Goal: Task Accomplishment & Management: Manage account settings

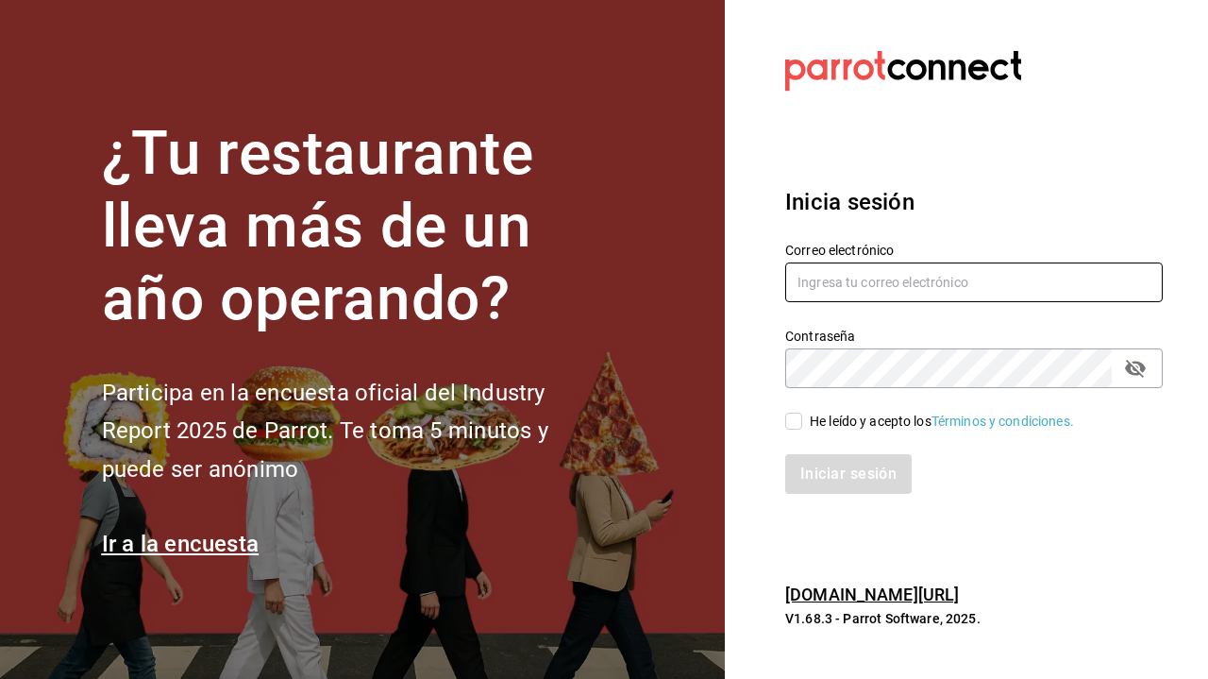
type input "[PERSON_NAME][EMAIL_ADDRESS][DOMAIN_NAME]"
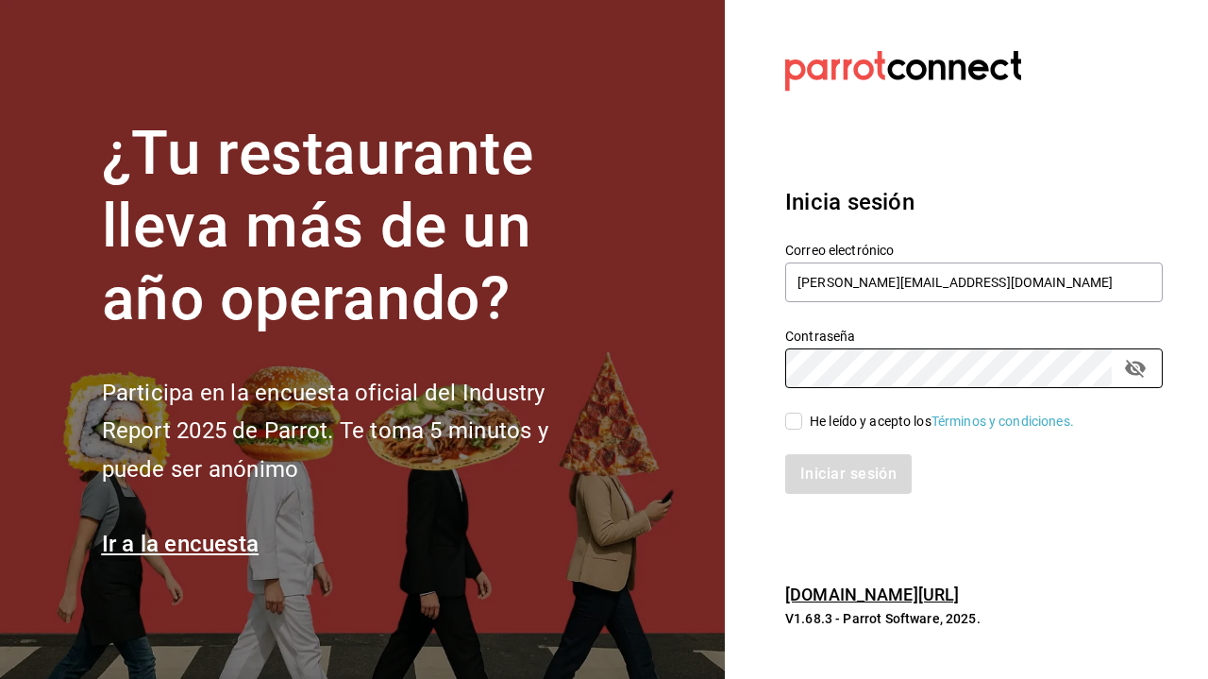
click at [793, 416] on input "He leído y acepto los Términos y condiciones." at bounding box center [794, 421] width 17 height 17
checkbox input "true"
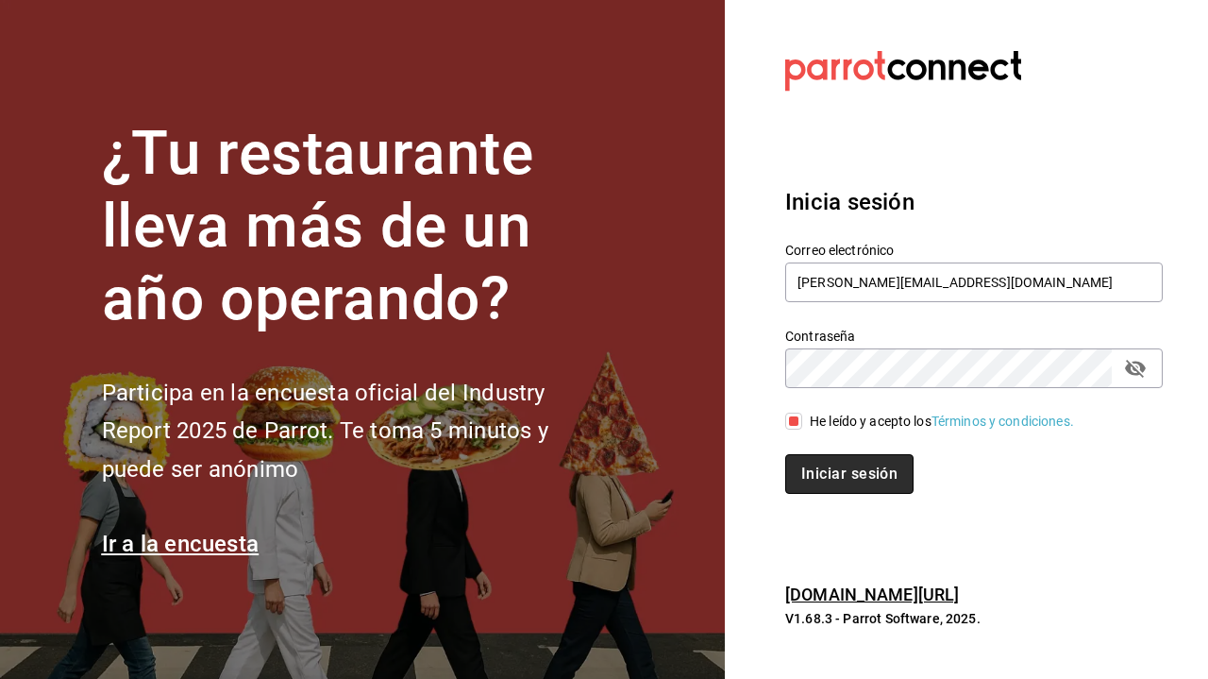
click at [822, 477] on button "Iniciar sesión" at bounding box center [850, 474] width 128 height 40
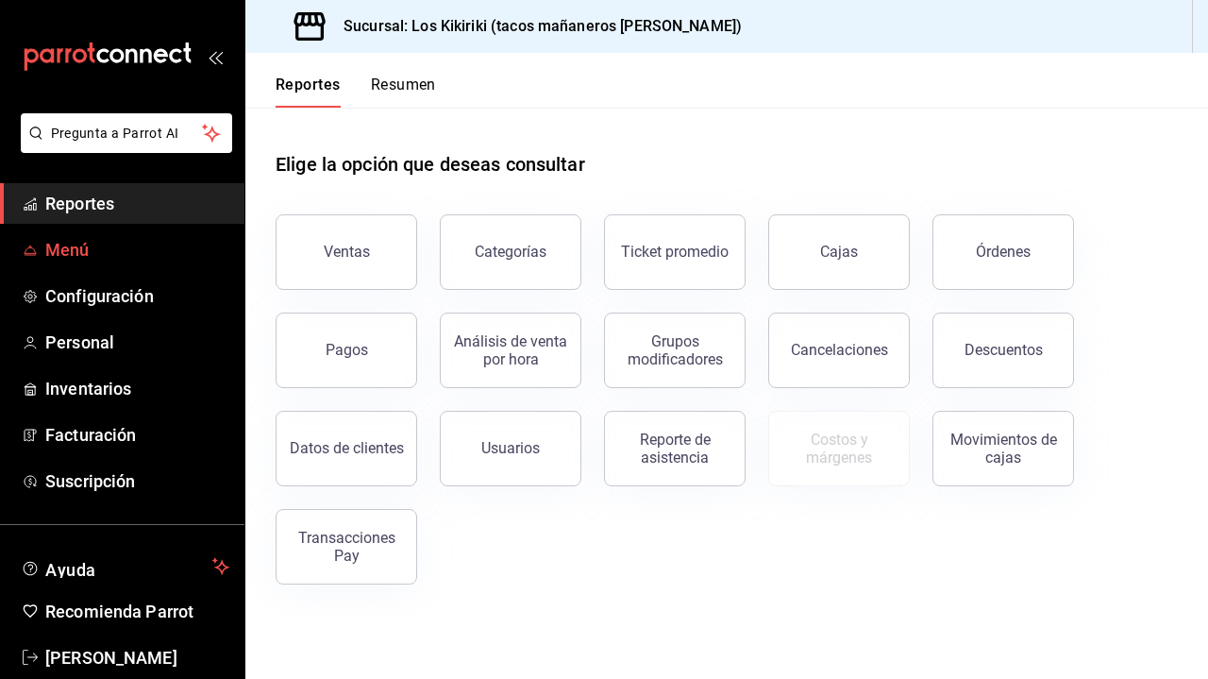
click at [83, 255] on span "Menú" at bounding box center [137, 249] width 184 height 25
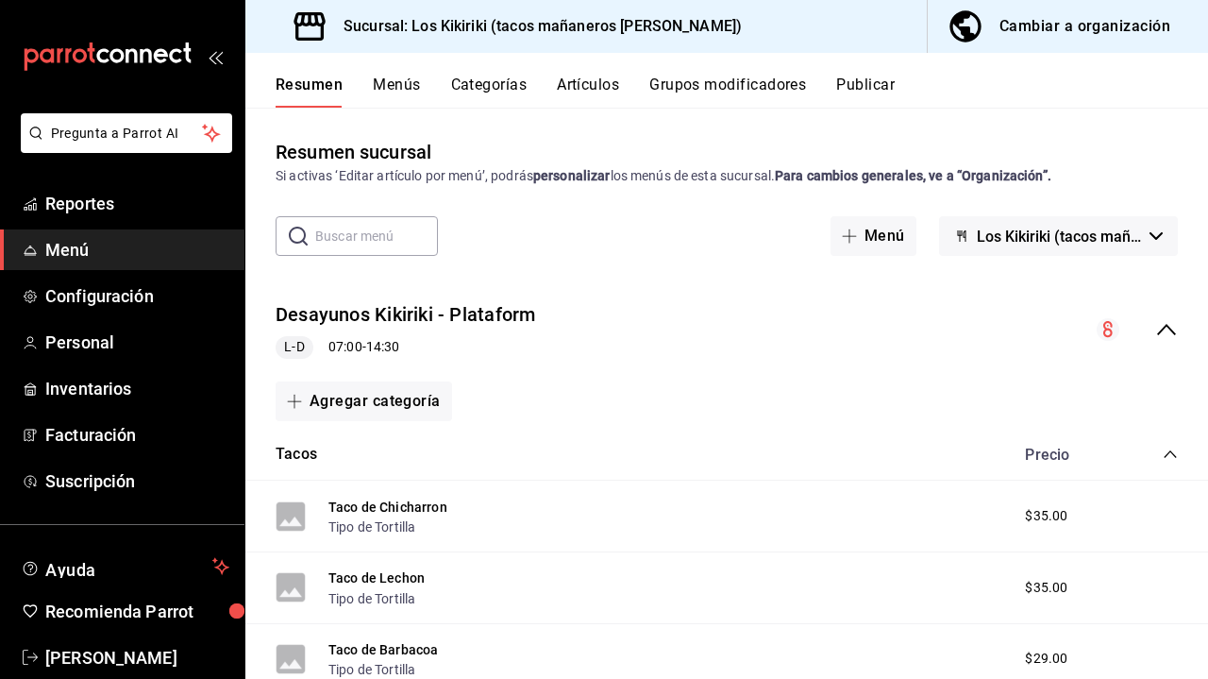
click at [396, 83] on button "Menús" at bounding box center [396, 92] width 47 height 32
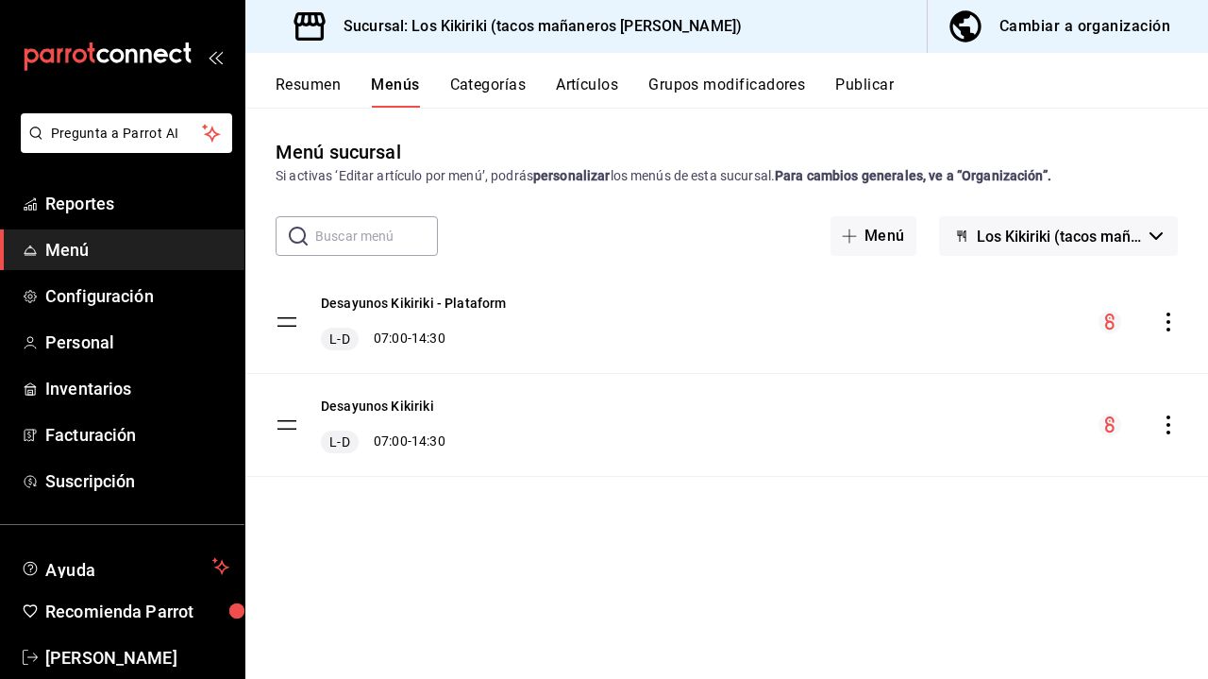
click at [1172, 427] on icon "actions" at bounding box center [1168, 424] width 19 height 19
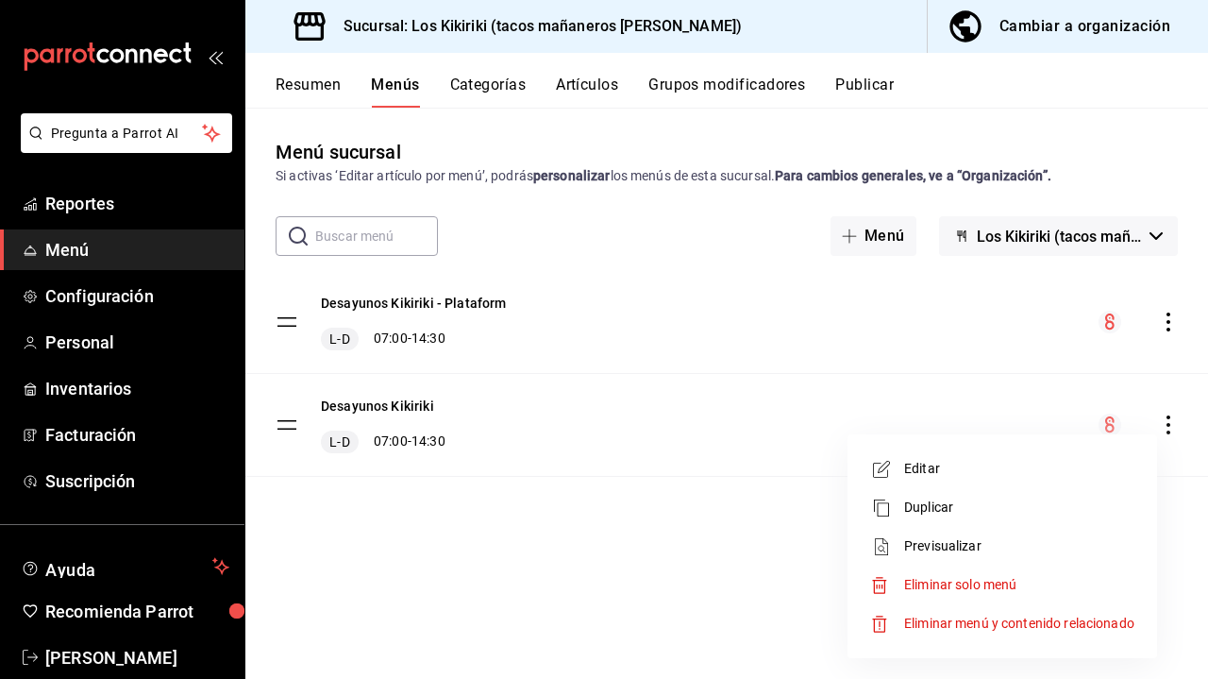
click at [924, 466] on span "Editar" at bounding box center [1019, 469] width 230 height 20
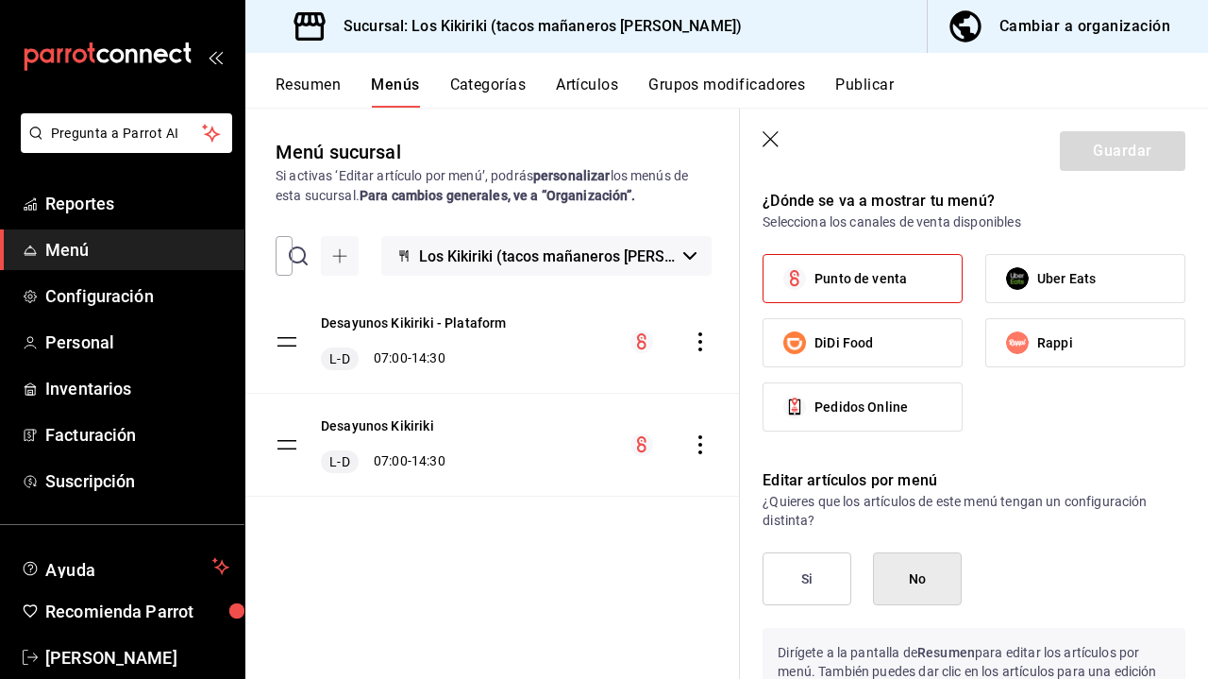
scroll to position [975, 0]
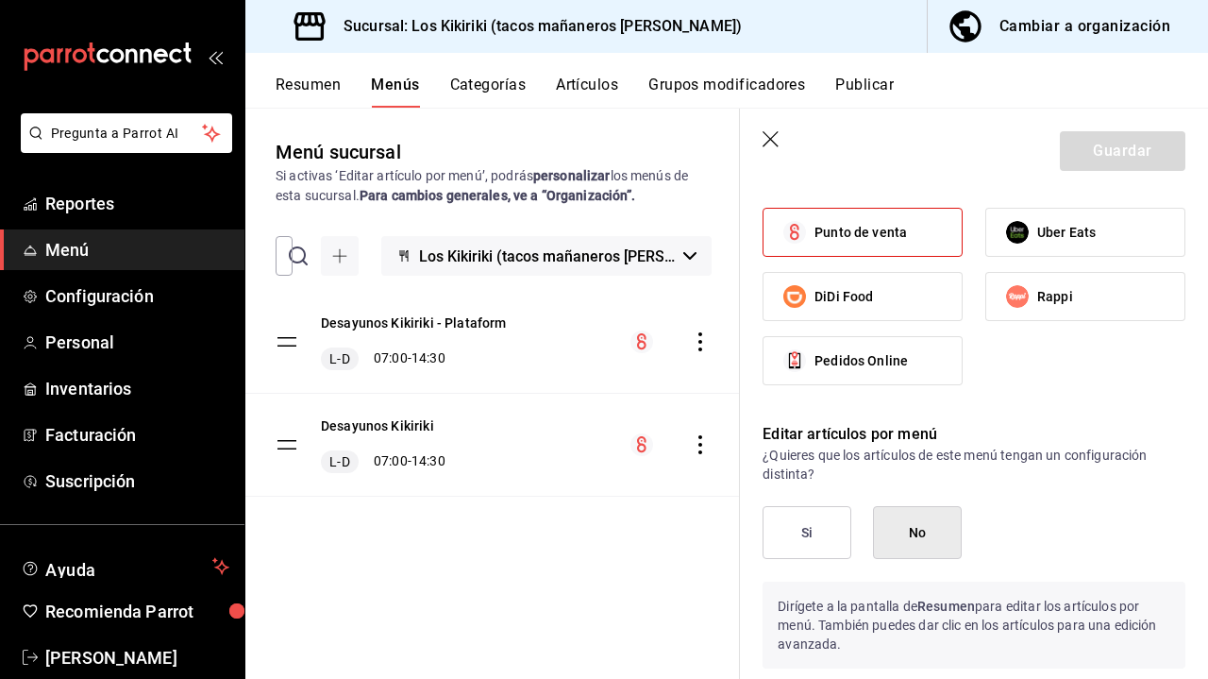
click at [771, 140] on icon "button" at bounding box center [771, 139] width 16 height 16
checkbox input "false"
type input "1756178509140"
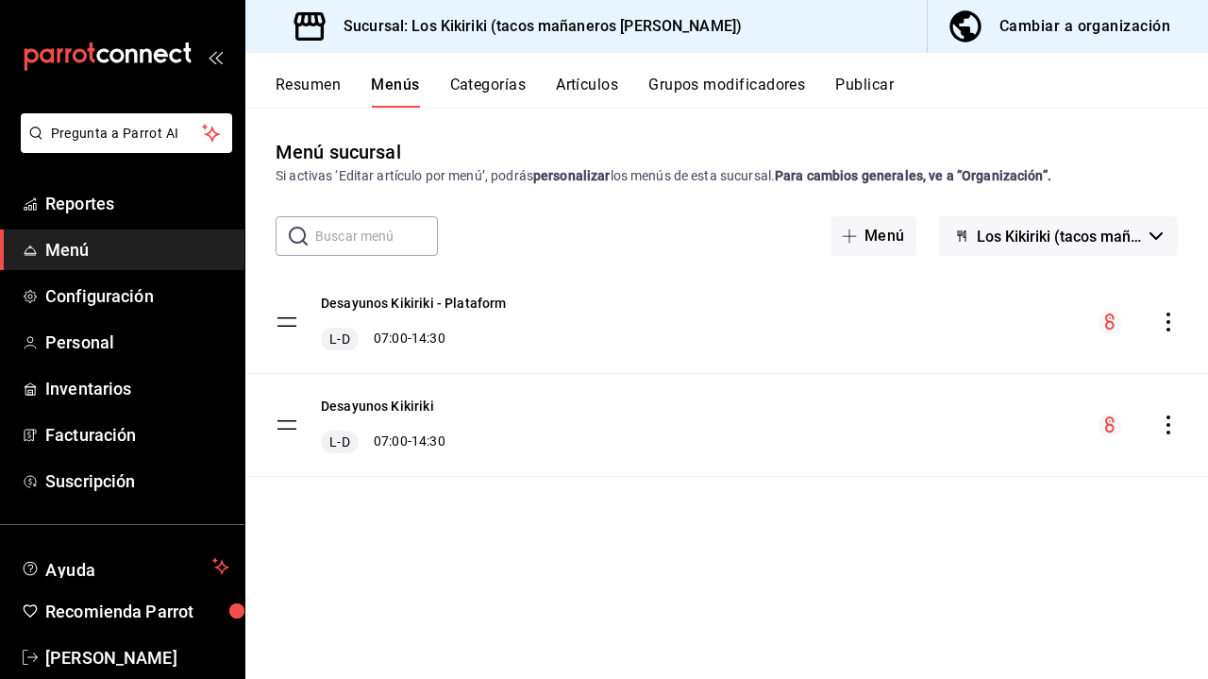
click at [293, 430] on tbody "Desayunos Kikiriki - Plataform L-D 07:00 - 14:30 Desayunos Kikiriki L-D 07:00 -…" at bounding box center [726, 374] width 963 height 206
click at [363, 408] on button "Desayunos Kikiriki" at bounding box center [377, 406] width 113 height 19
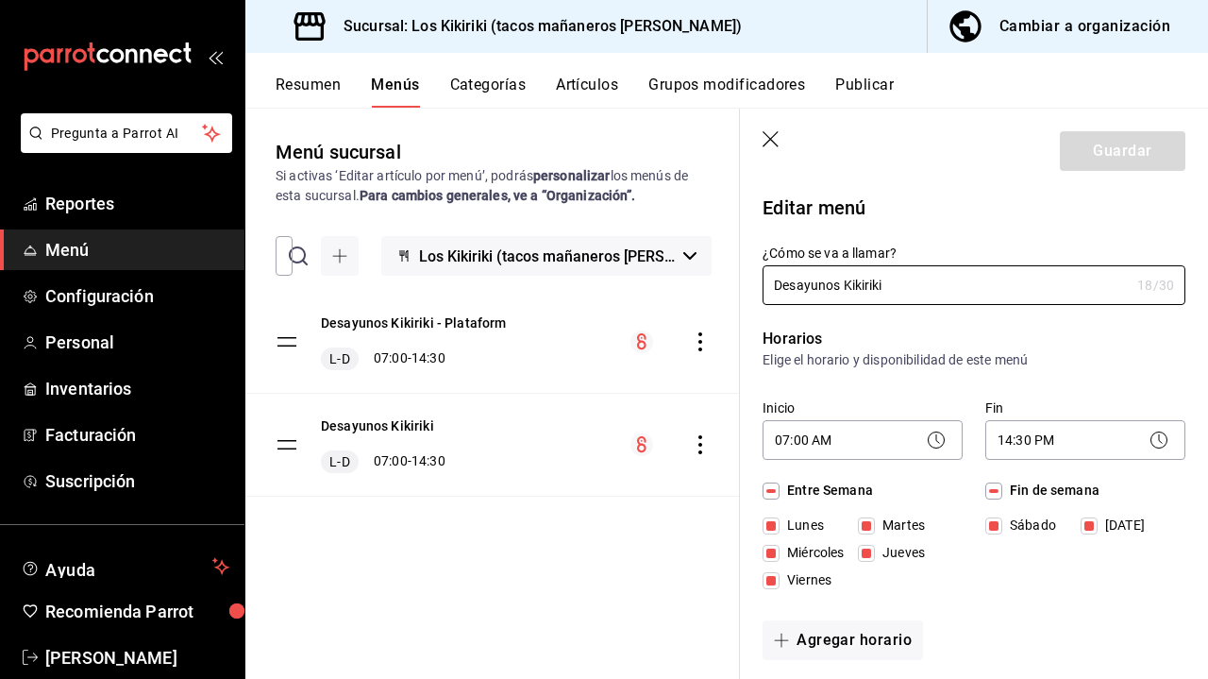
click at [502, 475] on div "Desayunos Kikiriki L-D 07:00 - 14:30" at bounding box center [492, 445] width 495 height 102
click at [485, 89] on button "Categorías" at bounding box center [488, 92] width 76 height 32
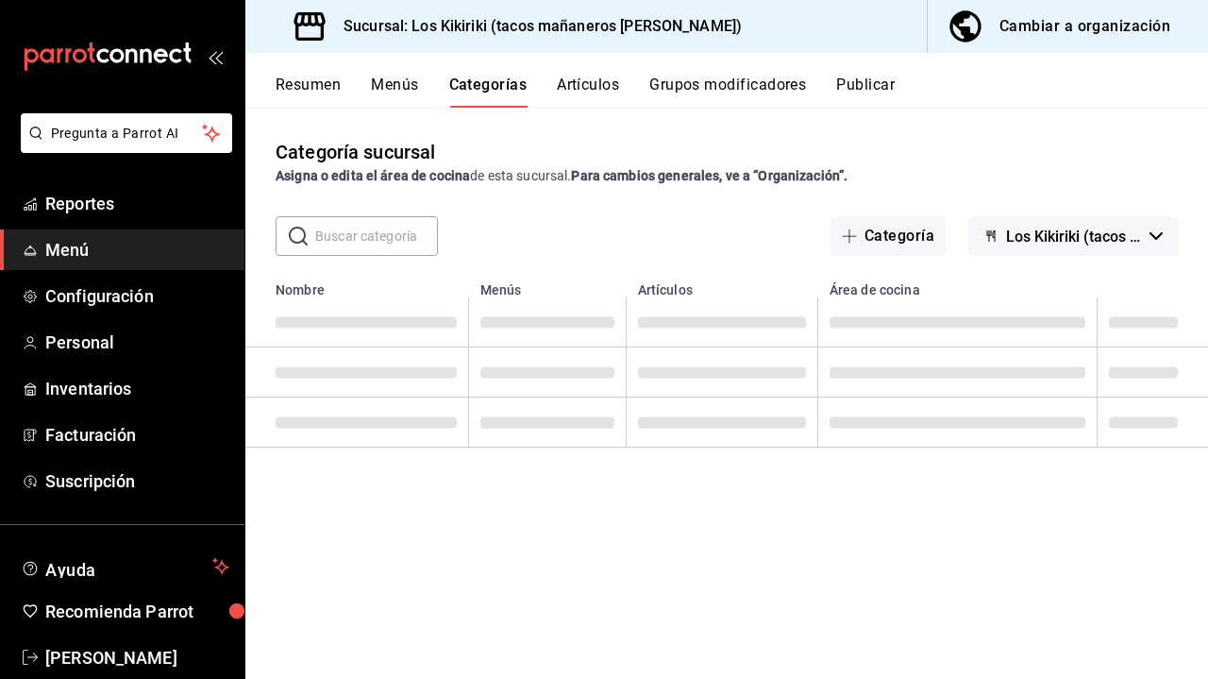
click at [591, 88] on button "Artículos" at bounding box center [588, 92] width 62 height 32
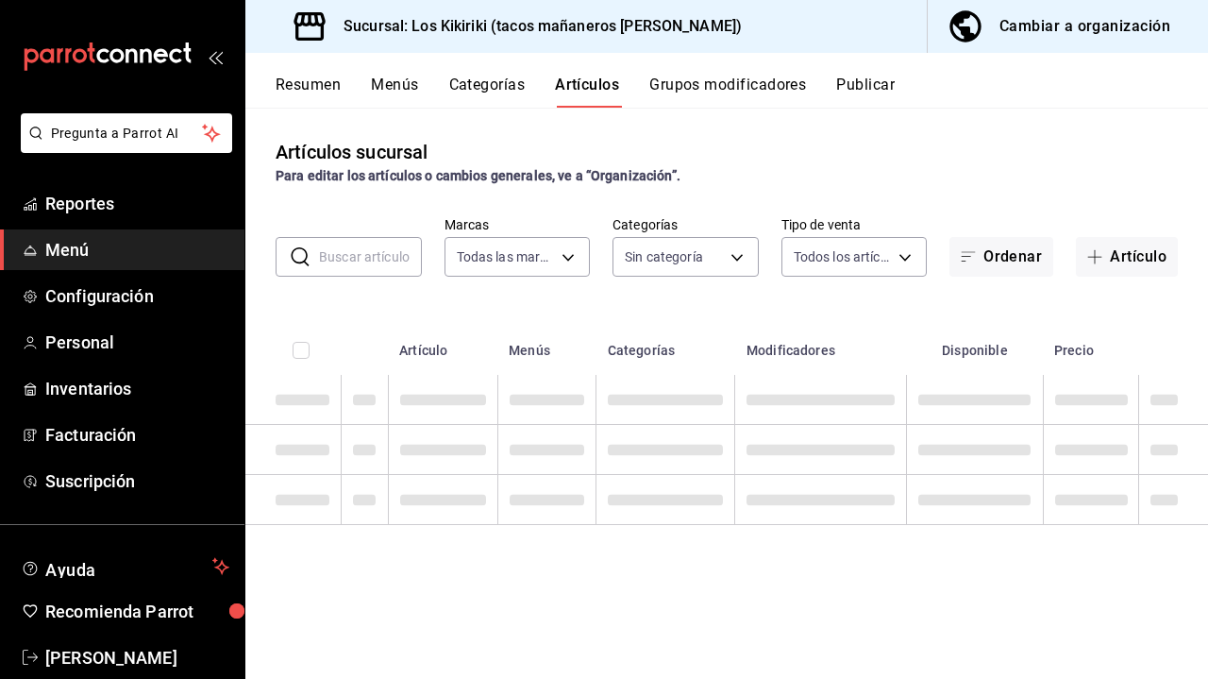
type input "8bc9674d-e30b-4ed6-ae3b-f055d75bc913"
type input "561c2d6b-6240-408f-97a1-109a3043994f,605ef586-edd1-4252-aaf3-9c8d961158cf,369a1…"
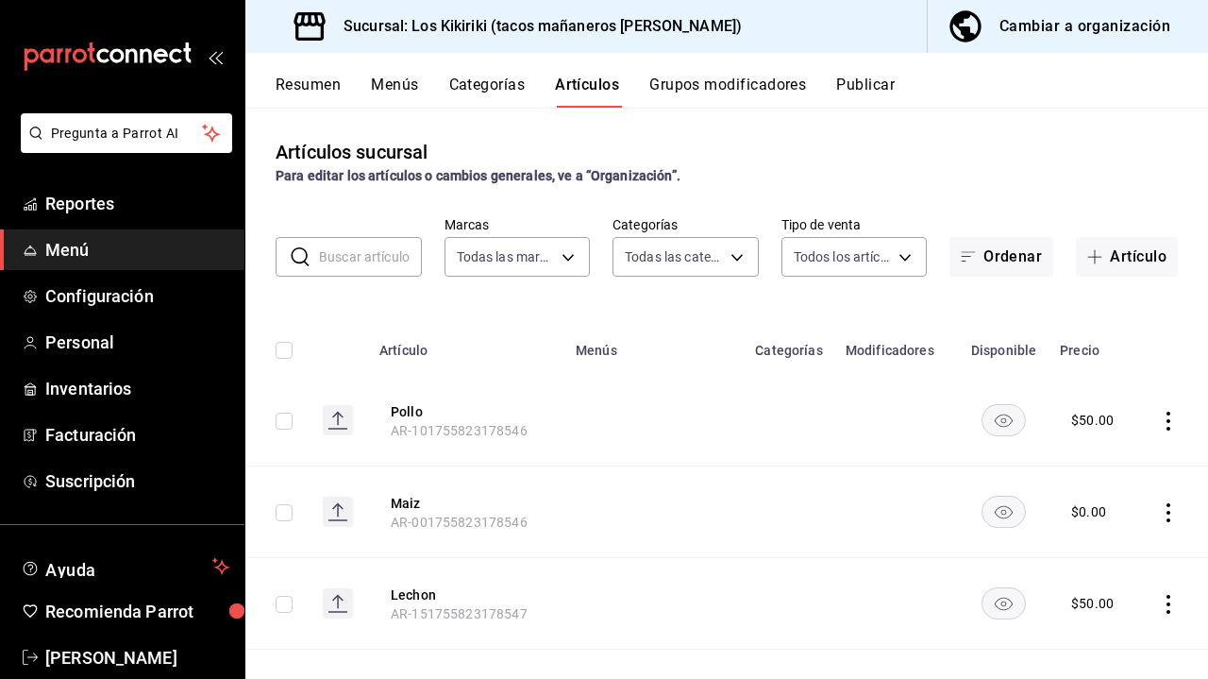
click at [395, 82] on button "Menús" at bounding box center [394, 92] width 47 height 32
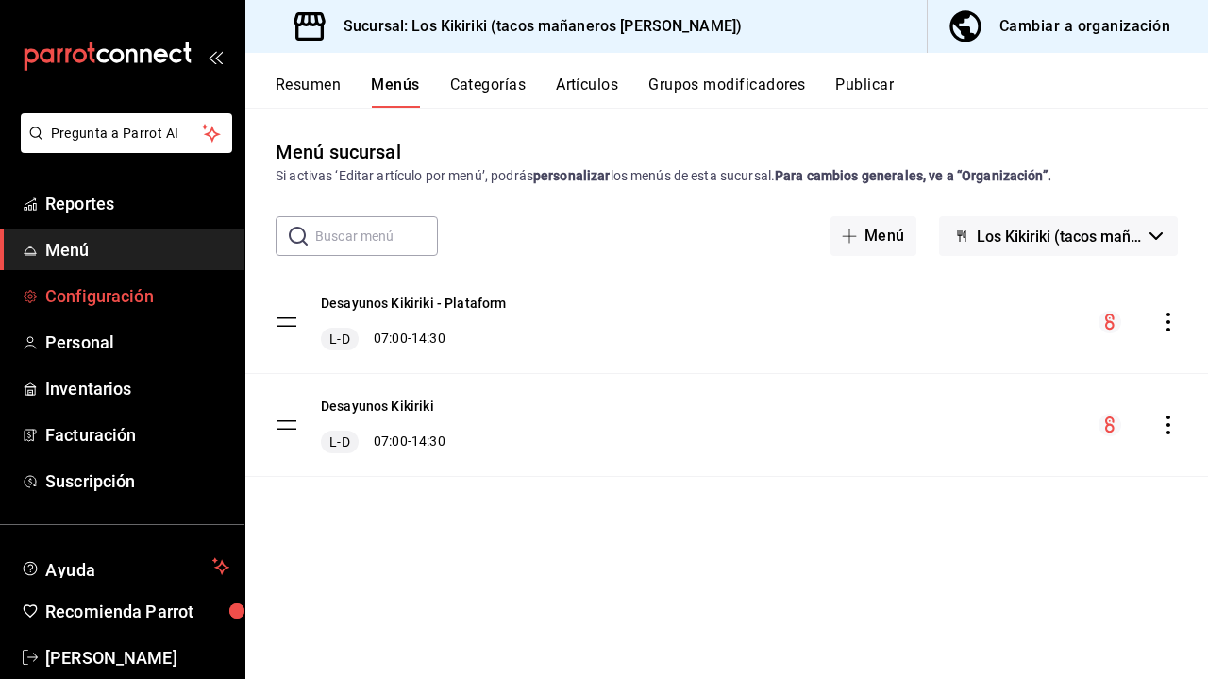
click at [108, 296] on span "Configuración" at bounding box center [137, 295] width 184 height 25
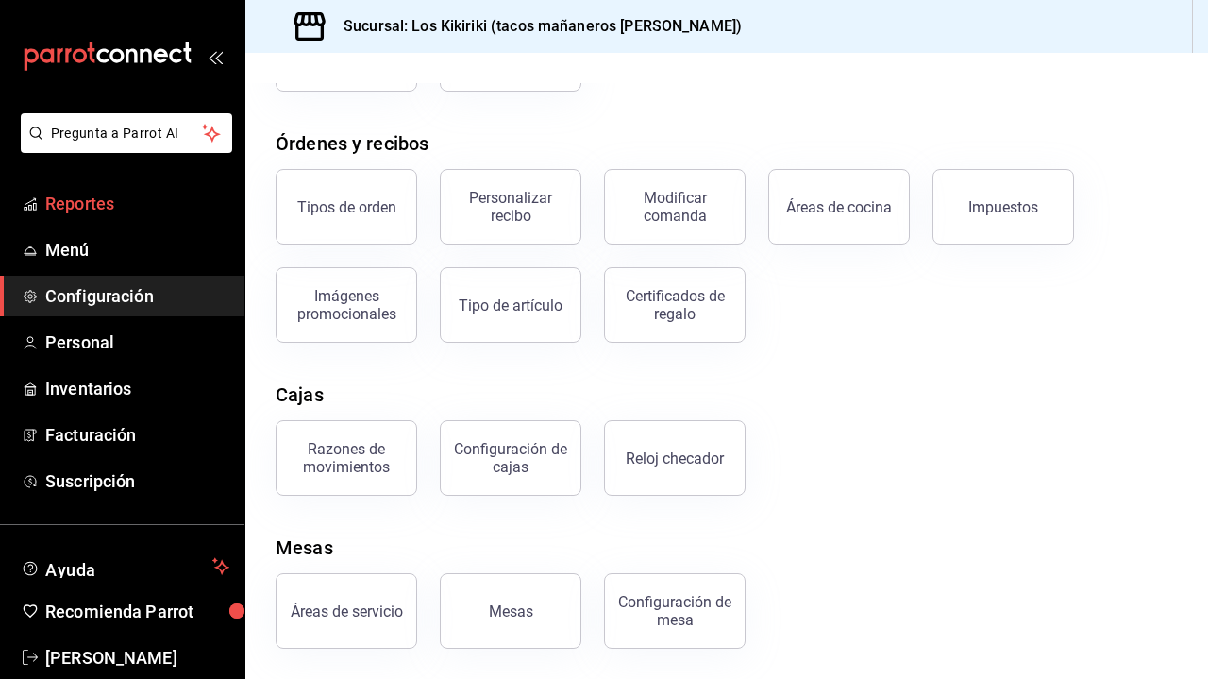
scroll to position [279, 0]
click at [87, 252] on span "Menú" at bounding box center [137, 249] width 184 height 25
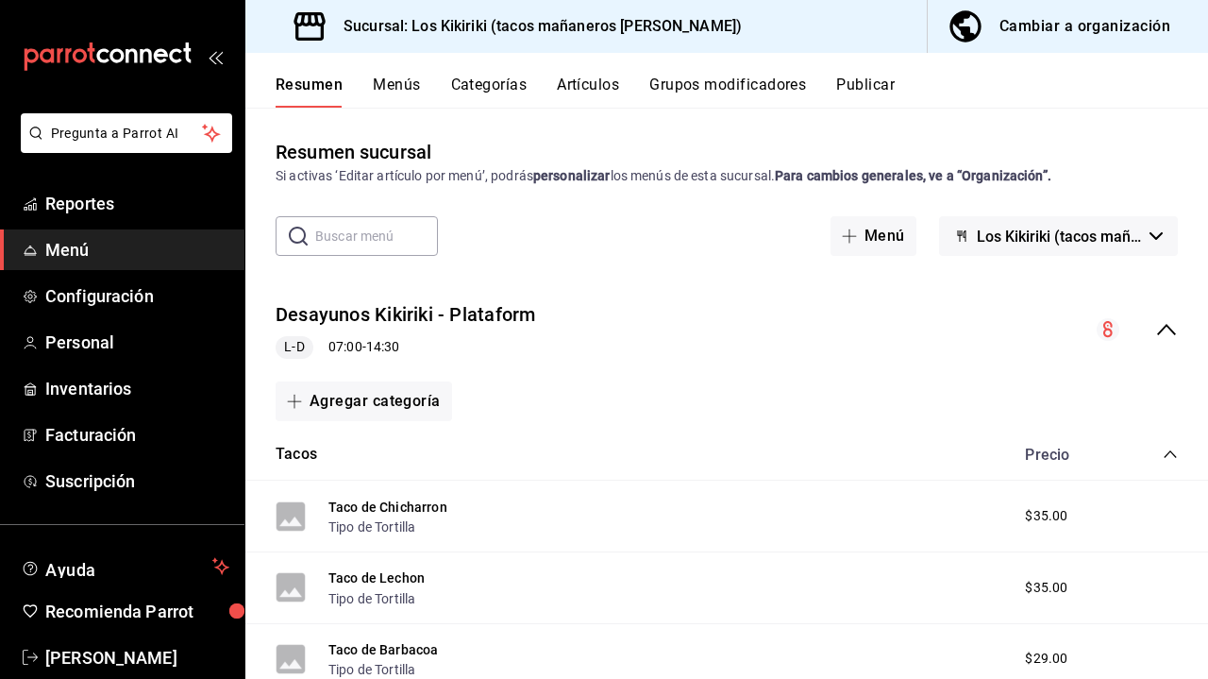
click at [1045, 23] on div "Cambiar a organización" at bounding box center [1085, 26] width 171 height 26
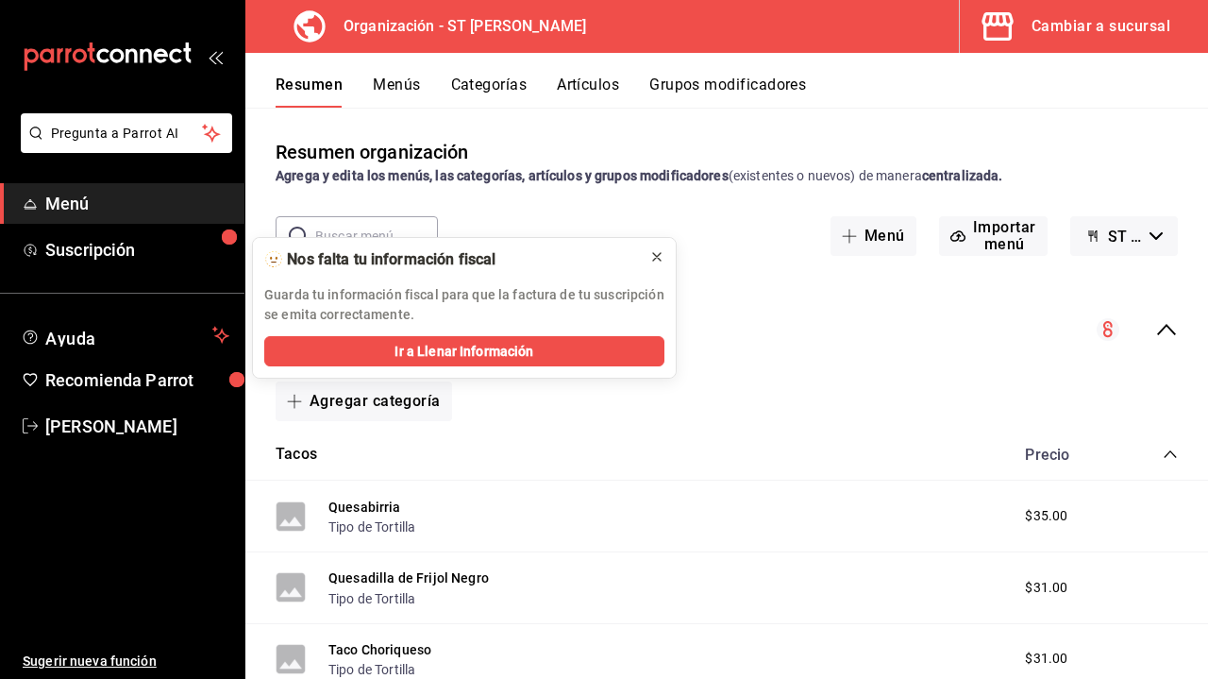
click at [652, 262] on icon at bounding box center [657, 256] width 15 height 15
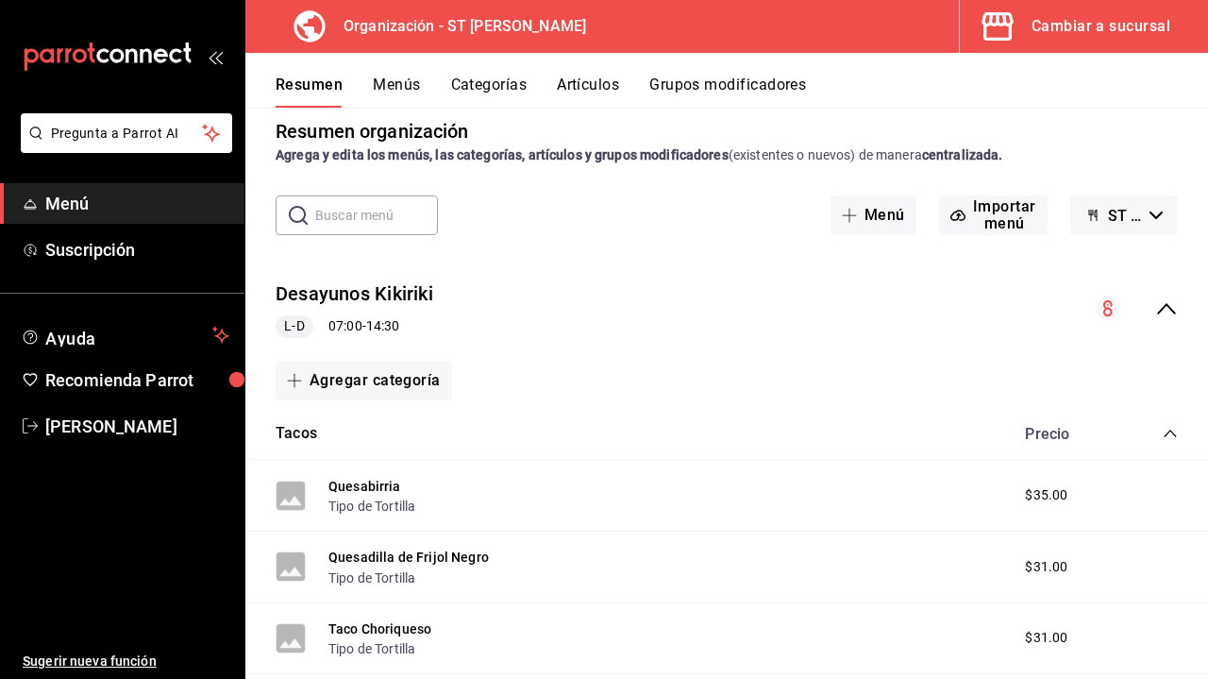
scroll to position [26, 0]
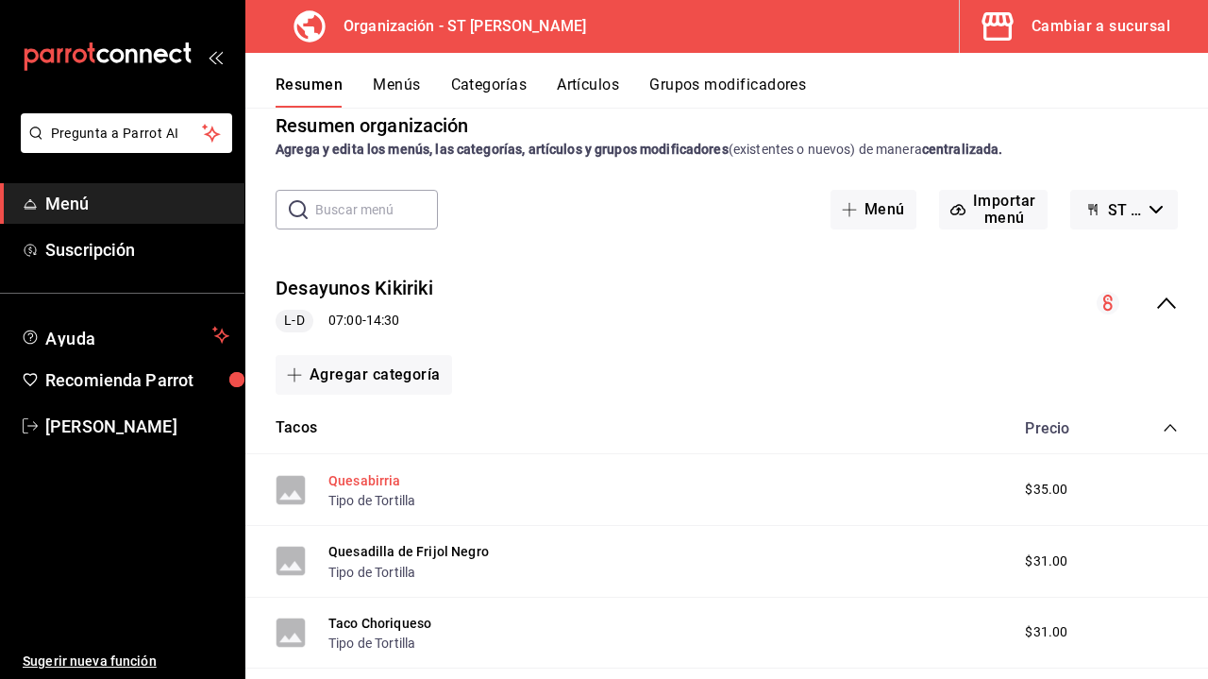
click at [367, 480] on button "Quesabirria" at bounding box center [365, 480] width 73 height 19
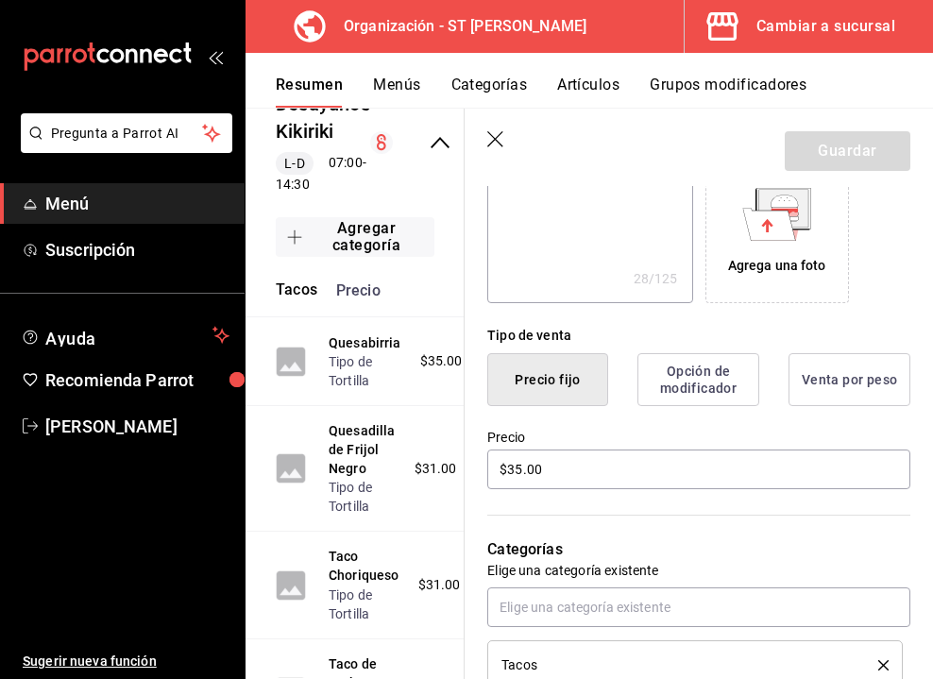
scroll to position [329, 0]
click at [519, 469] on input "$35.00" at bounding box center [698, 468] width 423 height 40
type textarea "x"
type input "$3.00"
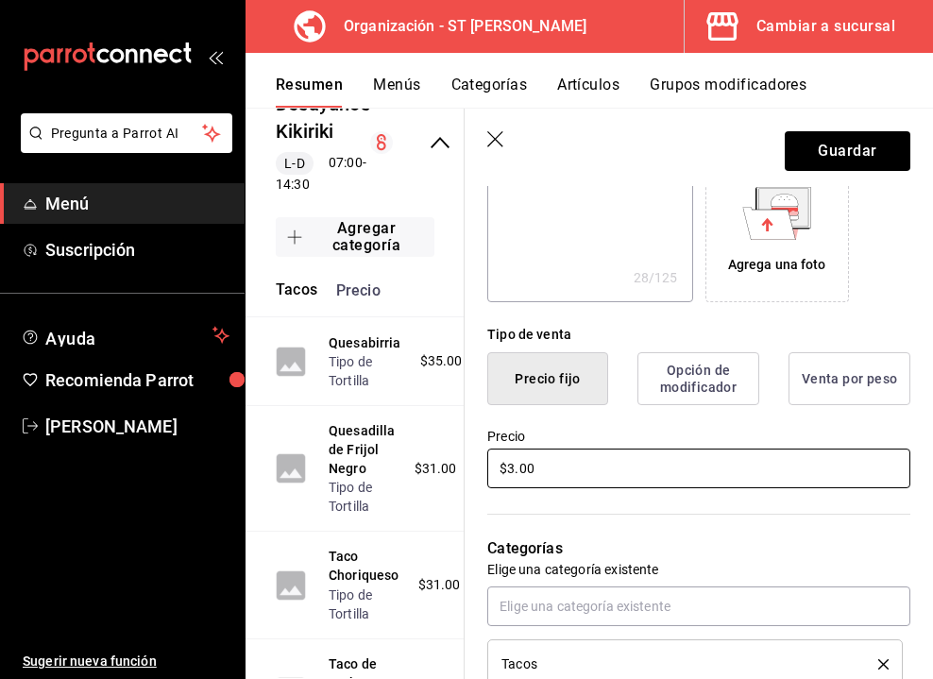
type textarea "x"
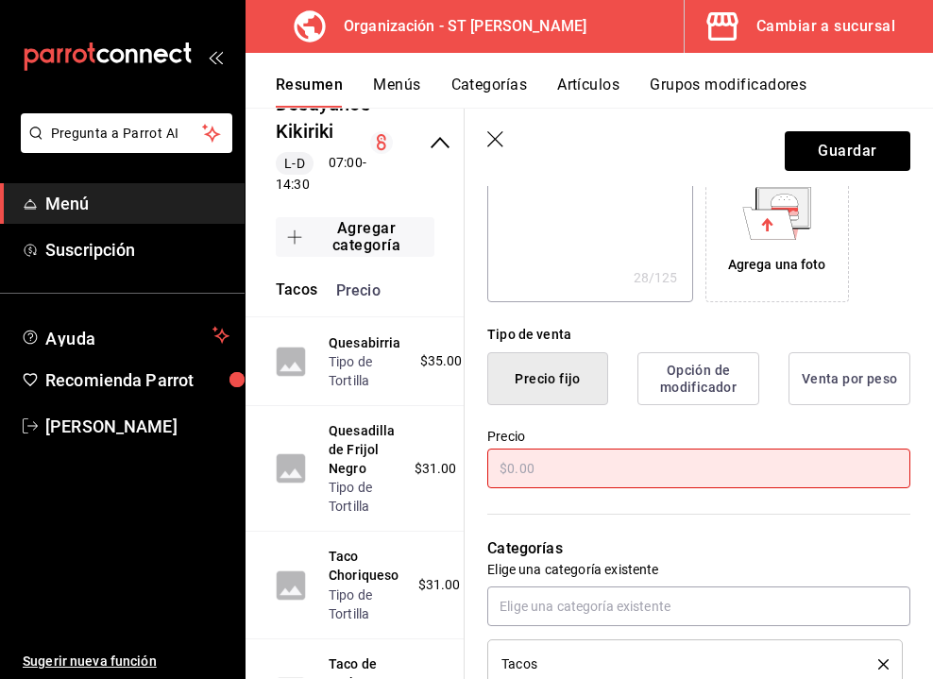
type textarea "x"
type input "$4.00"
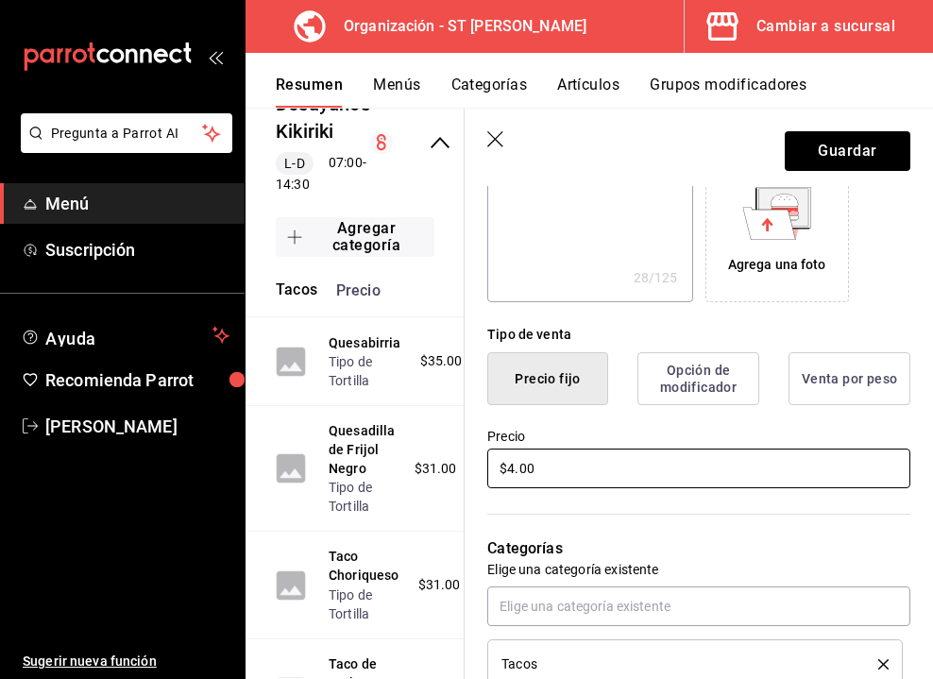
type textarea "x"
type input "$40.00"
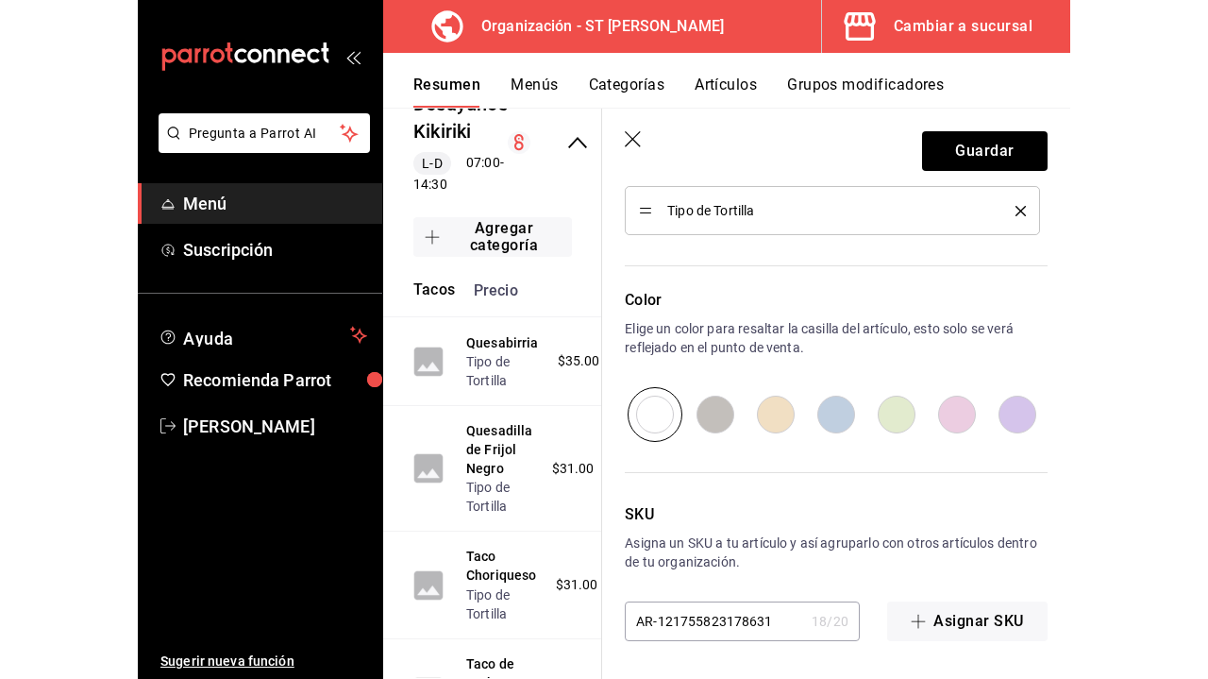
scroll to position [0, 0]
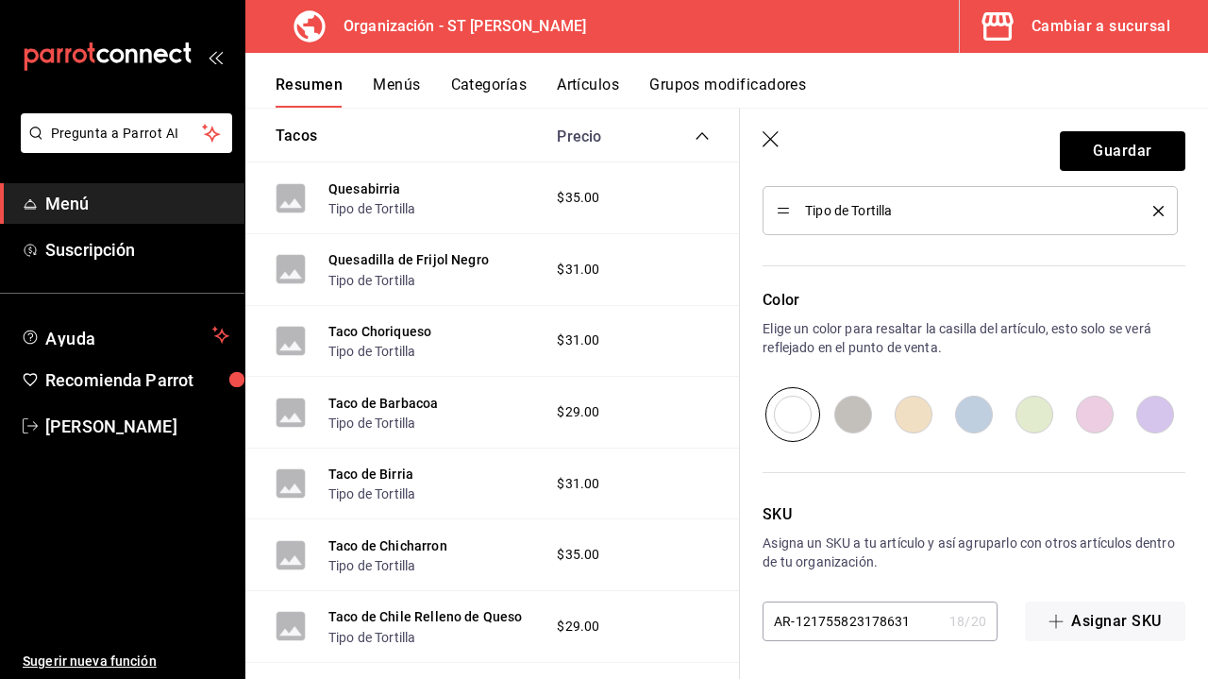
type textarea "x"
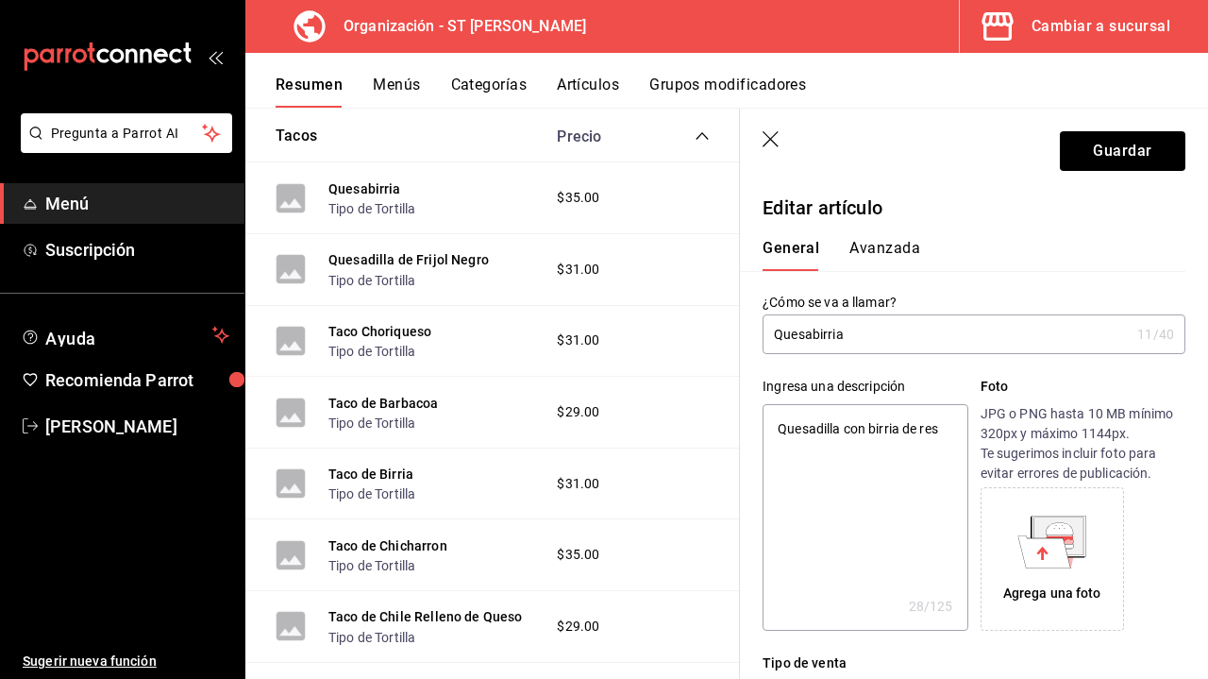
type input "$40.00"
click at [866, 256] on button "Avanzada" at bounding box center [885, 255] width 71 height 32
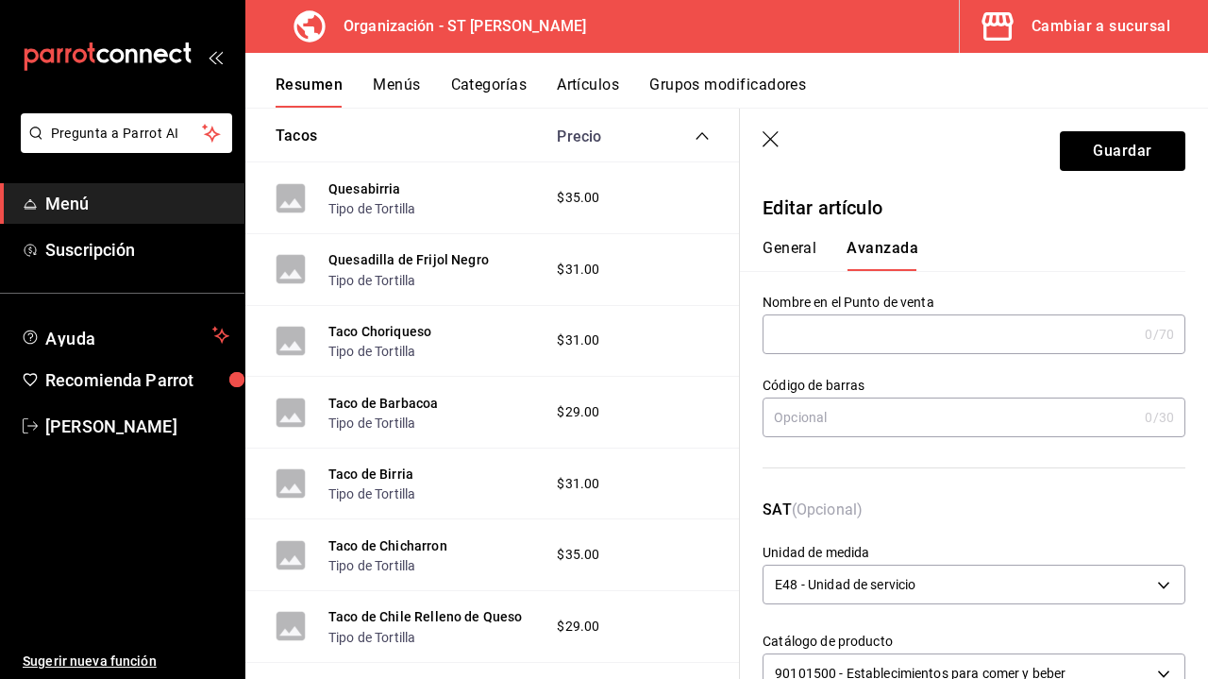
click at [771, 136] on icon "button" at bounding box center [772, 140] width 19 height 19
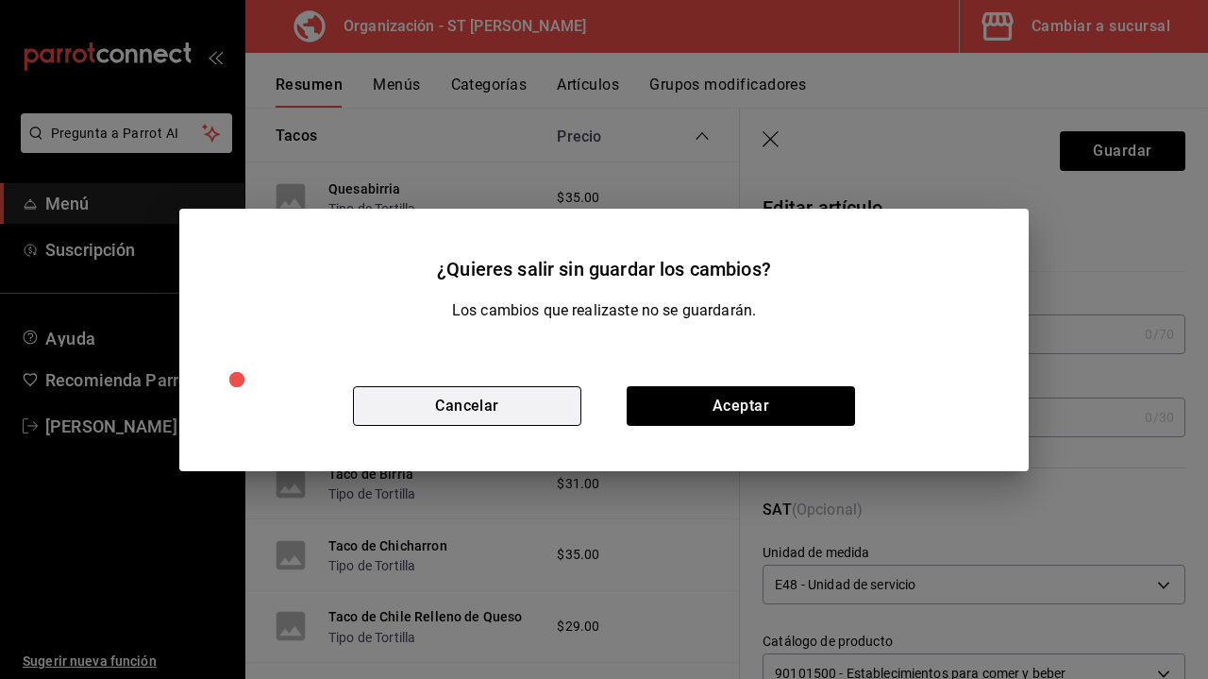
click at [548, 393] on button "Cancelar" at bounding box center [467, 406] width 228 height 40
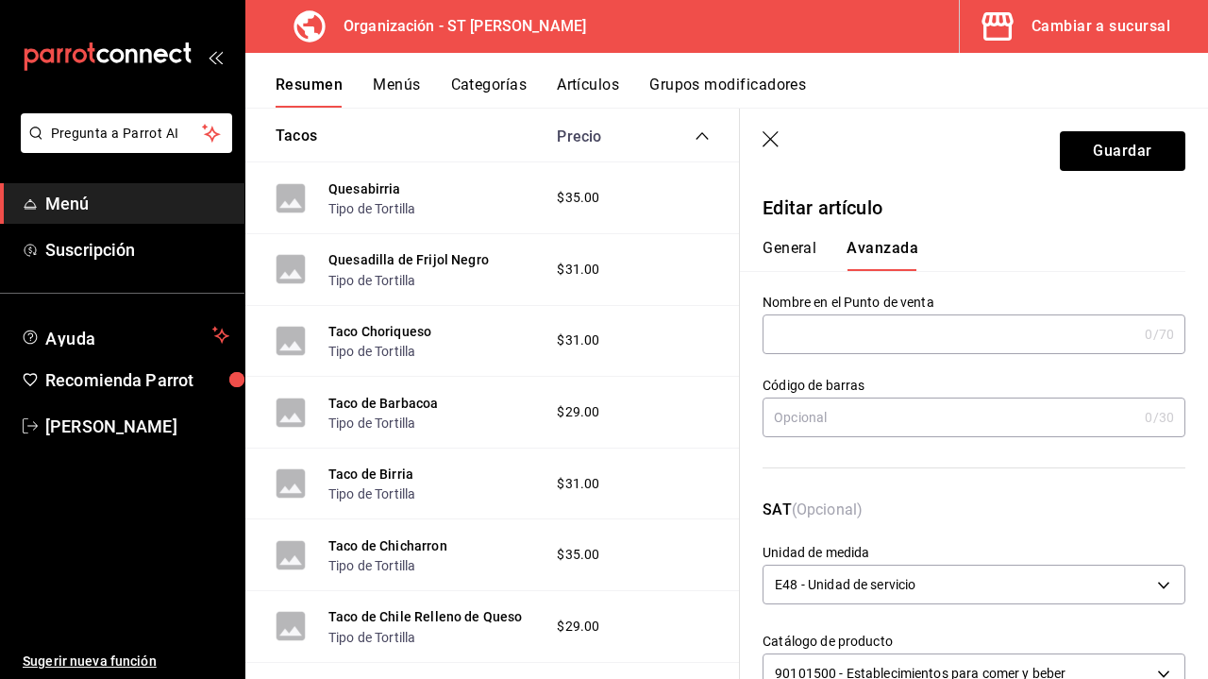
click at [789, 245] on button "General" at bounding box center [790, 255] width 54 height 32
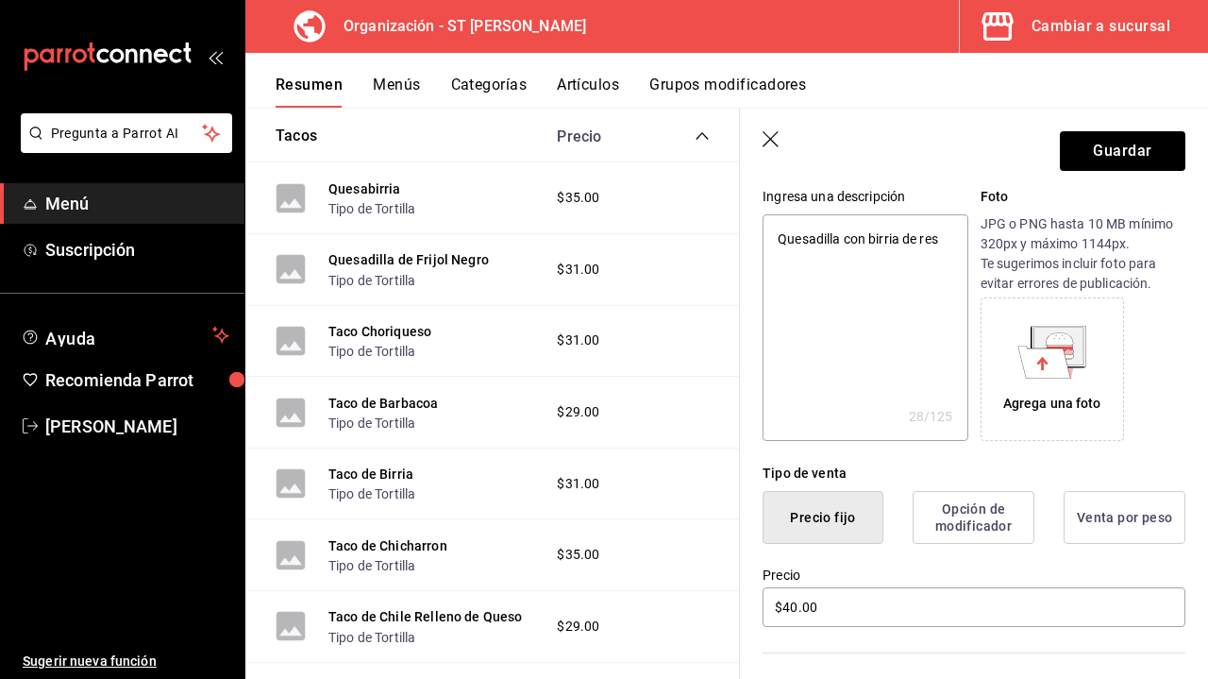
scroll to position [203, 0]
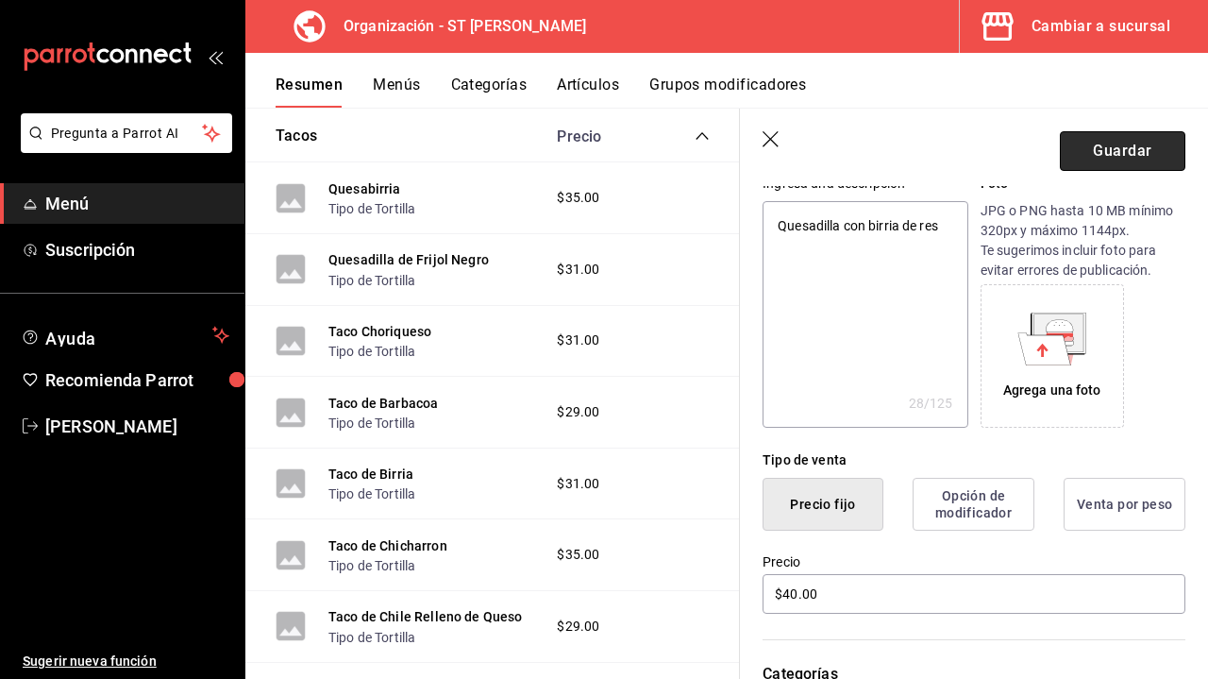
click at [1111, 149] on button "Guardar" at bounding box center [1123, 151] width 126 height 40
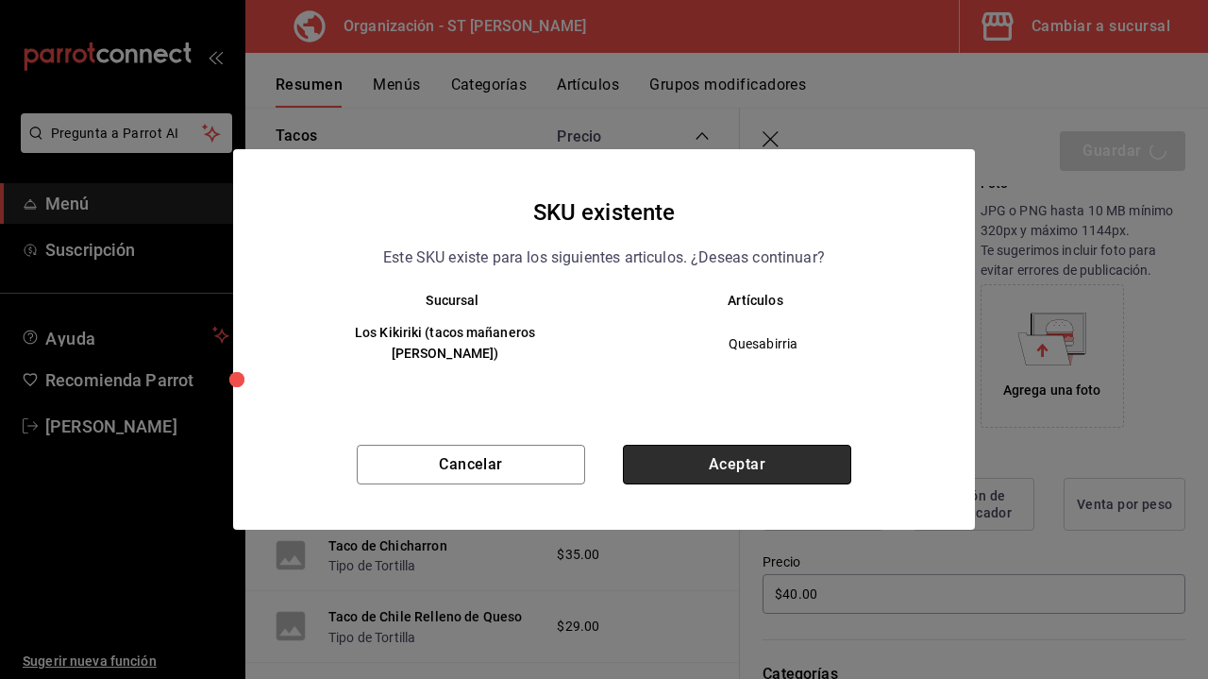
click at [665, 447] on button "Aceptar" at bounding box center [737, 465] width 228 height 40
type textarea "x"
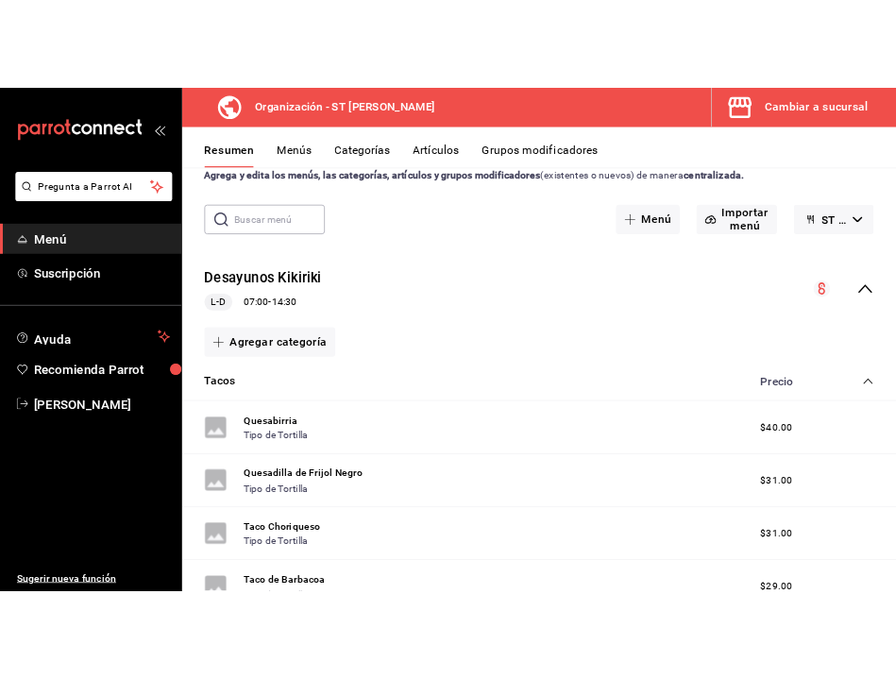
scroll to position [63, 0]
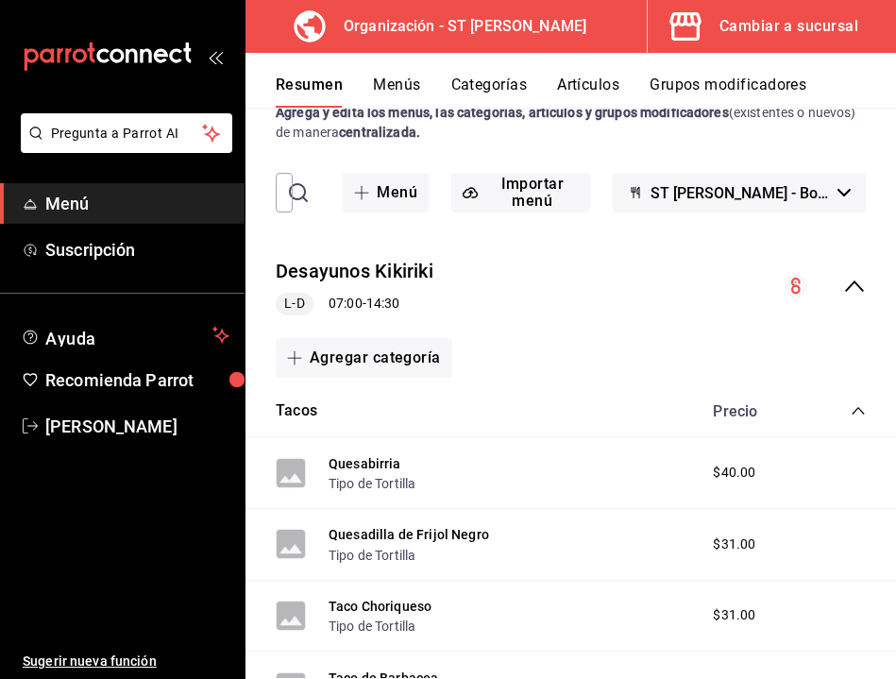
click at [290, 488] on rect at bounding box center [291, 473] width 30 height 30
click at [358, 532] on button "Quesadilla de Frijol Negro" at bounding box center [409, 534] width 161 height 19
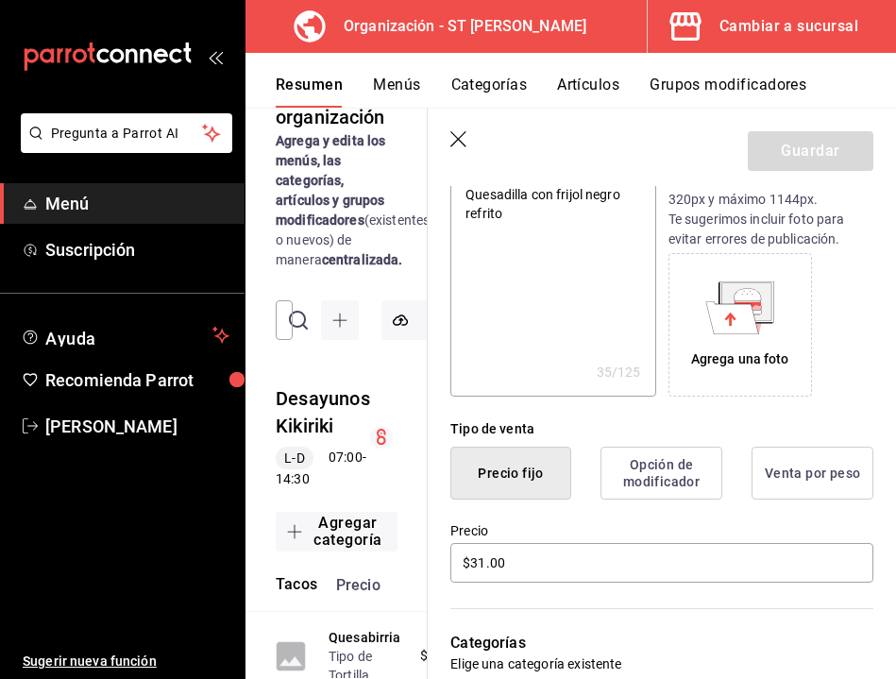
scroll to position [255, 0]
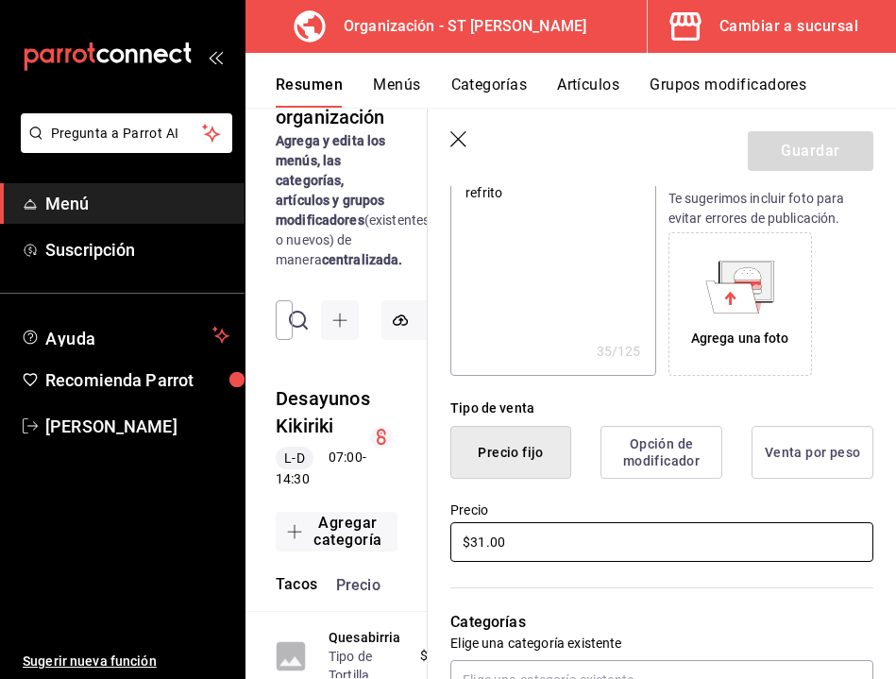
click at [527, 537] on input "$31.00" at bounding box center [661, 542] width 423 height 40
click at [517, 540] on input "$31.00" at bounding box center [661, 542] width 423 height 40
type textarea "x"
type input "$31.00"
type textarea "x"
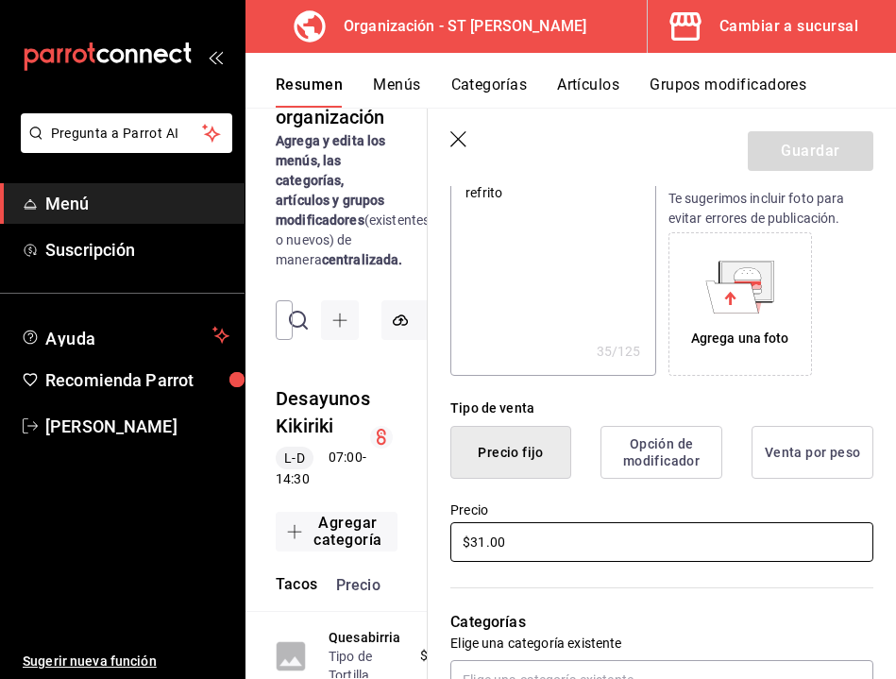
type input "$31.00"
type textarea "x"
type input "$31.00"
type textarea "x"
type input "$3.00"
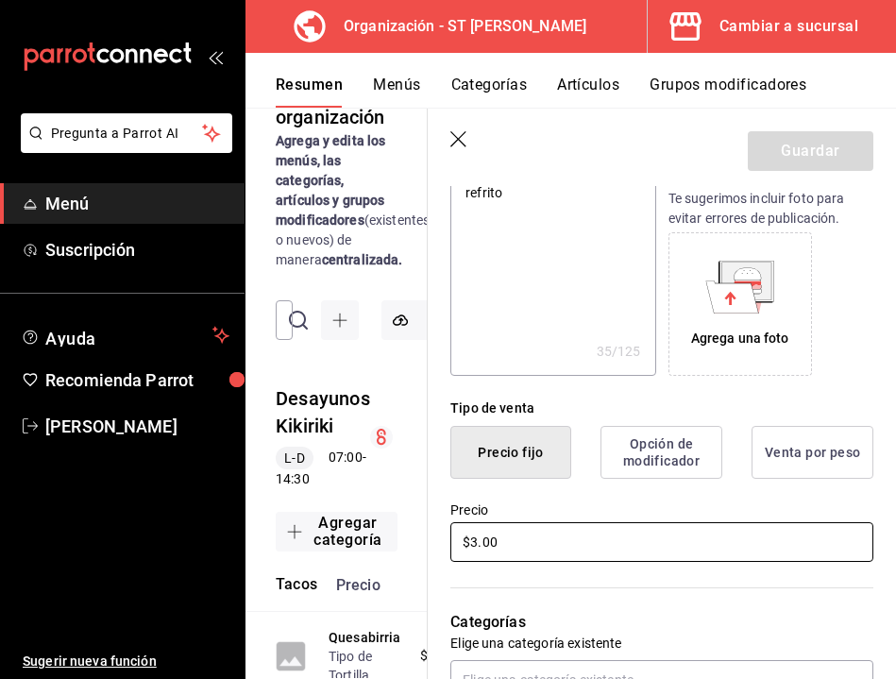
type textarea "x"
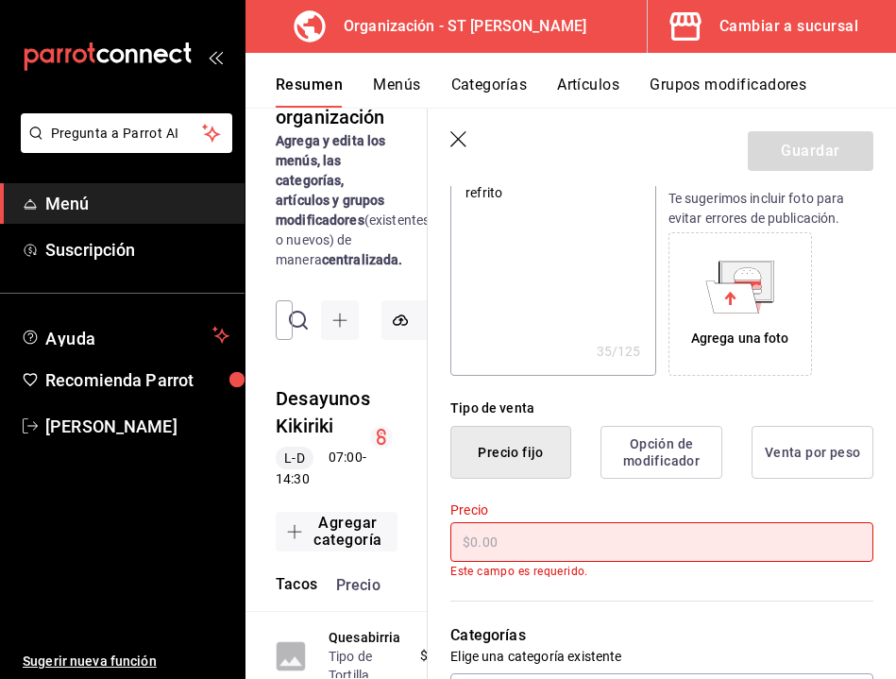
type textarea "x"
type input "$2.00"
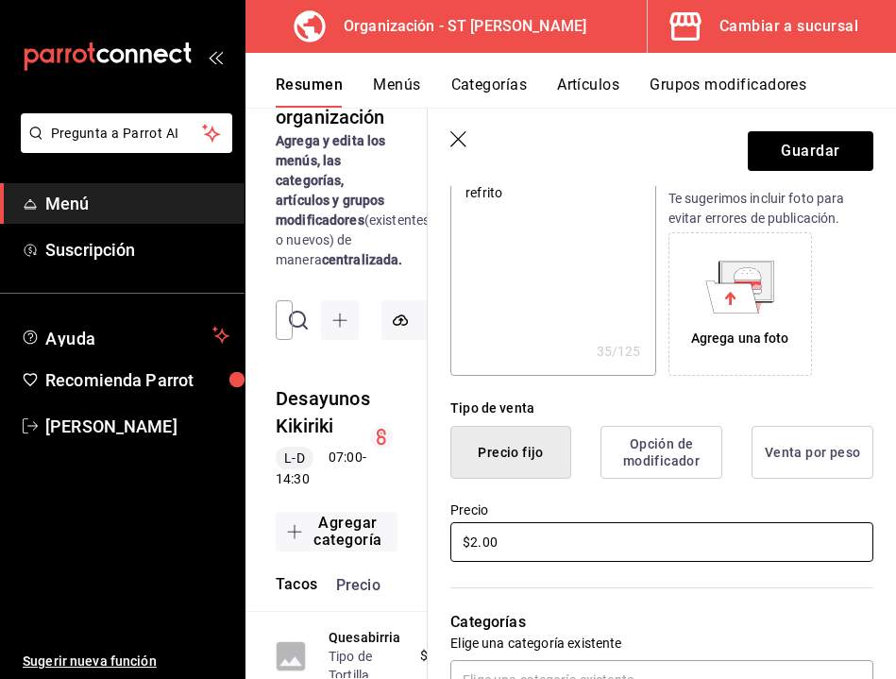
type textarea "x"
type input "$29.00"
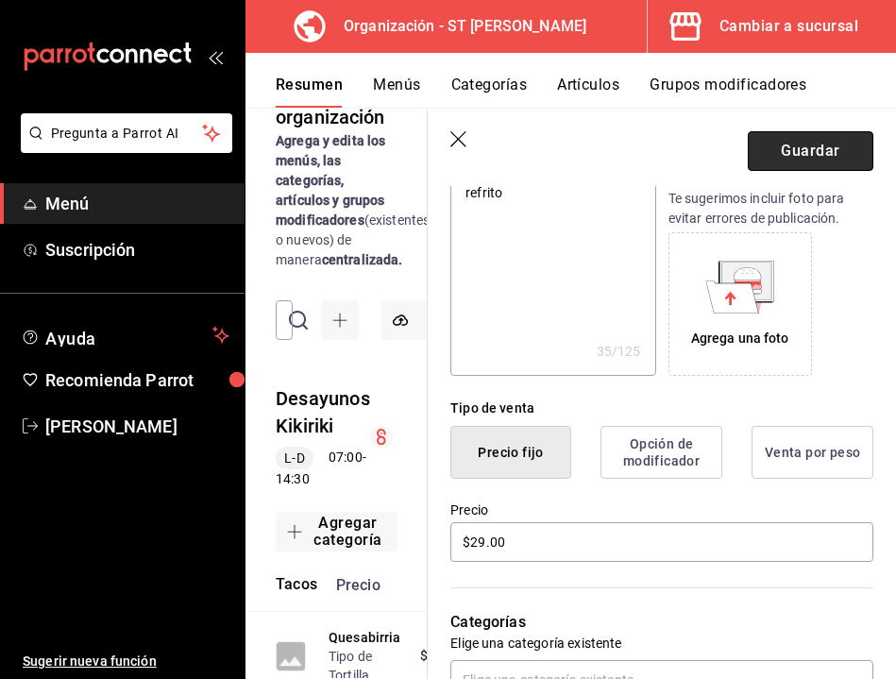
click at [808, 150] on button "Guardar" at bounding box center [811, 151] width 126 height 40
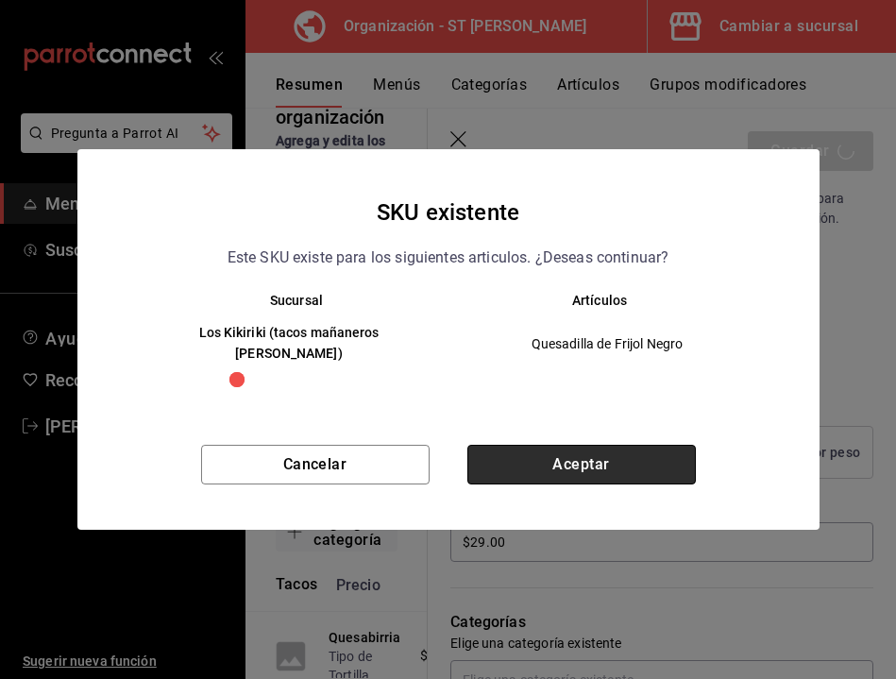
click at [555, 458] on button "Aceptar" at bounding box center [581, 465] width 228 height 40
type textarea "x"
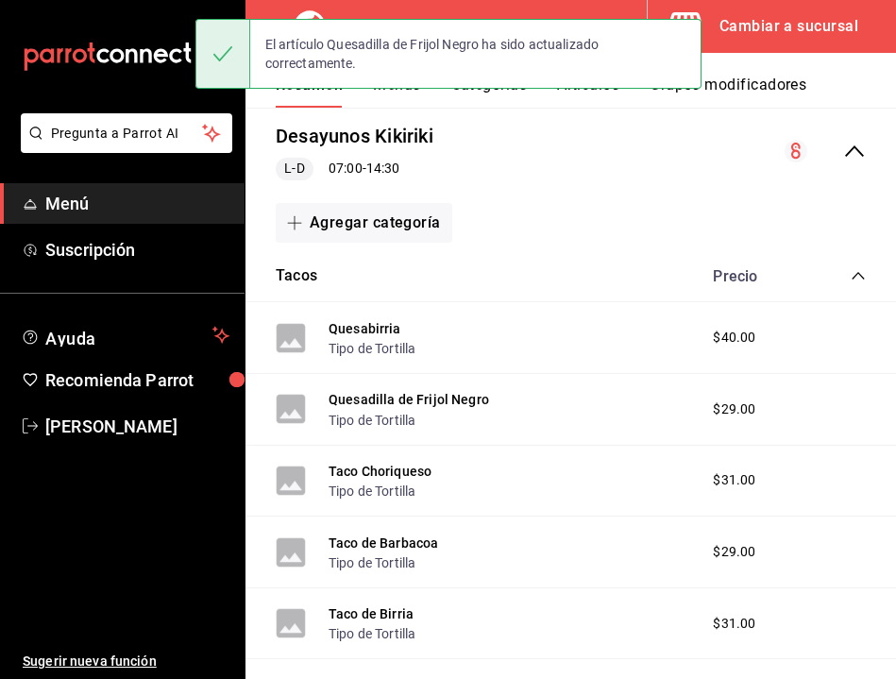
scroll to position [201, 0]
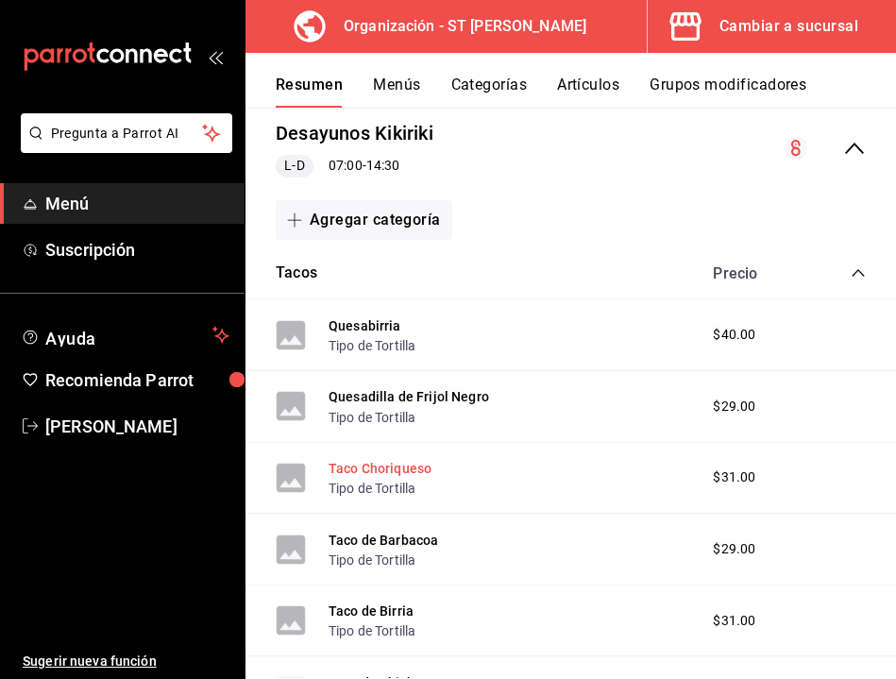
click at [396, 467] on button "Taco Choriqueso" at bounding box center [380, 468] width 103 height 19
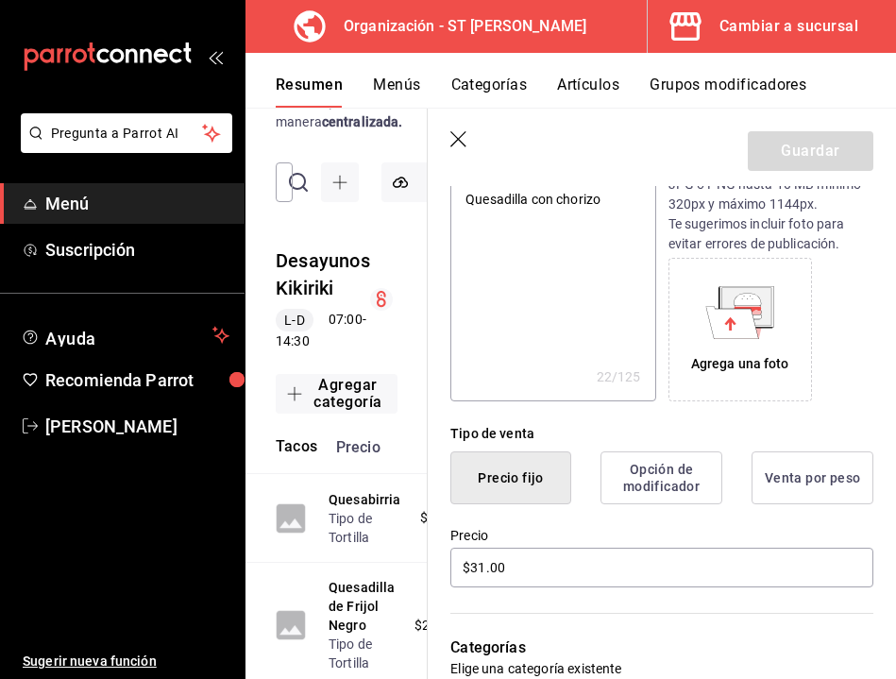
scroll to position [247, 0]
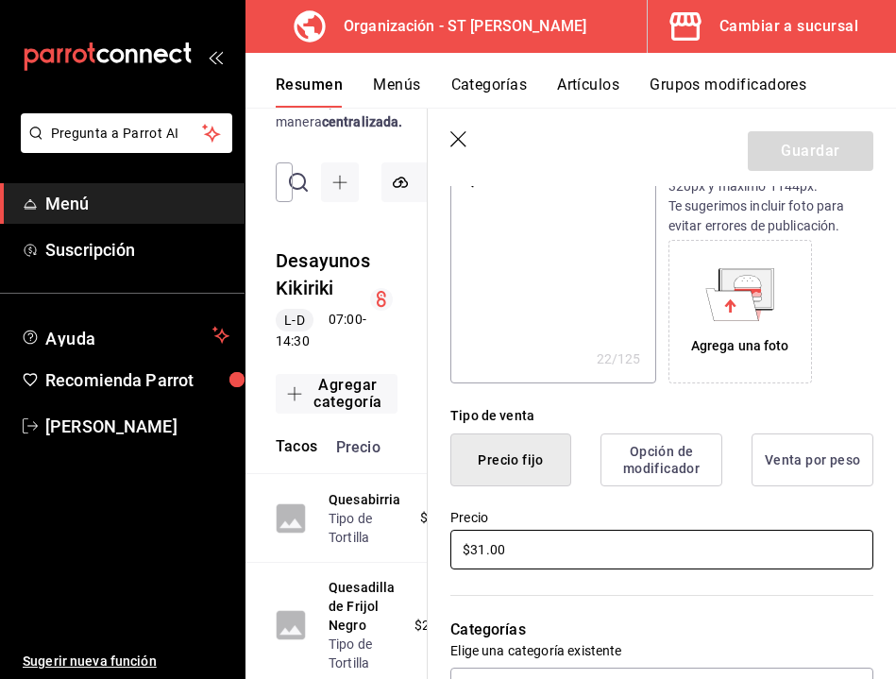
click at [482, 547] on input "$31.00" at bounding box center [661, 550] width 423 height 40
type textarea "x"
type input "$3.00"
type textarea "x"
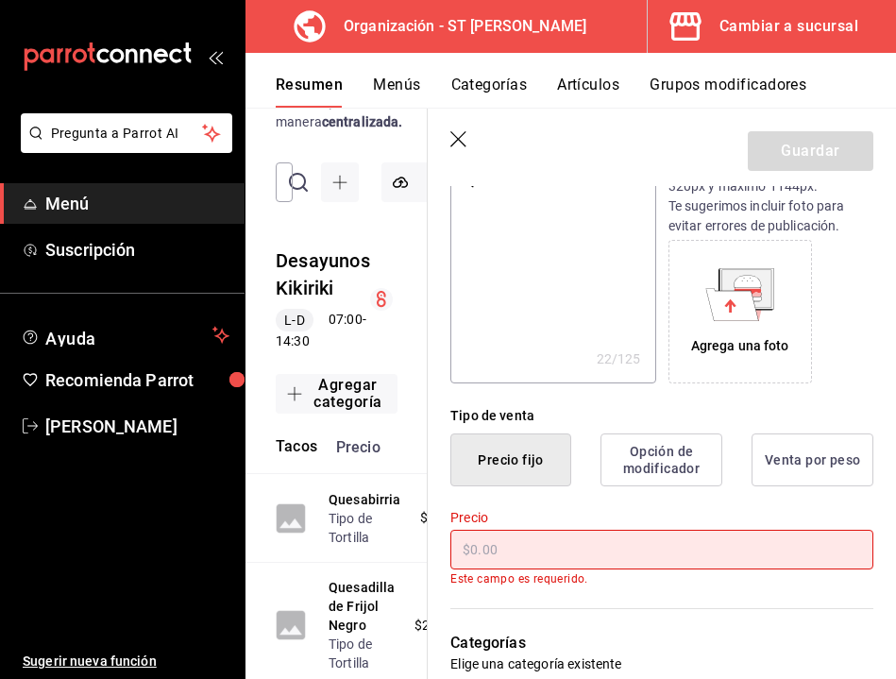
type textarea "x"
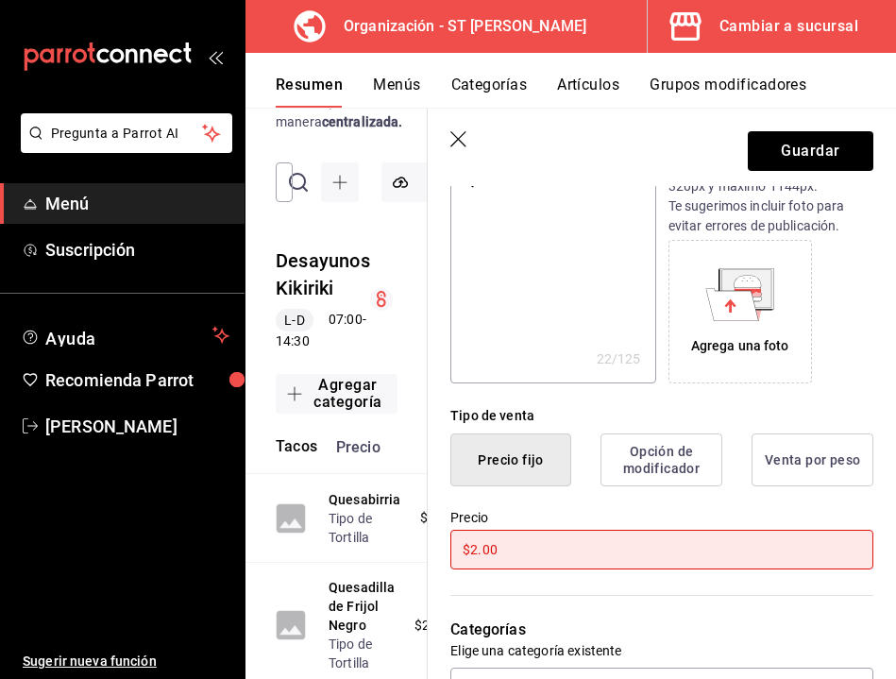
type input "$24.00"
type textarea "x"
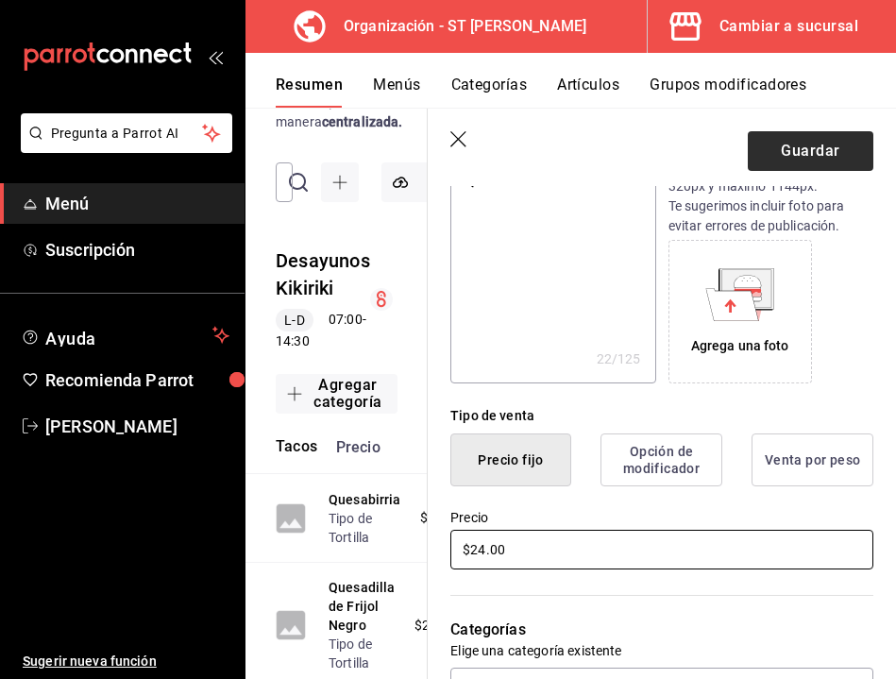
type input "$24.00"
click at [783, 149] on button "Guardar" at bounding box center [811, 151] width 126 height 40
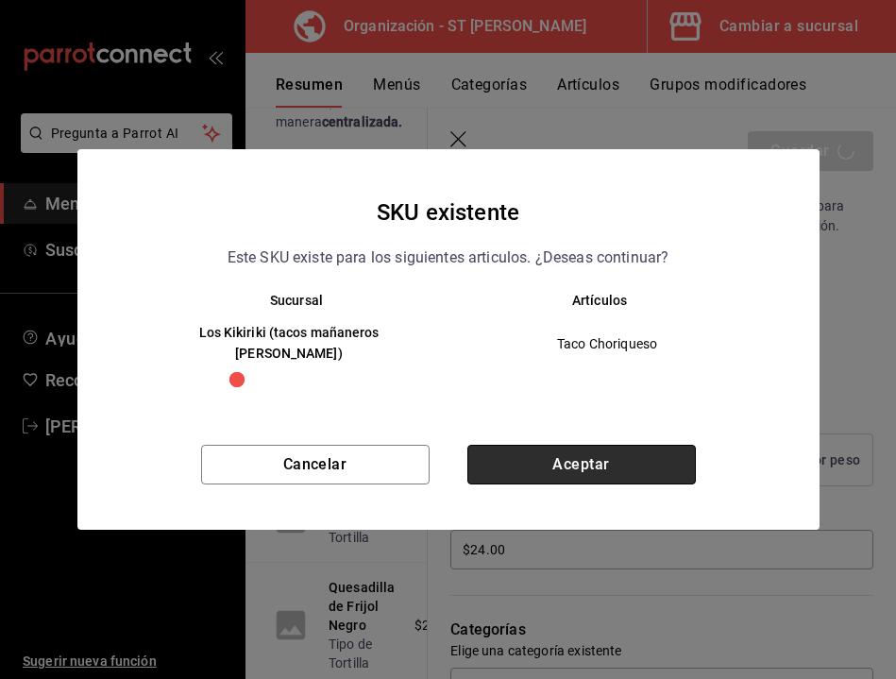
click at [526, 445] on button "Aceptar" at bounding box center [581, 465] width 228 height 40
type textarea "x"
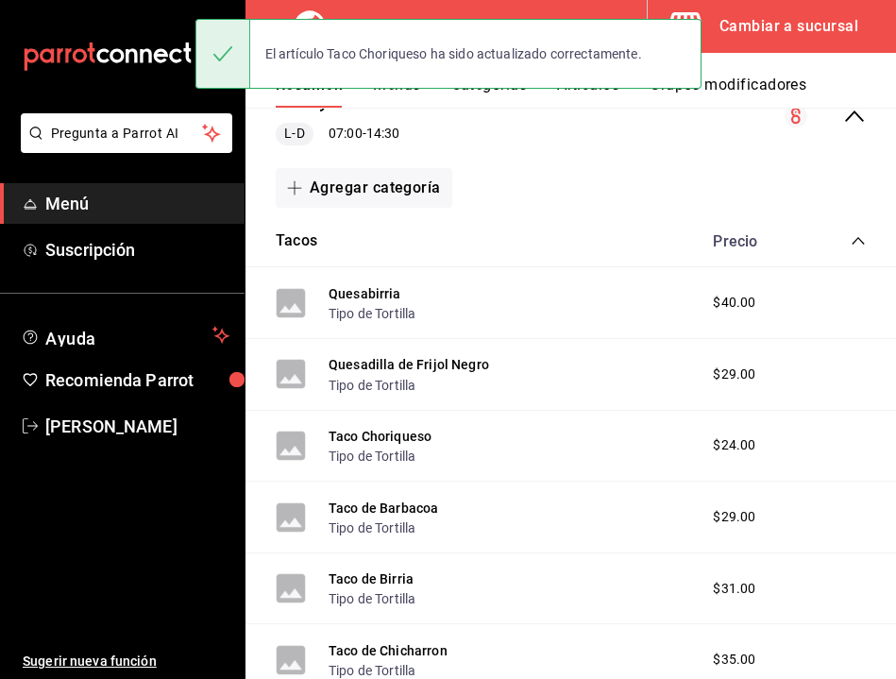
scroll to position [242, 0]
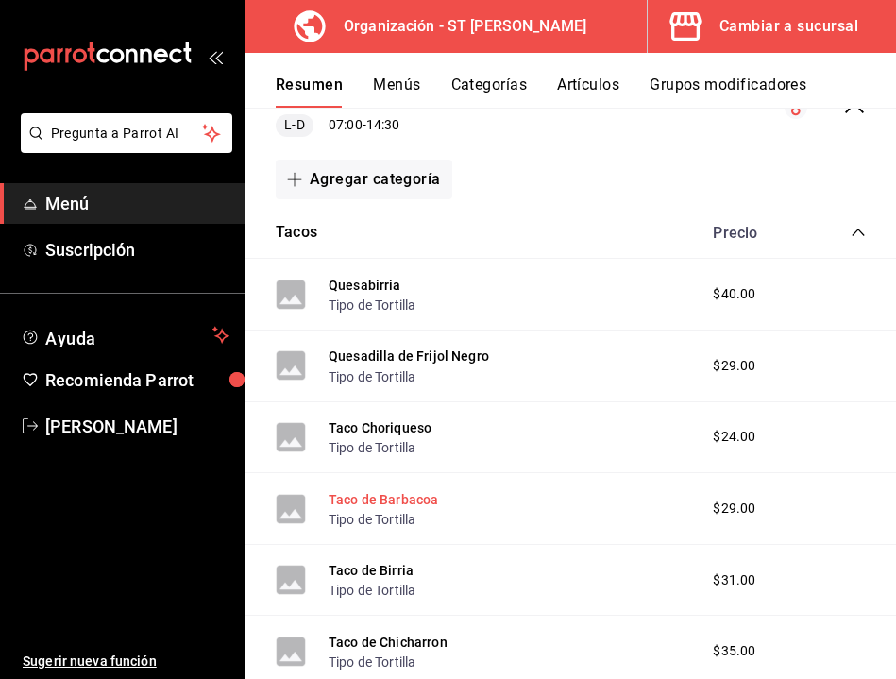
click at [394, 500] on button "Taco de Barbacoa" at bounding box center [384, 499] width 110 height 19
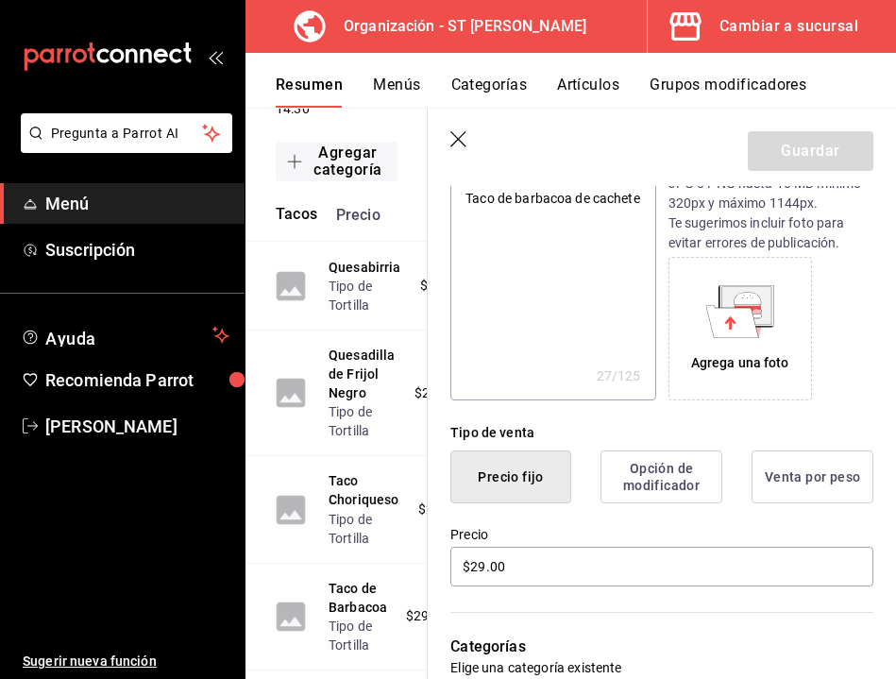
scroll to position [232, 0]
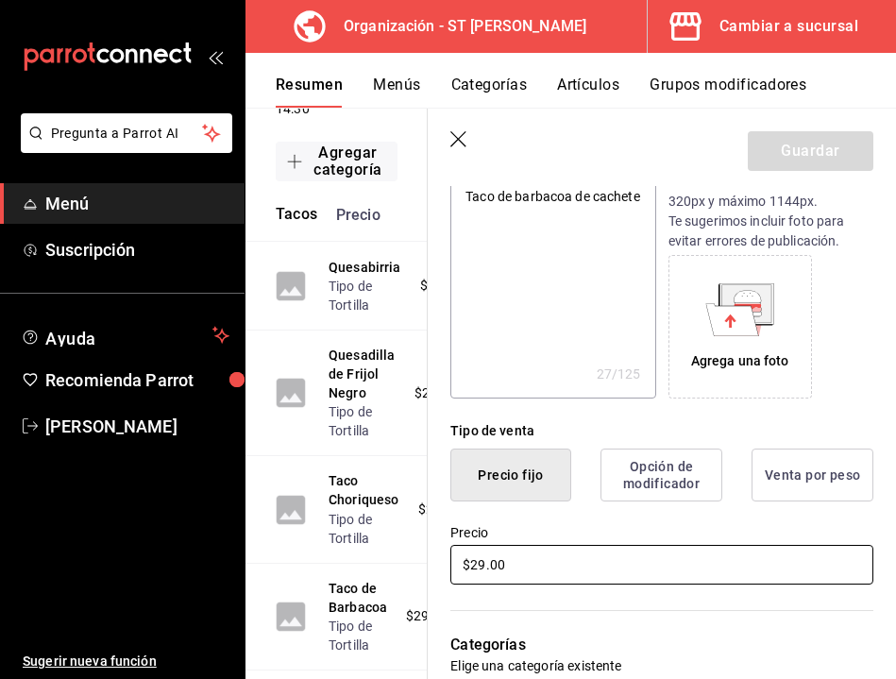
click at [532, 560] on input "$29.00" at bounding box center [661, 565] width 423 height 40
type textarea "x"
type input "$32.00"
type textarea "x"
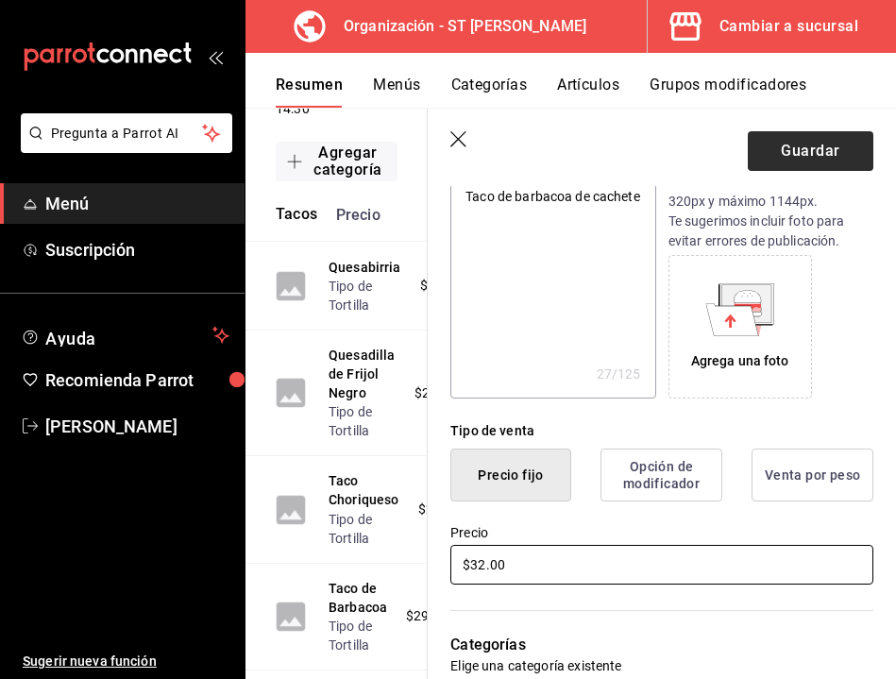
type input "$32.00"
click at [775, 145] on button "Guardar" at bounding box center [811, 151] width 126 height 40
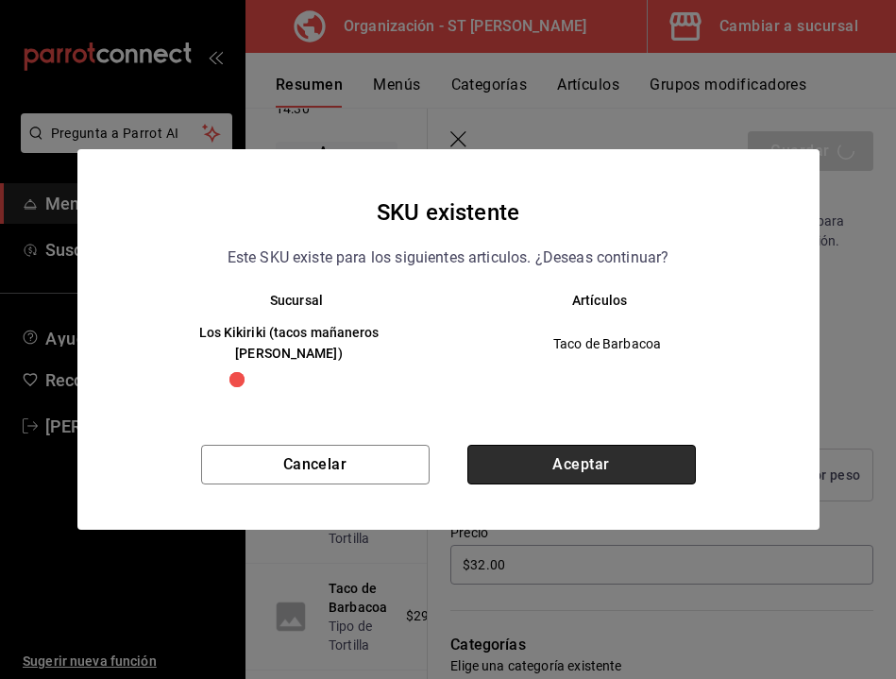
click at [568, 446] on button "Aceptar" at bounding box center [581, 465] width 228 height 40
type textarea "x"
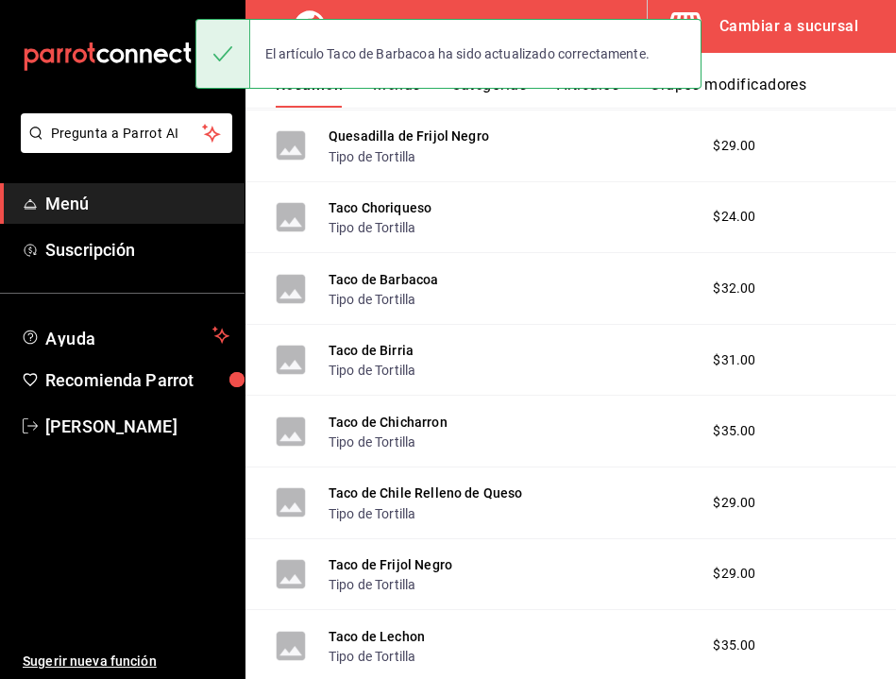
scroll to position [464, 0]
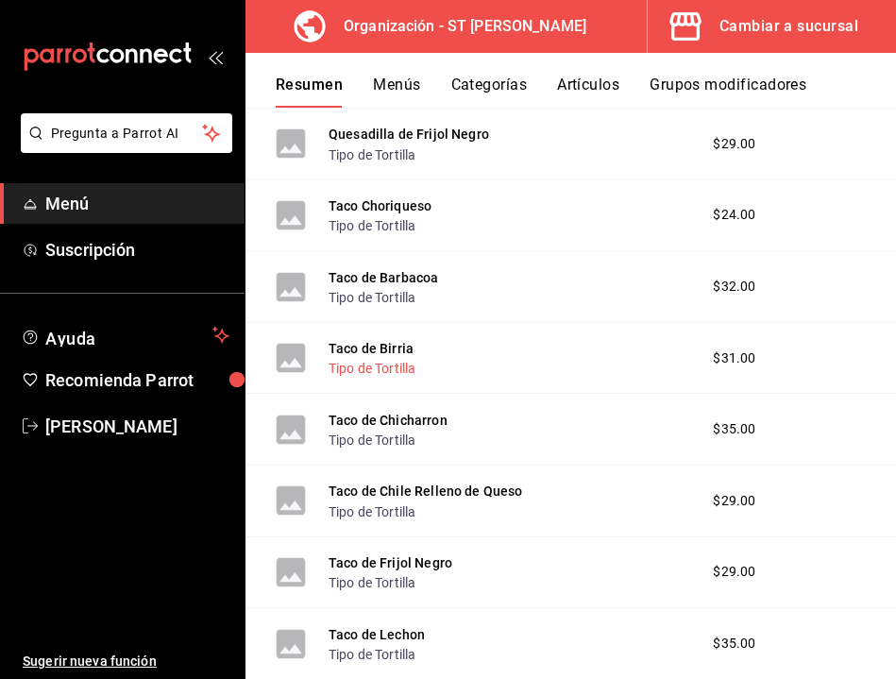
click at [405, 372] on button "Tipo de Tortilla" at bounding box center [372, 368] width 87 height 19
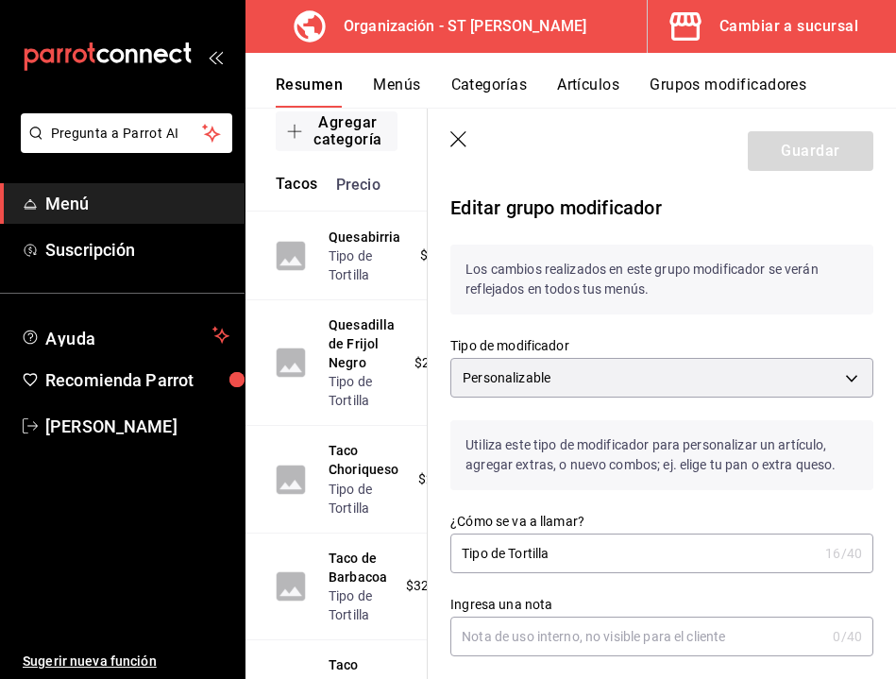
click at [457, 131] on icon "button" at bounding box center [459, 140] width 19 height 19
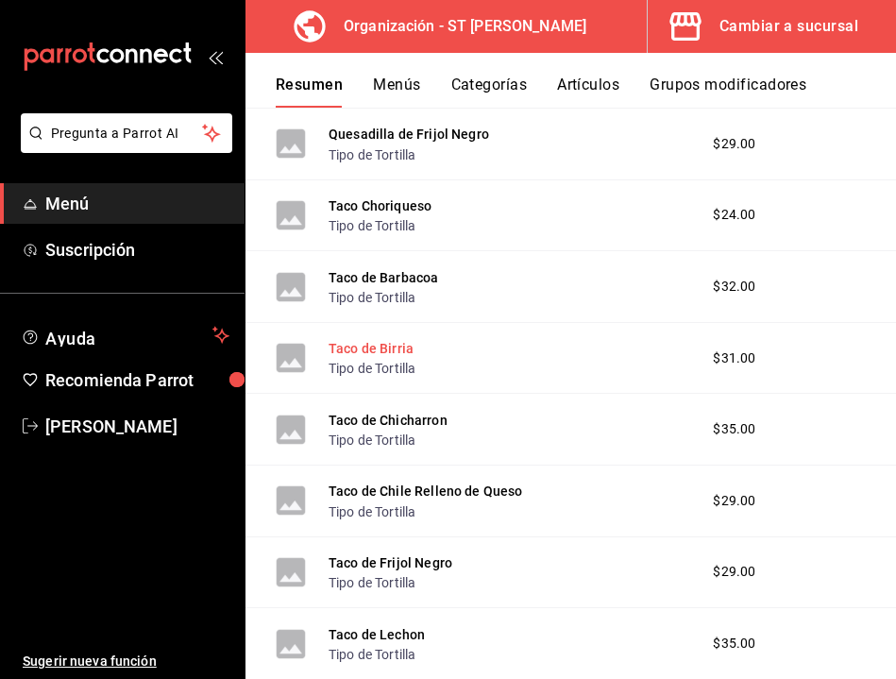
click at [389, 342] on button "Taco de Birria" at bounding box center [371, 348] width 85 height 19
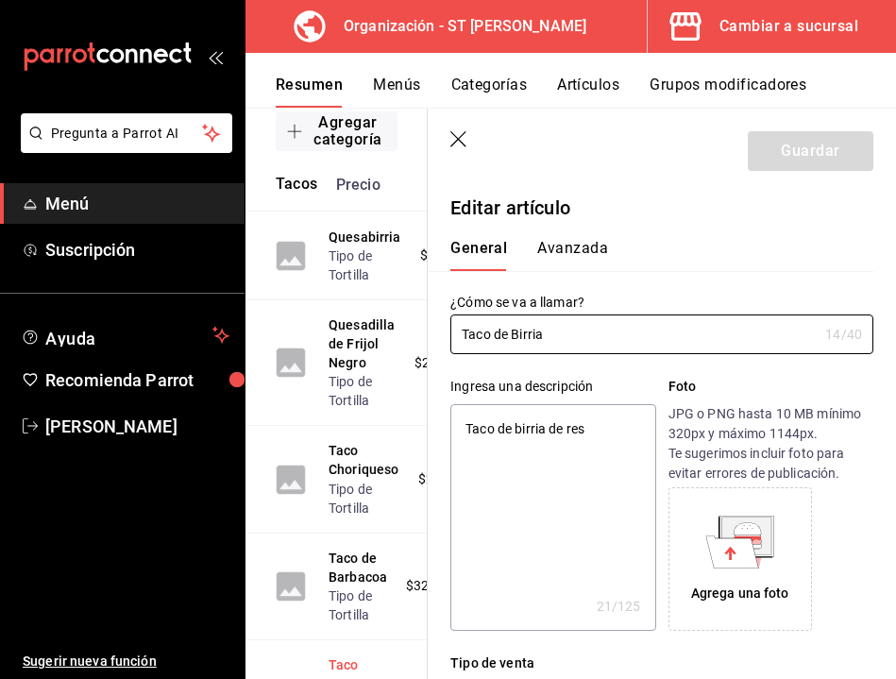
type textarea "x"
type input "$31.00"
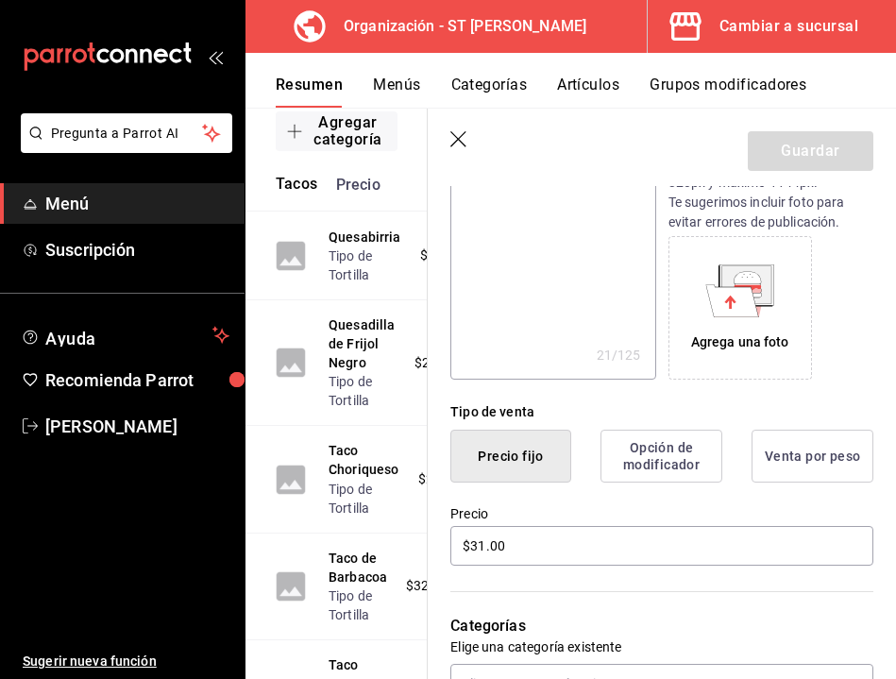
scroll to position [273, 0]
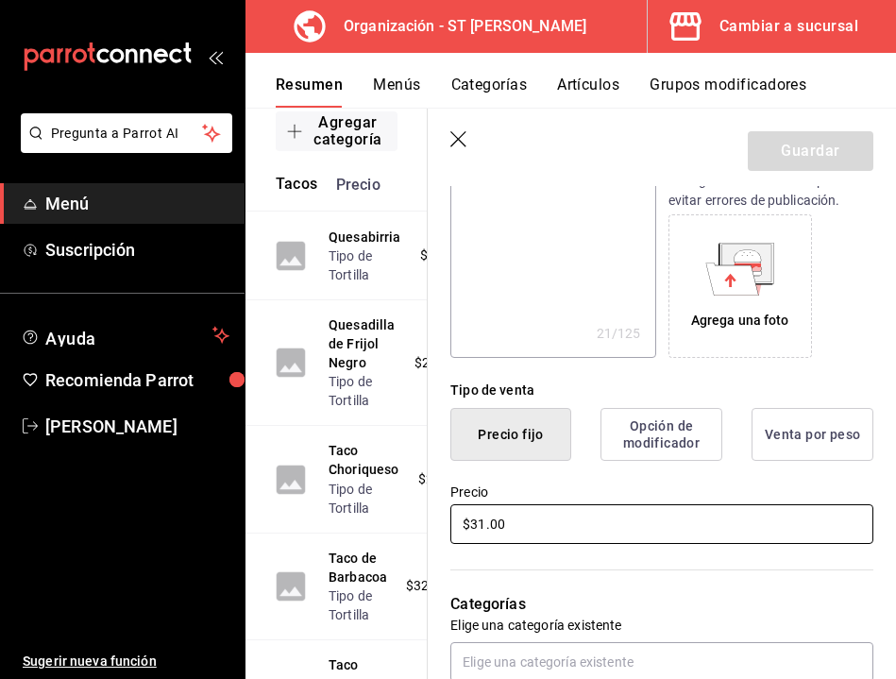
click at [484, 523] on input "$31.00" at bounding box center [661, 524] width 423 height 40
type textarea "x"
type input "$3.00"
type textarea "x"
type input "$35.00"
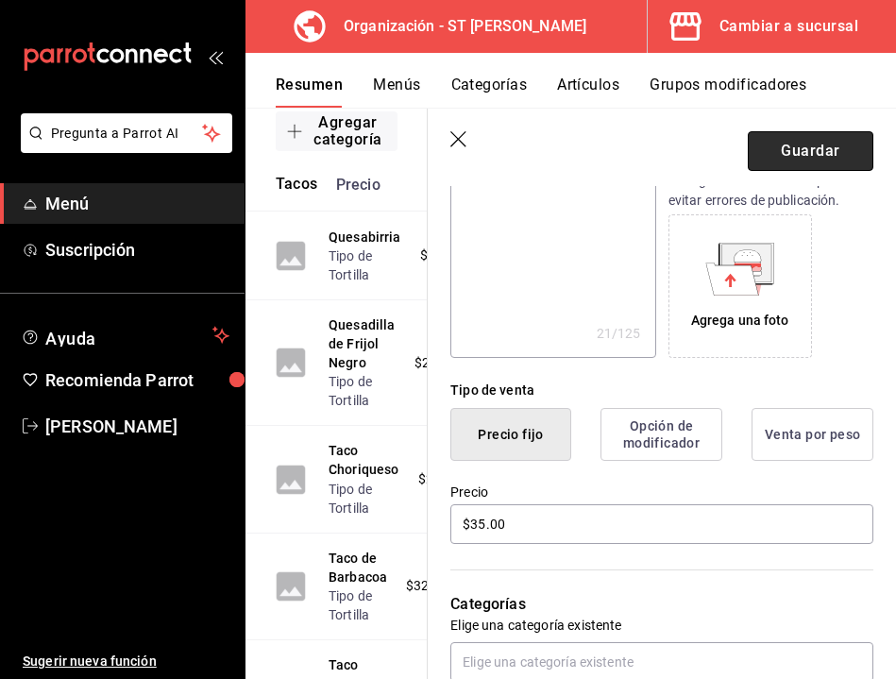
click at [786, 155] on button "Guardar" at bounding box center [811, 151] width 126 height 40
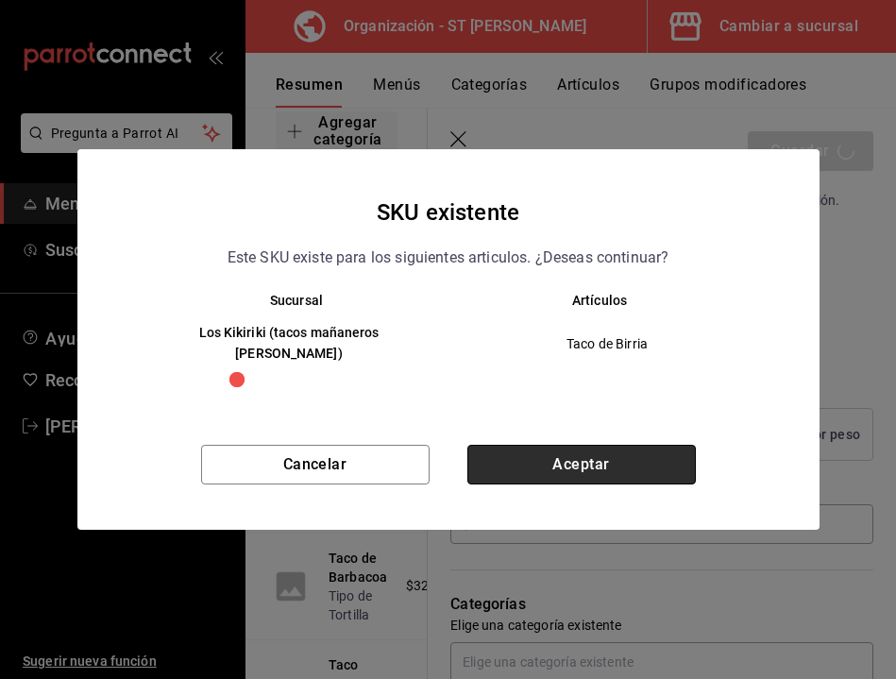
click at [563, 445] on button "Aceptar" at bounding box center [581, 465] width 228 height 40
type textarea "x"
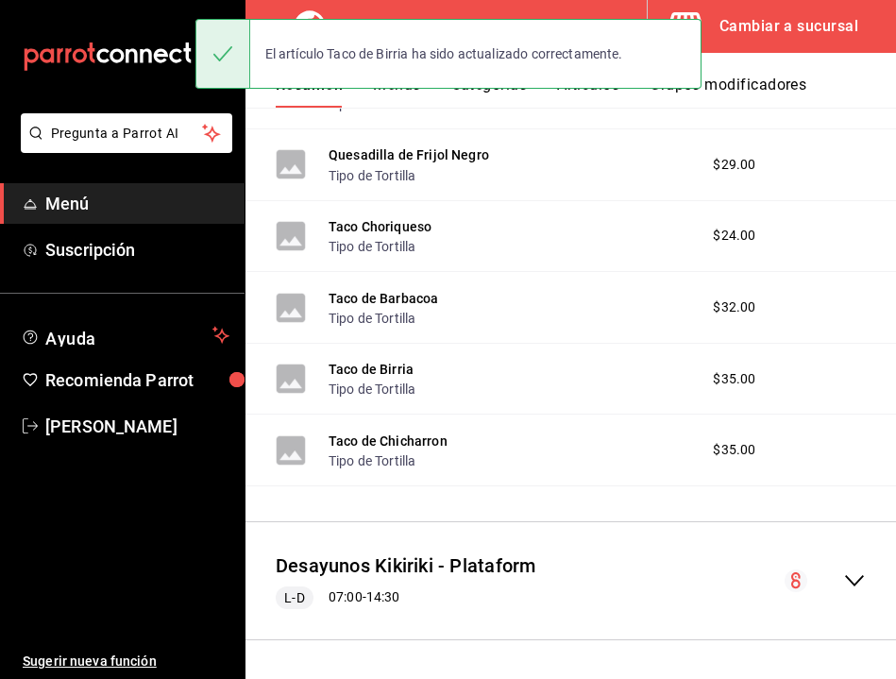
scroll to position [443, 0]
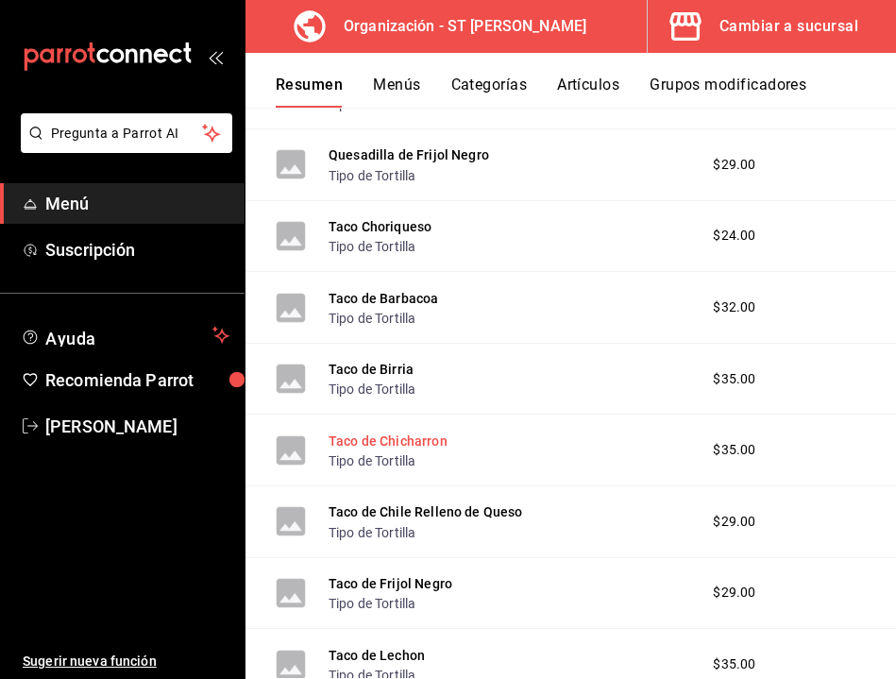
click at [425, 432] on button "Taco de Chicharron" at bounding box center [388, 440] width 119 height 19
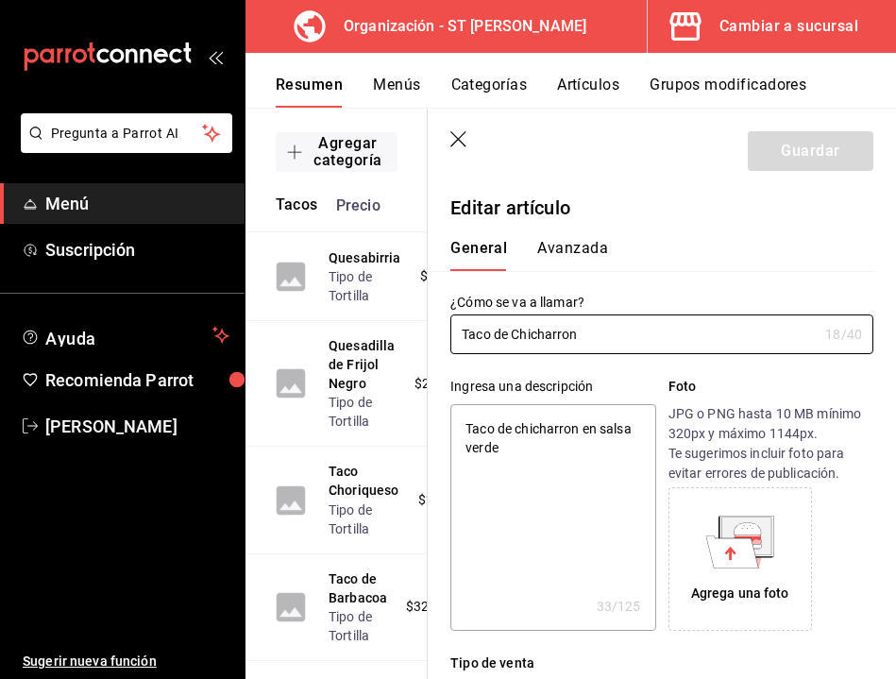
type textarea "x"
type input "$35.00"
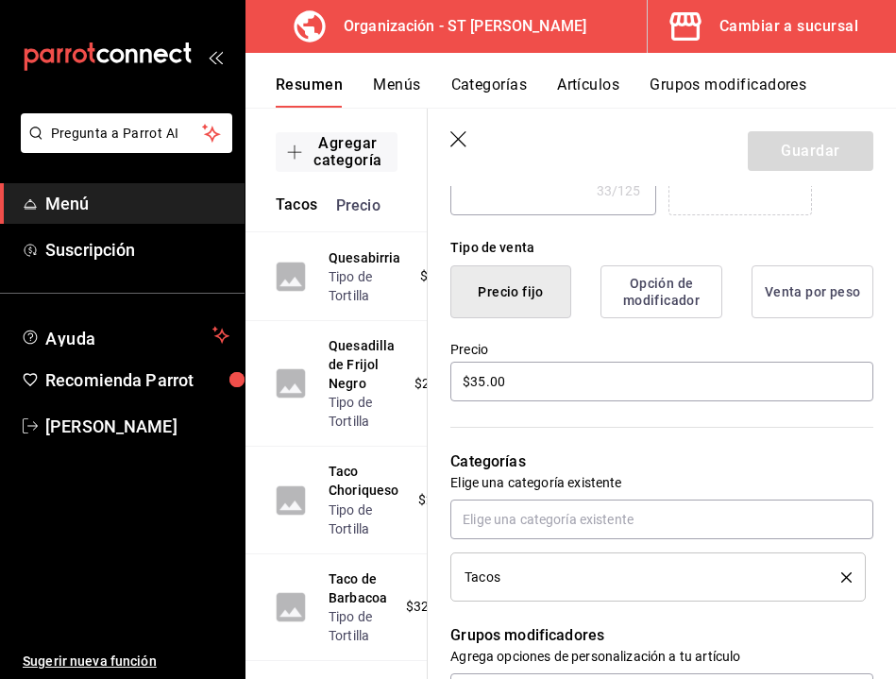
scroll to position [423, 0]
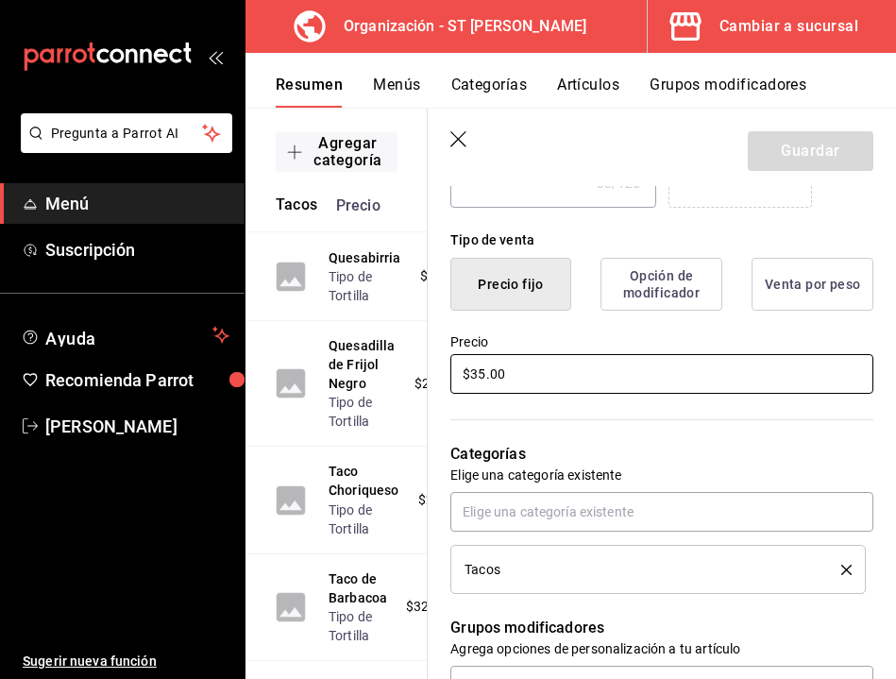
click at [482, 375] on input "$35.00" at bounding box center [661, 374] width 423 height 40
type textarea "x"
type input "$3.00"
type textarea "x"
type input "$30.00"
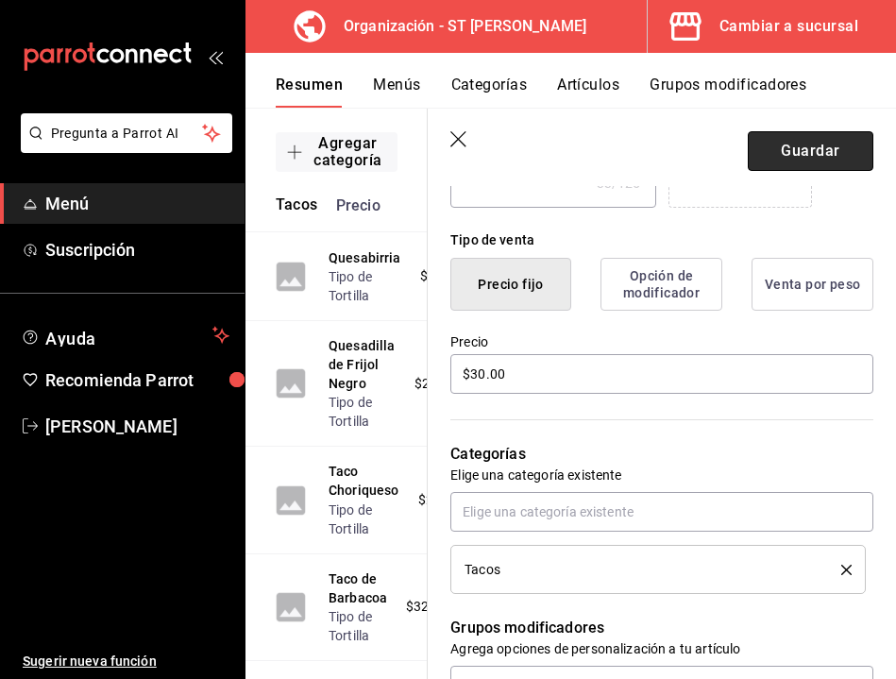
click at [808, 153] on button "Guardar" at bounding box center [811, 151] width 126 height 40
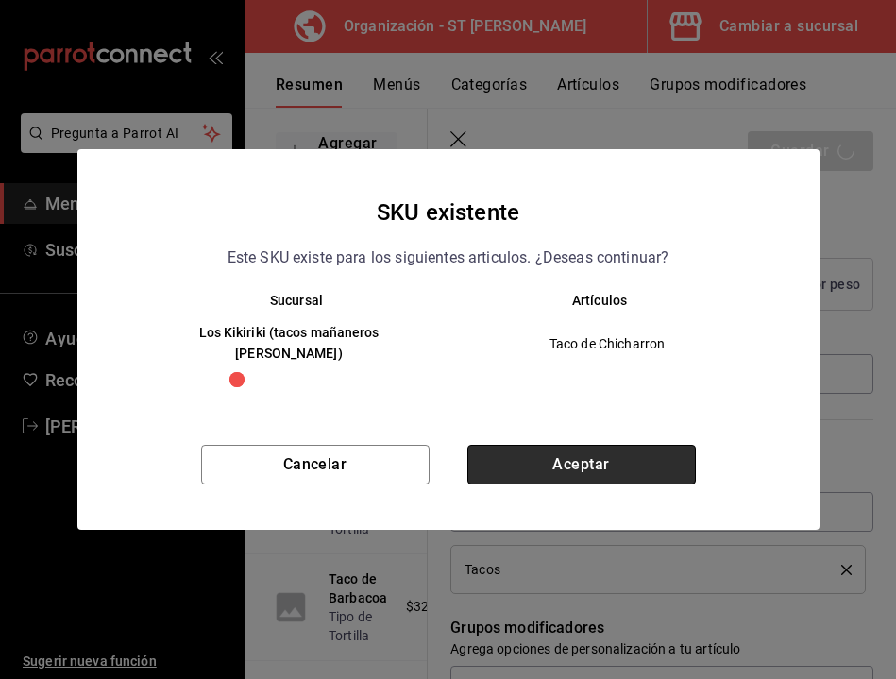
click at [531, 446] on button "Aceptar" at bounding box center [581, 465] width 228 height 40
type textarea "x"
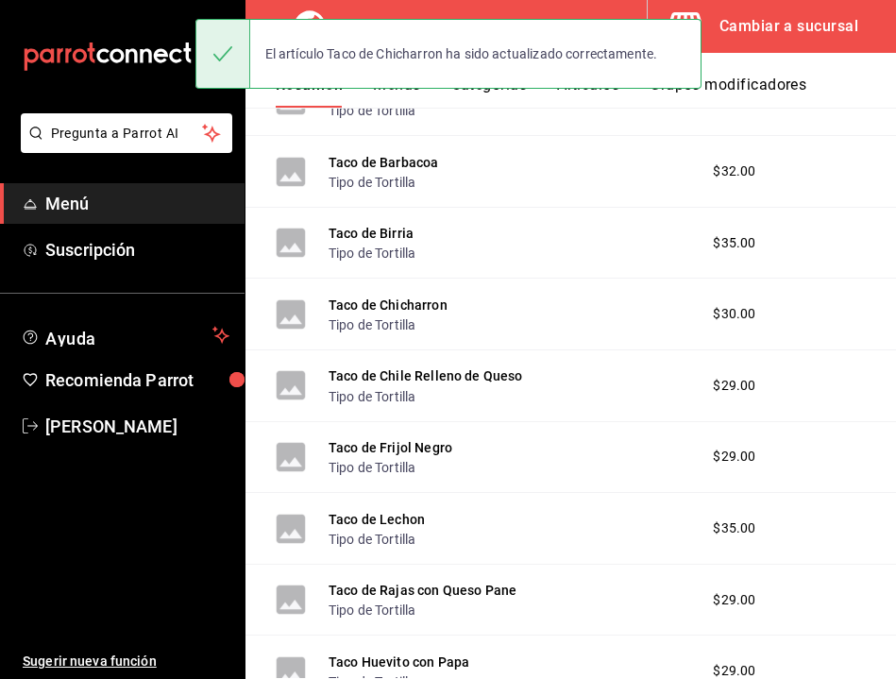
scroll to position [582, 0]
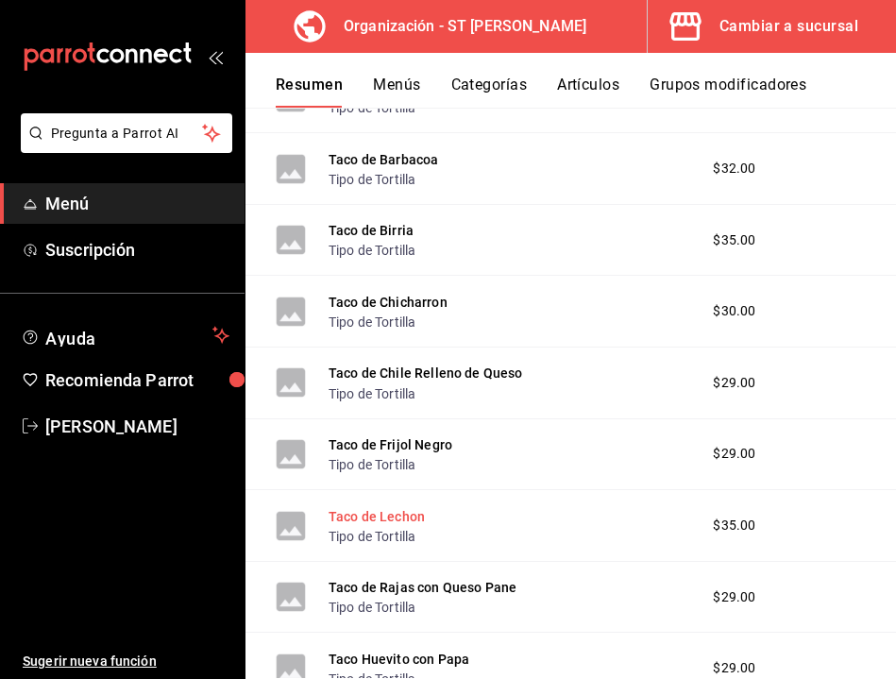
click at [370, 511] on button "Taco de Lechon" at bounding box center [377, 516] width 96 height 19
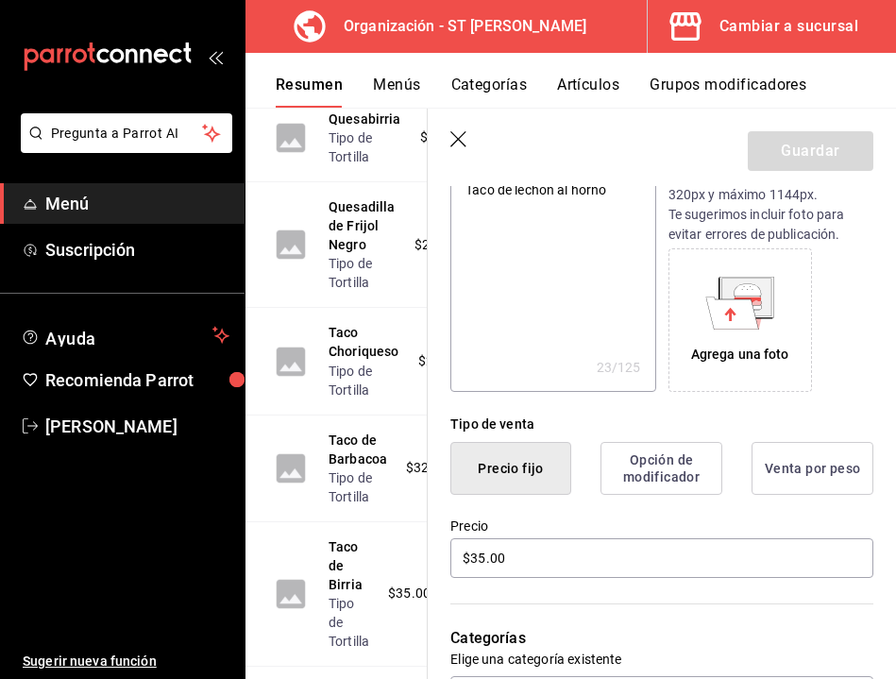
scroll to position [243, 0]
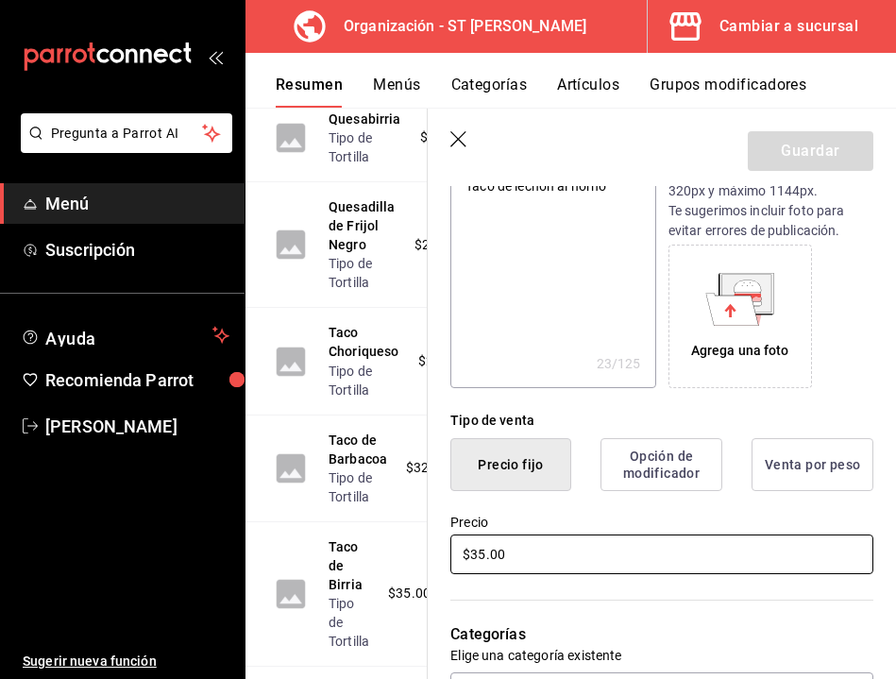
click at [481, 553] on input "$35.00" at bounding box center [661, 554] width 423 height 40
click at [487, 559] on input "$35.00" at bounding box center [661, 554] width 423 height 40
type textarea "x"
type input "$3.00"
type textarea "x"
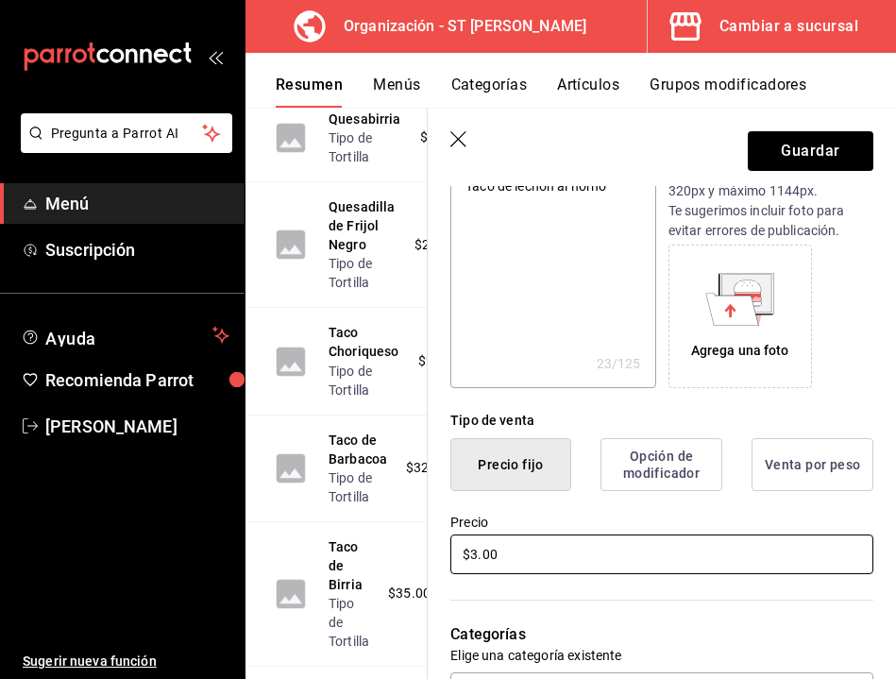
type input "$34.00"
type textarea "x"
type input "$3.00"
type textarea "x"
type input "$33.00"
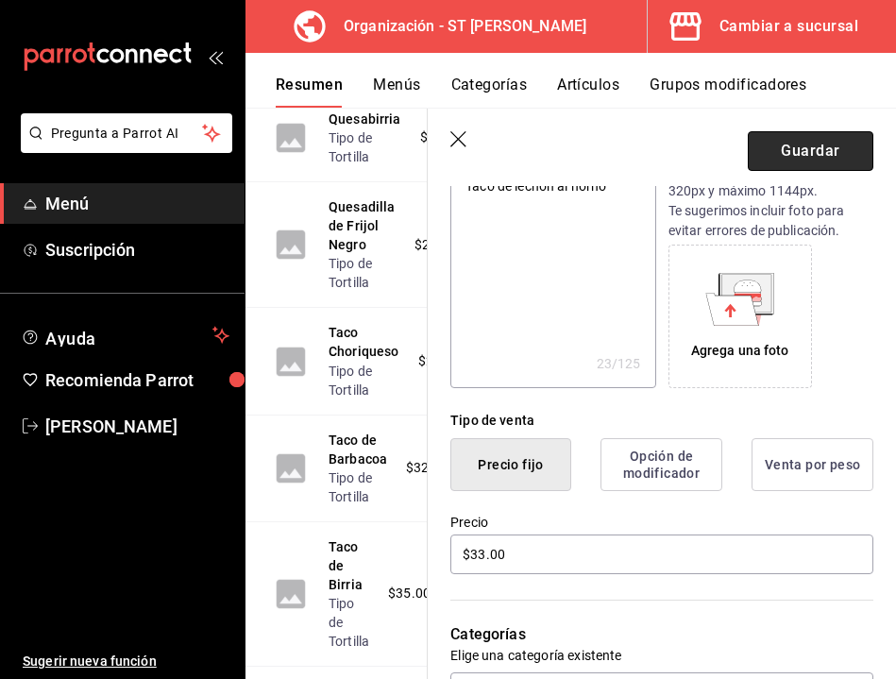
click at [798, 144] on button "Guardar" at bounding box center [811, 151] width 126 height 40
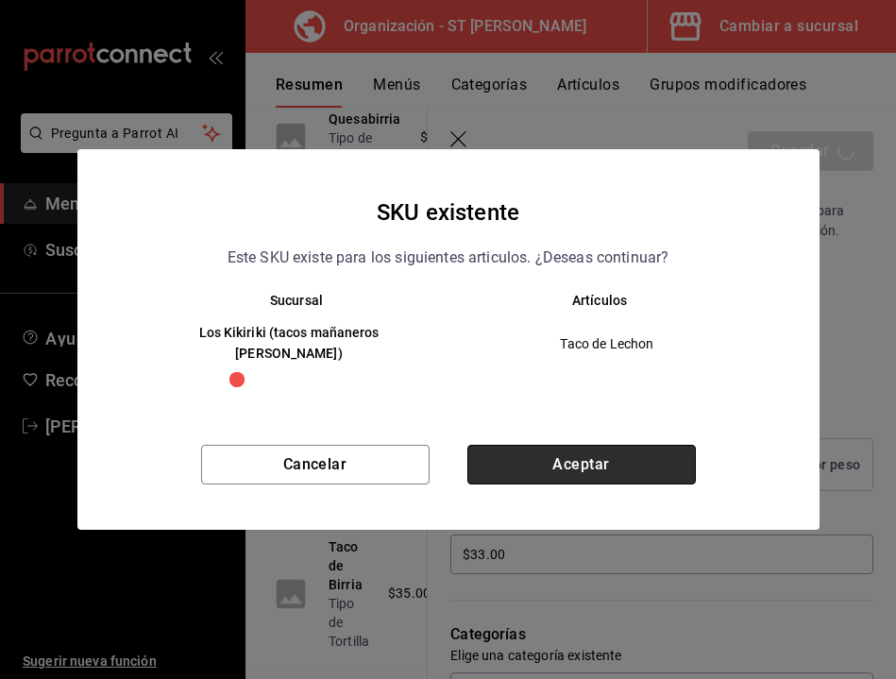
click at [597, 445] on button "Aceptar" at bounding box center [581, 465] width 228 height 40
type textarea "x"
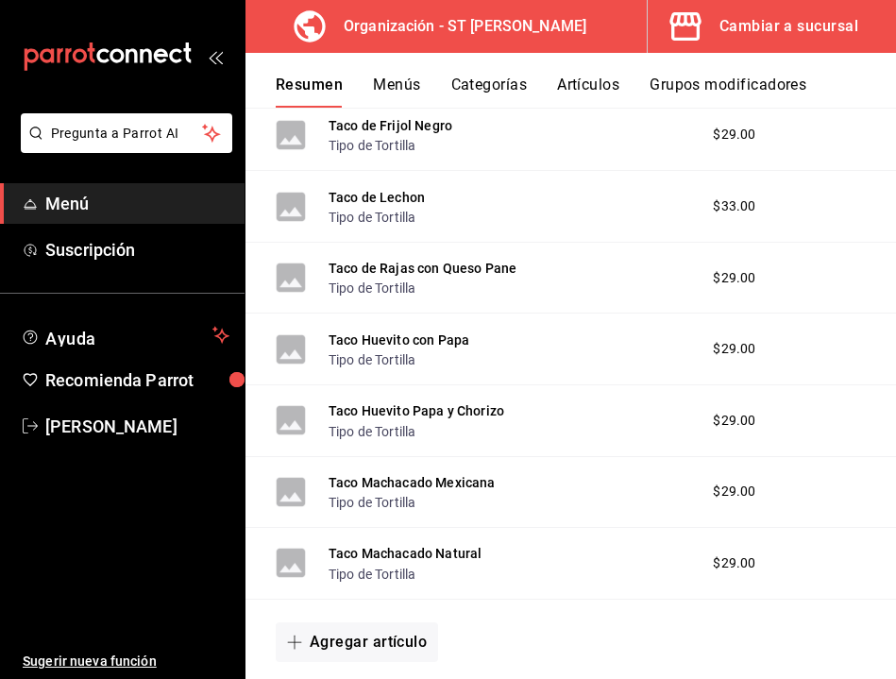
scroll to position [911, 0]
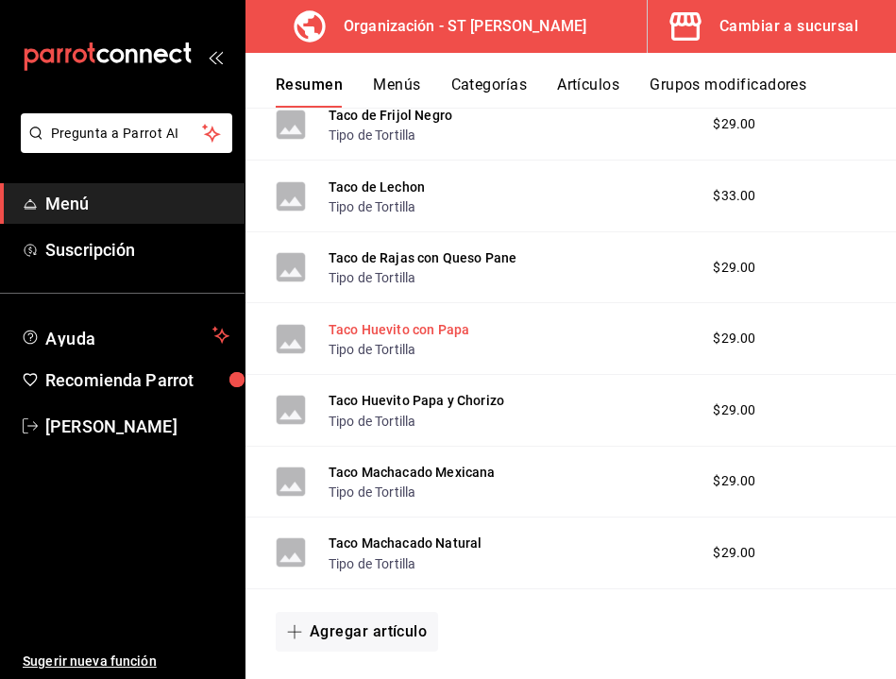
click at [418, 328] on button "Taco Huevito con Papa" at bounding box center [399, 329] width 141 height 19
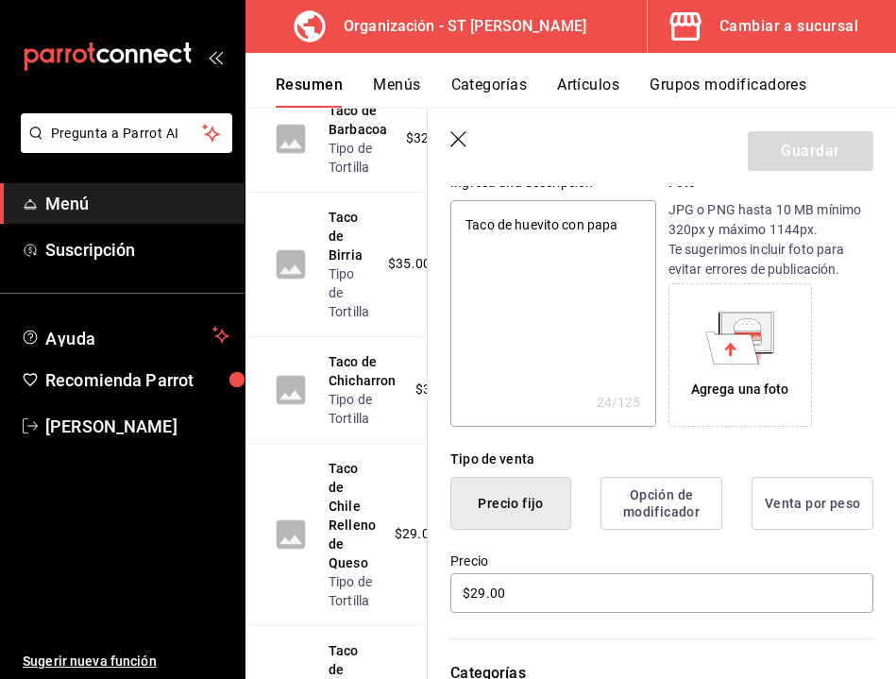
scroll to position [267, 0]
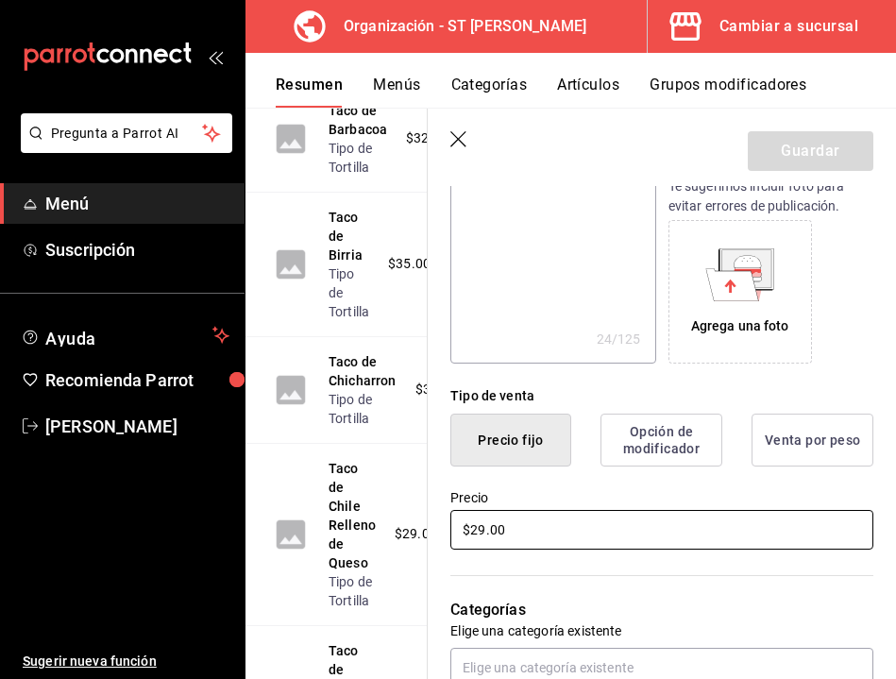
click at [484, 532] on input "$29.00" at bounding box center [661, 530] width 423 height 40
type textarea "x"
type input "$2.00"
type textarea "x"
type input "$27.00"
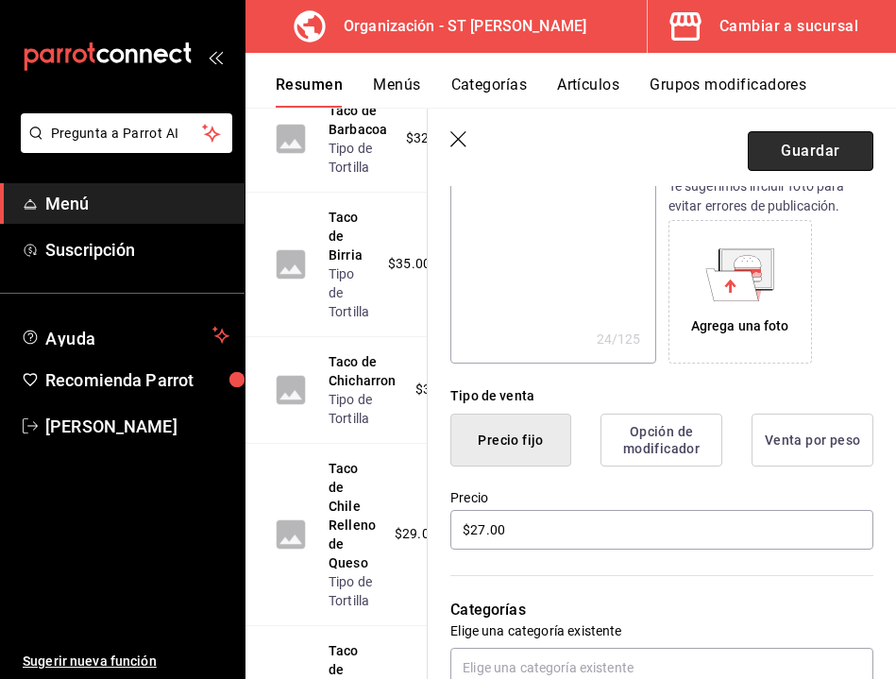
click at [811, 140] on button "Guardar" at bounding box center [811, 151] width 126 height 40
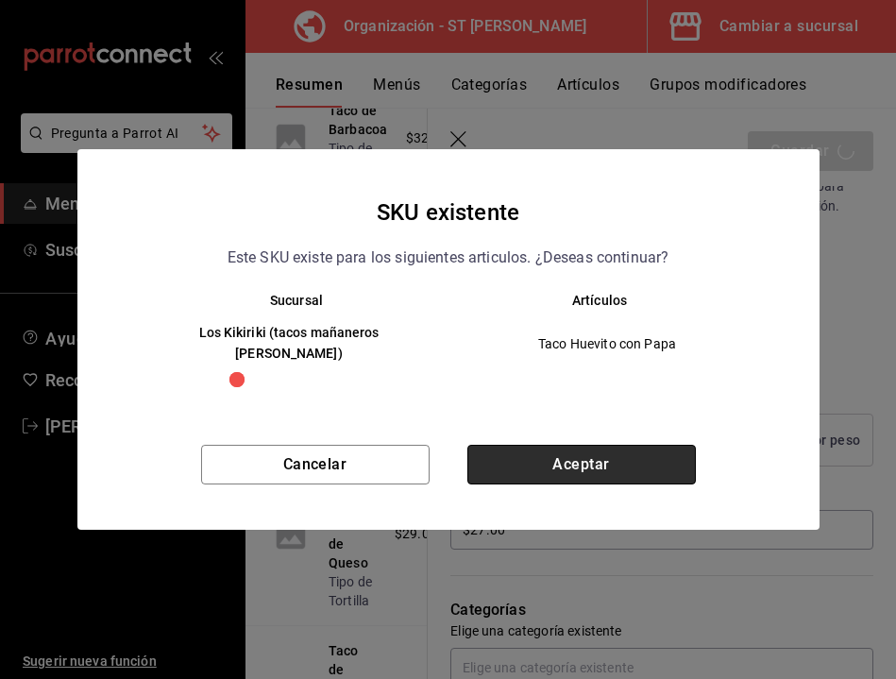
click at [518, 460] on button "Aceptar" at bounding box center [581, 465] width 228 height 40
type textarea "x"
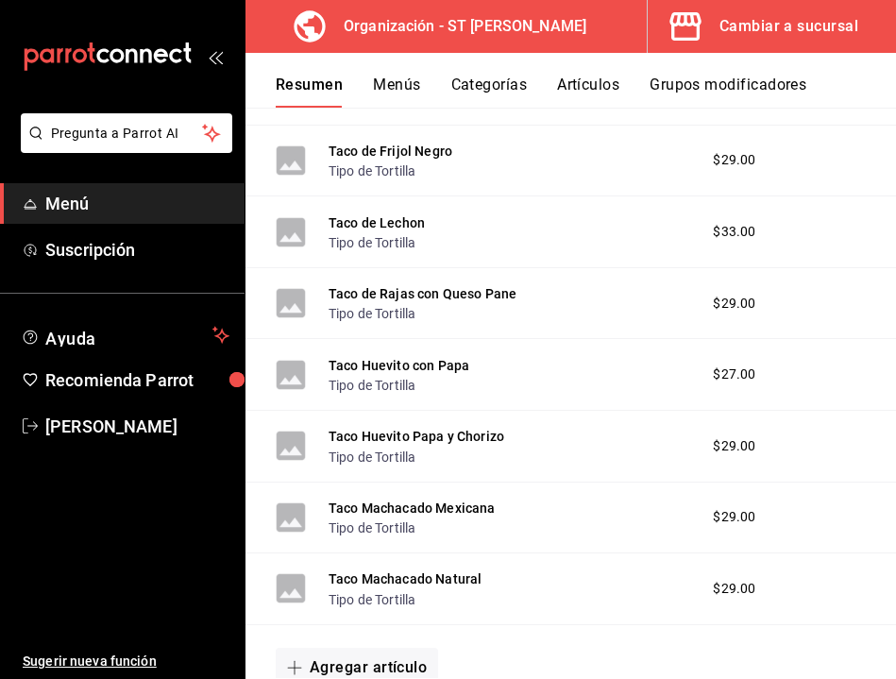
scroll to position [876, 0]
click at [447, 434] on button "Taco Huevito Papa y Chorizo" at bounding box center [417, 435] width 176 height 19
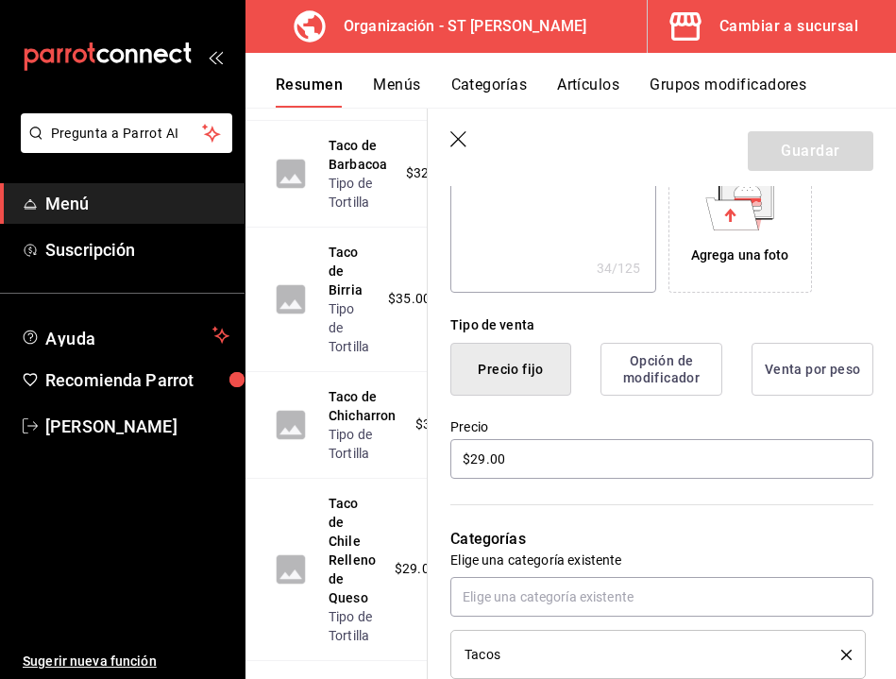
scroll to position [368, 0]
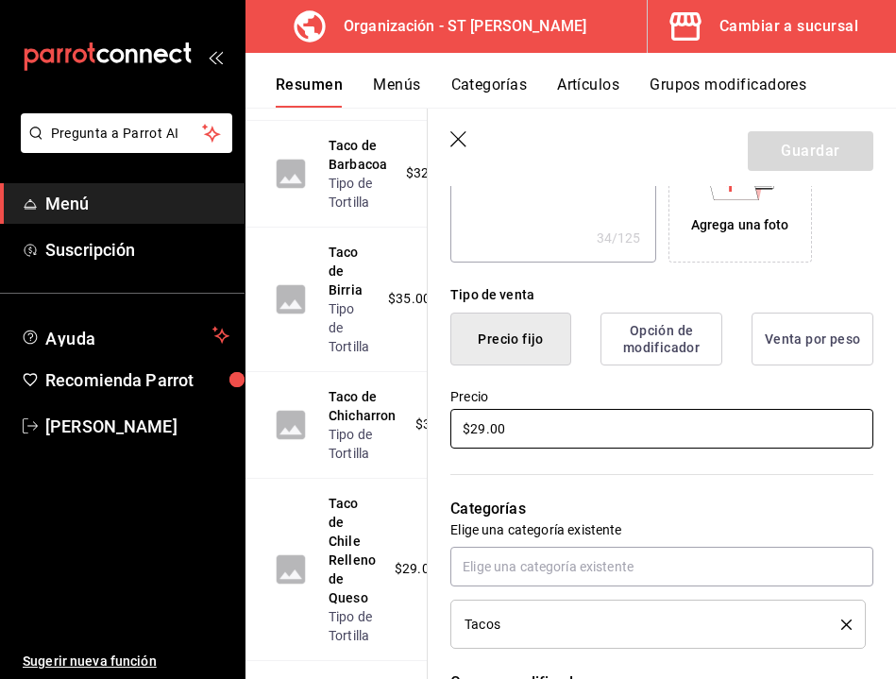
click at [485, 429] on input "$29.00" at bounding box center [661, 429] width 423 height 40
click at [483, 429] on input "$29.00" at bounding box center [661, 429] width 423 height 40
type textarea "x"
type input "$2.00"
type textarea "x"
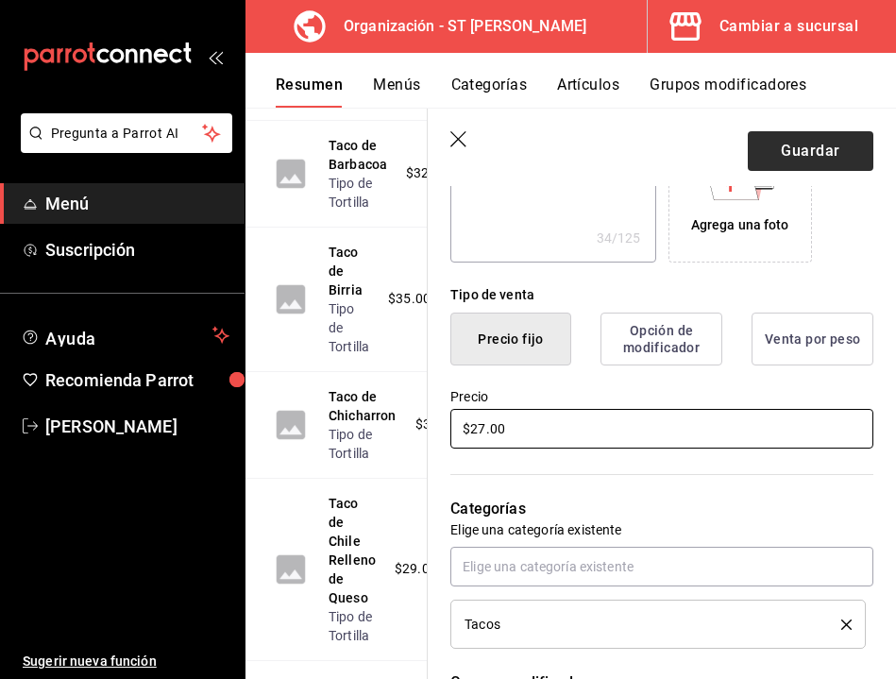
type input "$27.00"
click at [828, 148] on button "Guardar" at bounding box center [811, 151] width 126 height 40
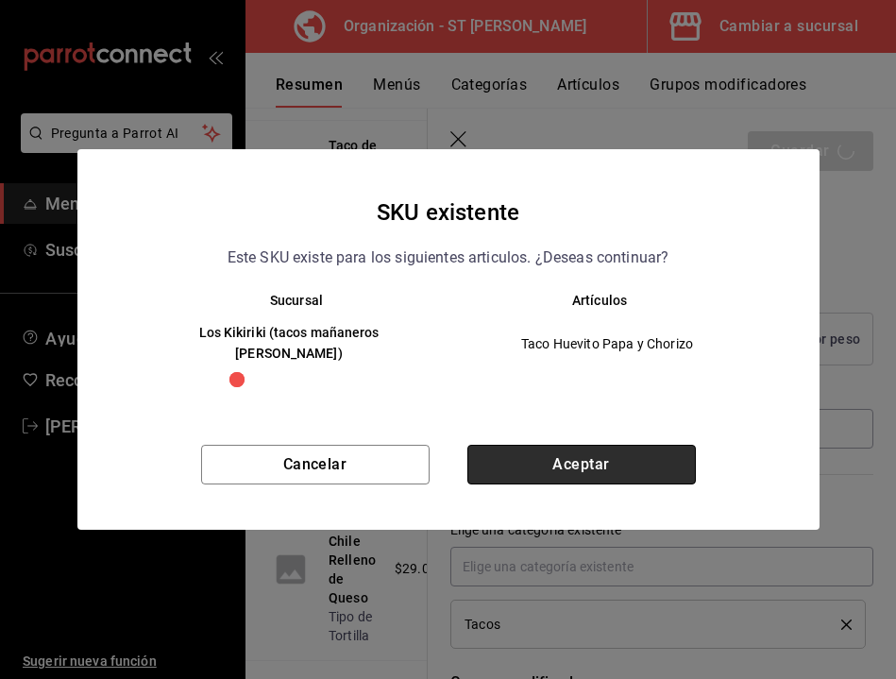
click at [564, 454] on button "Aceptar" at bounding box center [581, 465] width 228 height 40
type textarea "x"
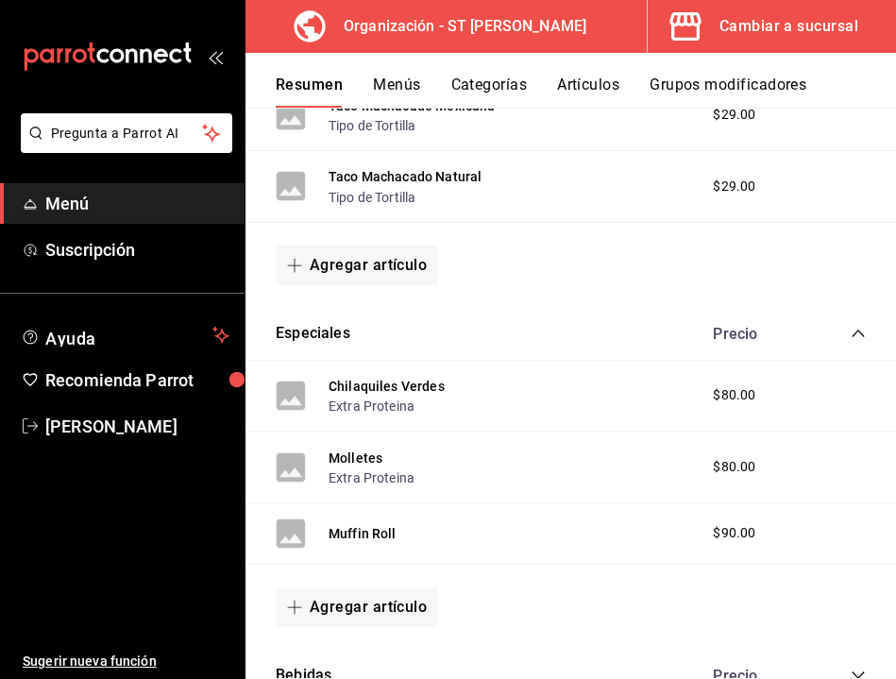
scroll to position [1283, 0]
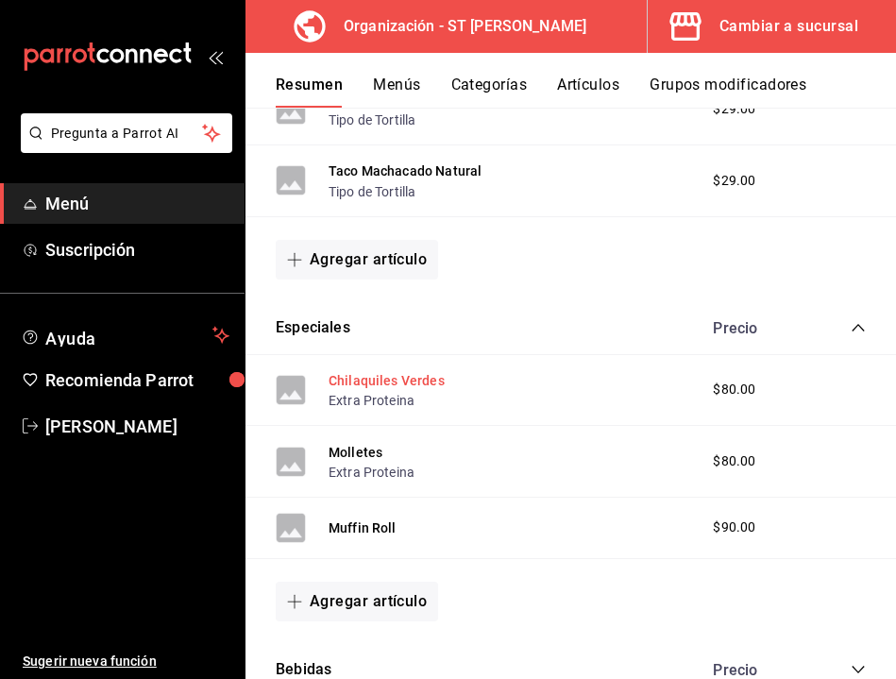
click at [383, 380] on button "Chilaquiles Verdes" at bounding box center [387, 380] width 116 height 19
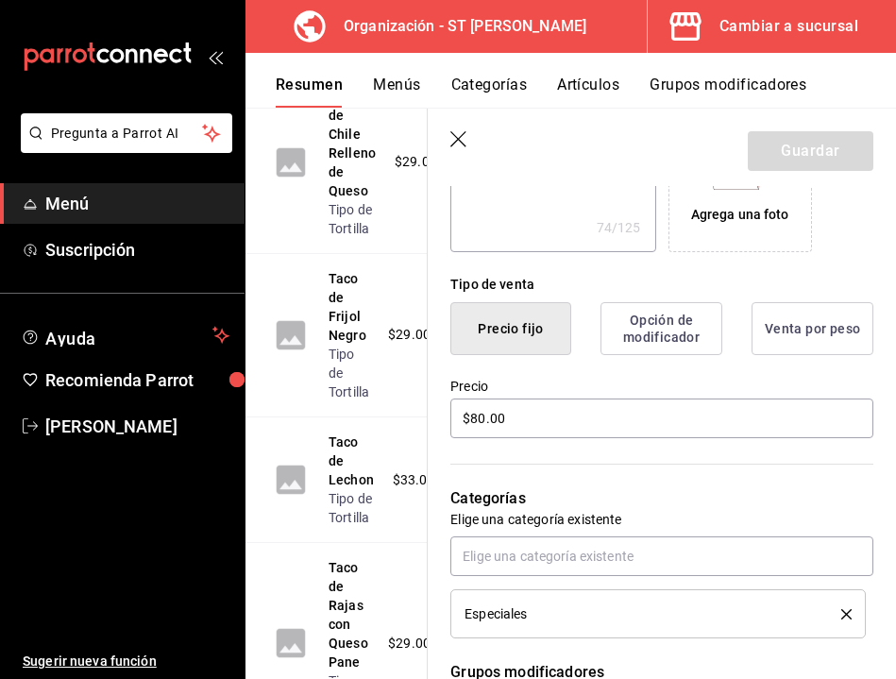
scroll to position [385, 0]
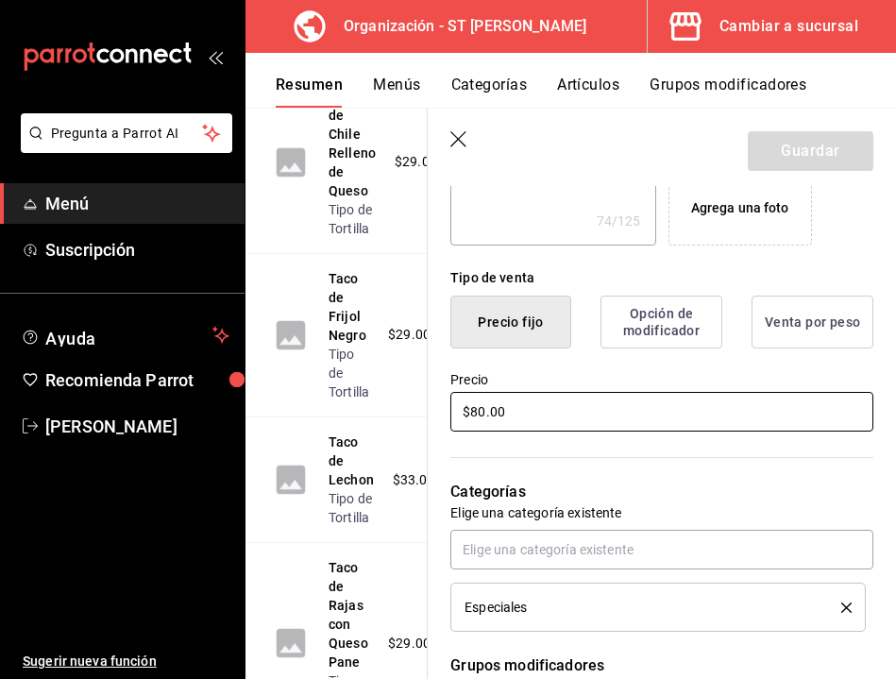
click at [484, 413] on input "$80.00" at bounding box center [661, 412] width 423 height 40
type textarea "x"
type input "$8.00"
type textarea "x"
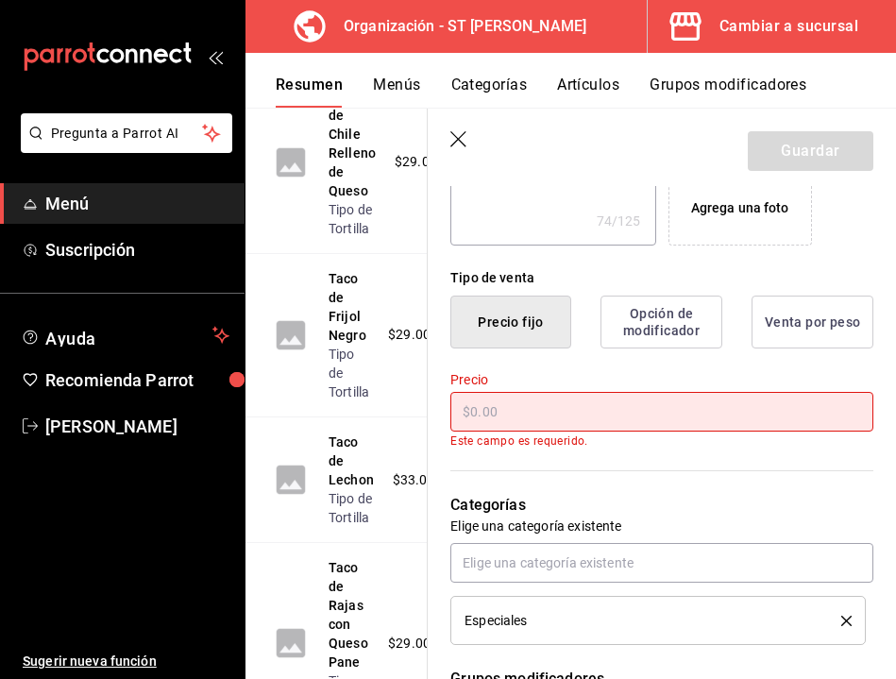
type textarea "x"
type input "$1.00"
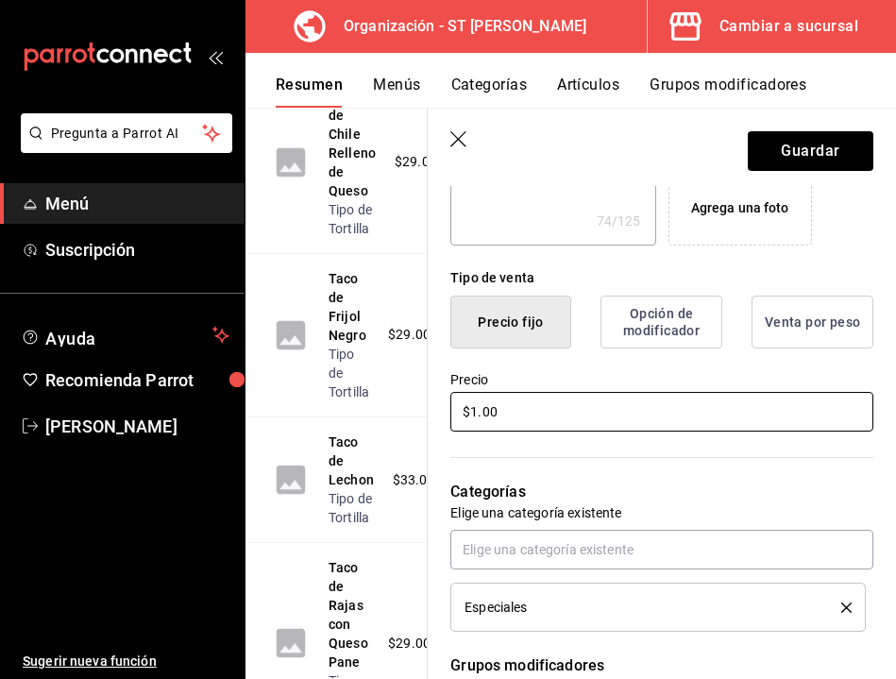
type textarea "x"
type input "$12.00"
type textarea "x"
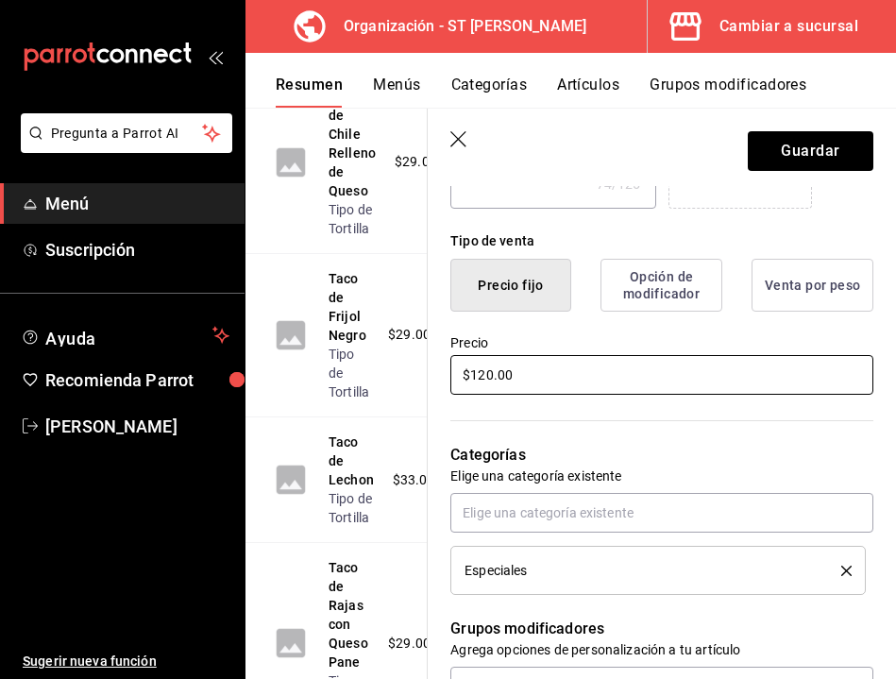
scroll to position [423, 0]
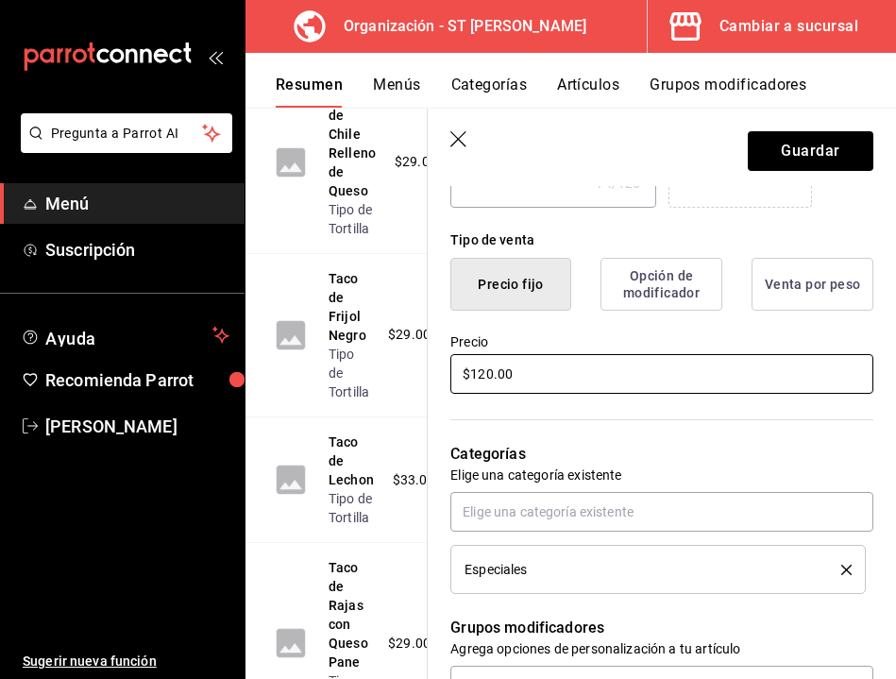
type input "$120.00"
click at [648, 270] on button "Opción de modificador" at bounding box center [661, 284] width 122 height 53
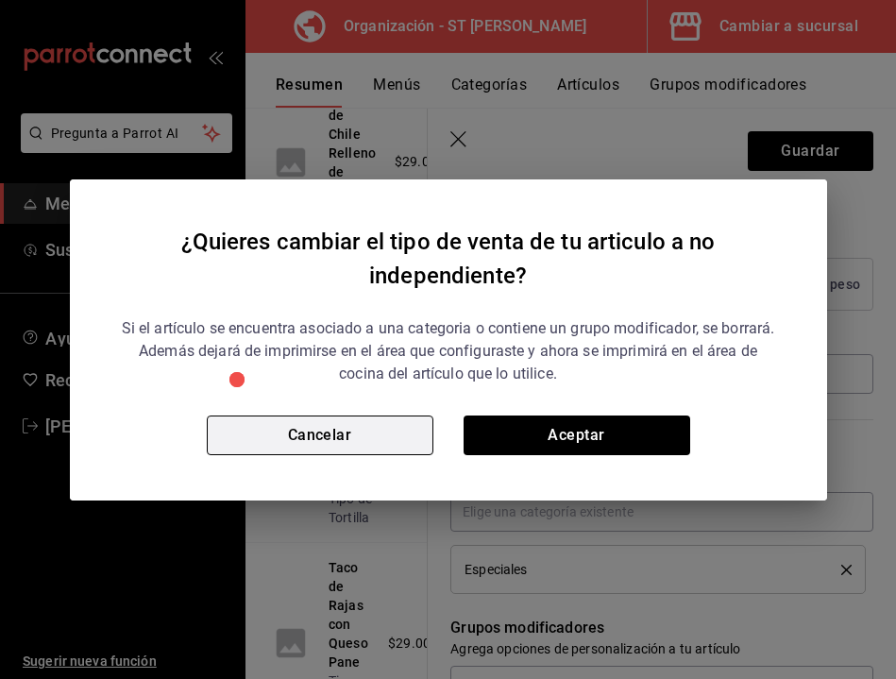
click at [369, 438] on button "Cancelar" at bounding box center [320, 435] width 227 height 40
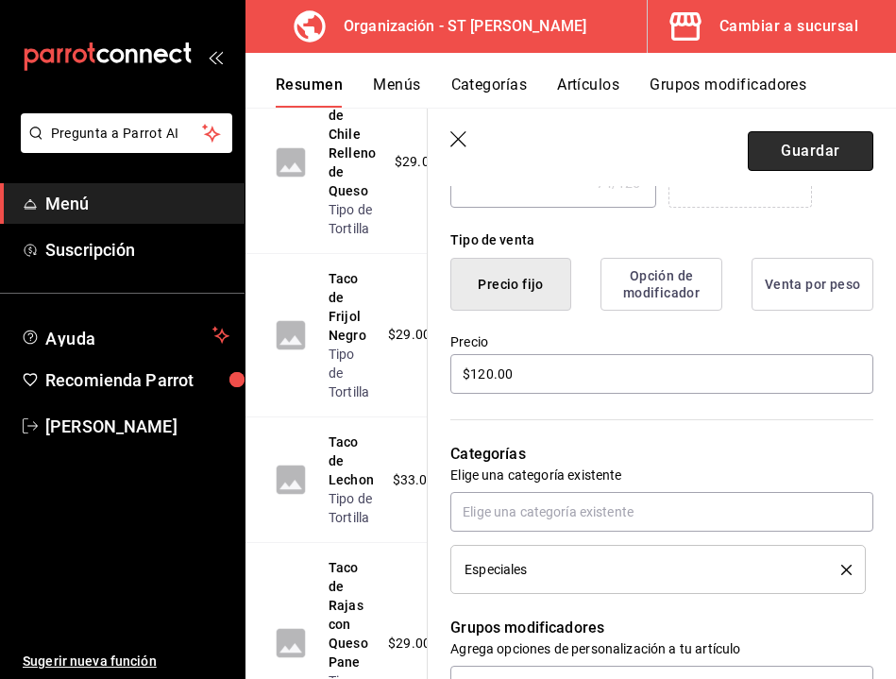
click at [785, 147] on button "Guardar" at bounding box center [811, 151] width 126 height 40
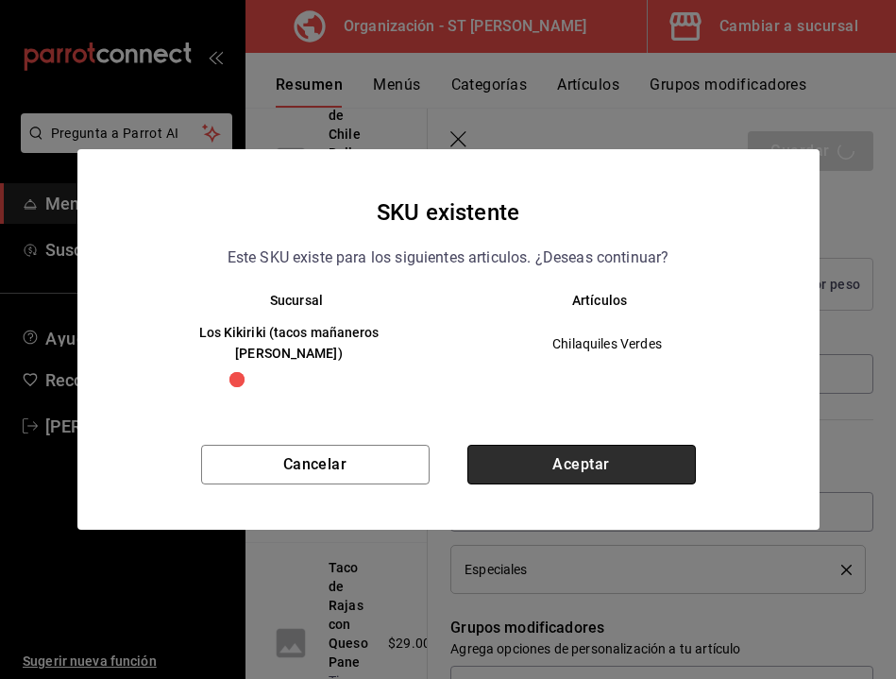
click at [570, 445] on button "Aceptar" at bounding box center [581, 465] width 228 height 40
type textarea "x"
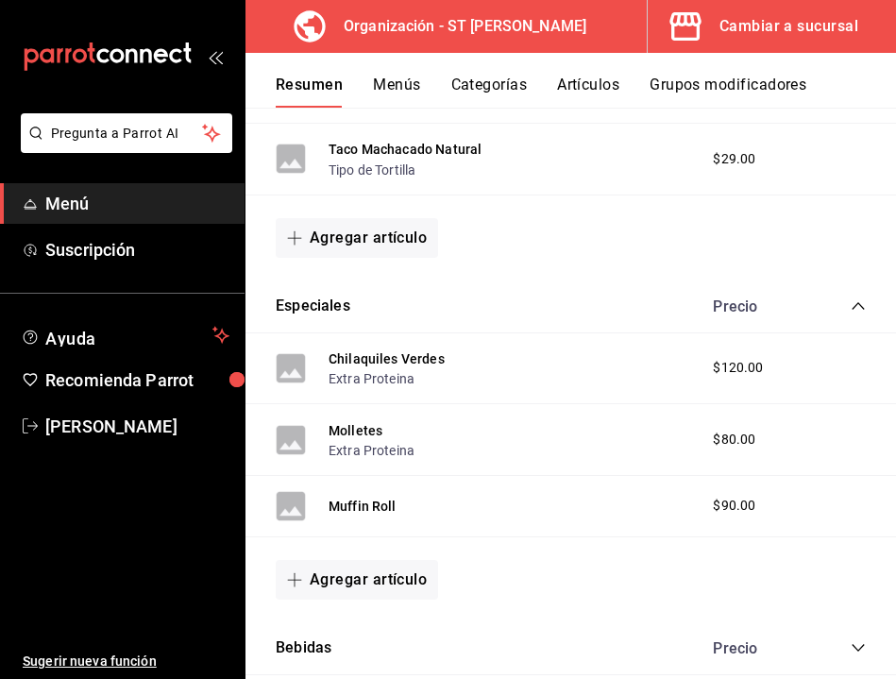
scroll to position [1306, 0]
click at [349, 431] on button "Molletes" at bounding box center [356, 429] width 54 height 19
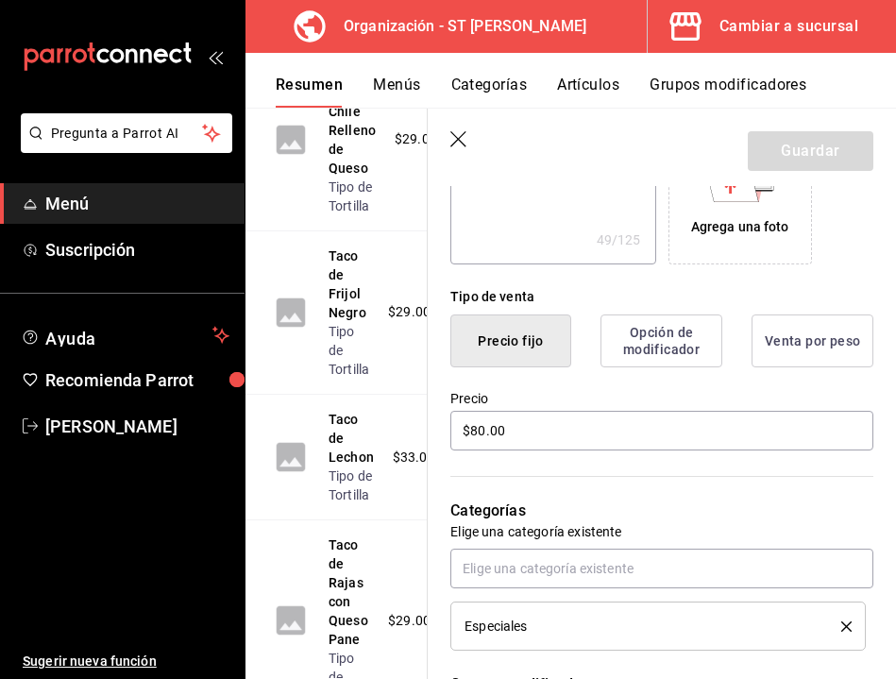
scroll to position [406, 0]
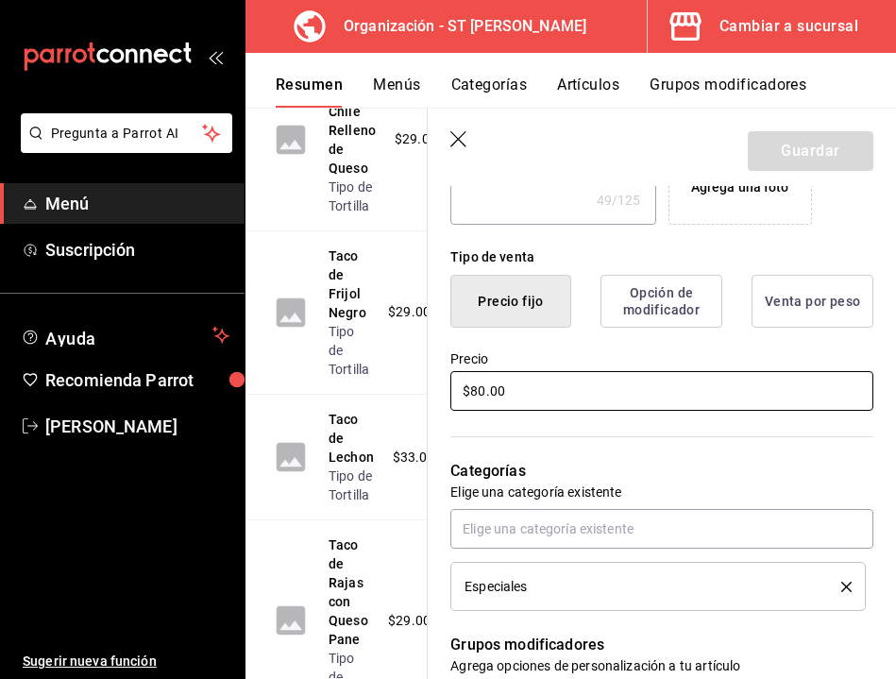
click at [485, 394] on input "$80.00" at bounding box center [661, 391] width 423 height 40
type textarea "x"
type input "$8.00"
type textarea "x"
type input "$85.00"
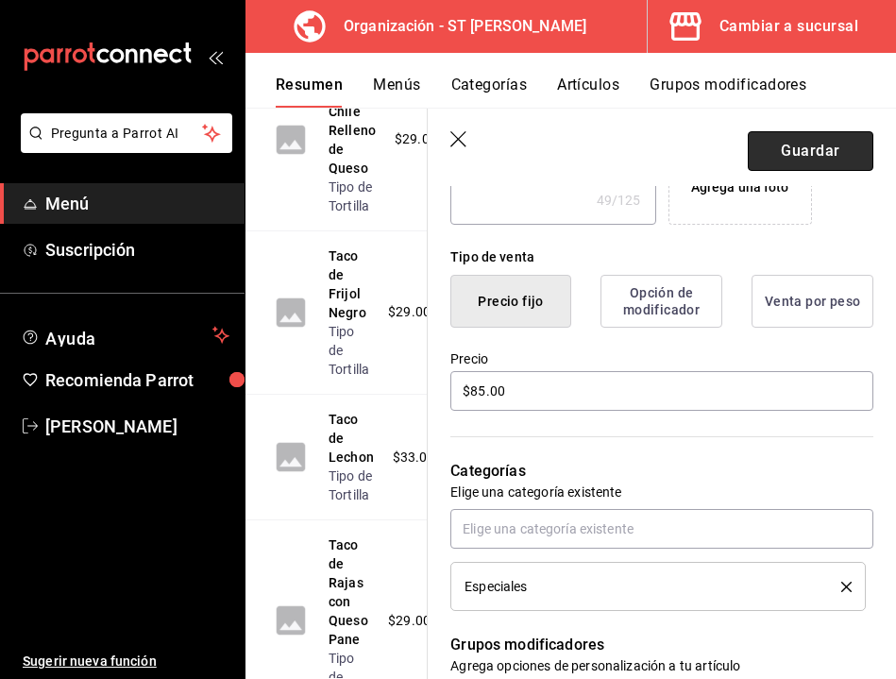
click at [787, 154] on button "Guardar" at bounding box center [811, 151] width 126 height 40
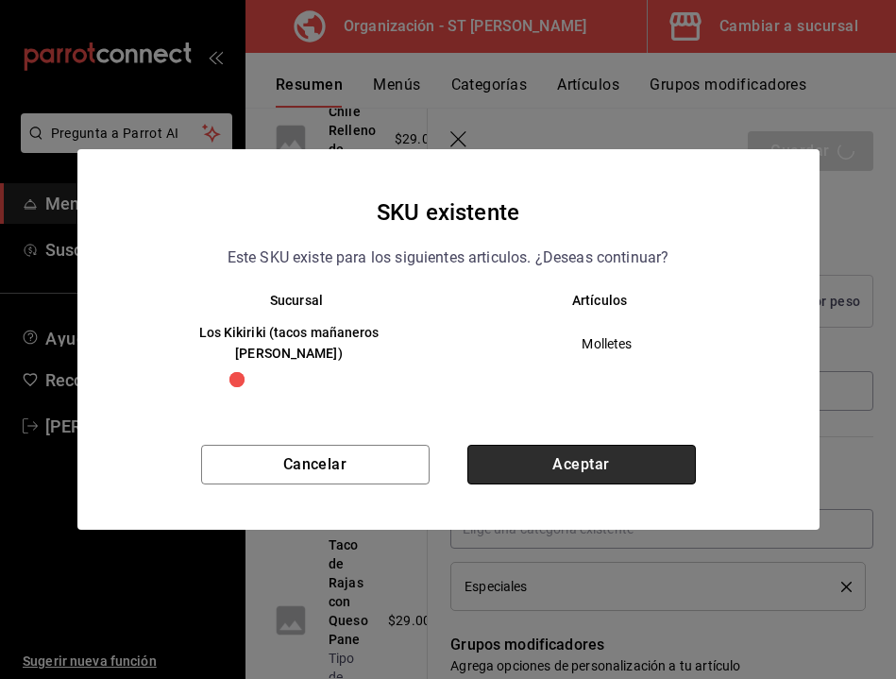
click at [546, 449] on button "Aceptar" at bounding box center [581, 465] width 228 height 40
type textarea "x"
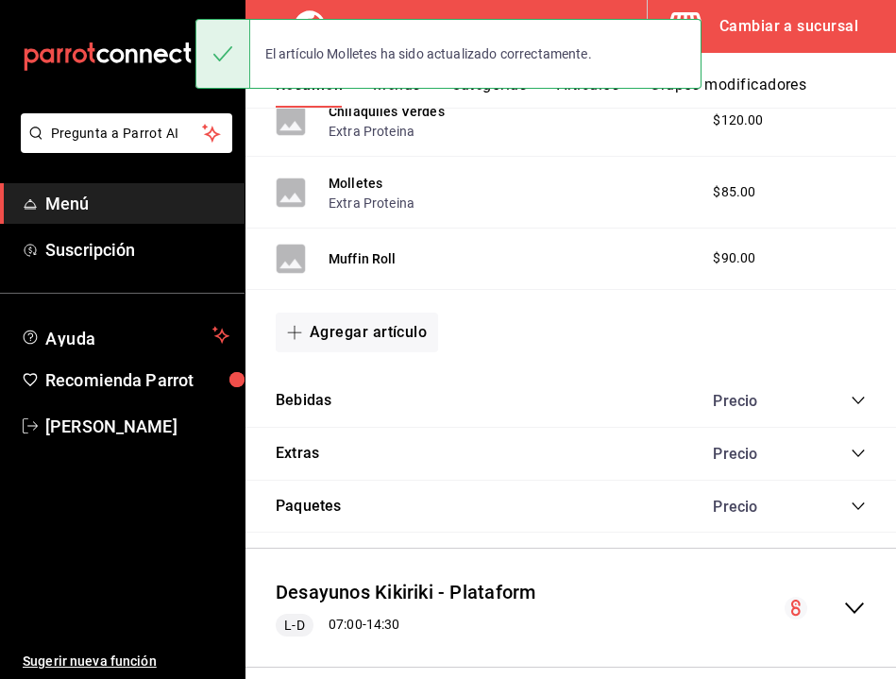
scroll to position [1523, 0]
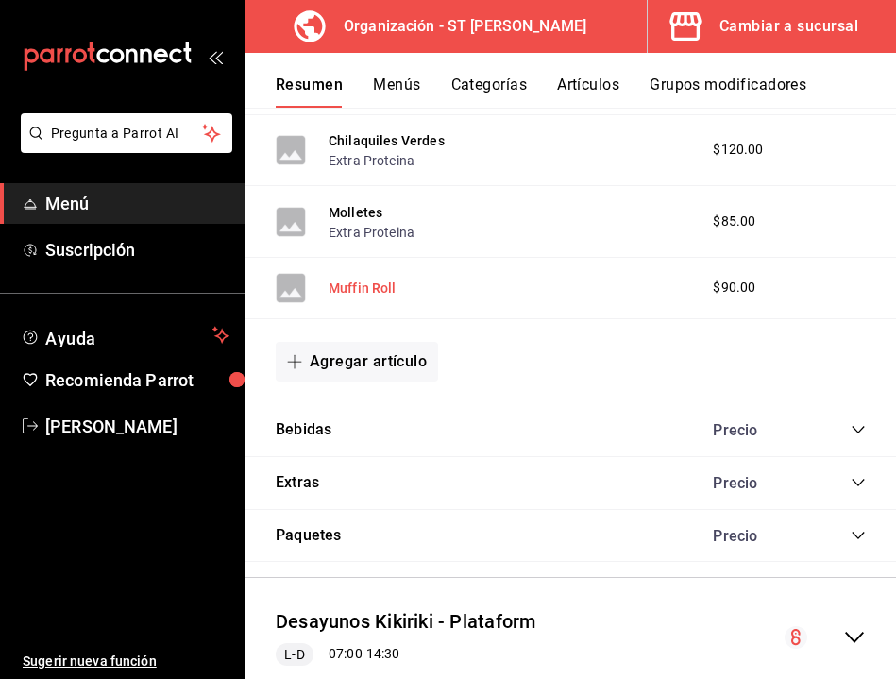
click at [370, 290] on button "Muffin Roll" at bounding box center [363, 288] width 68 height 19
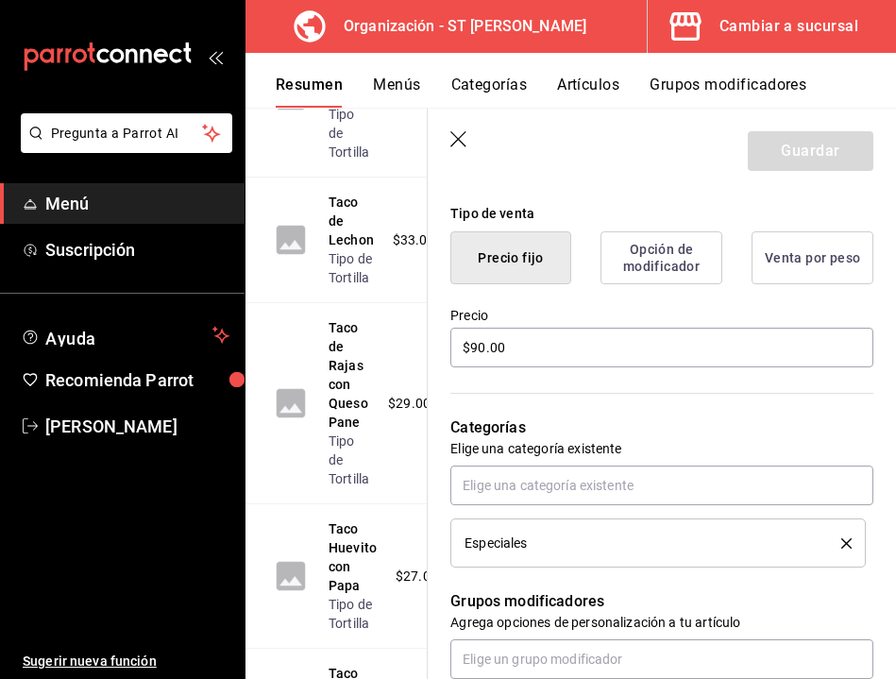
scroll to position [470, 0]
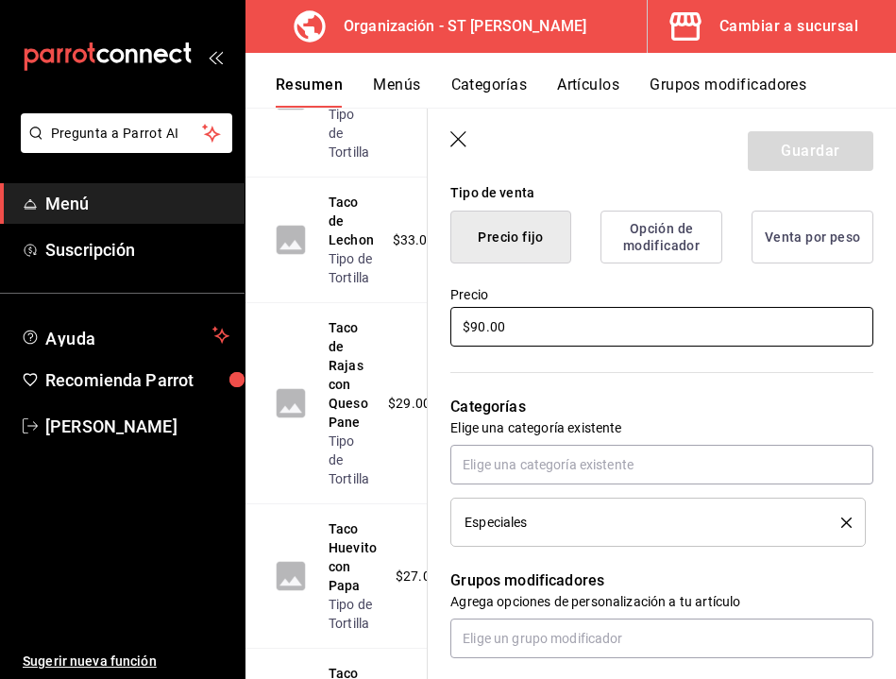
click at [484, 329] on input "$90.00" at bounding box center [661, 327] width 423 height 40
type textarea "x"
type input "$9.00"
type textarea "x"
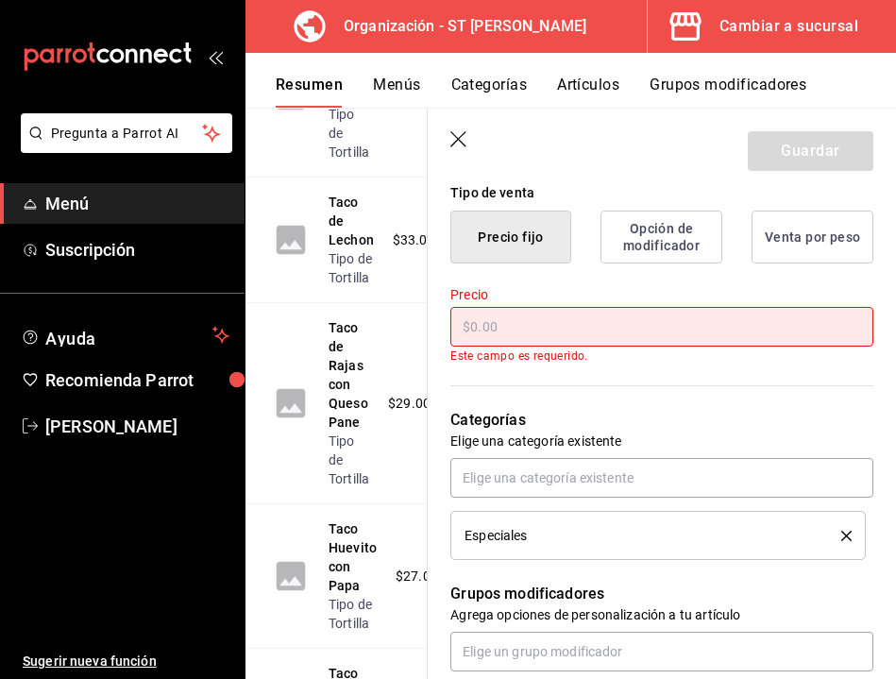
type textarea "x"
type input "$1.00"
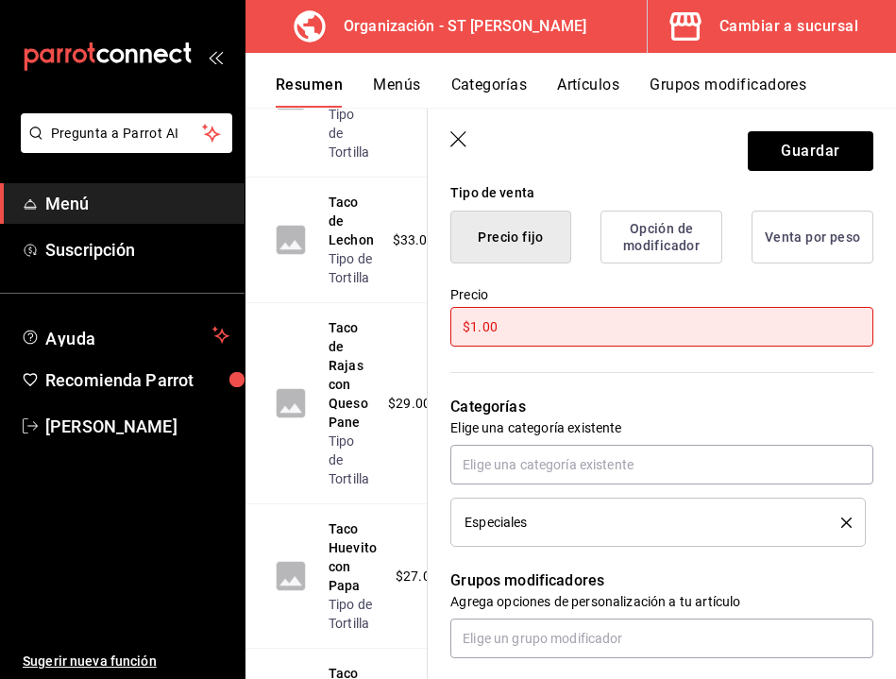
type textarea "x"
type input "$12.00"
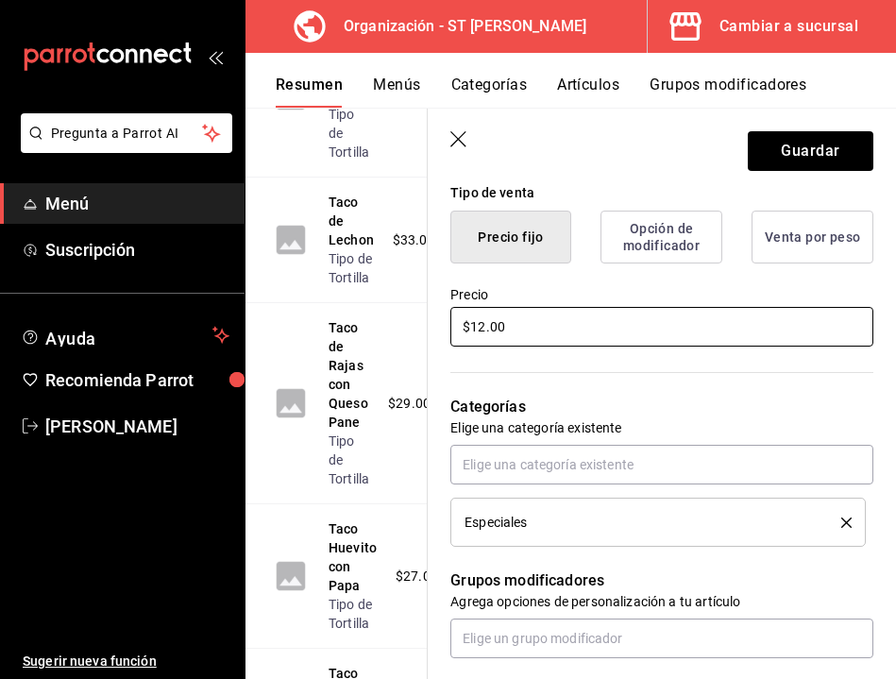
type textarea "x"
type input "$125.00"
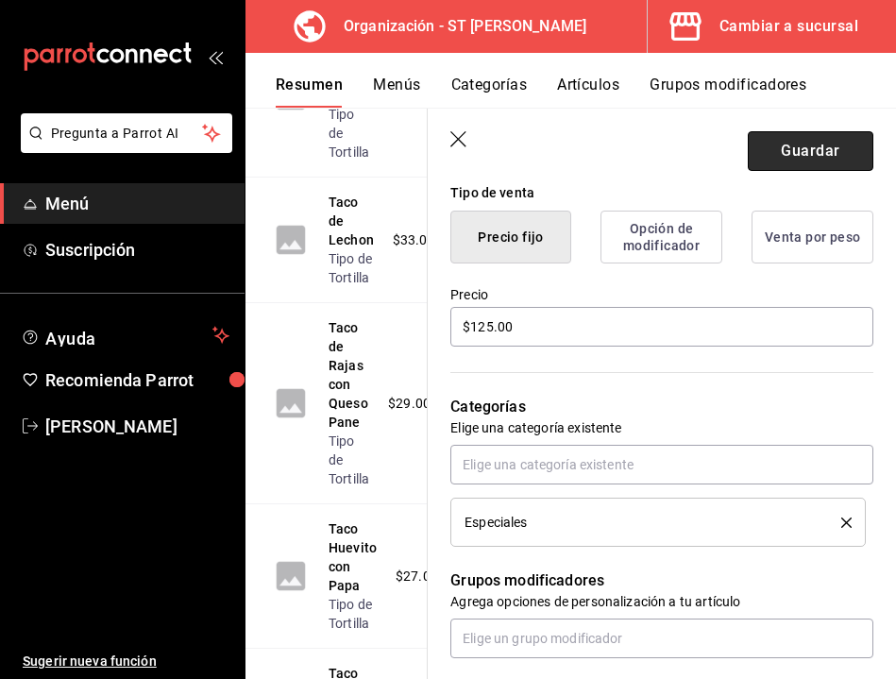
click at [796, 151] on button "Guardar" at bounding box center [811, 151] width 126 height 40
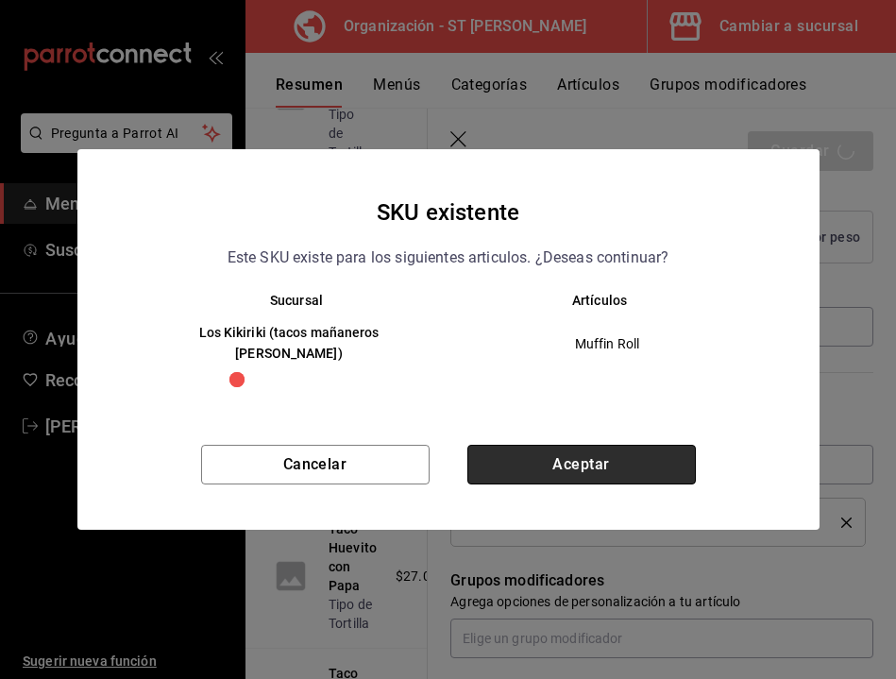
click at [566, 459] on button "Aceptar" at bounding box center [581, 465] width 228 height 40
type textarea "x"
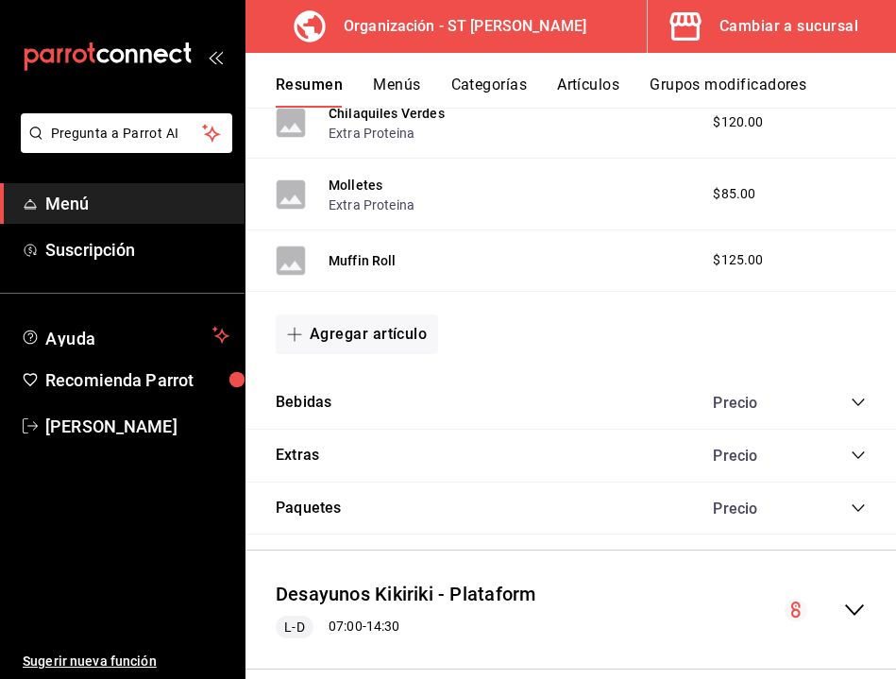
scroll to position [1552, 0]
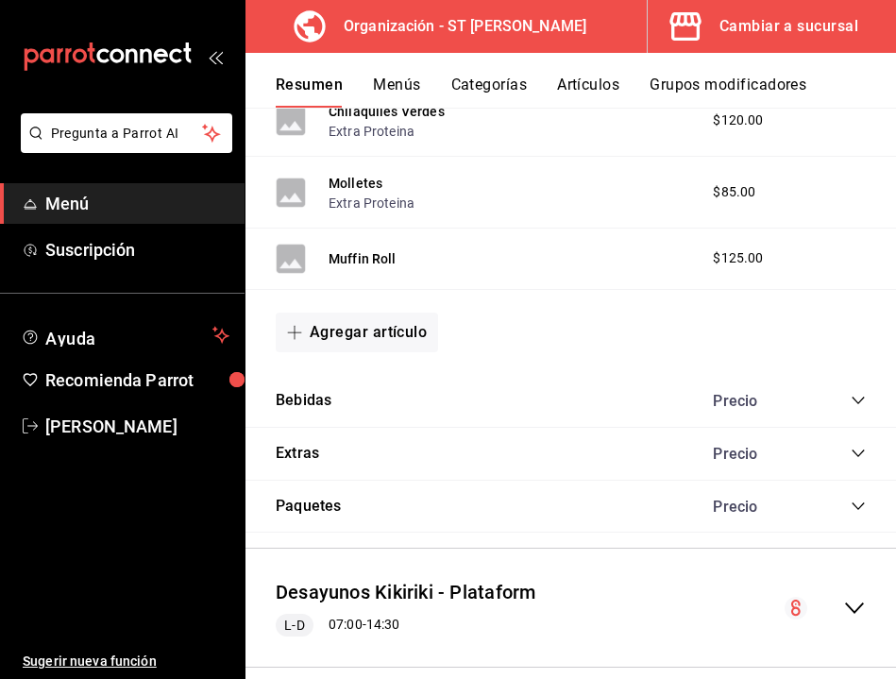
click at [853, 408] on div "Bebidas Precio" at bounding box center [570, 401] width 650 height 53
click at [856, 397] on icon "collapse-category-row" at bounding box center [858, 400] width 15 height 15
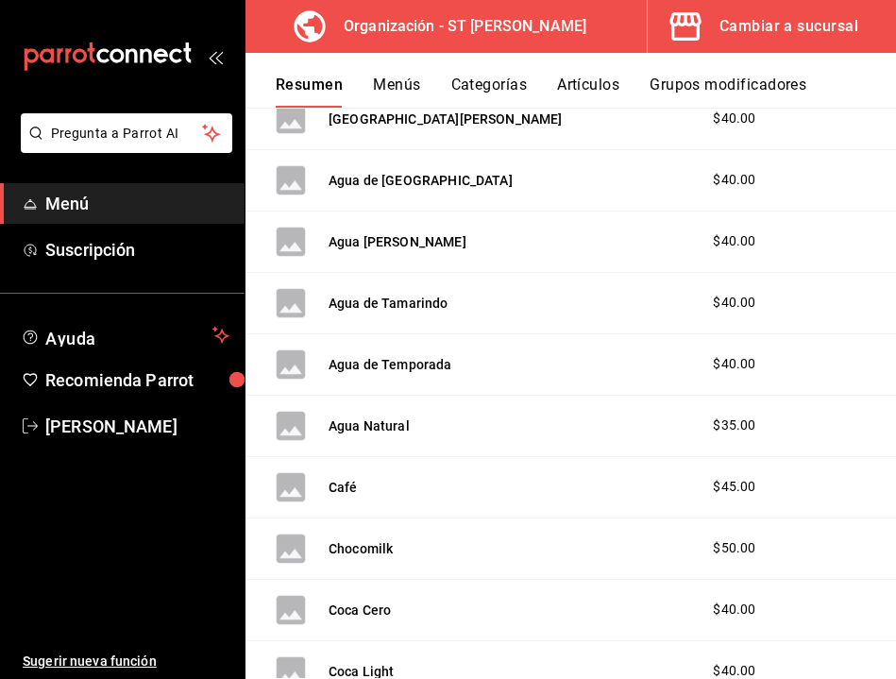
scroll to position [1892, 0]
click at [378, 416] on button "Agua Natural" at bounding box center [369, 424] width 81 height 19
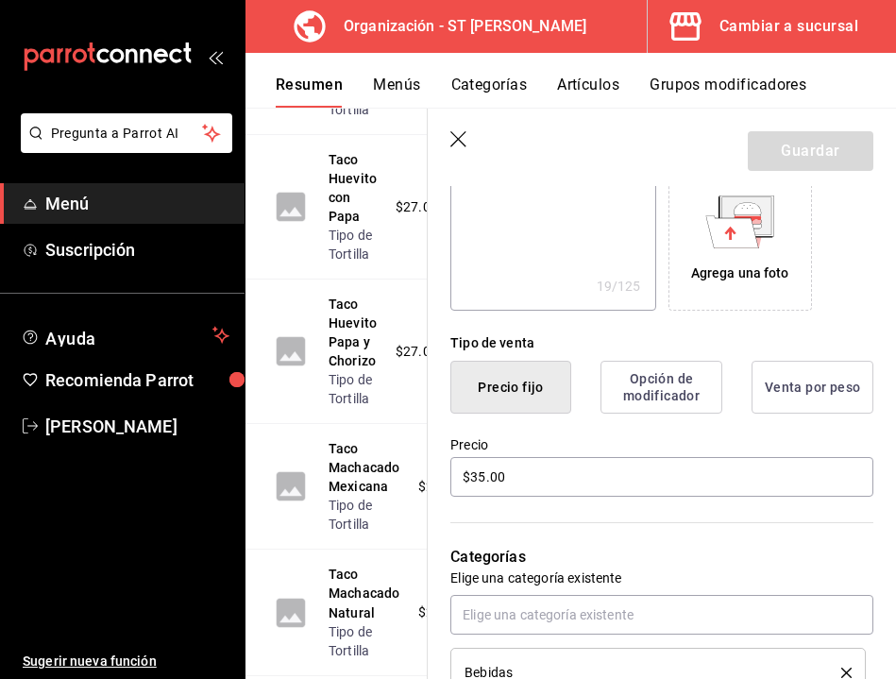
scroll to position [323, 0]
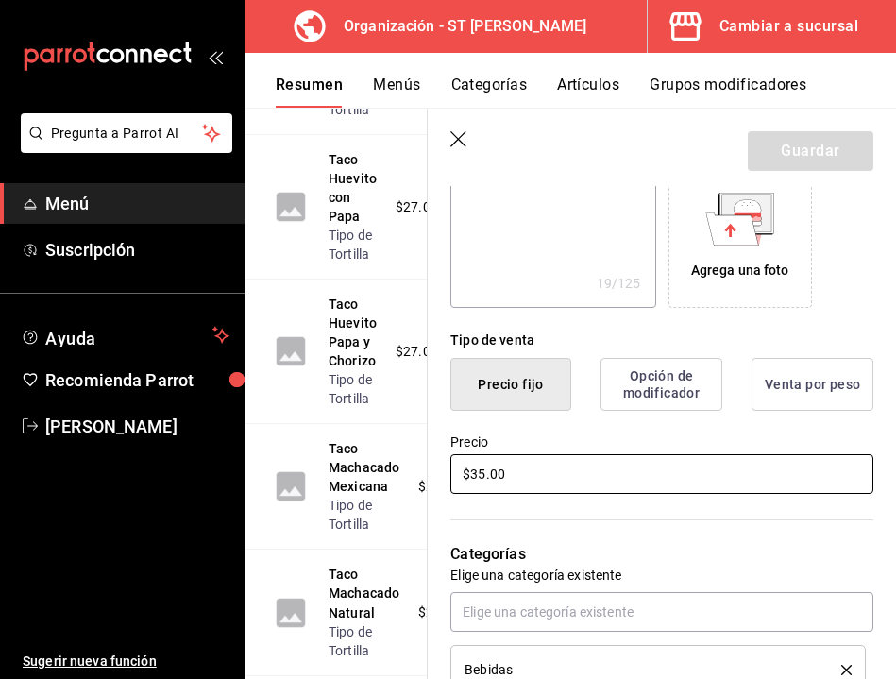
click at [485, 473] on input "$35.00" at bounding box center [661, 474] width 423 height 40
type textarea "x"
type input "$3.00"
type textarea "x"
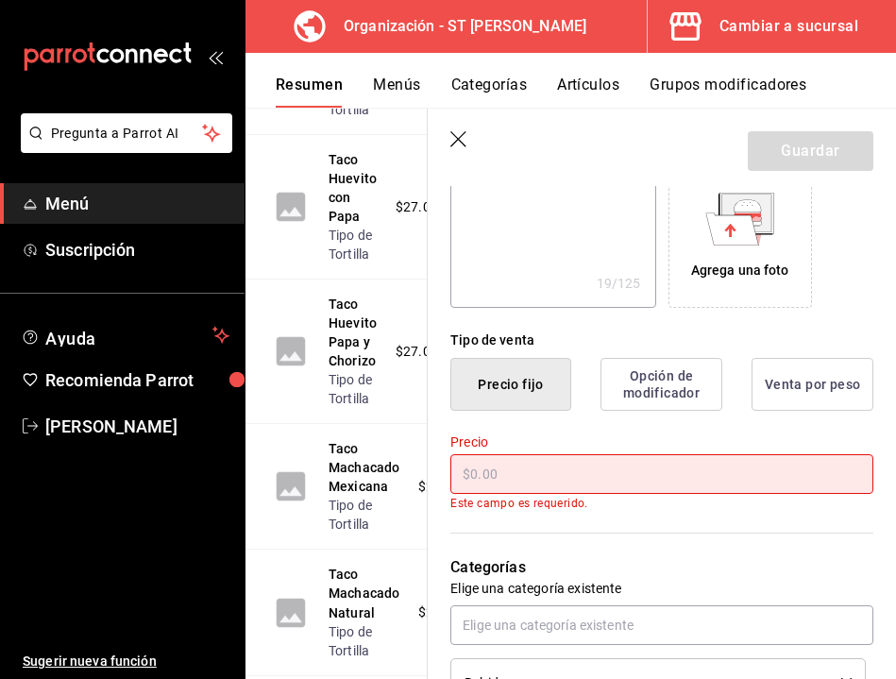
type textarea "x"
type input "$4.00"
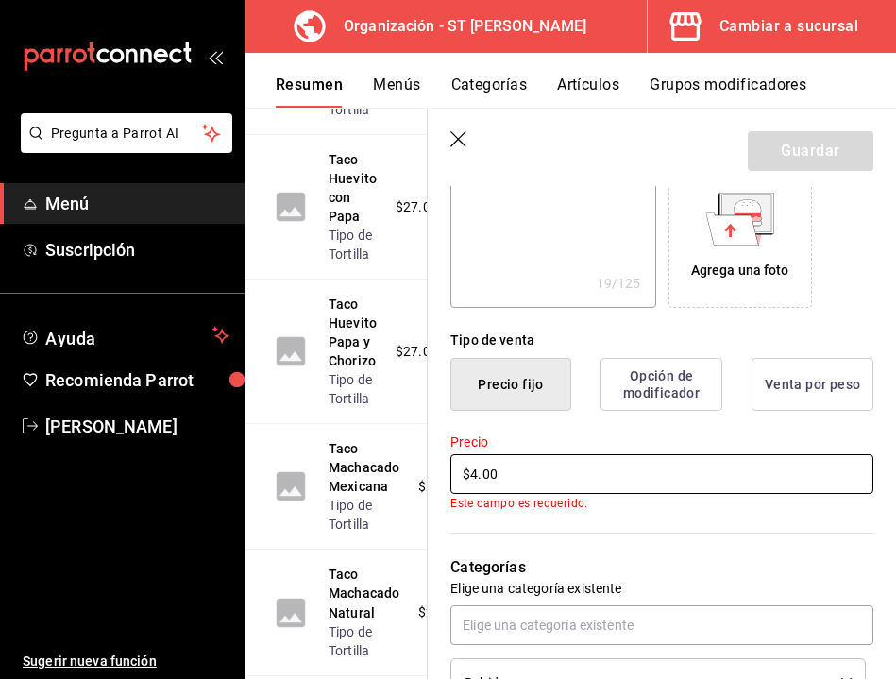
type textarea "x"
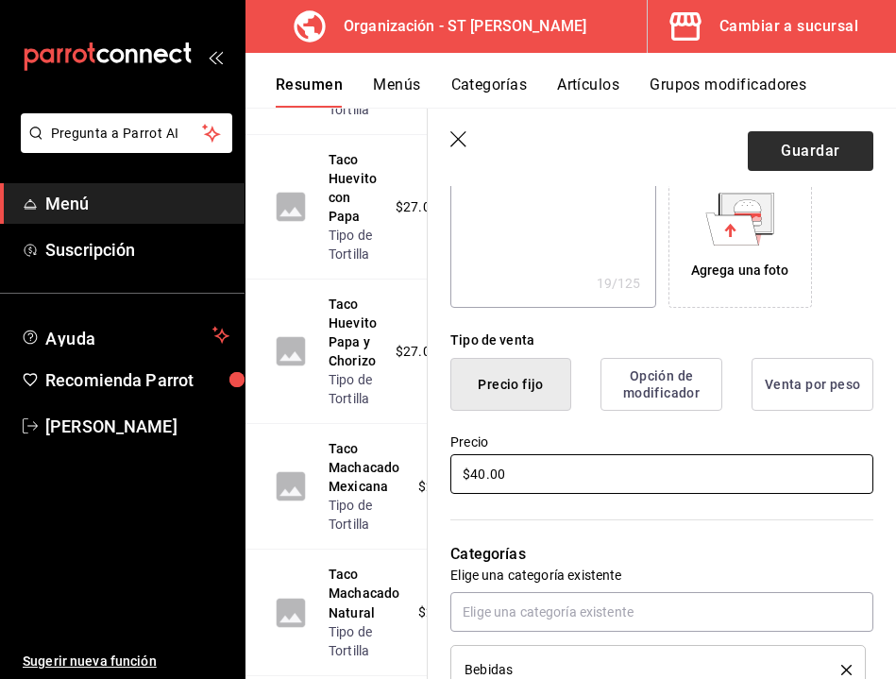
type input "$40.00"
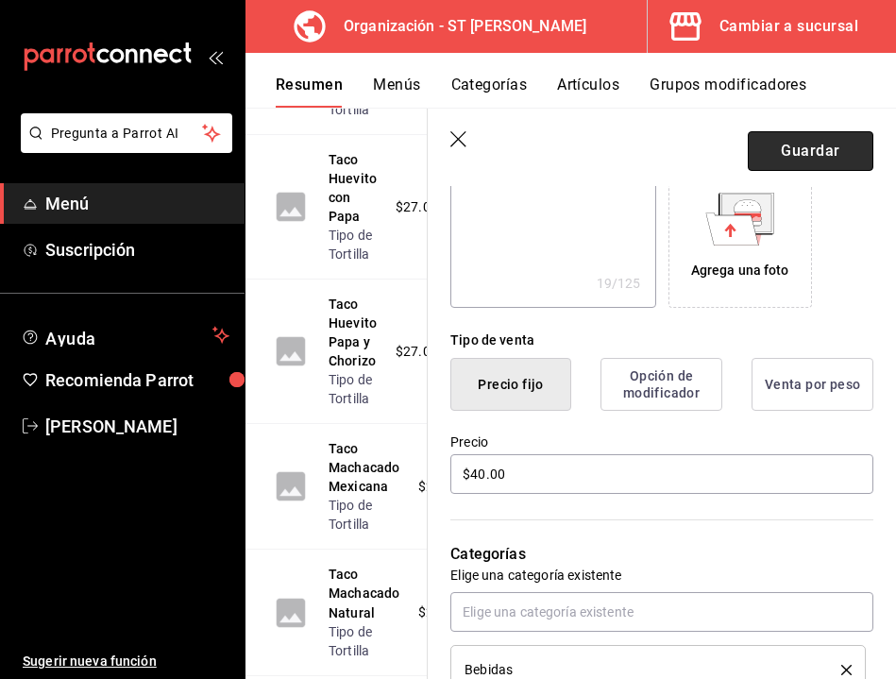
click at [816, 159] on button "Guardar" at bounding box center [811, 151] width 126 height 40
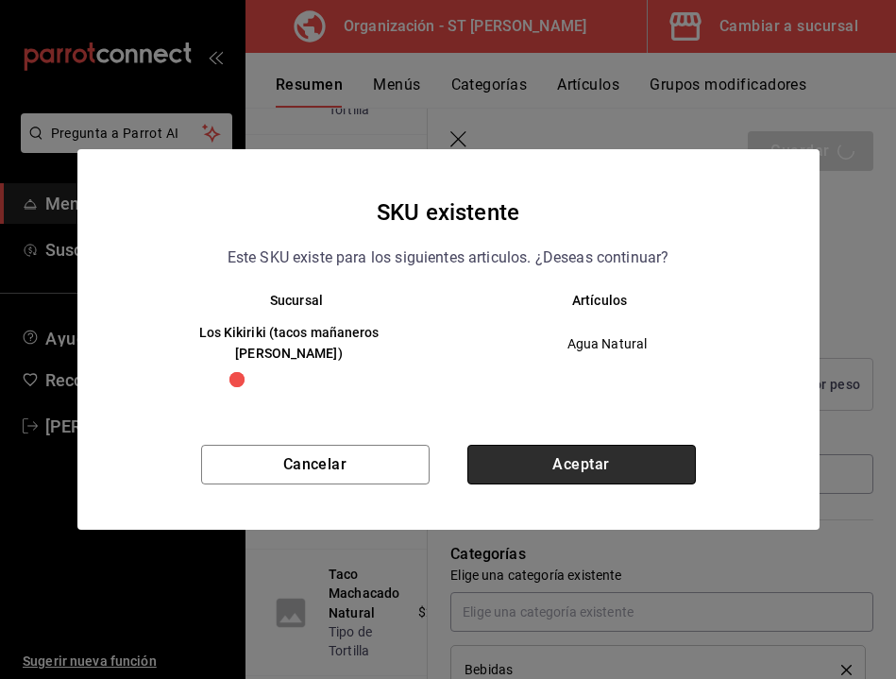
click at [621, 450] on button "Aceptar" at bounding box center [581, 465] width 228 height 40
type textarea "x"
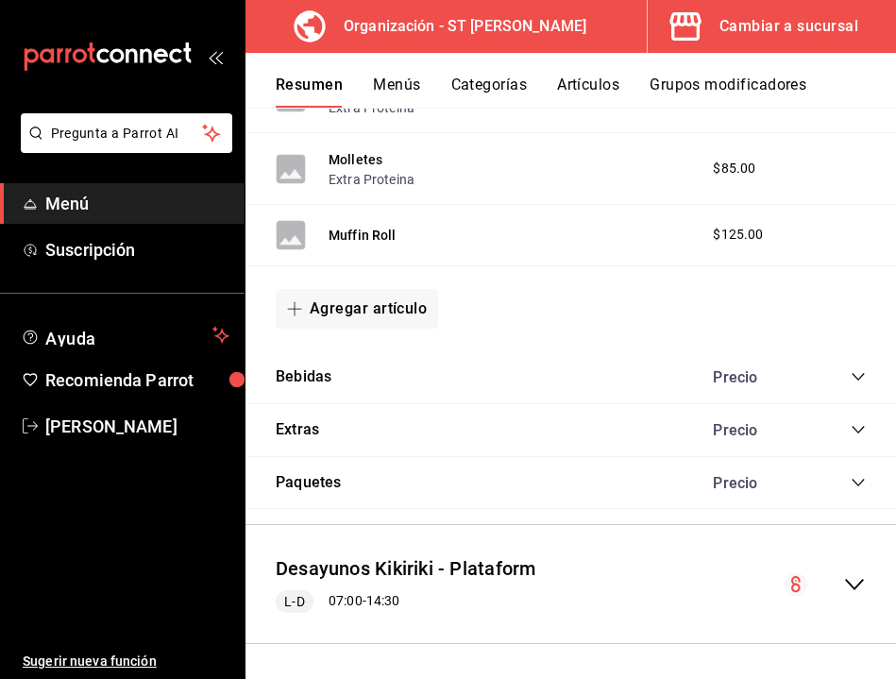
scroll to position [1575, 0]
click at [853, 378] on icon "collapse-category-row" at bounding box center [858, 377] width 15 height 15
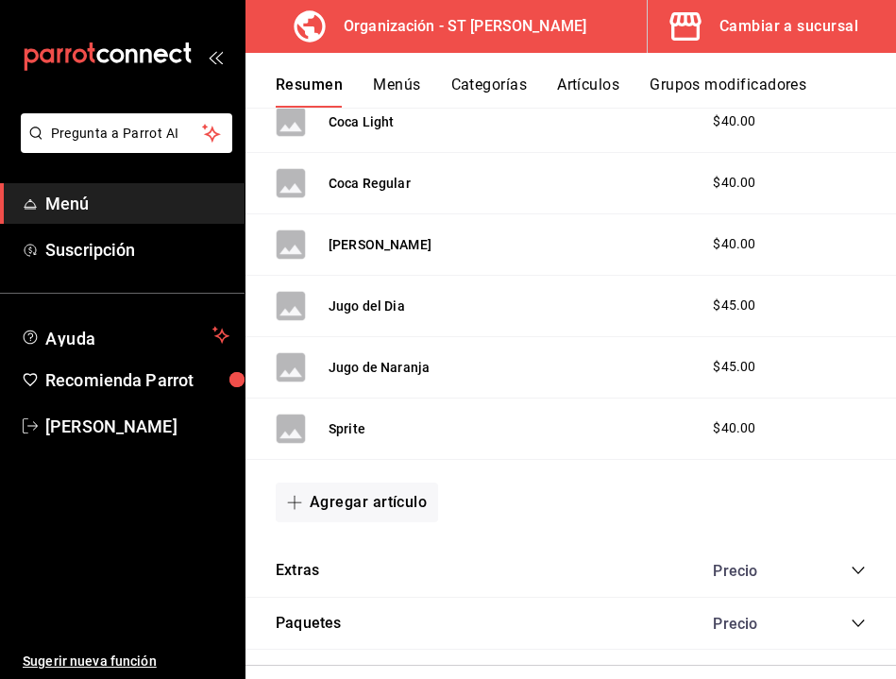
scroll to position [2446, 0]
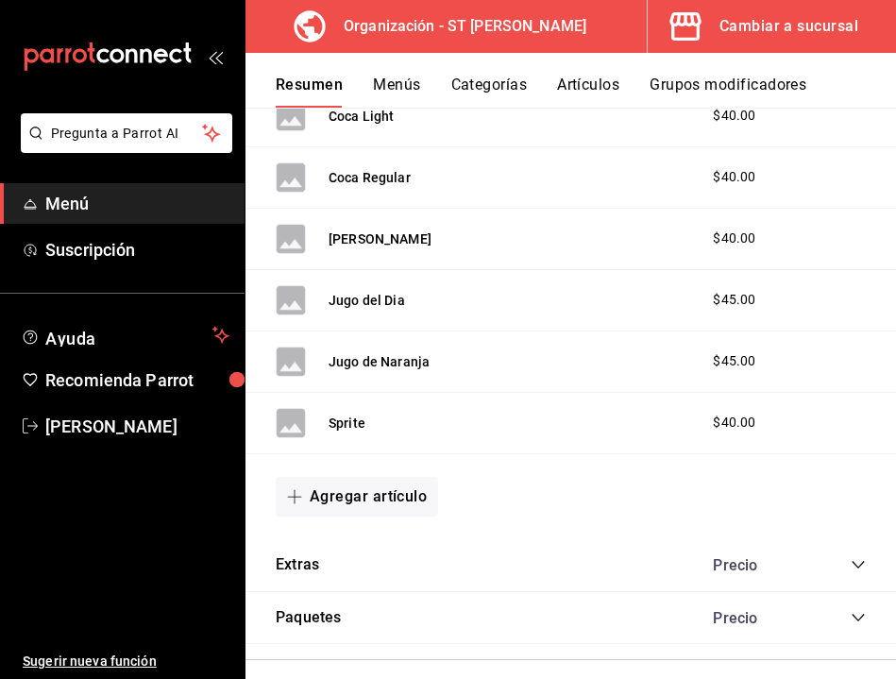
click at [736, 21] on div "Cambiar a sucursal" at bounding box center [788, 26] width 139 height 26
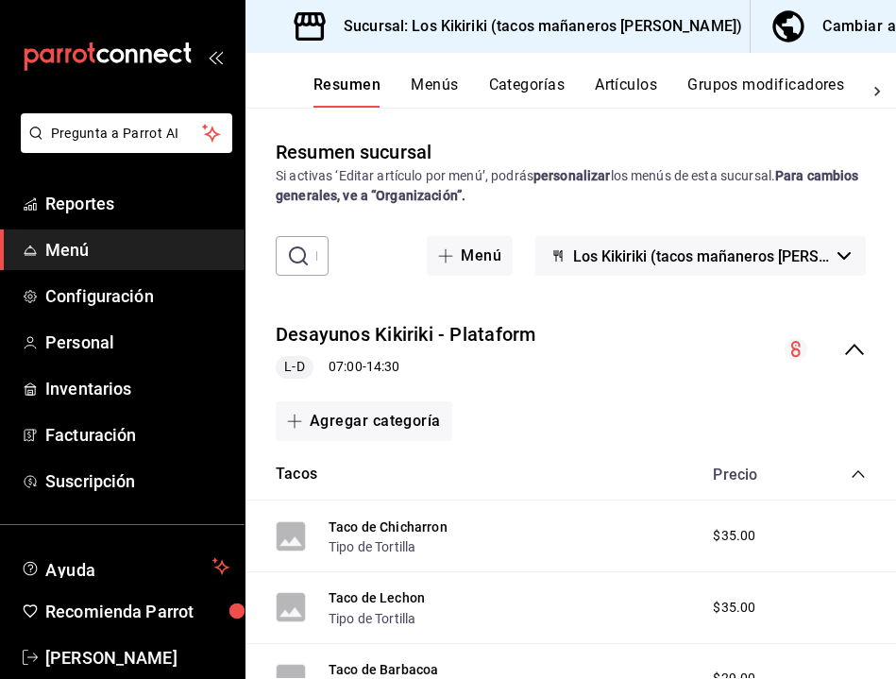
click at [822, 25] on div "Cambiar a organización" at bounding box center [907, 26] width 171 height 26
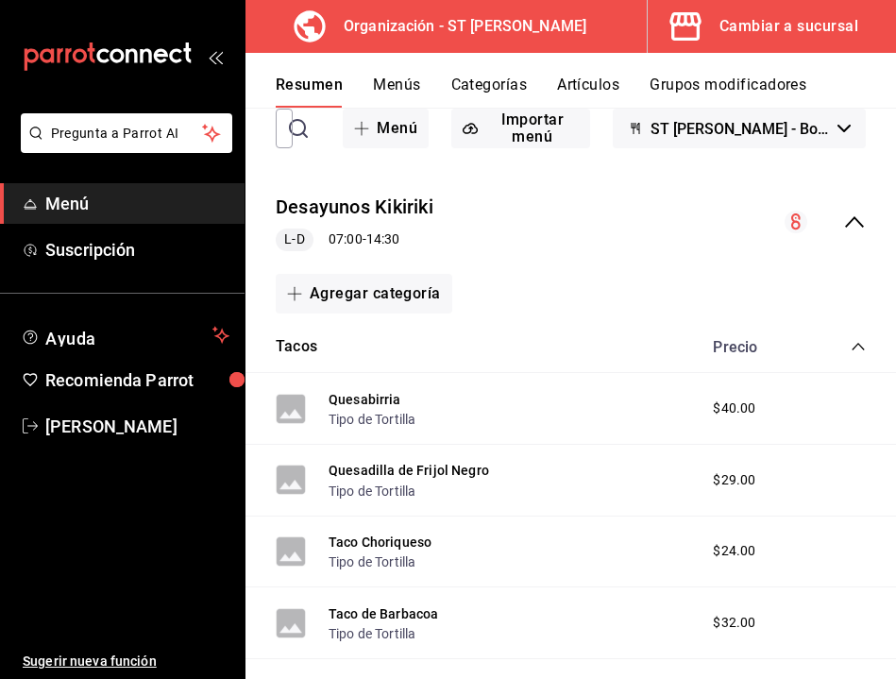
scroll to position [133, 0]
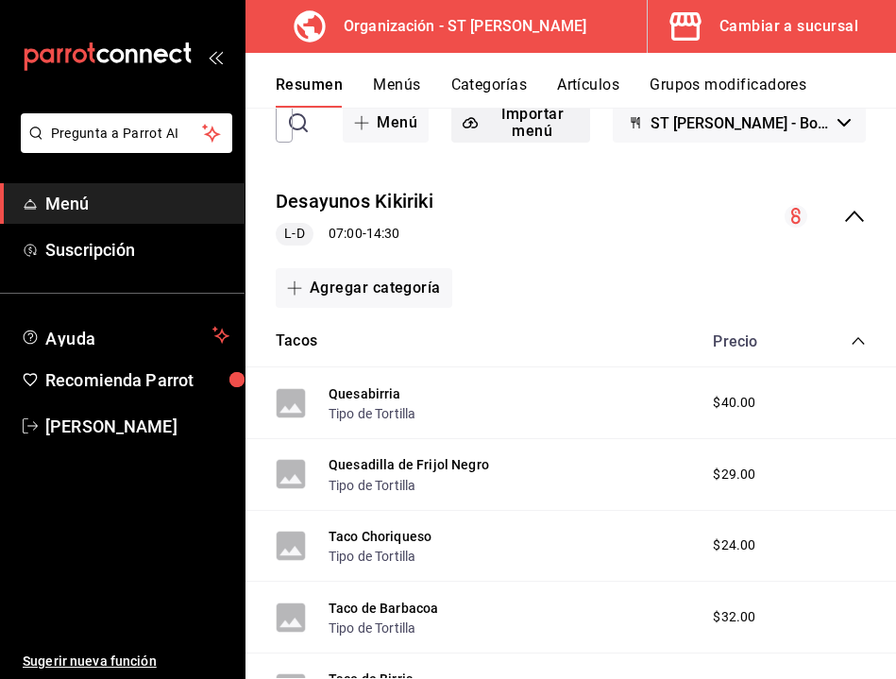
click at [590, 120] on button "Importar menú" at bounding box center [520, 123] width 139 height 40
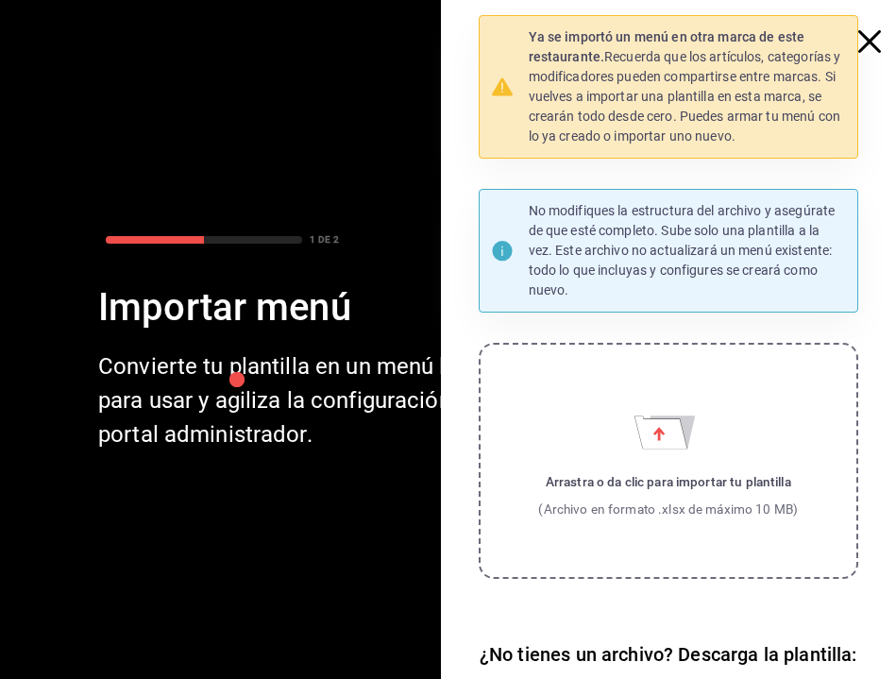
scroll to position [0, 0]
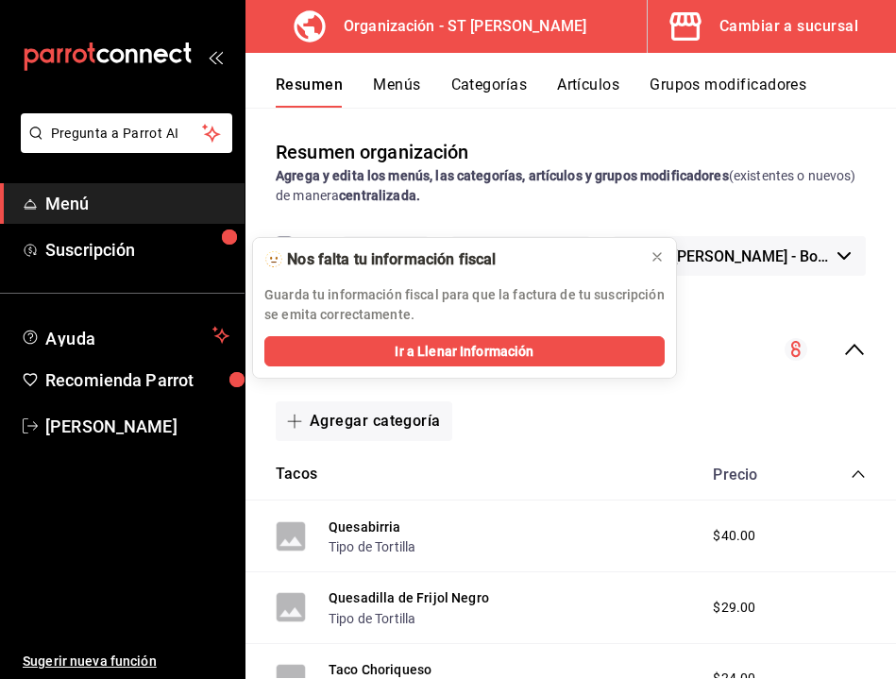
click at [755, 37] on div "Cambiar a sucursal" at bounding box center [788, 26] width 139 height 26
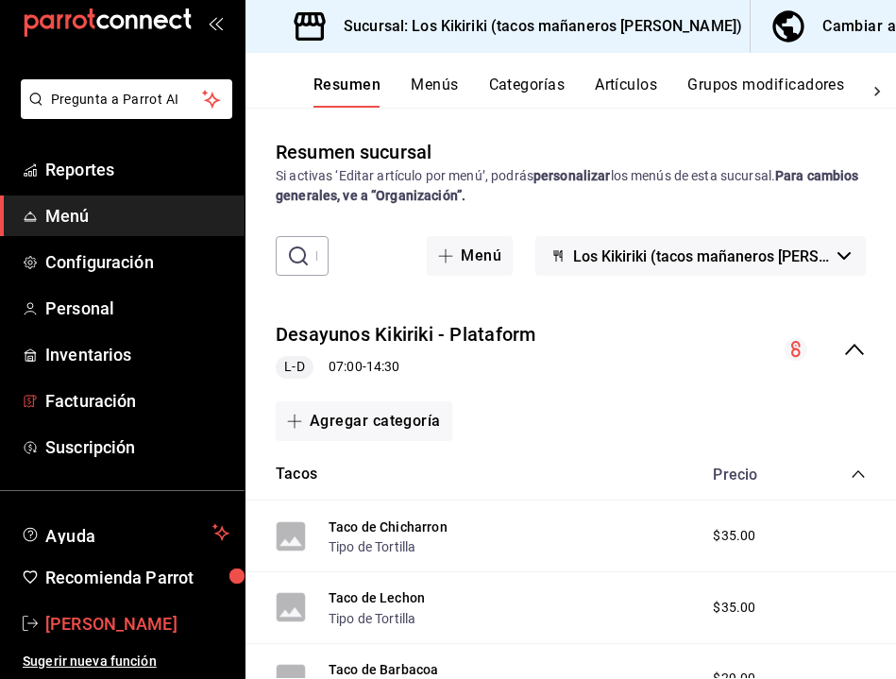
scroll to position [34, 0]
click at [160, 622] on span "[PERSON_NAME]" at bounding box center [137, 623] width 184 height 25
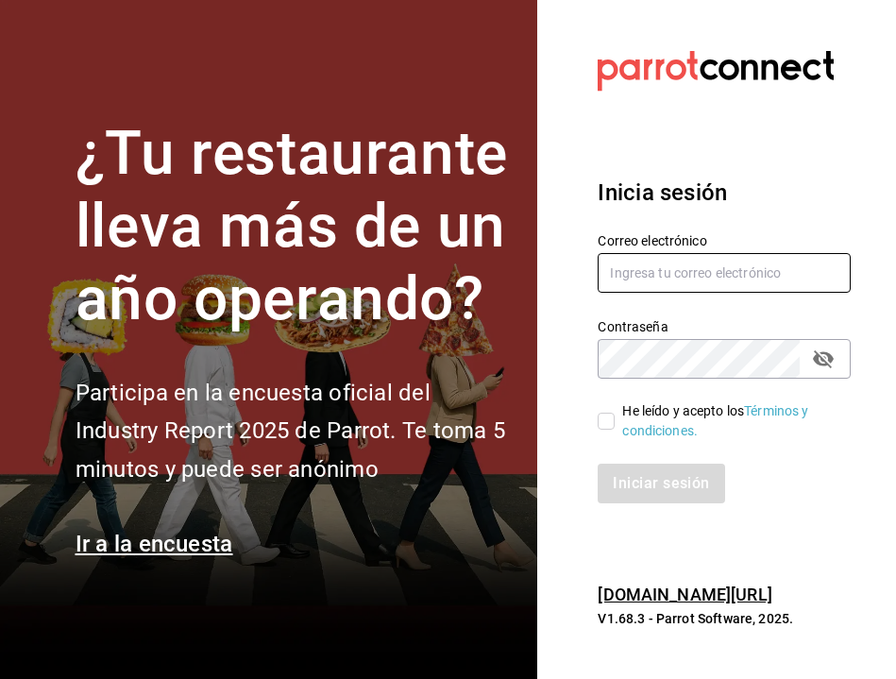
type input "mauricio@lostecatacos.com"
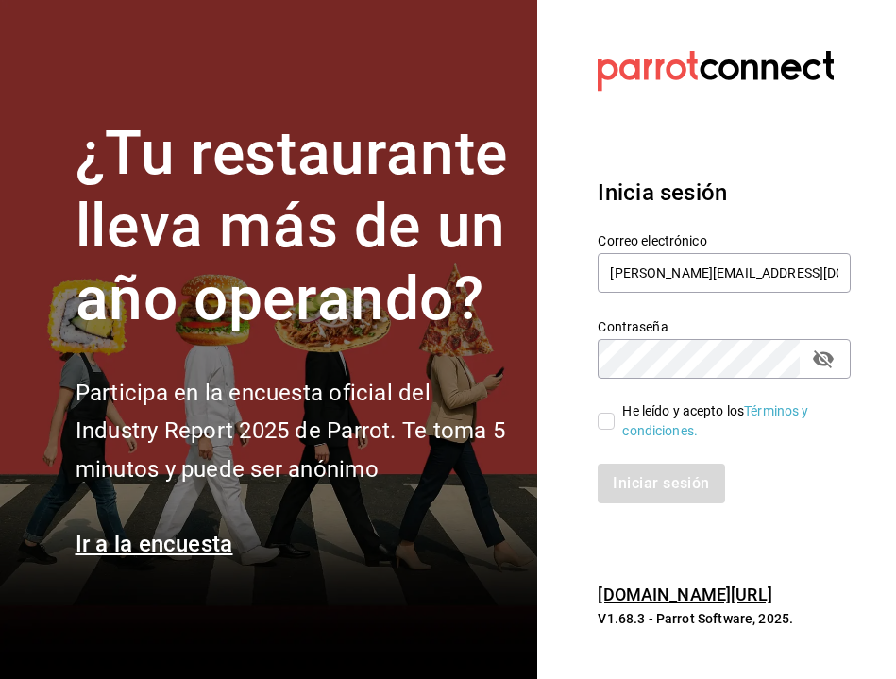
click at [598, 420] on input "He leído y acepto los Términos y condiciones." at bounding box center [606, 421] width 17 height 17
checkbox input "true"
click at [649, 477] on button "Iniciar sesión" at bounding box center [662, 484] width 128 height 40
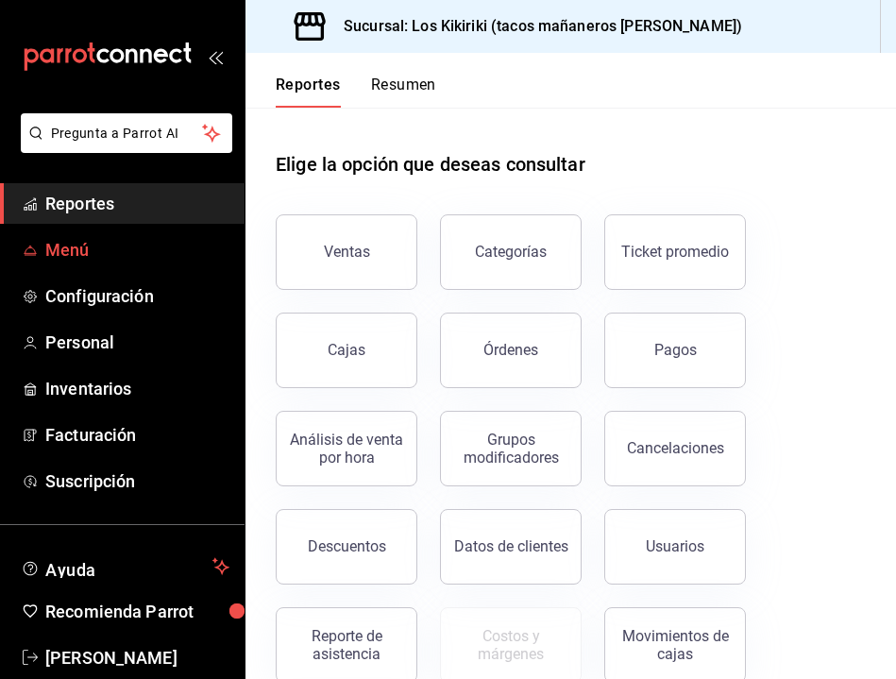
click at [40, 247] on link "Menú" at bounding box center [122, 249] width 245 height 41
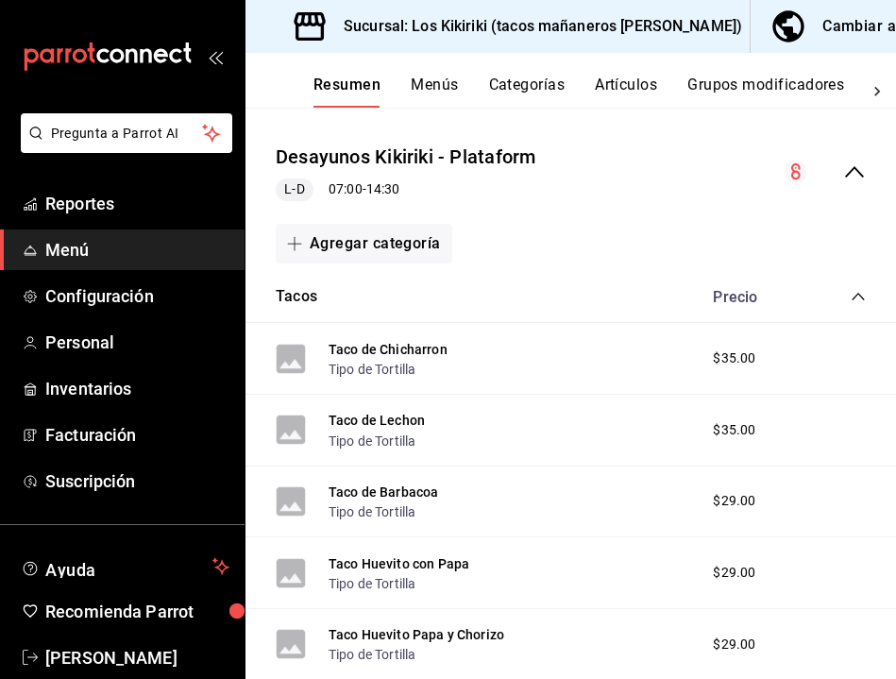
scroll to position [178, 0]
click at [384, 341] on button "Taco de Chicharron" at bounding box center [388, 348] width 119 height 19
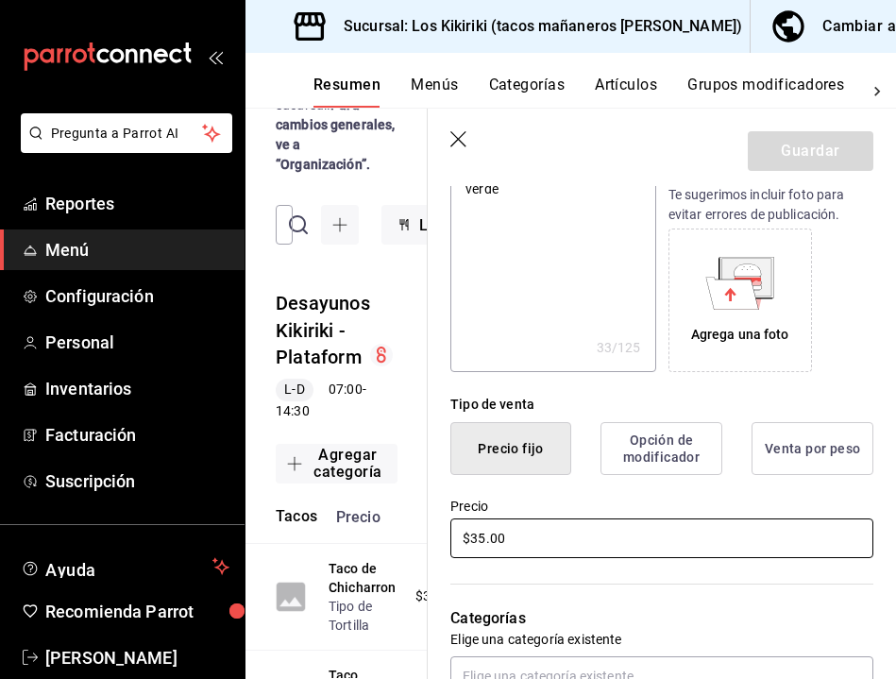
scroll to position [262, 0]
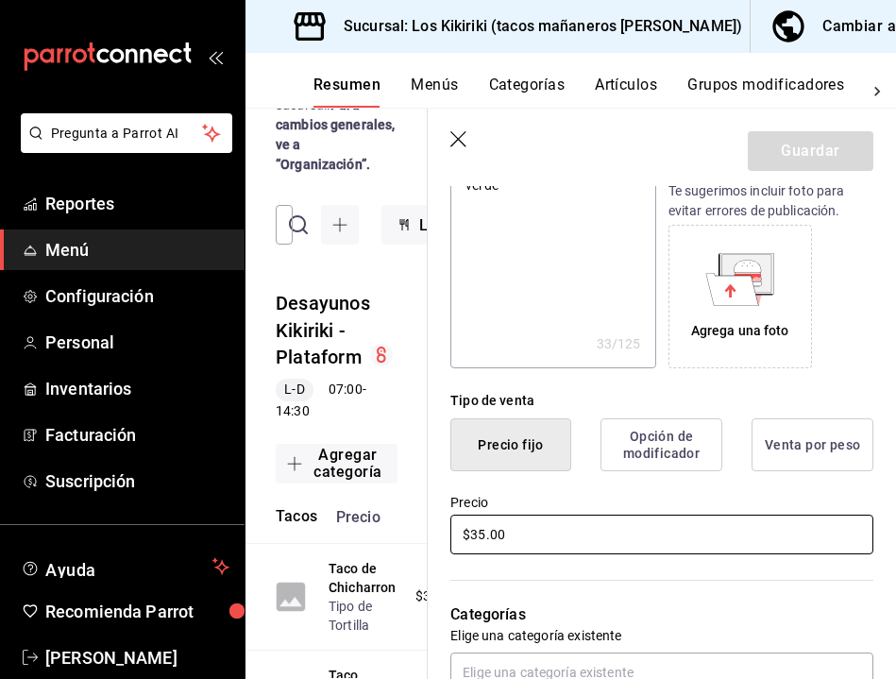
click at [516, 541] on input "$35.00" at bounding box center [661, 535] width 423 height 40
type textarea "x"
type input "$35.00"
type textarea "x"
type input "$35.00"
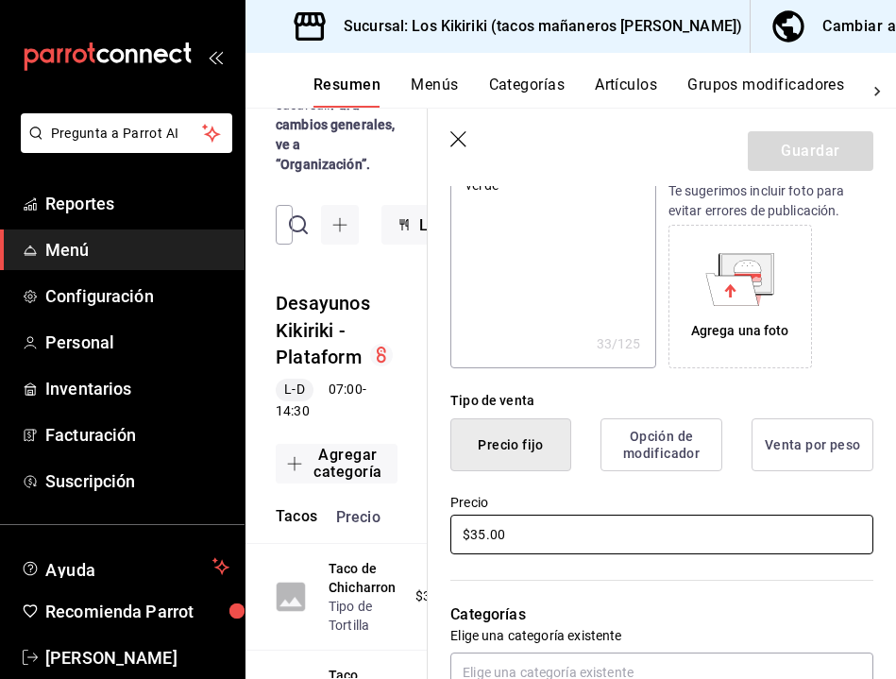
type textarea "x"
type input "$35.00"
type textarea "x"
type input "$3.00"
type textarea "x"
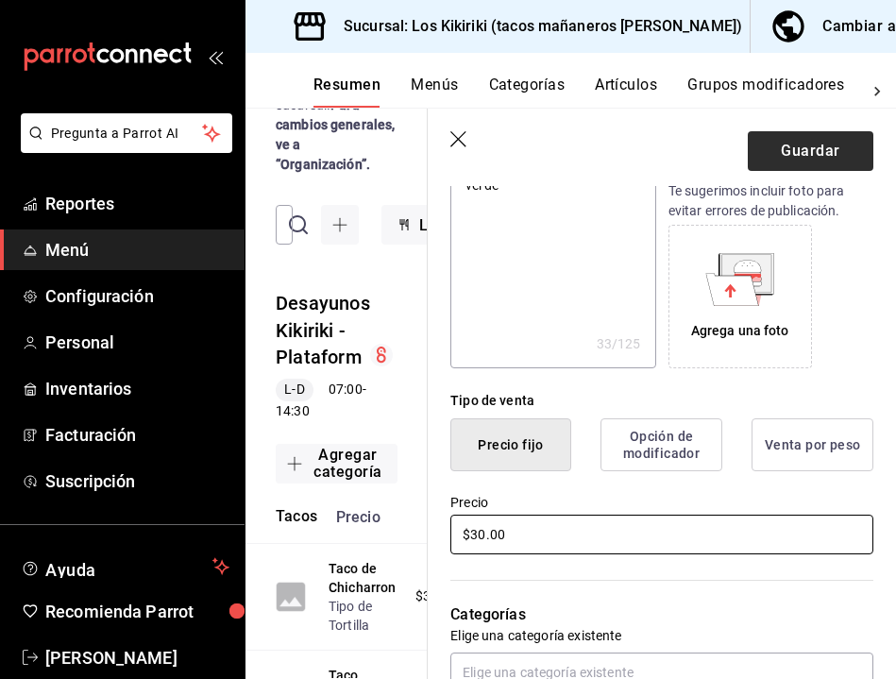
type input "$30.00"
click at [806, 150] on button "Guardar" at bounding box center [811, 151] width 126 height 40
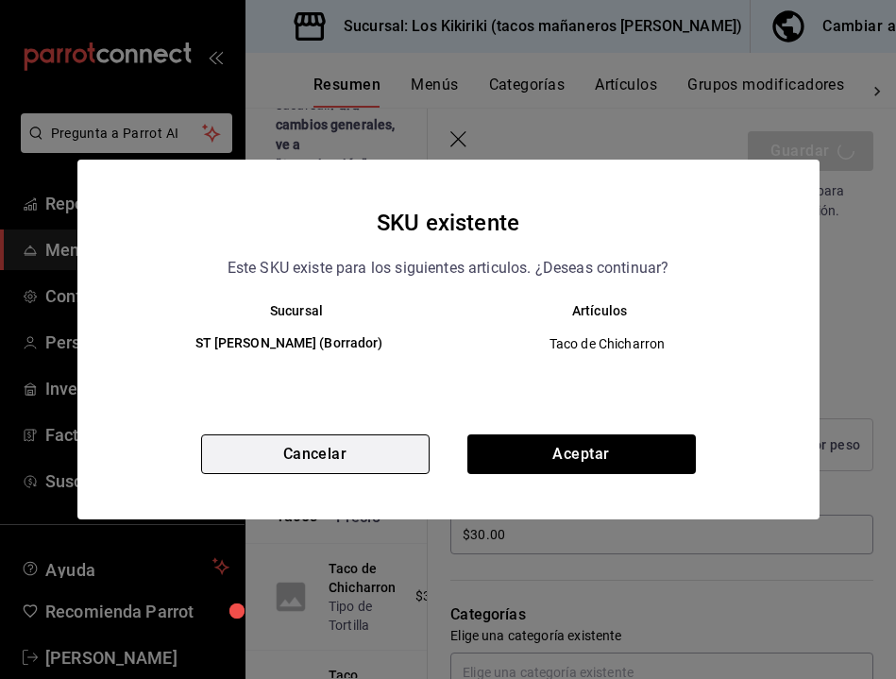
click at [384, 452] on button "Cancelar" at bounding box center [315, 454] width 228 height 40
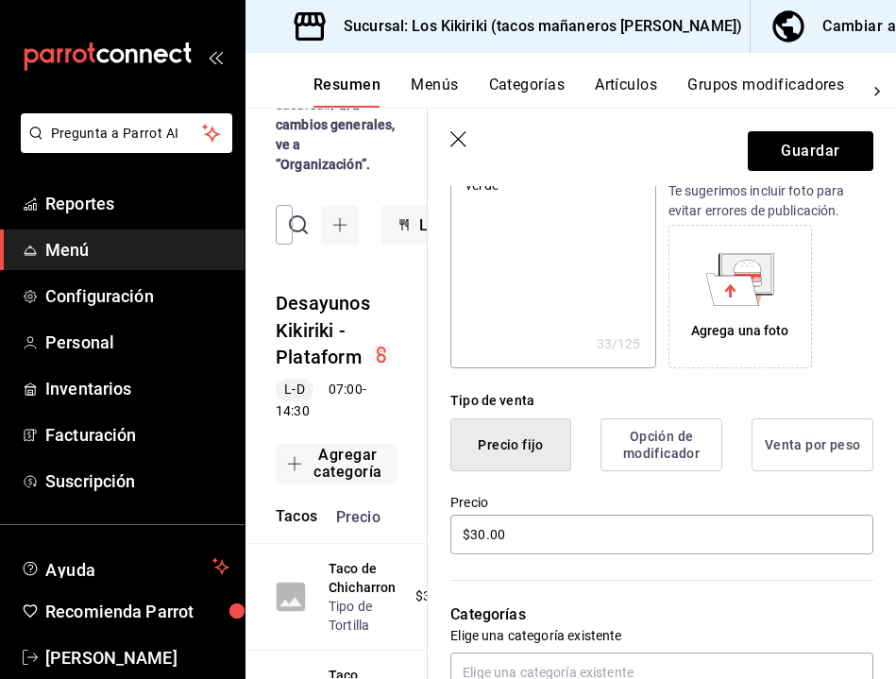
click at [431, 89] on button "Menús" at bounding box center [434, 92] width 47 height 32
type textarea "x"
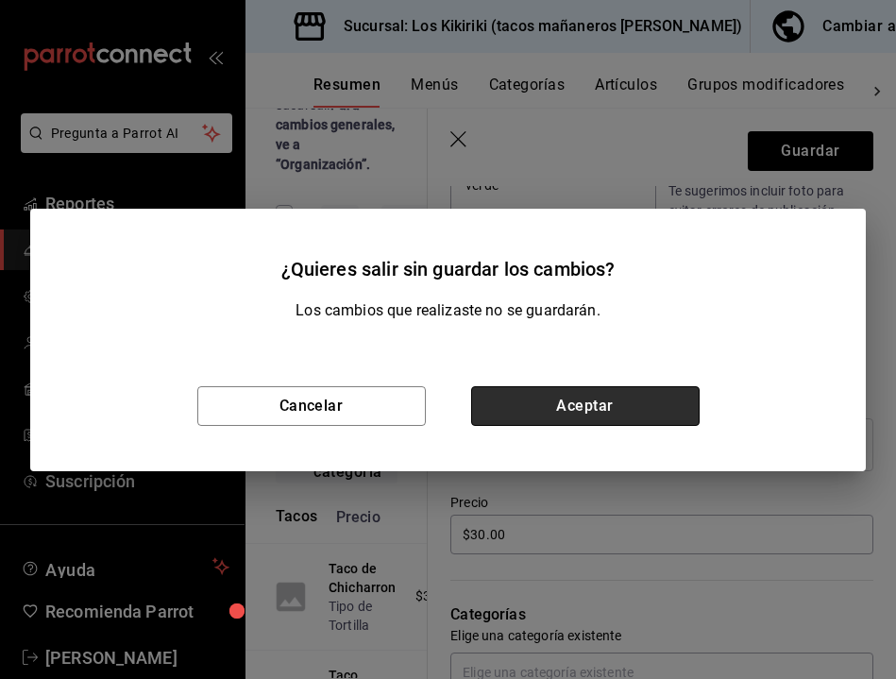
click at [592, 396] on button "Aceptar" at bounding box center [585, 406] width 228 height 40
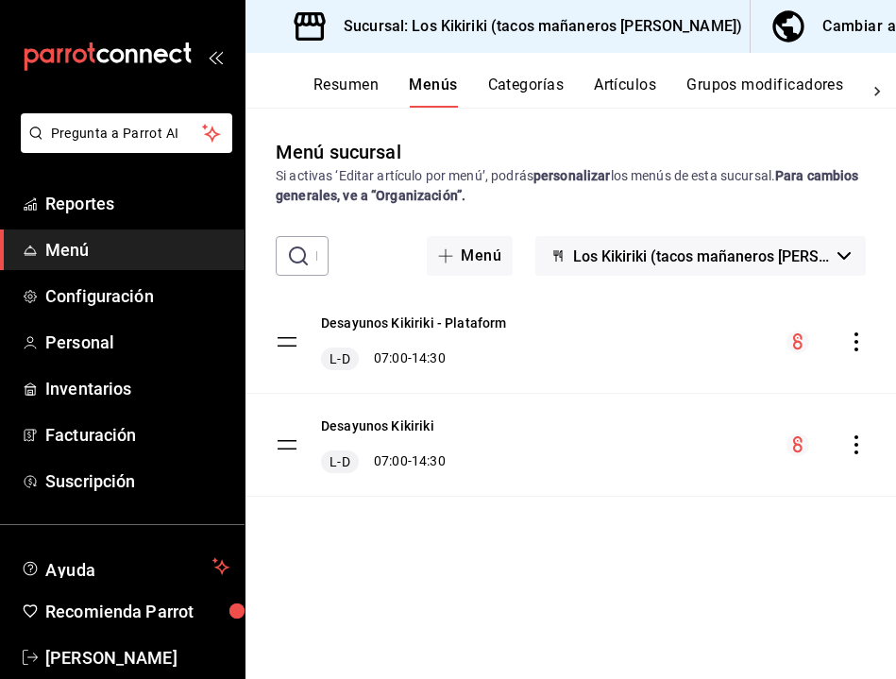
click at [539, 420] on div "Desayunos Kikiriki L-D 07:00 - 14:30" at bounding box center [570, 445] width 650 height 102
click at [424, 427] on button "Desayunos Kikiriki" at bounding box center [377, 425] width 113 height 19
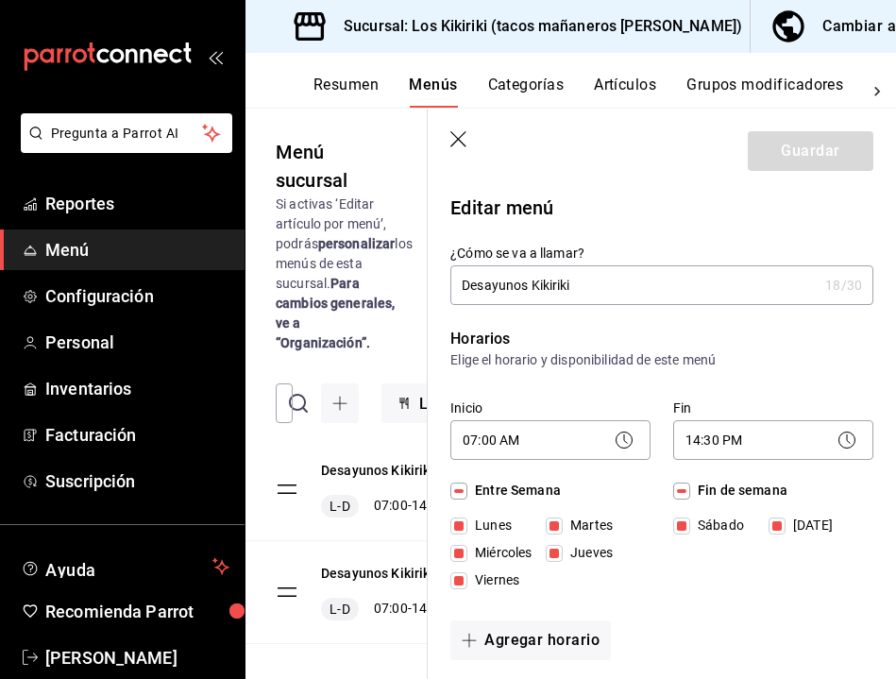
click at [71, 257] on span "Menú" at bounding box center [137, 249] width 184 height 25
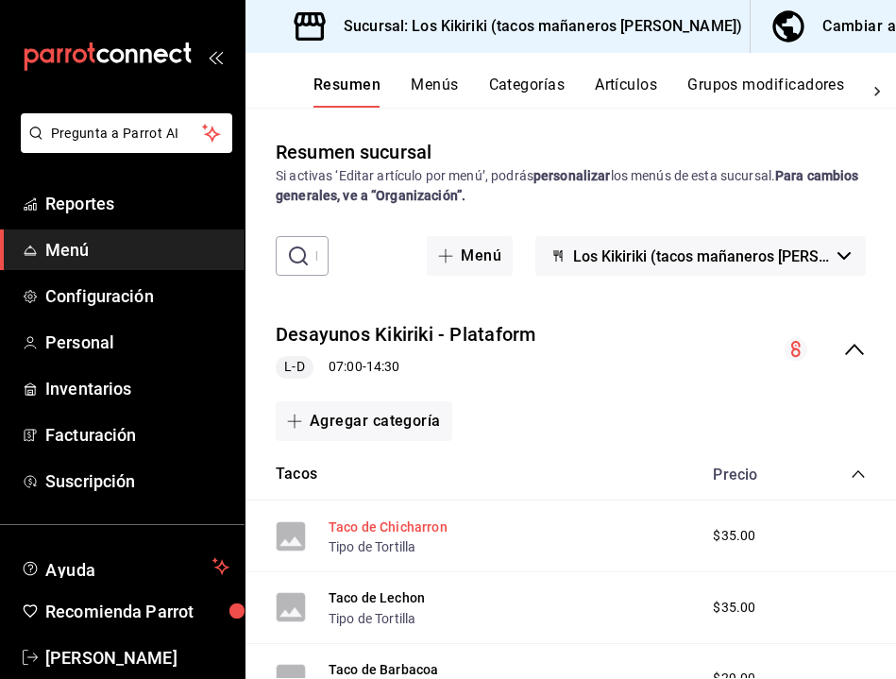
click at [364, 524] on button "Taco de Chicharron" at bounding box center [388, 526] width 119 height 19
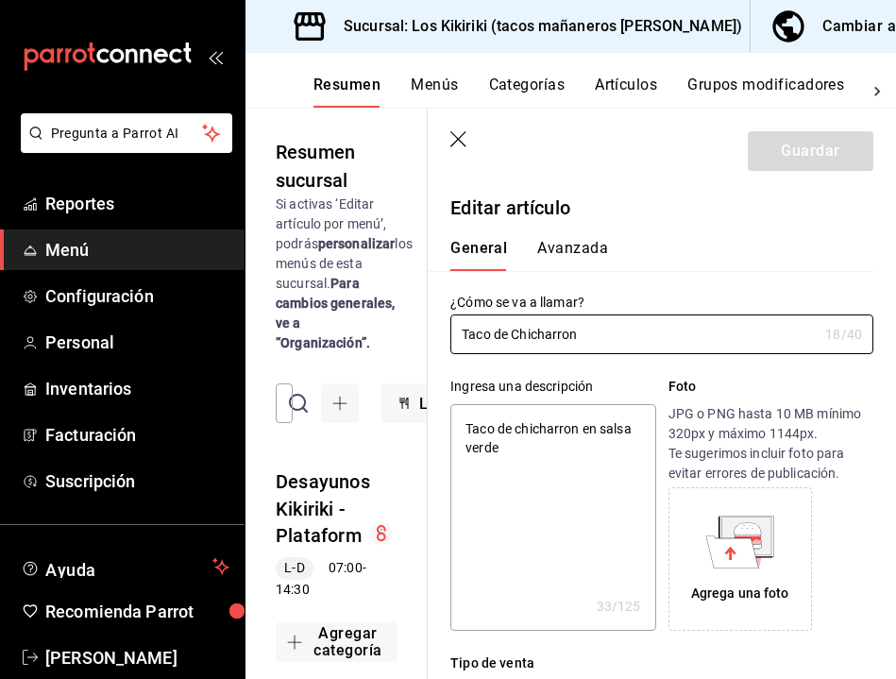
type textarea "x"
type input "$35.00"
type textarea "x"
click at [448, 145] on header "Guardar" at bounding box center [662, 147] width 468 height 77
click at [457, 142] on icon "button" at bounding box center [459, 140] width 19 height 19
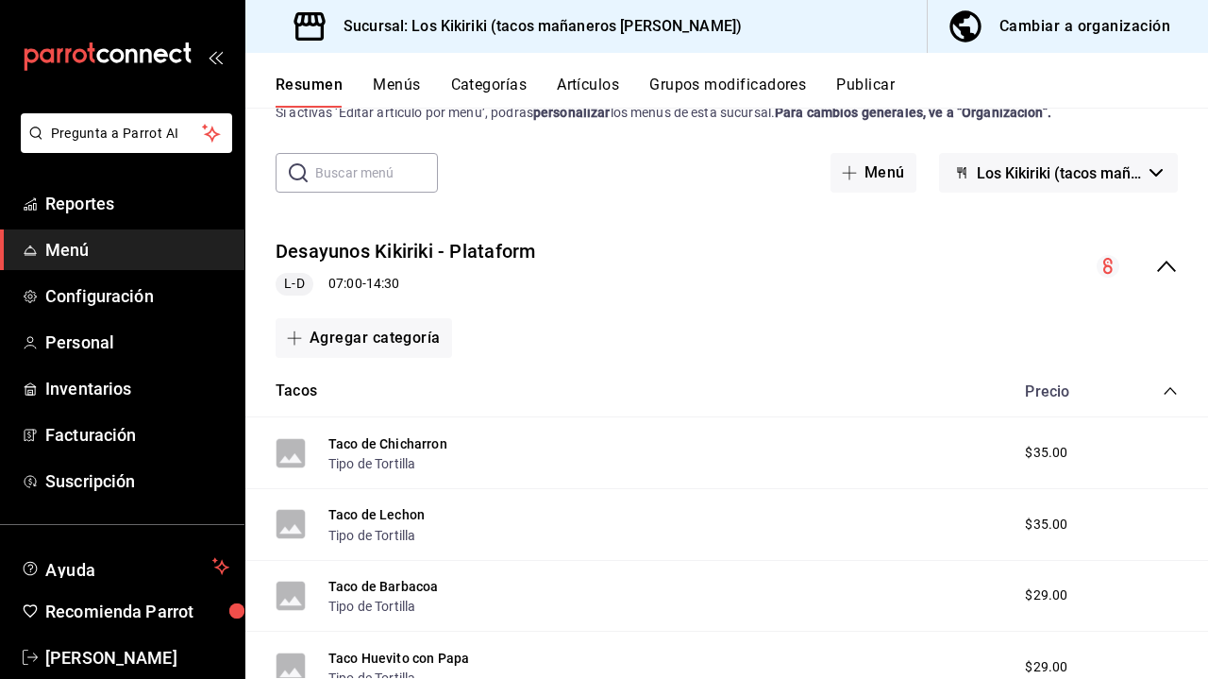
scroll to position [69, 0]
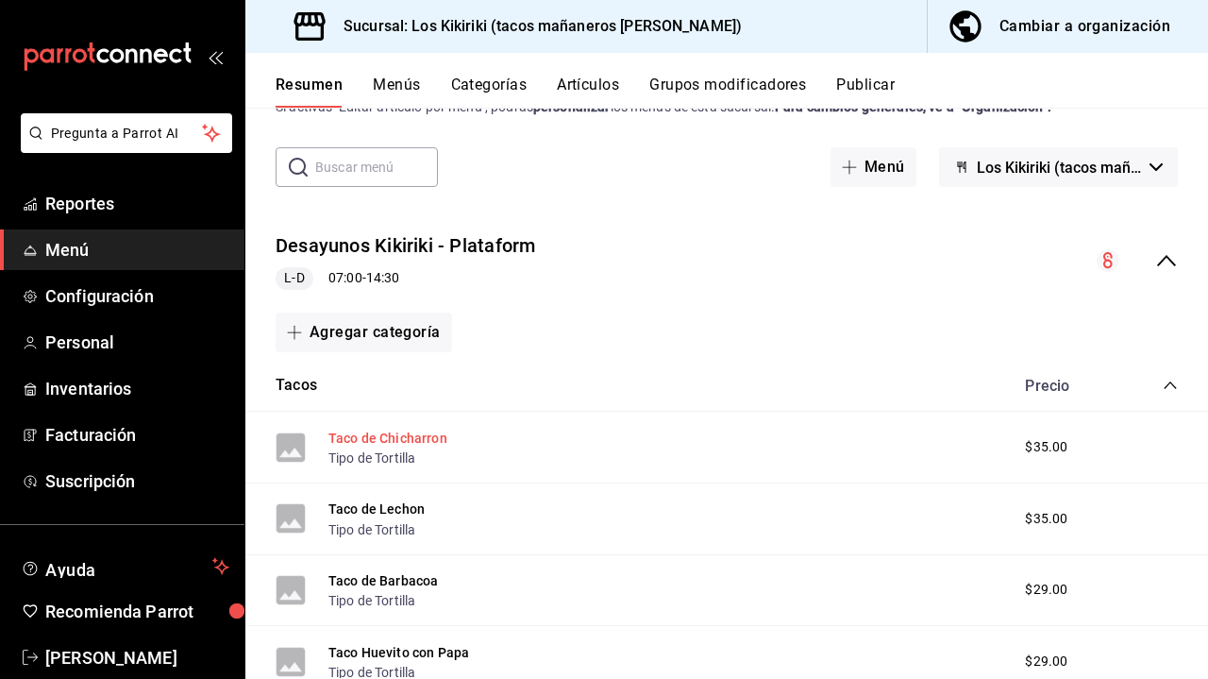
click at [417, 436] on button "Taco de Chicharron" at bounding box center [388, 438] width 119 height 19
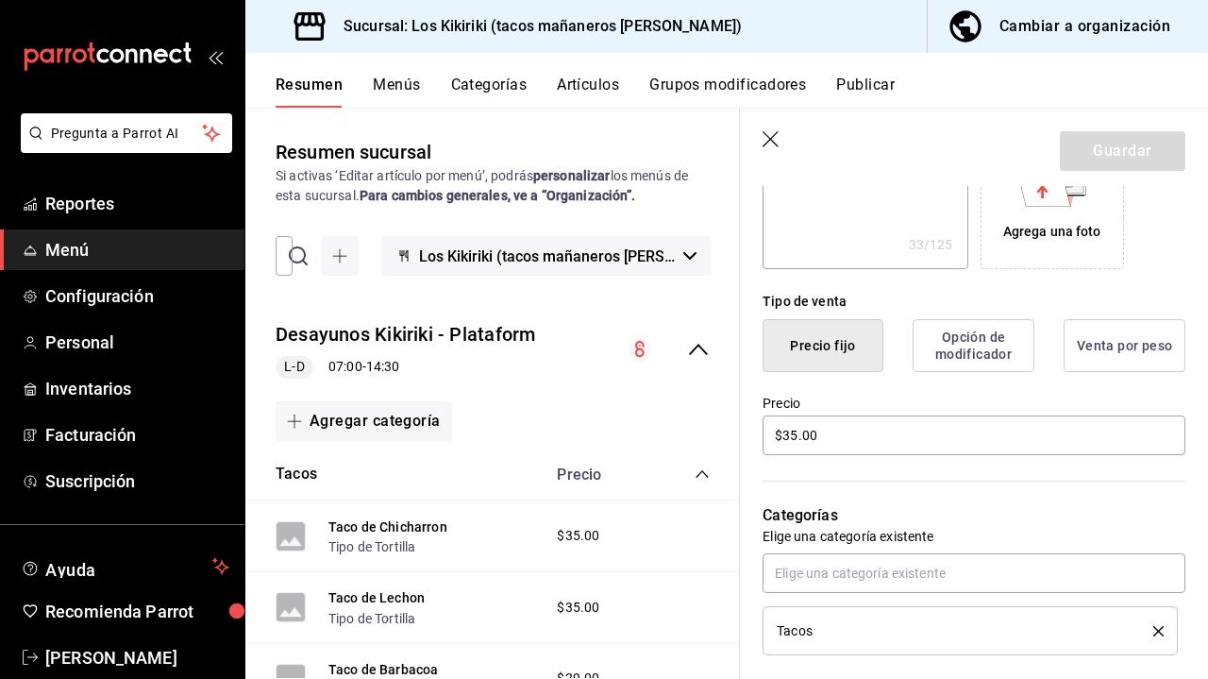
scroll to position [380, 0]
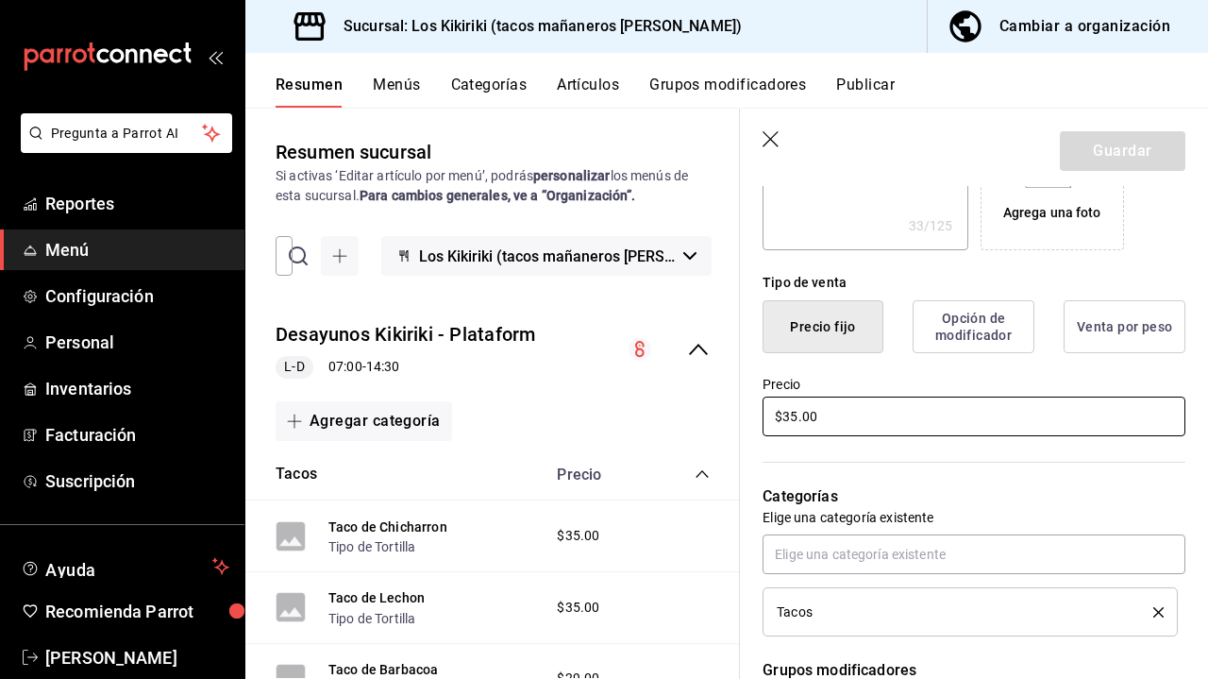
click at [798, 414] on input "$35.00" at bounding box center [974, 417] width 423 height 40
type textarea "x"
type input "$3.00"
type textarea "x"
type input "$30.00"
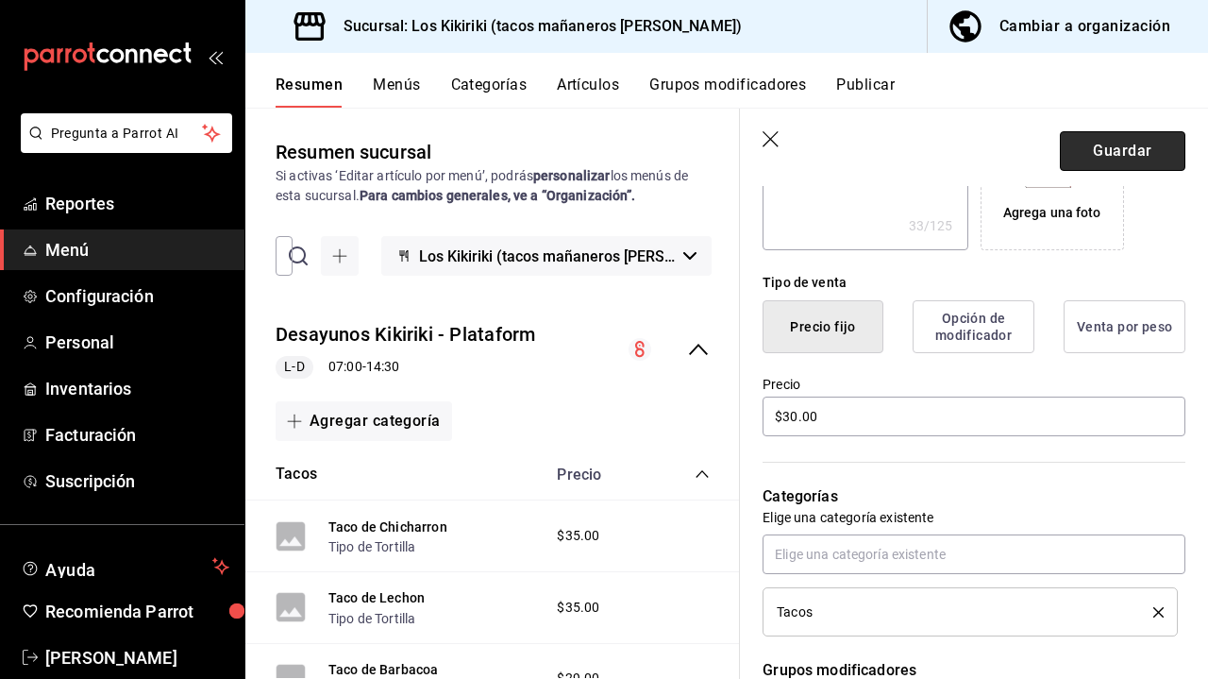
click at [895, 163] on button "Guardar" at bounding box center [1123, 151] width 126 height 40
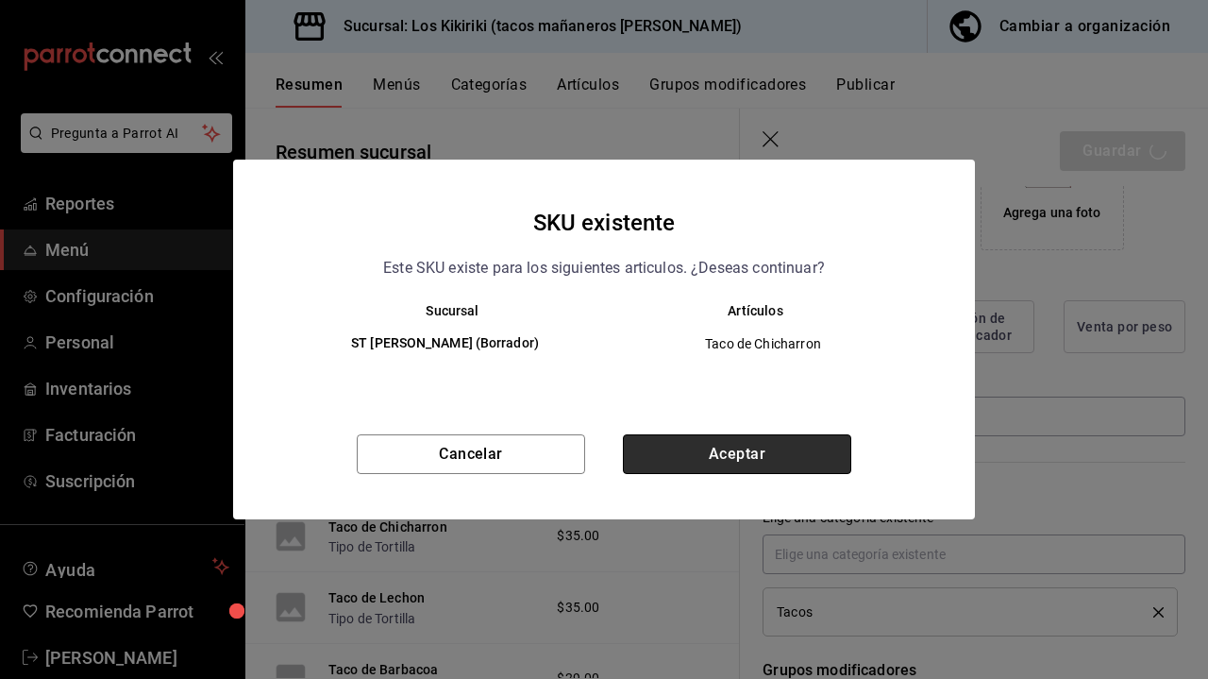
click at [735, 439] on button "Aceptar" at bounding box center [737, 454] width 228 height 40
type textarea "x"
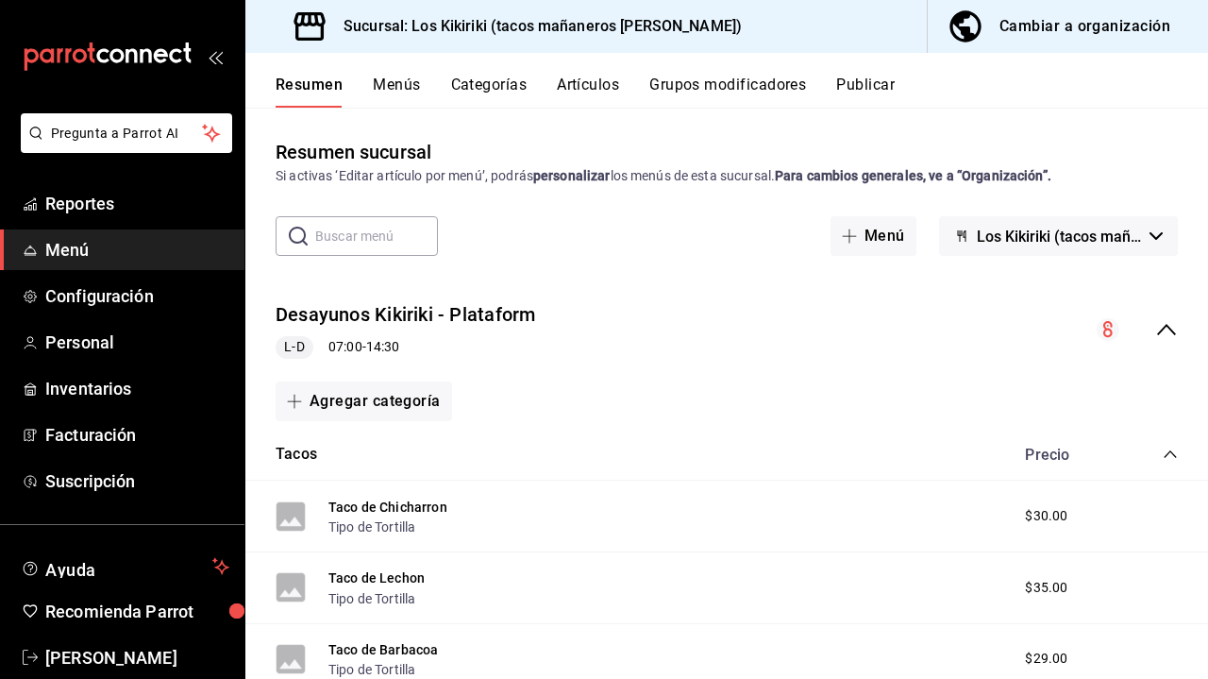
click at [895, 236] on span "Los Kikiriki (tacos mañaneros [PERSON_NAME])" at bounding box center [1059, 237] width 165 height 18
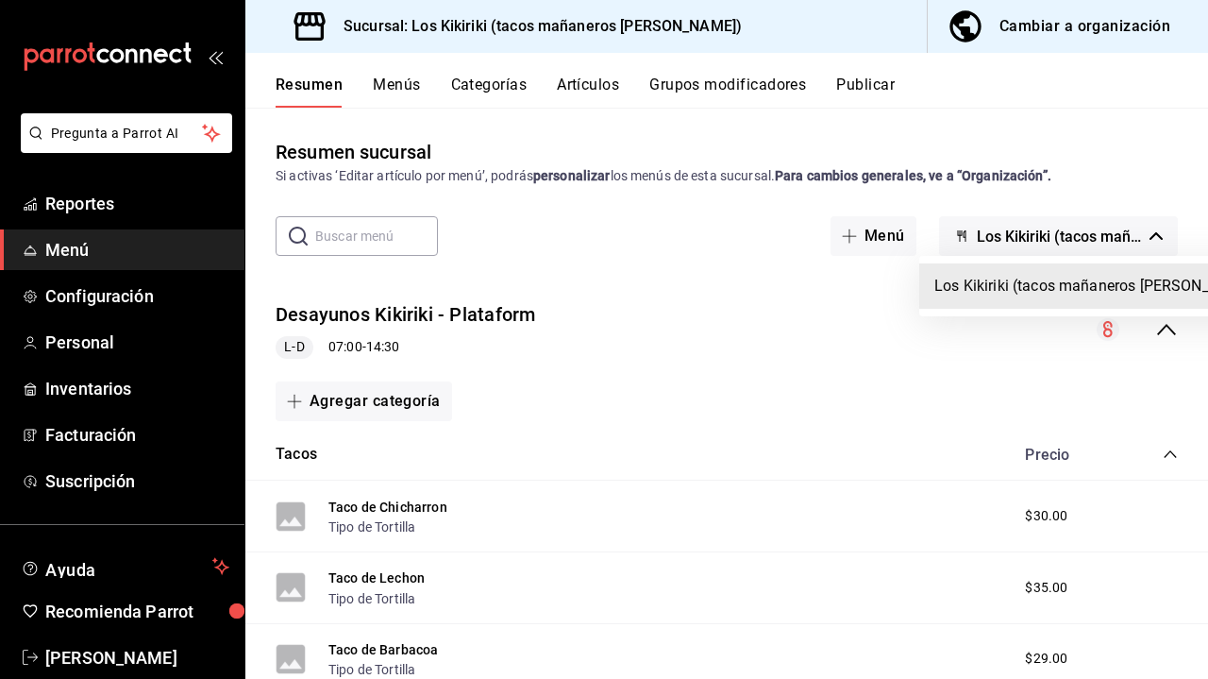
click at [895, 282] on li "Los Kikiriki (tacos mañaneros [PERSON_NAME])" at bounding box center [1098, 285] width 357 height 45
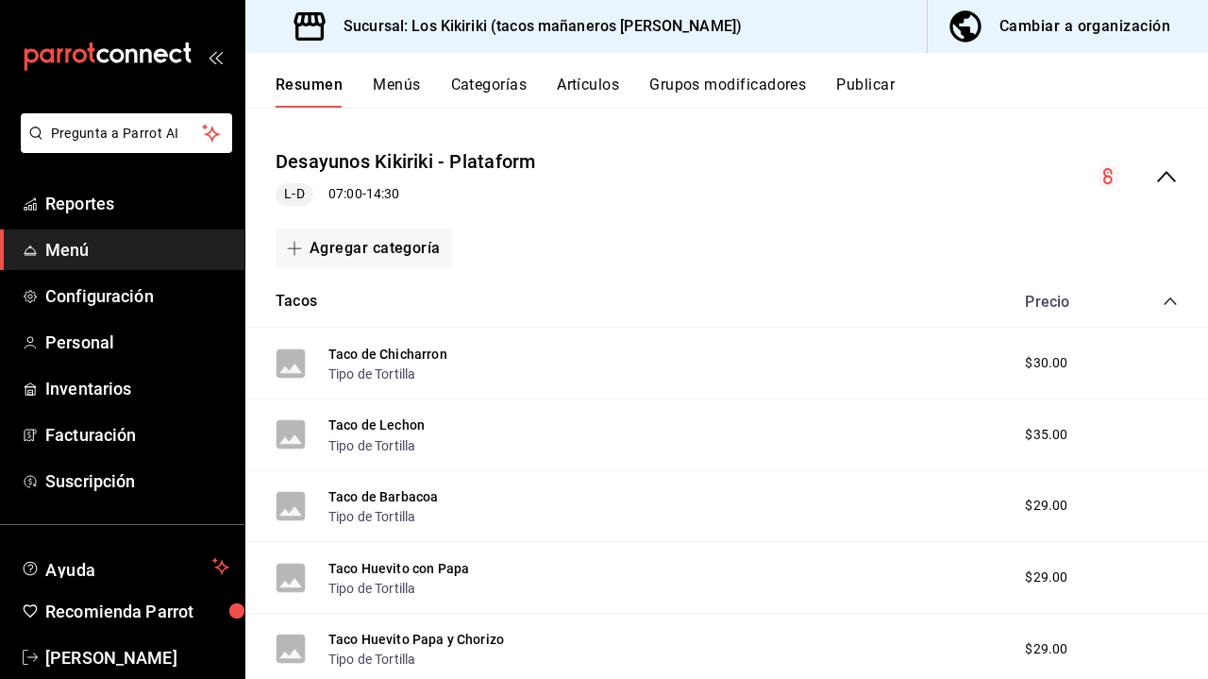
scroll to position [154, 0]
click at [406, 423] on button "Taco de Lechon" at bounding box center [377, 423] width 96 height 19
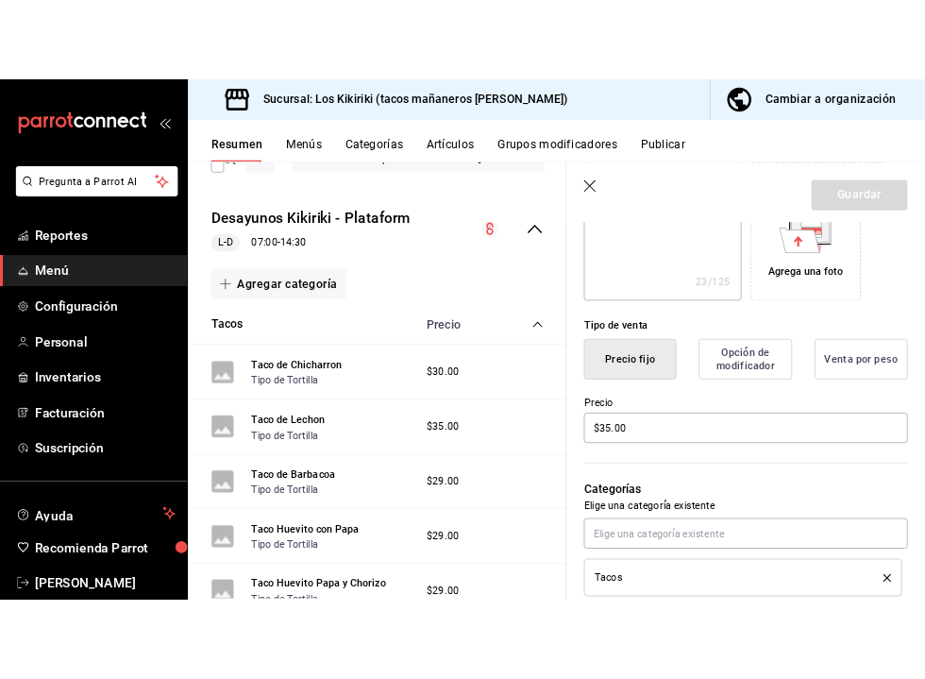
scroll to position [344, 0]
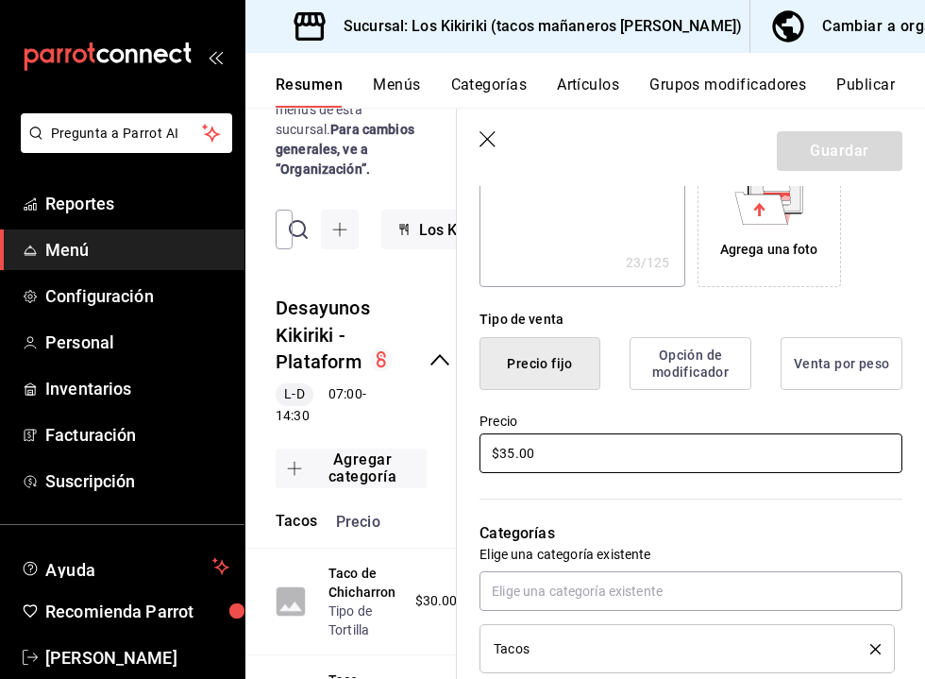
click at [515, 448] on input "$35.00" at bounding box center [691, 453] width 423 height 40
type textarea "x"
type input "$3.00"
type textarea "x"
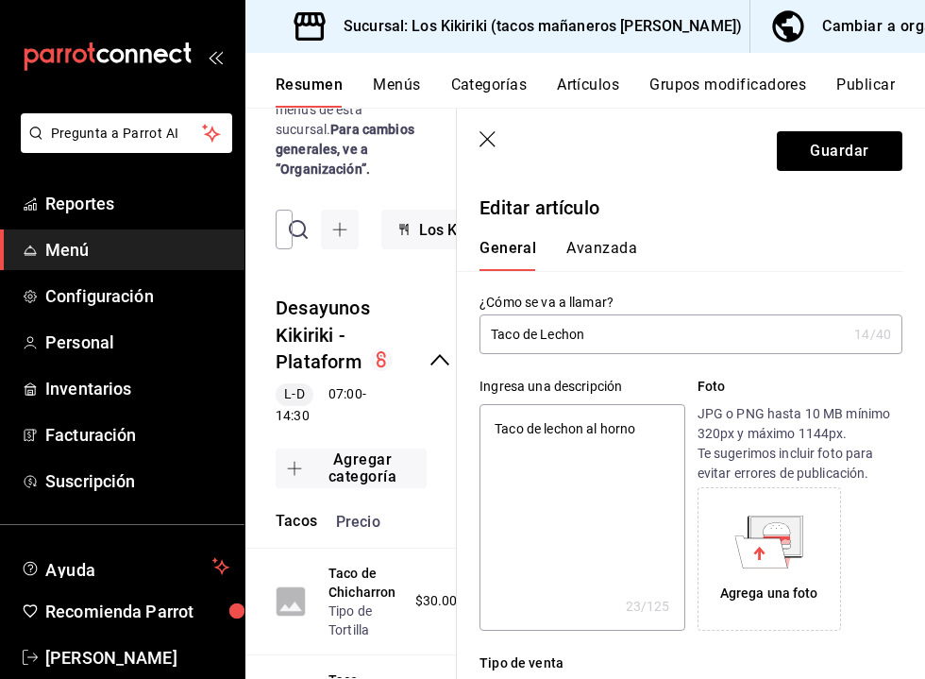
scroll to position [0, 0]
type input "$34.00"
click at [819, 151] on button "Guardar" at bounding box center [840, 151] width 126 height 40
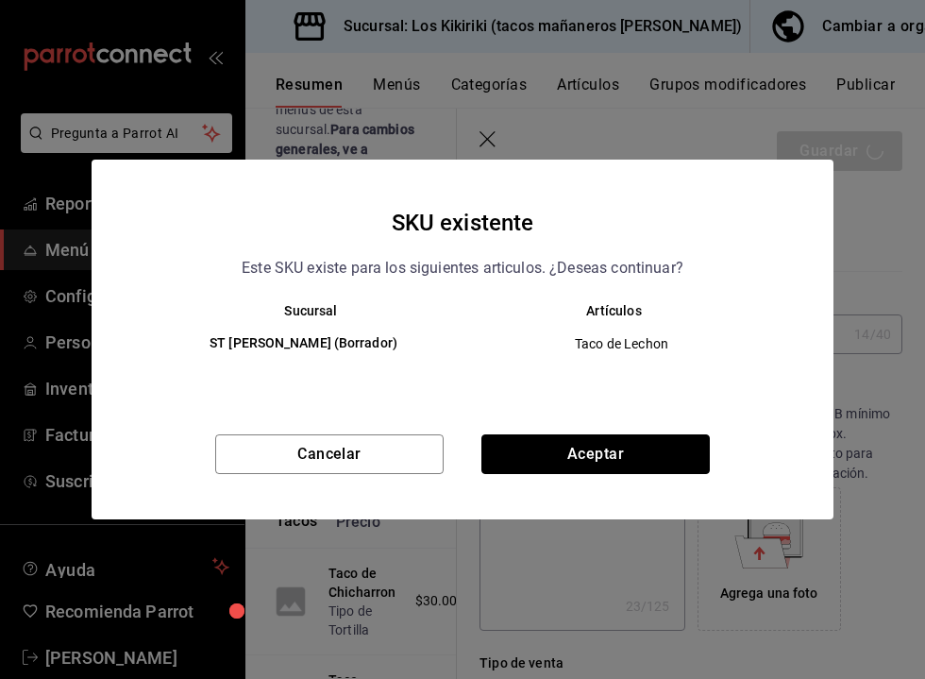
click at [649, 453] on button "Aceptar" at bounding box center [596, 454] width 228 height 40
type textarea "x"
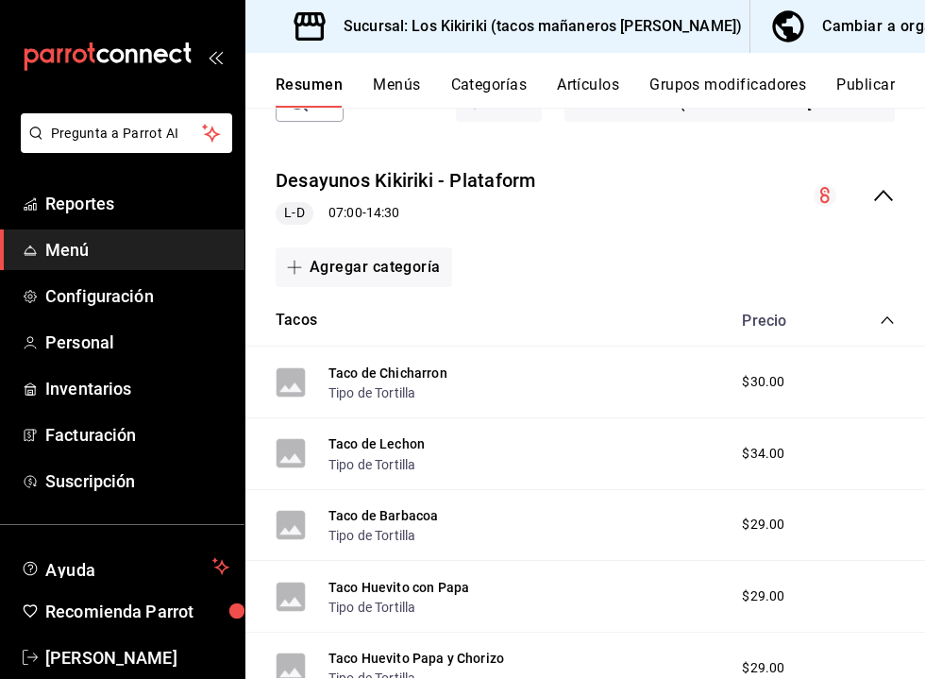
click at [419, 518] on button "Taco de Barbacoa" at bounding box center [384, 515] width 110 height 19
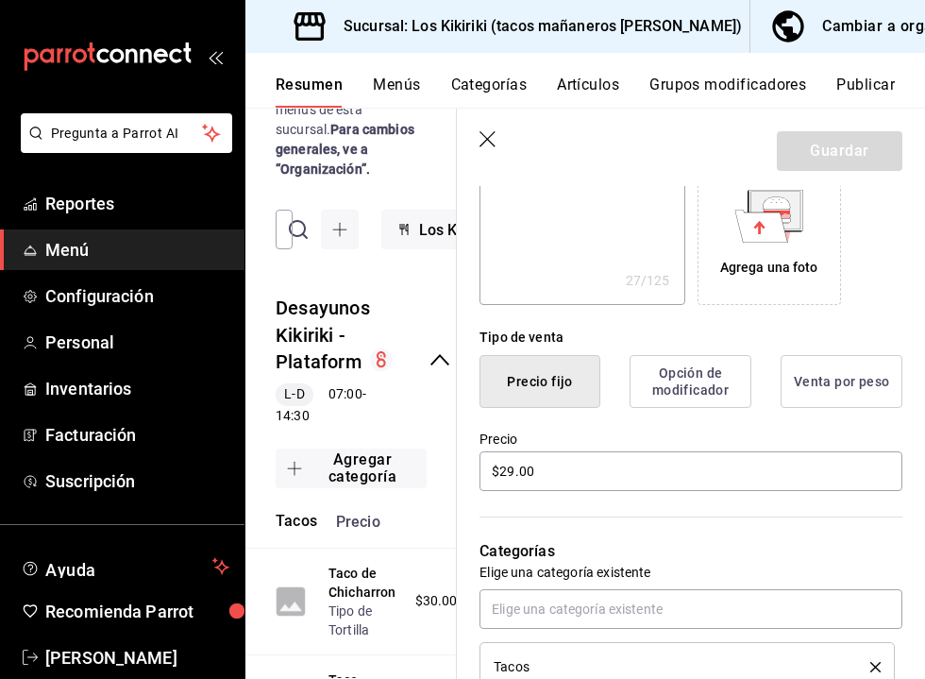
scroll to position [358, 0]
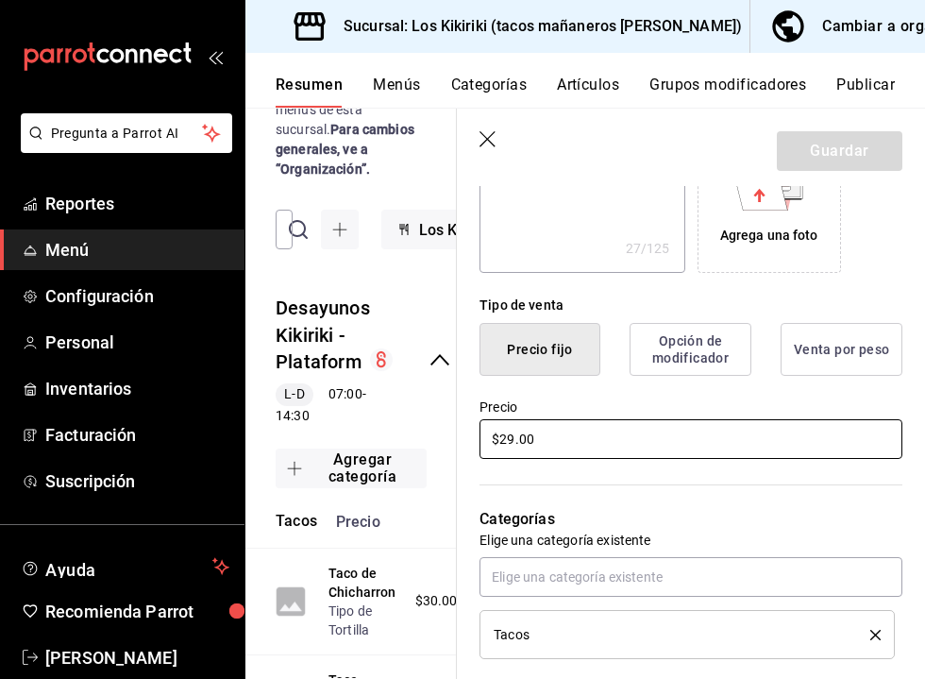
click at [515, 445] on input "$29.00" at bounding box center [691, 439] width 423 height 40
type textarea "x"
type input "$2.00"
type textarea "x"
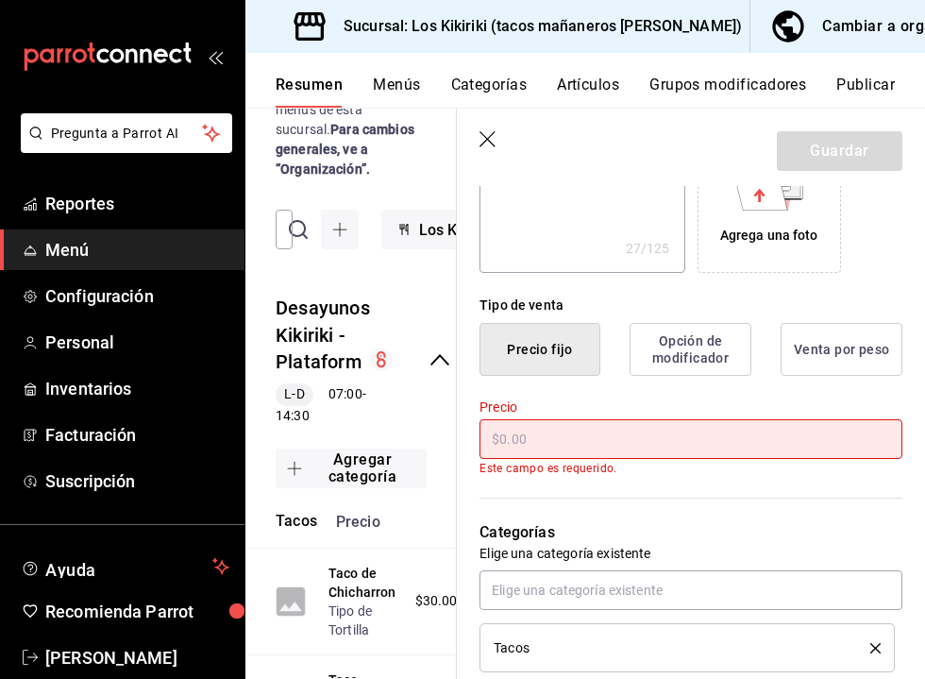
type textarea "x"
type input "$3.00"
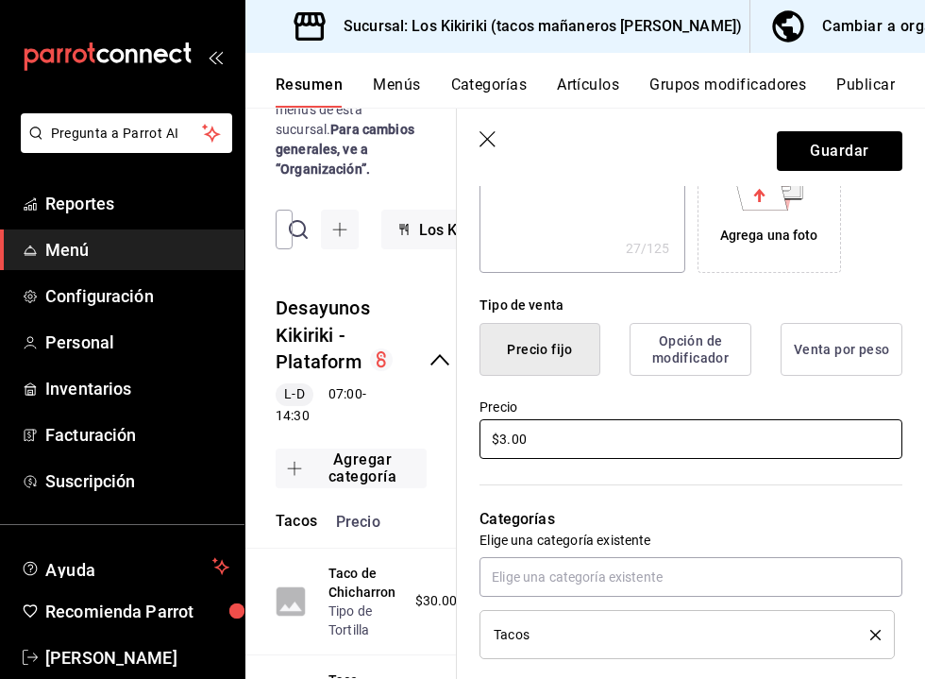
type textarea "x"
type input "$30.00"
click at [858, 148] on button "Guardar" at bounding box center [840, 151] width 126 height 40
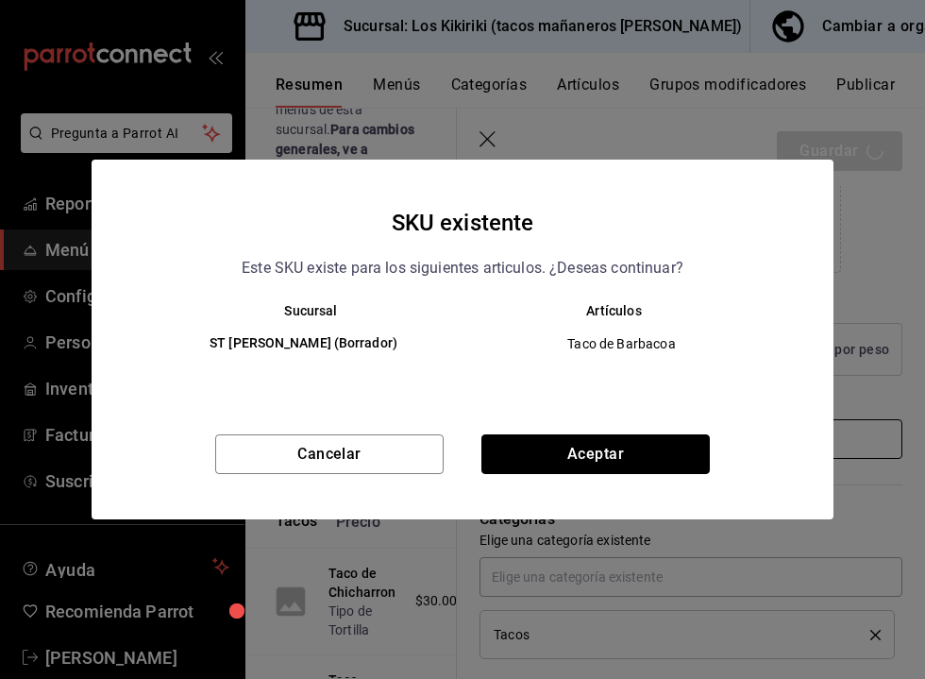
click at [634, 445] on button "Aceptar" at bounding box center [596, 454] width 228 height 40
type textarea "x"
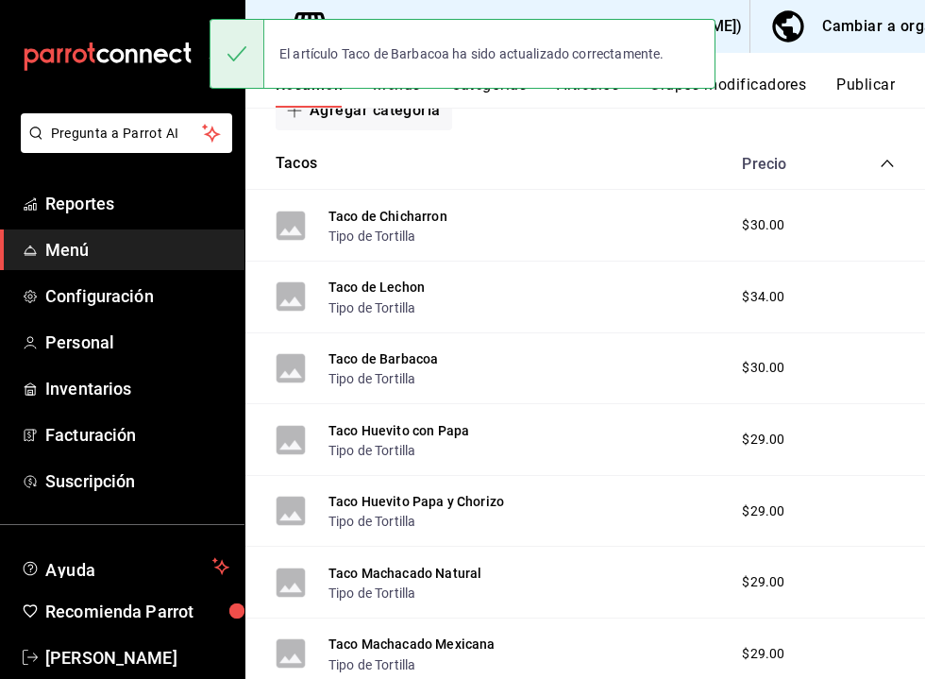
scroll to position [312, 0]
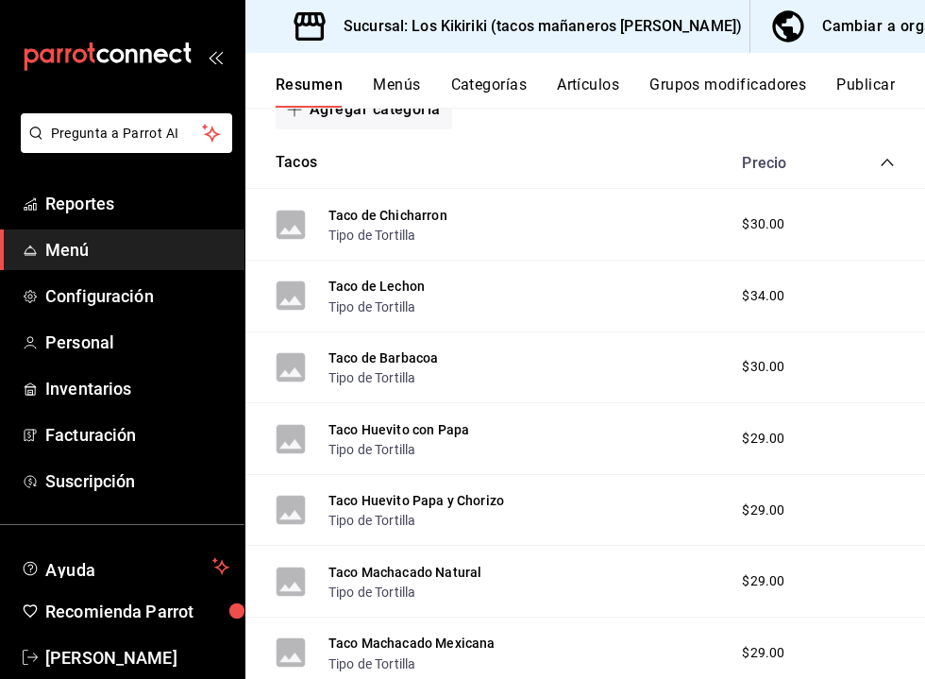
click at [388, 427] on button "Taco Huevito con Papa" at bounding box center [399, 429] width 141 height 19
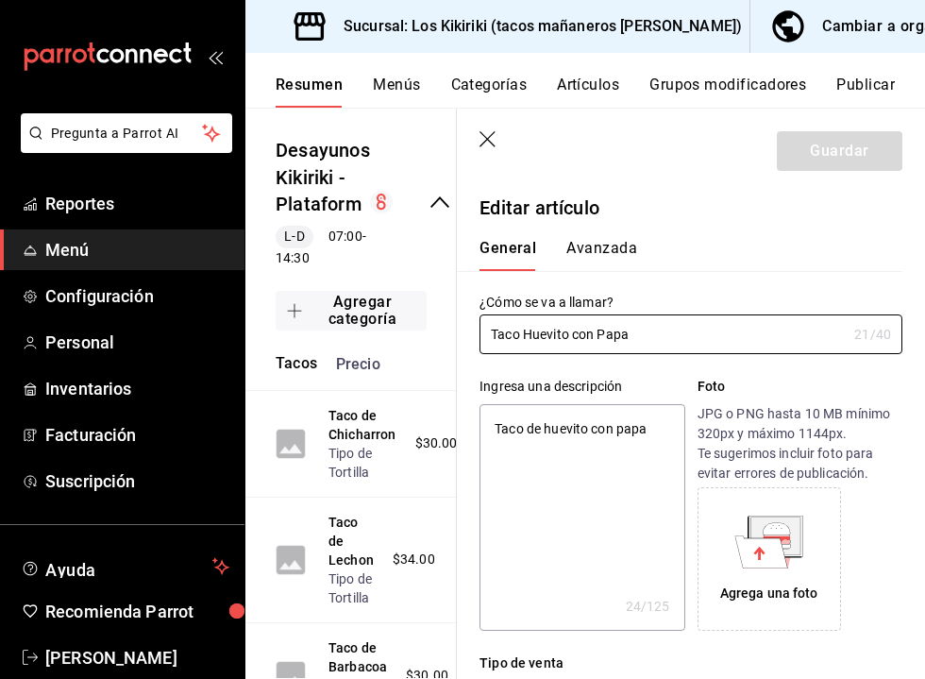
type textarea "x"
type input "$29.00"
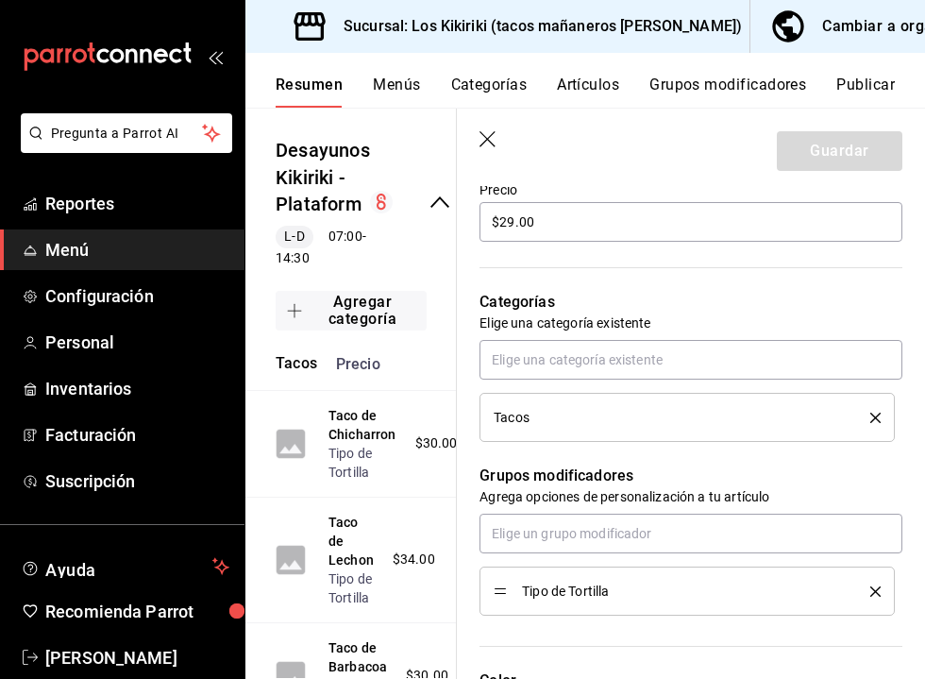
scroll to position [558, 0]
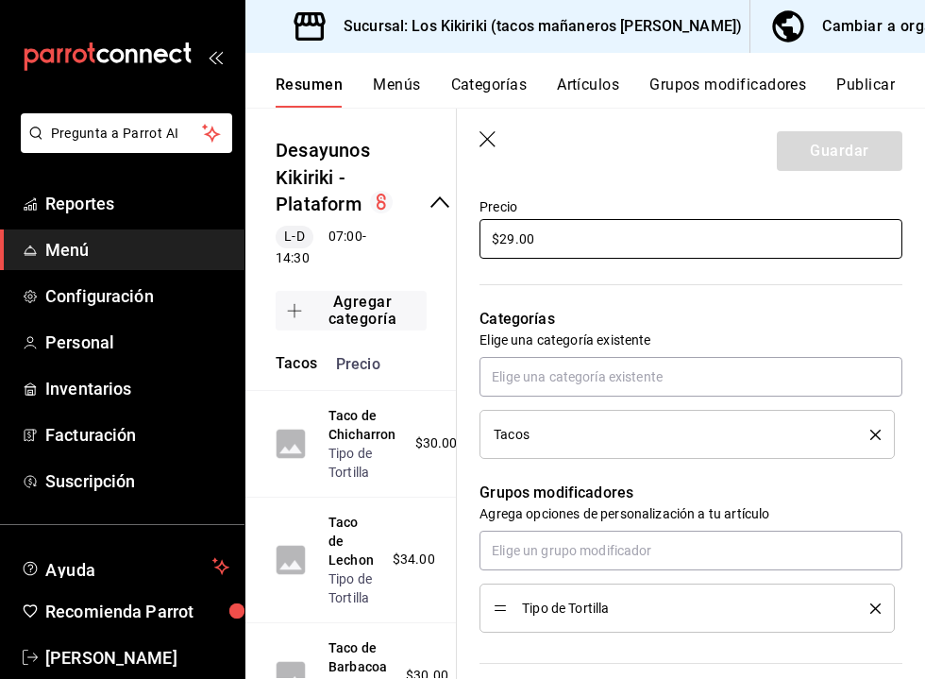
click at [511, 239] on input "$29.00" at bounding box center [691, 239] width 423 height 40
type textarea "x"
type input "$2.00"
type textarea "x"
type input "$27.00"
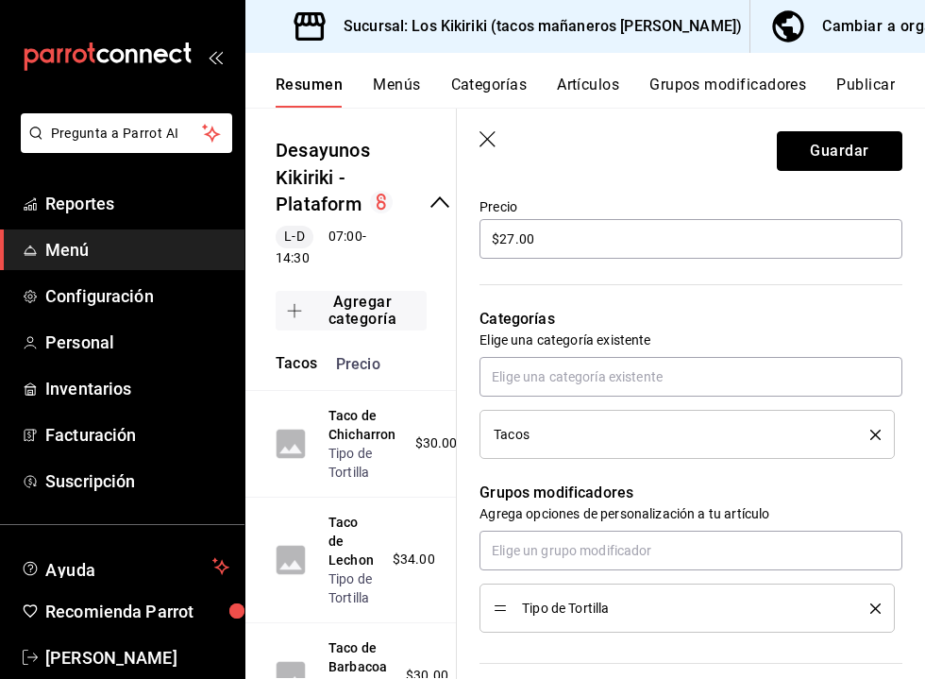
click at [809, 154] on button "Guardar" at bounding box center [840, 151] width 126 height 40
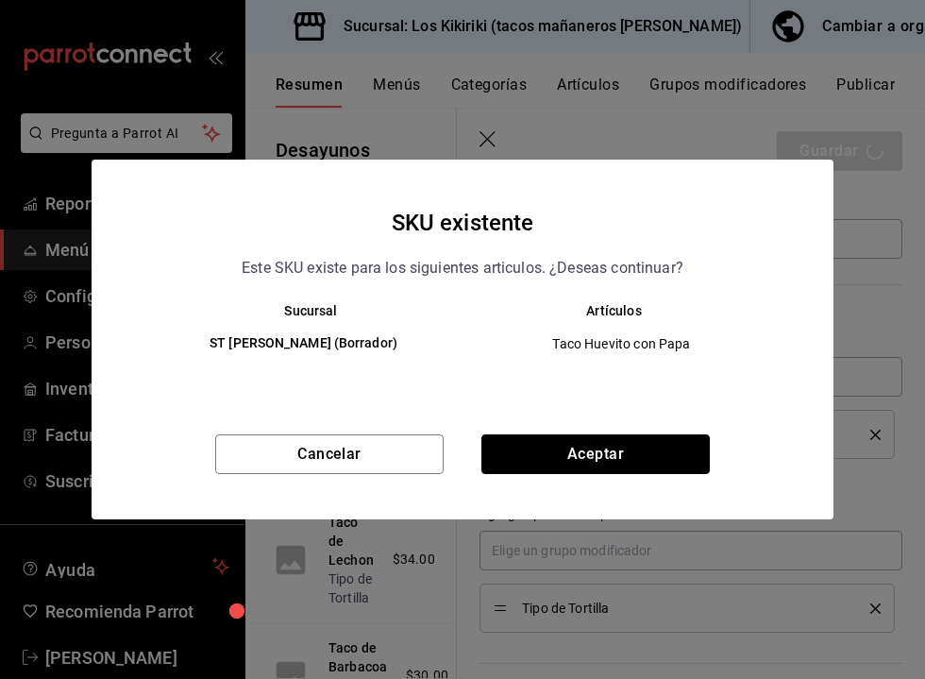
click at [608, 443] on button "Aceptar" at bounding box center [596, 454] width 228 height 40
type textarea "x"
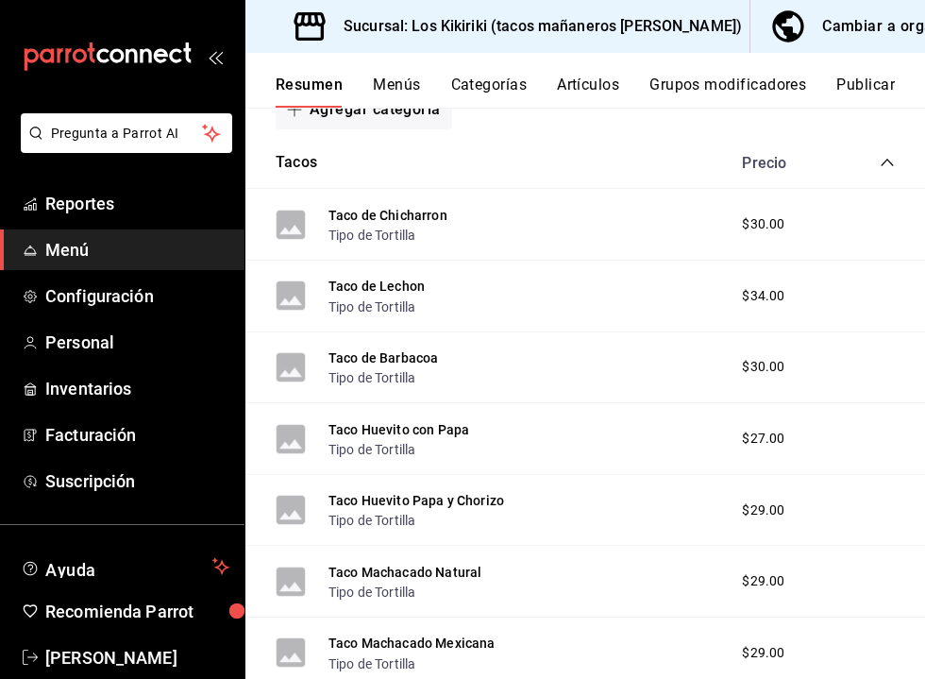
click at [483, 497] on button "Taco Huevito Papa y Chorizo" at bounding box center [417, 500] width 176 height 19
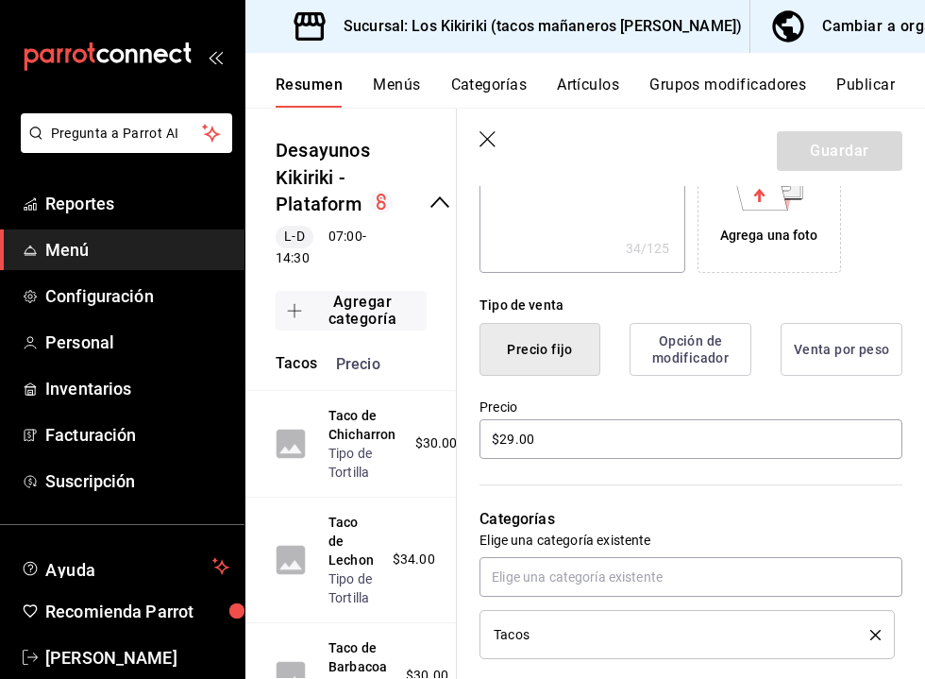
scroll to position [360, 0]
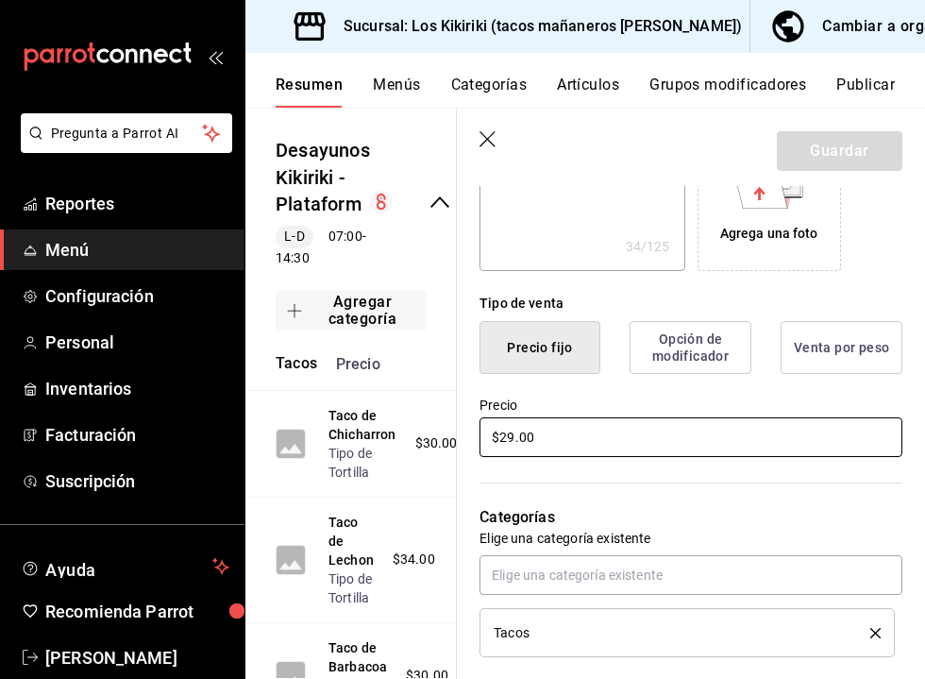
click at [512, 438] on input "$29.00" at bounding box center [691, 437] width 423 height 40
type textarea "x"
type input "$2.00"
type textarea "x"
type input "$27.00"
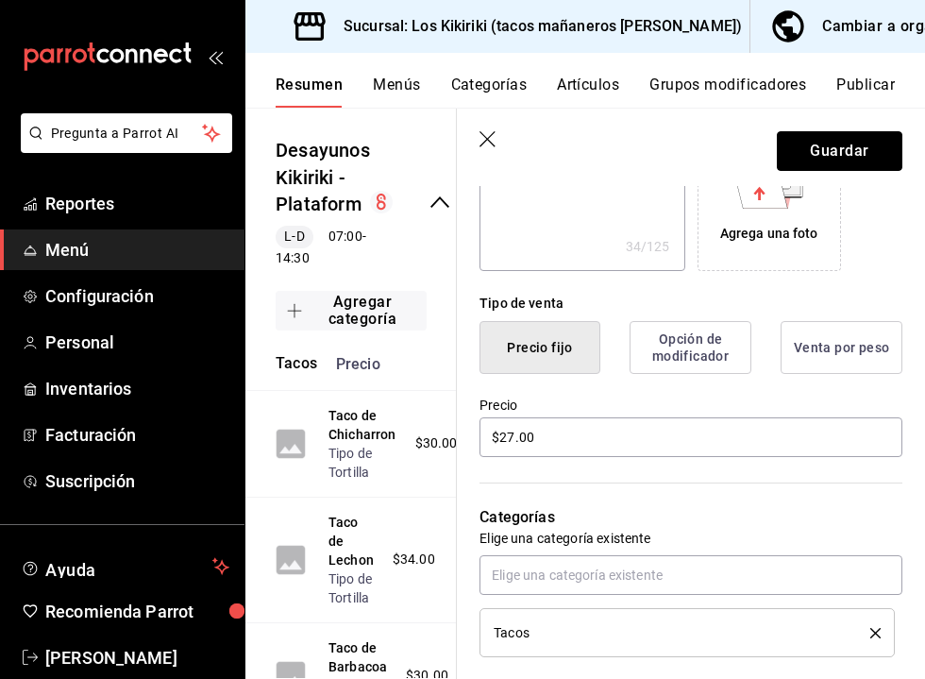
click at [815, 153] on button "Guardar" at bounding box center [840, 151] width 126 height 40
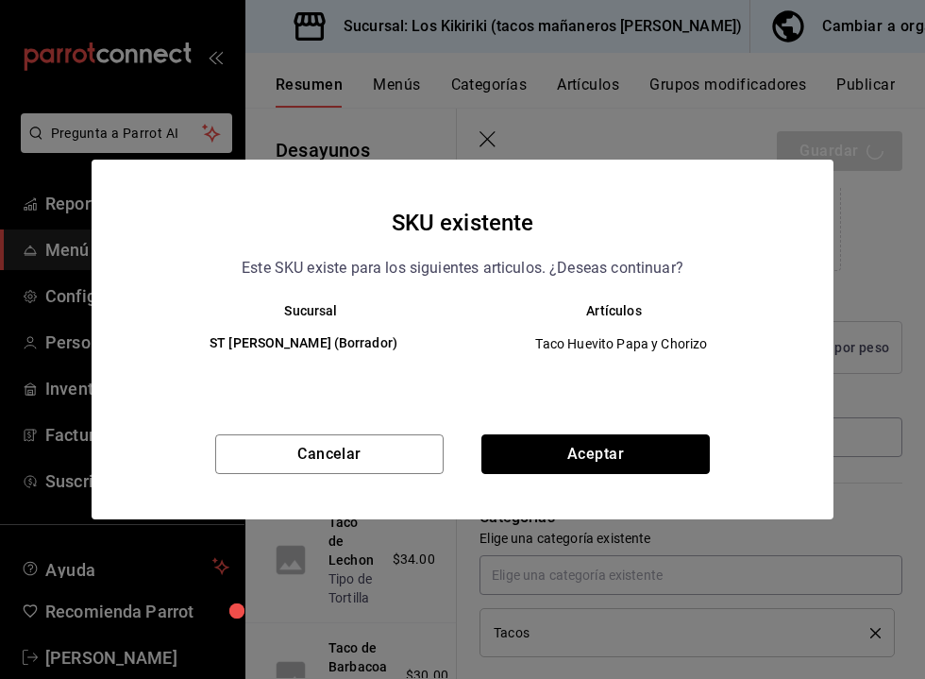
click at [625, 455] on button "Aceptar" at bounding box center [596, 454] width 228 height 40
type textarea "x"
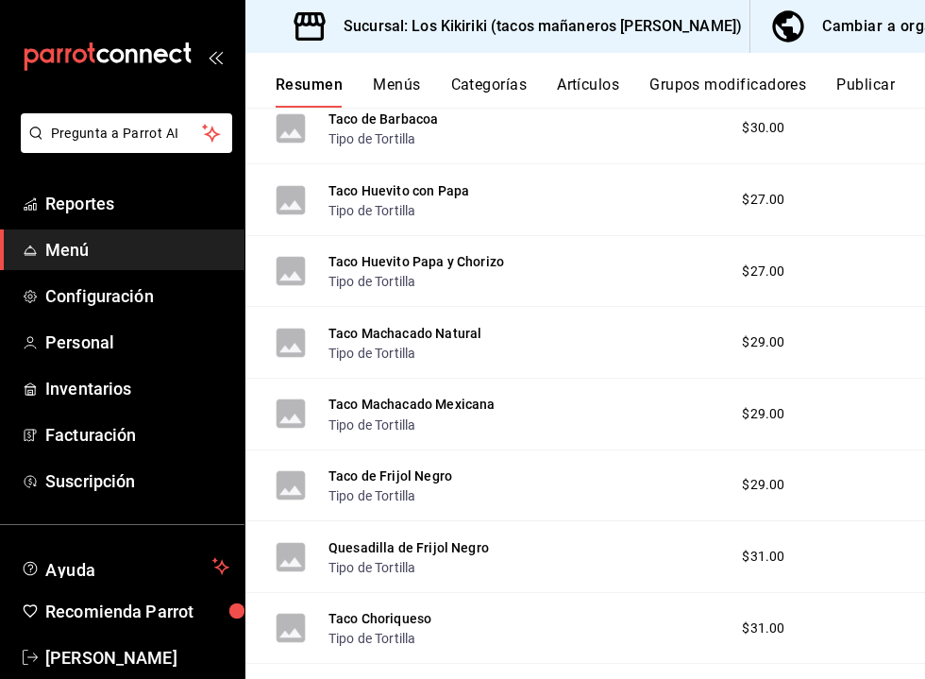
scroll to position [551, 0]
click at [421, 471] on button "Taco de Frijol Negro" at bounding box center [391, 474] width 124 height 19
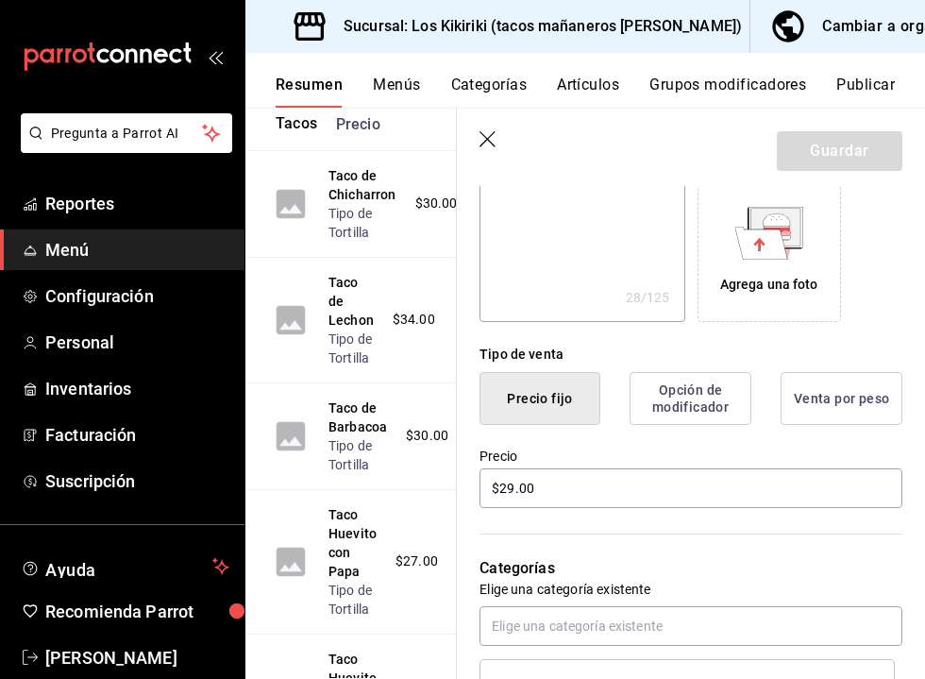
scroll to position [312, 0]
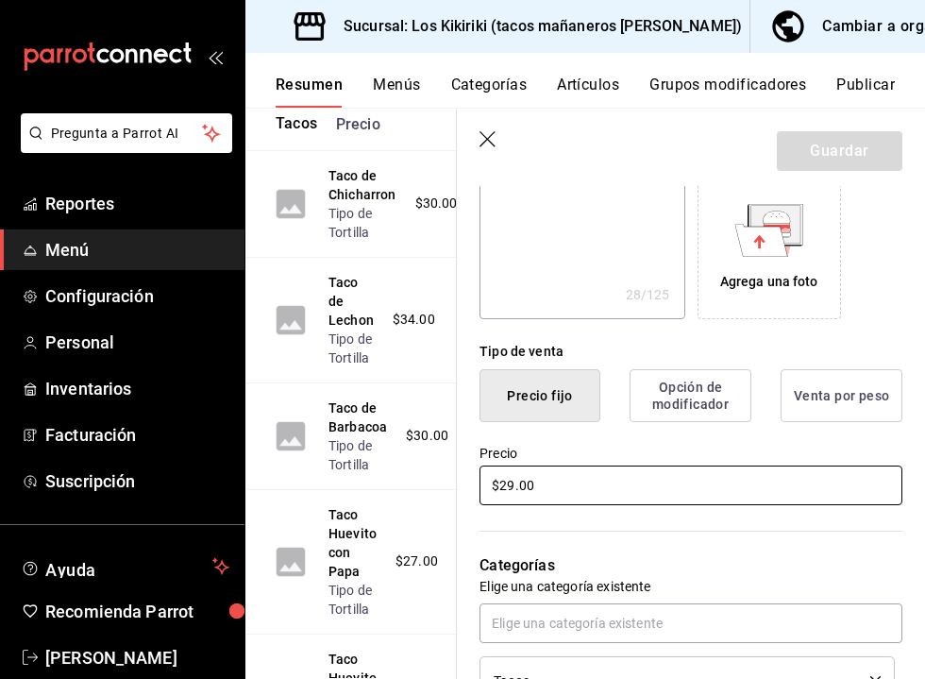
click at [515, 482] on input "$29.00" at bounding box center [691, 485] width 423 height 40
type input "$2.00"
type textarea "x"
type input "$24.00"
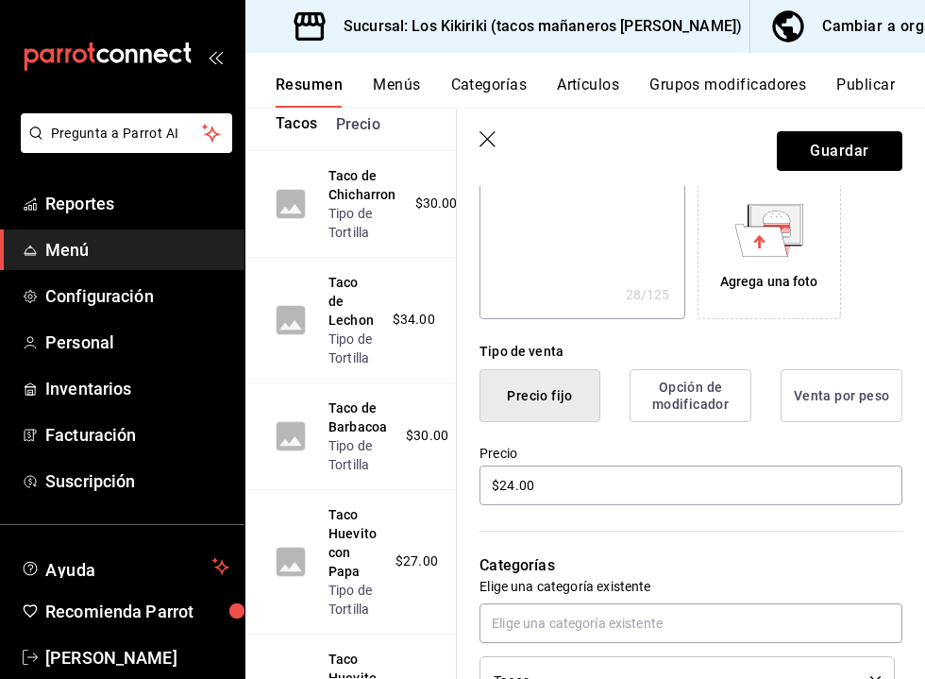
click at [830, 161] on button "Guardar" at bounding box center [840, 151] width 126 height 40
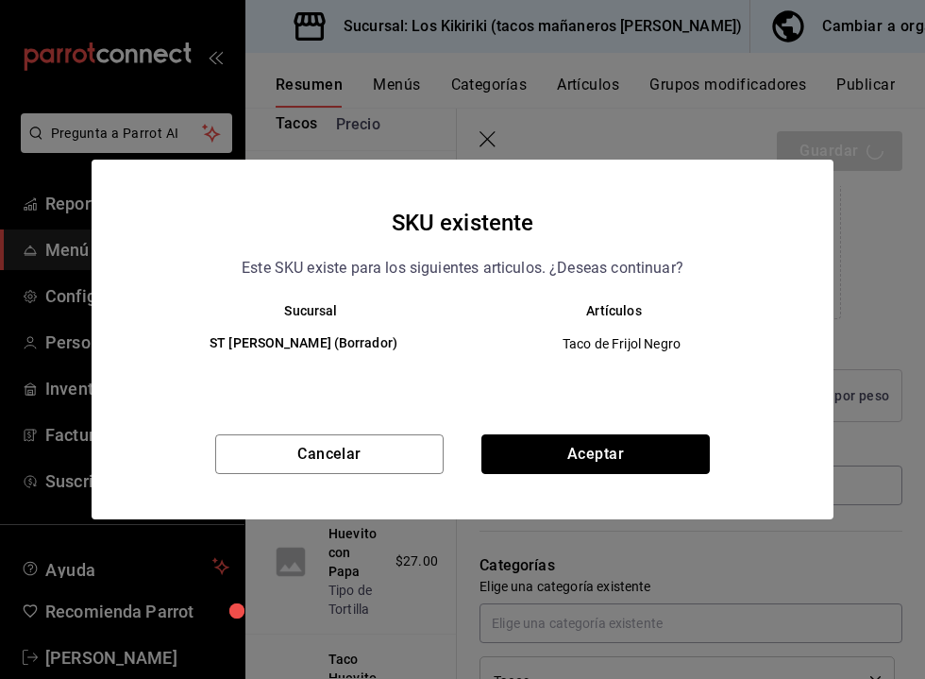
click at [600, 458] on button "Aceptar" at bounding box center [596, 454] width 228 height 40
type textarea "x"
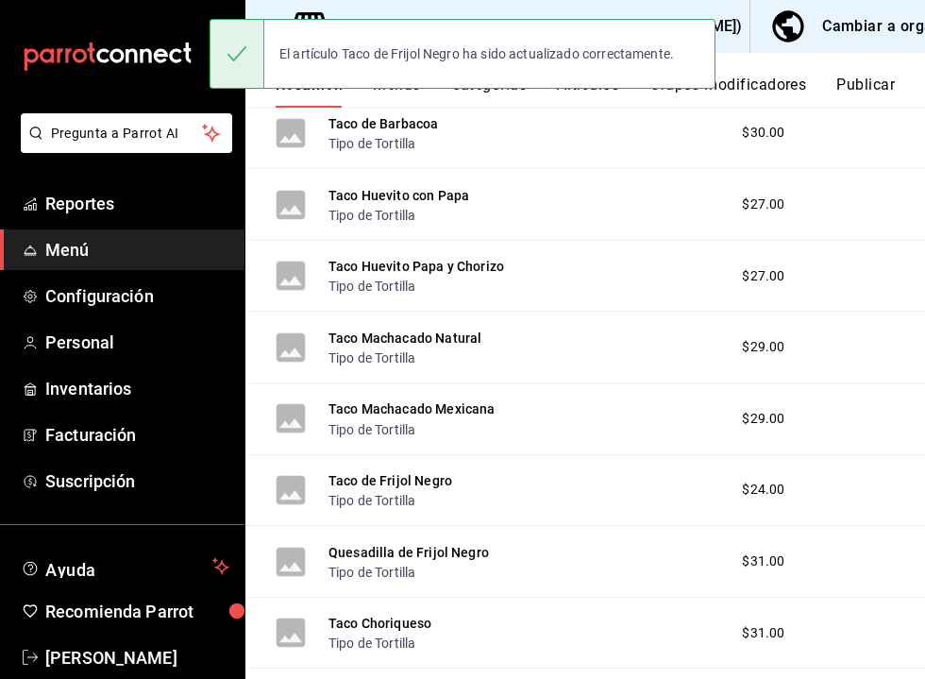
scroll to position [551, 0]
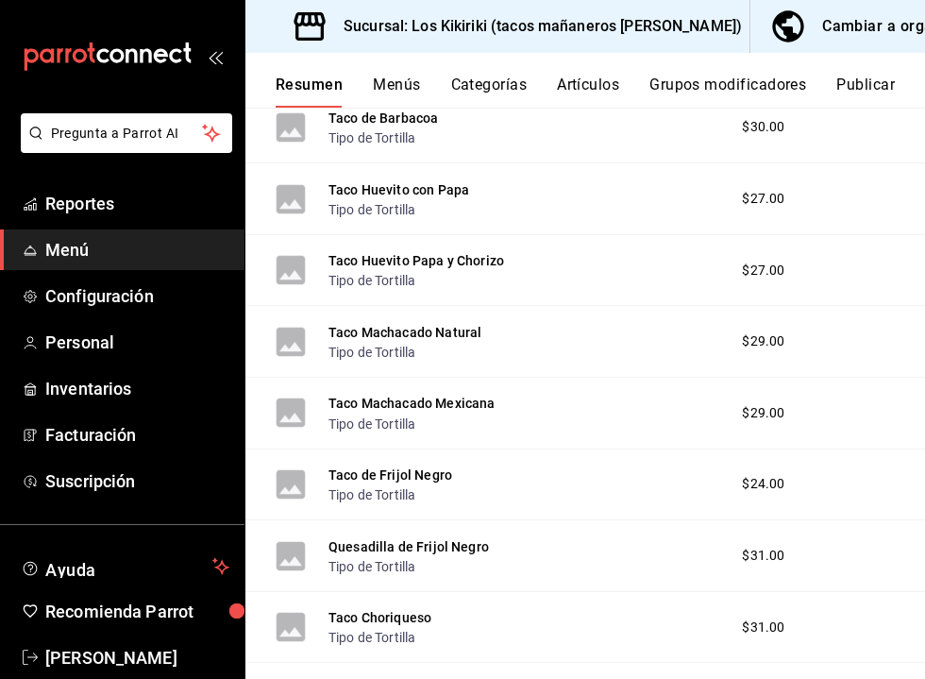
click at [463, 543] on button "Quesadilla de Frijol Negro" at bounding box center [409, 546] width 161 height 19
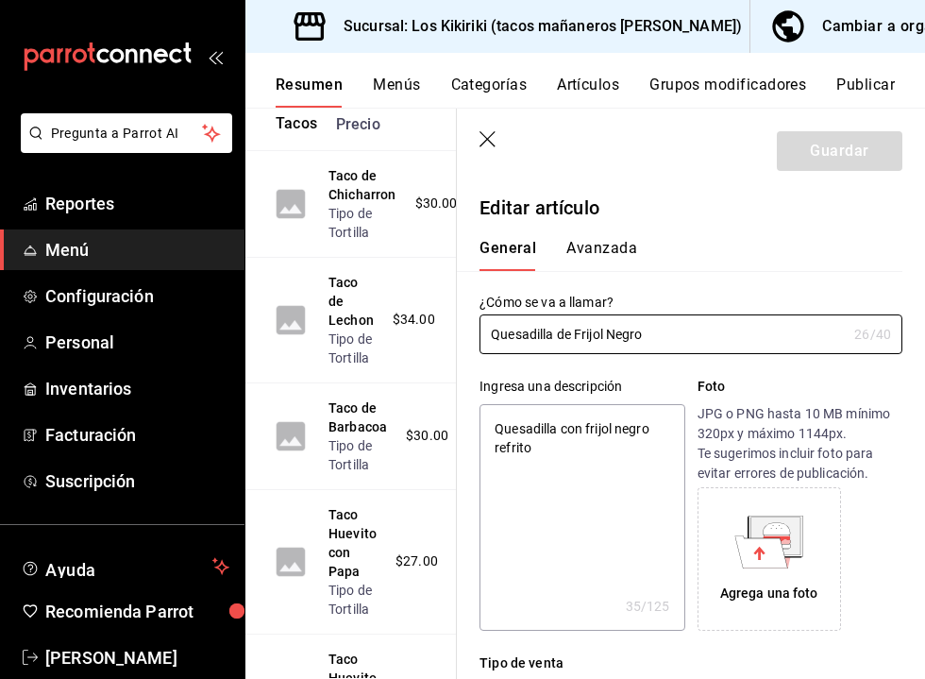
type textarea "x"
type input "$31.00"
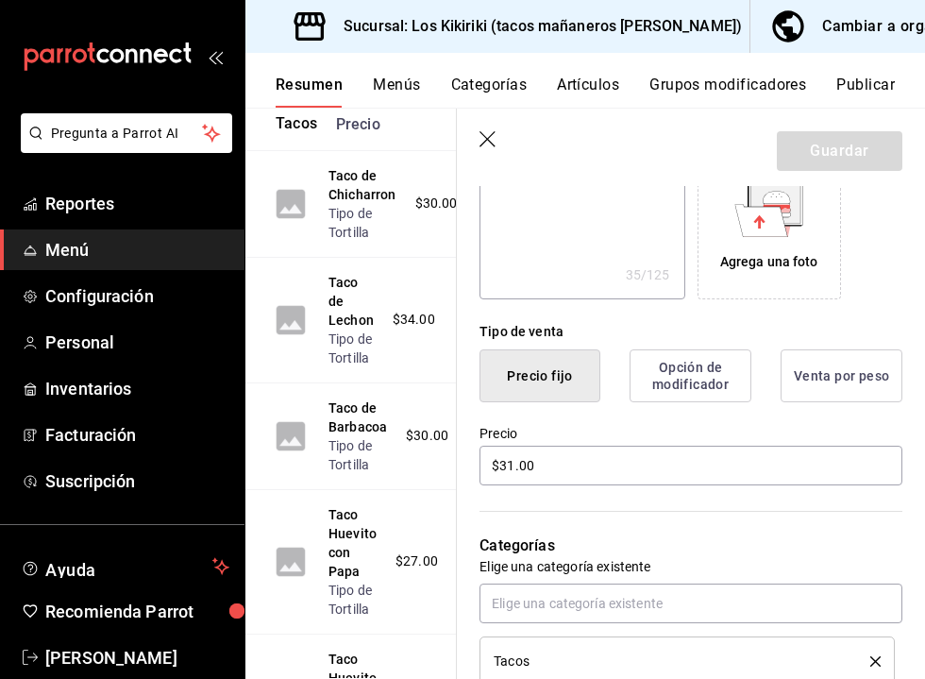
scroll to position [354, 0]
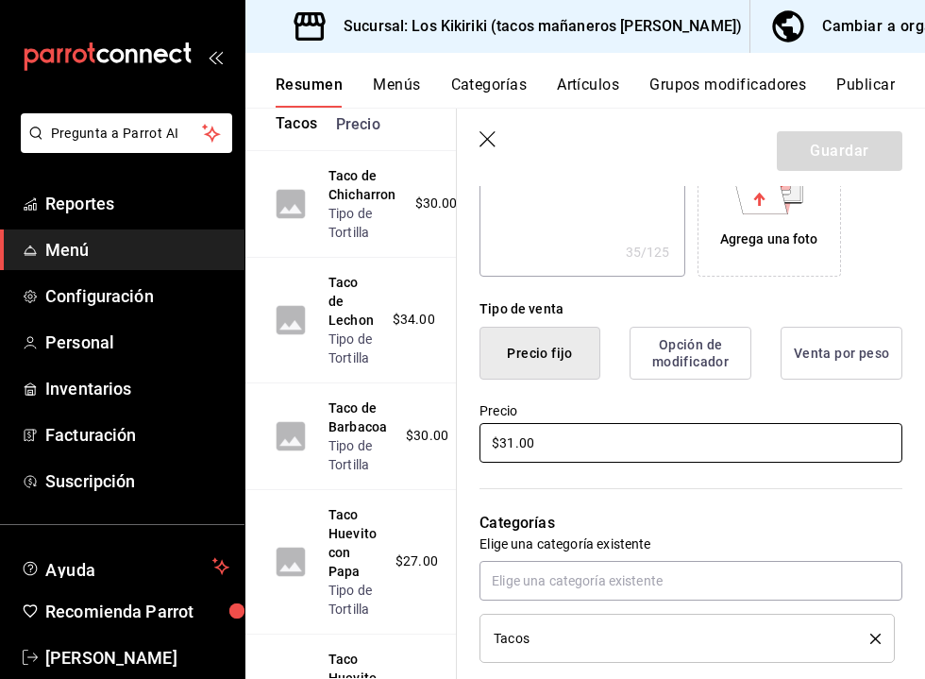
click at [512, 444] on input "$31.00" at bounding box center [691, 443] width 423 height 40
type textarea "x"
type input "$3.00"
type textarea "x"
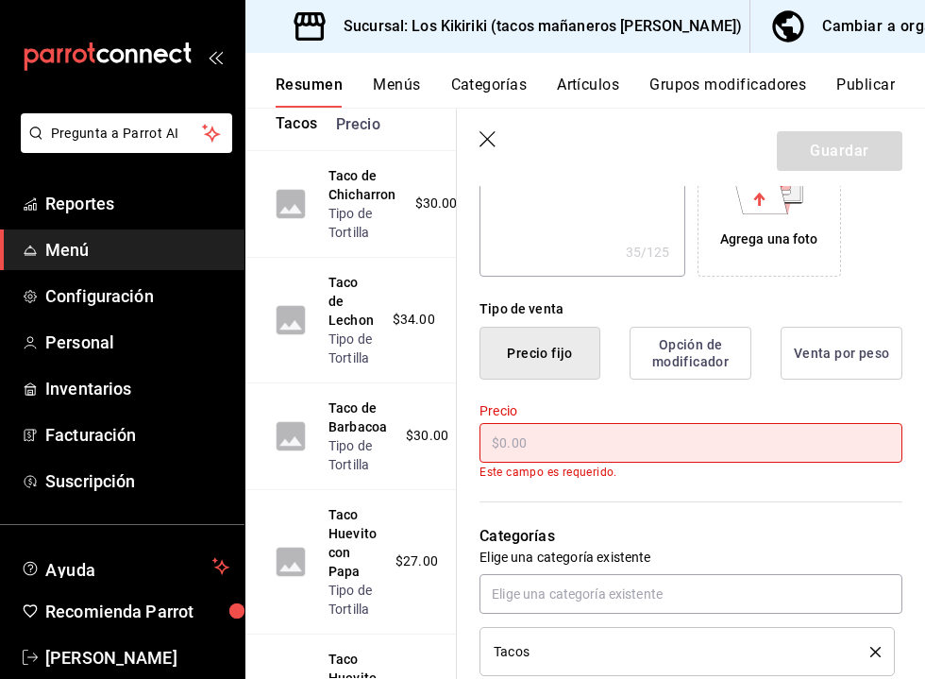
type textarea "x"
type input "$2.00"
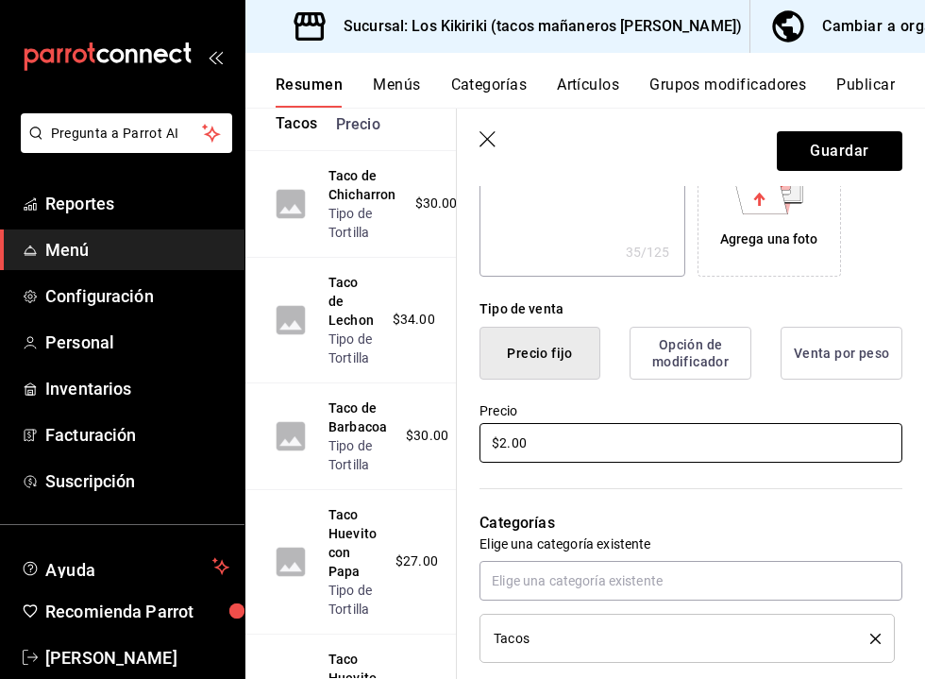
type textarea "x"
type input "$29.00"
click at [818, 156] on button "Guardar" at bounding box center [840, 151] width 126 height 40
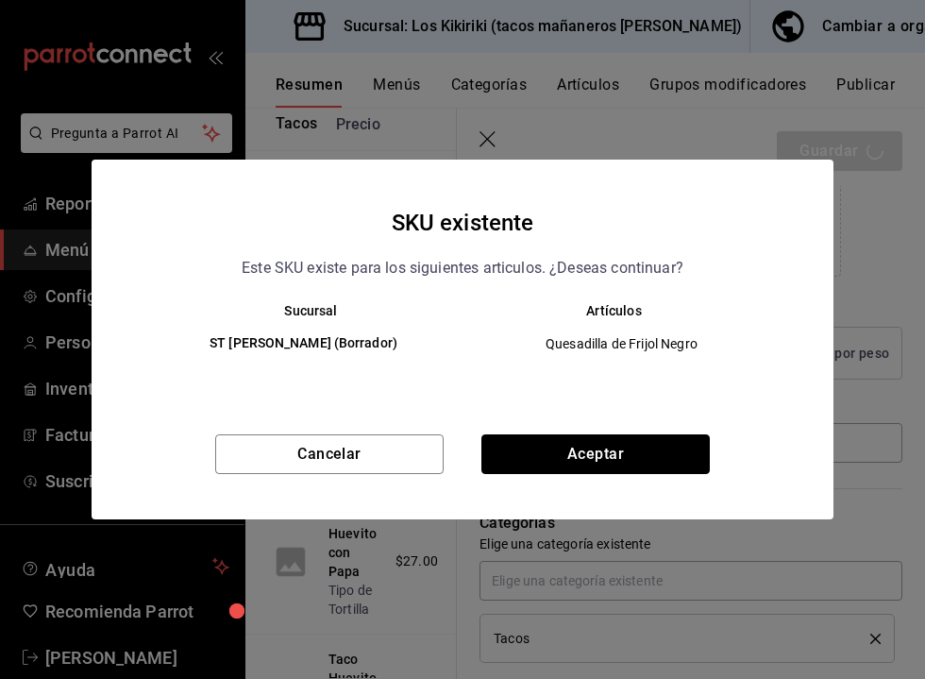
click at [633, 446] on button "Aceptar" at bounding box center [596, 454] width 228 height 40
type textarea "x"
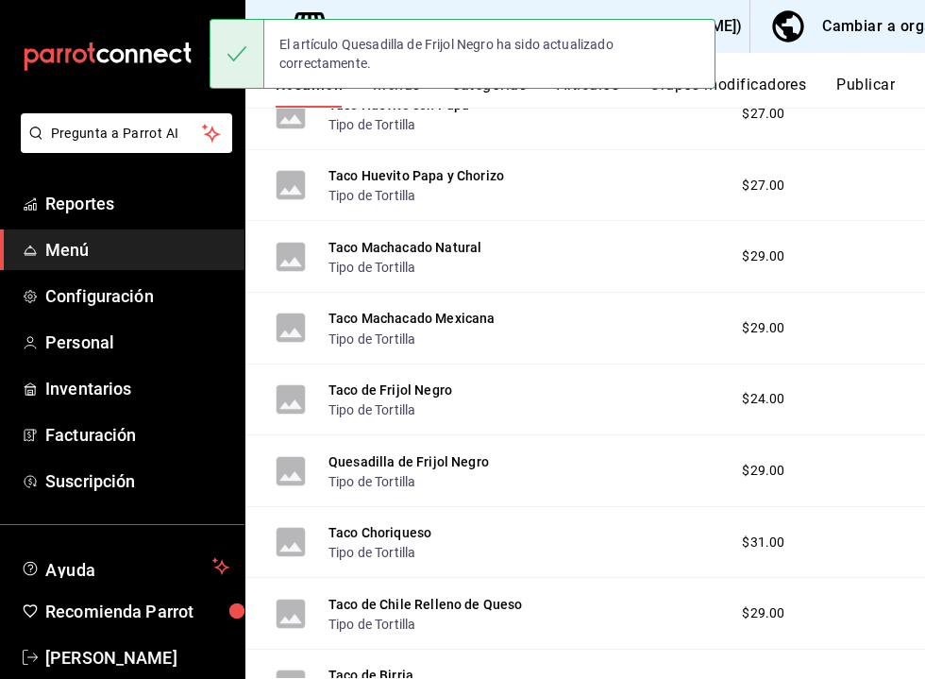
scroll to position [639, 0]
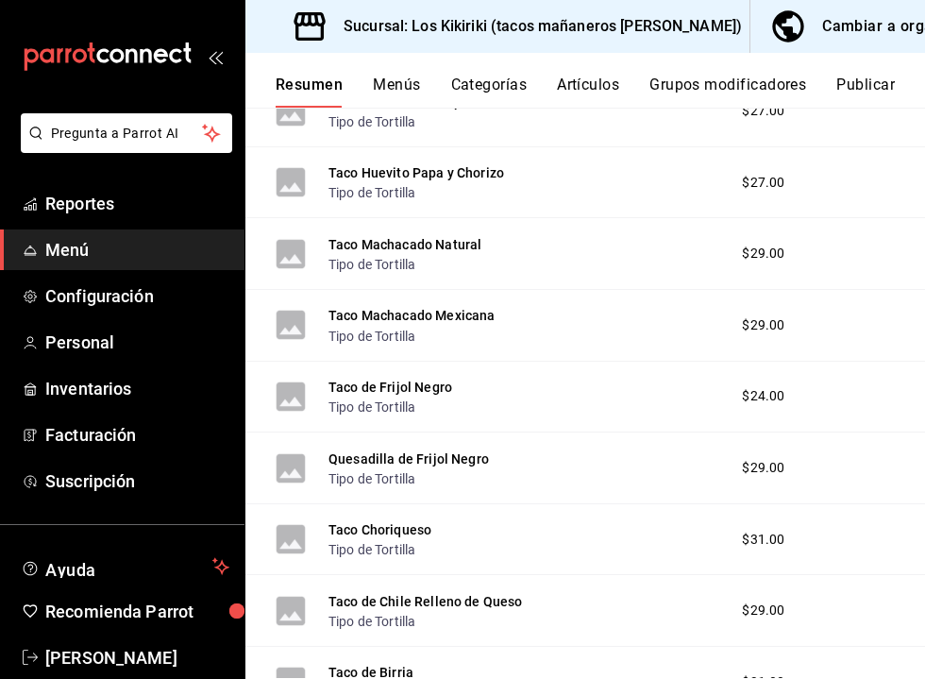
click at [383, 526] on button "Taco Choriqueso" at bounding box center [380, 529] width 103 height 19
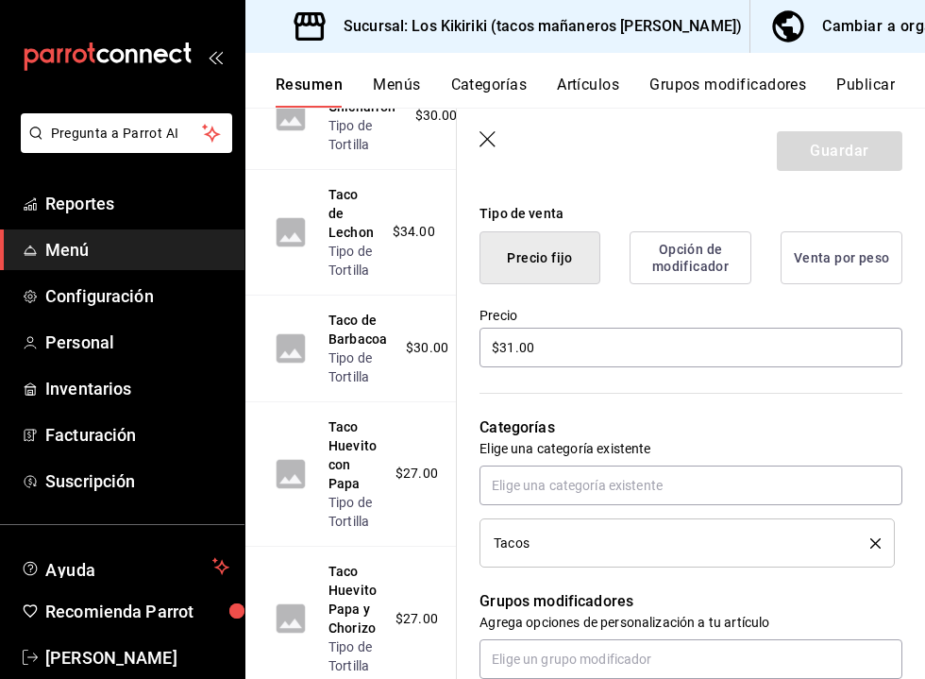
scroll to position [452, 0]
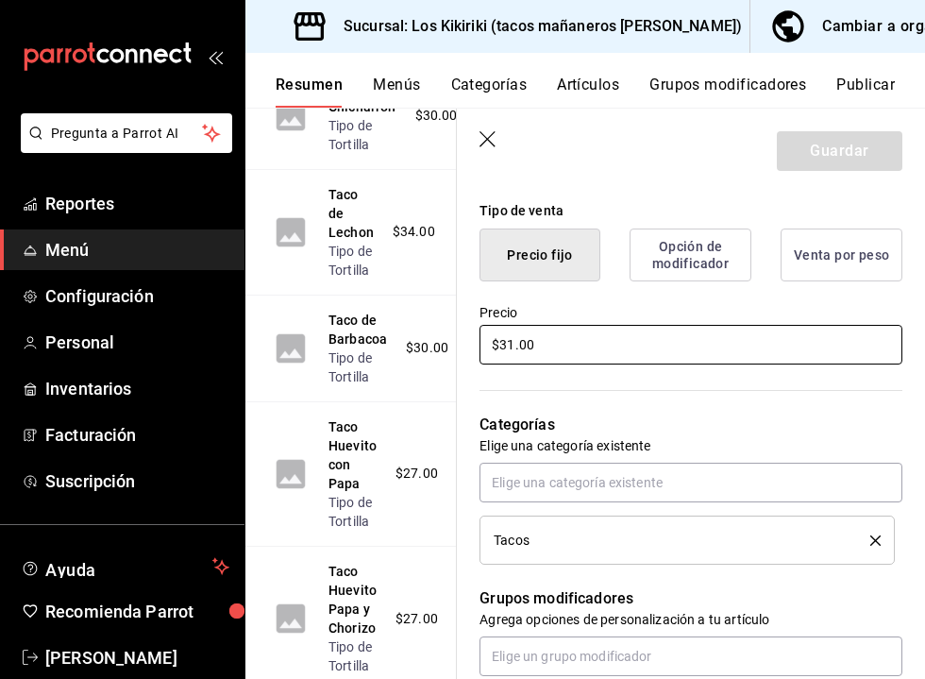
click at [511, 342] on input "$31.00" at bounding box center [691, 345] width 423 height 40
click at [515, 346] on input "$31.00" at bounding box center [691, 345] width 423 height 40
type textarea "x"
type input "$3.00"
type textarea "x"
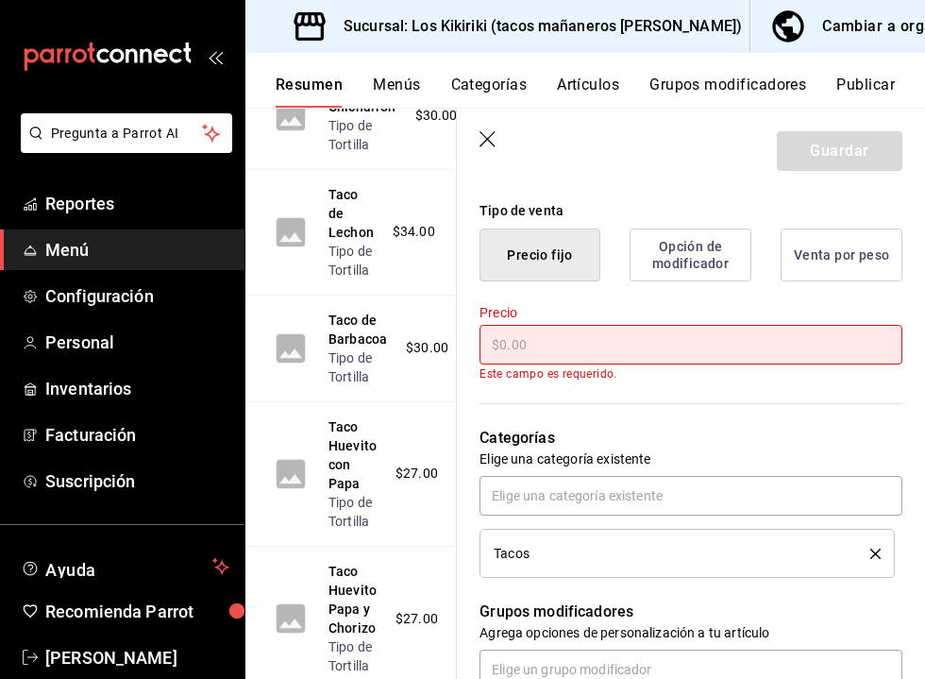
type textarea "x"
type input "$2.00"
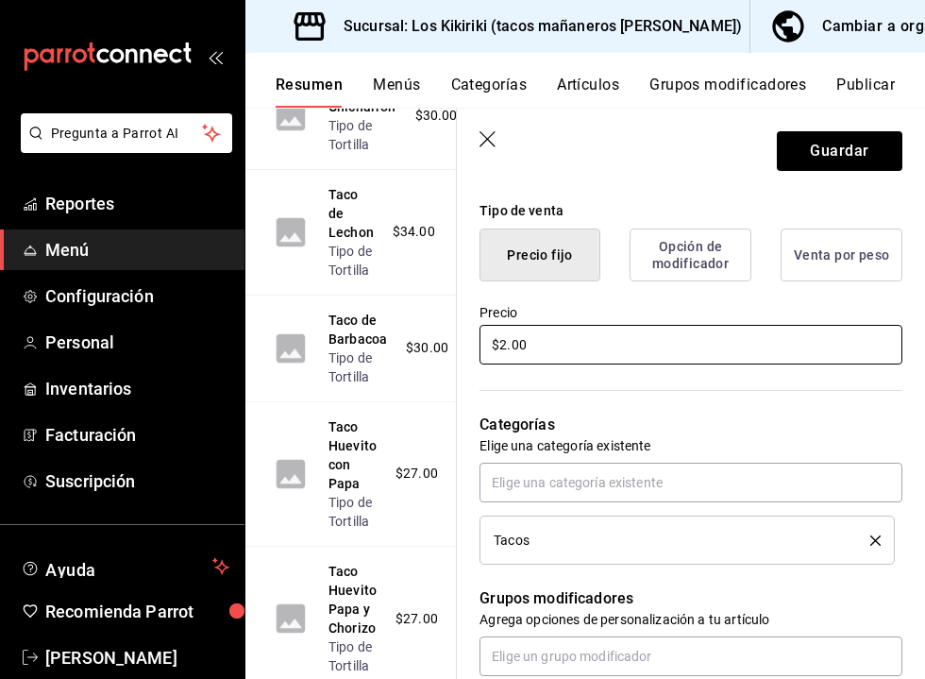
type textarea "x"
type input "$24.00"
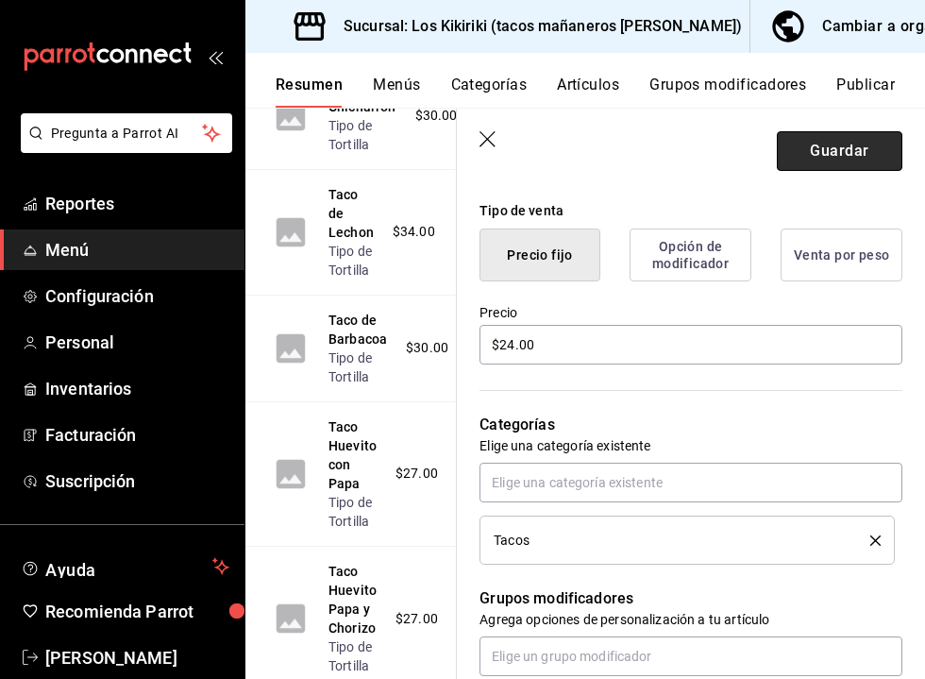
click at [813, 157] on button "Guardar" at bounding box center [840, 151] width 126 height 40
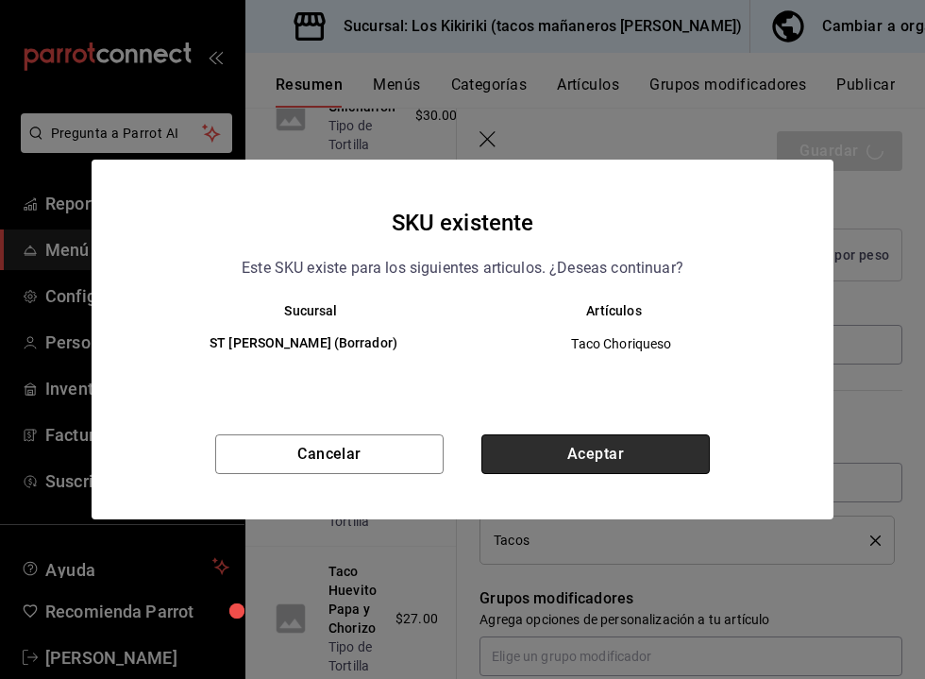
click at [637, 438] on button "Aceptar" at bounding box center [596, 454] width 228 height 40
type textarea "x"
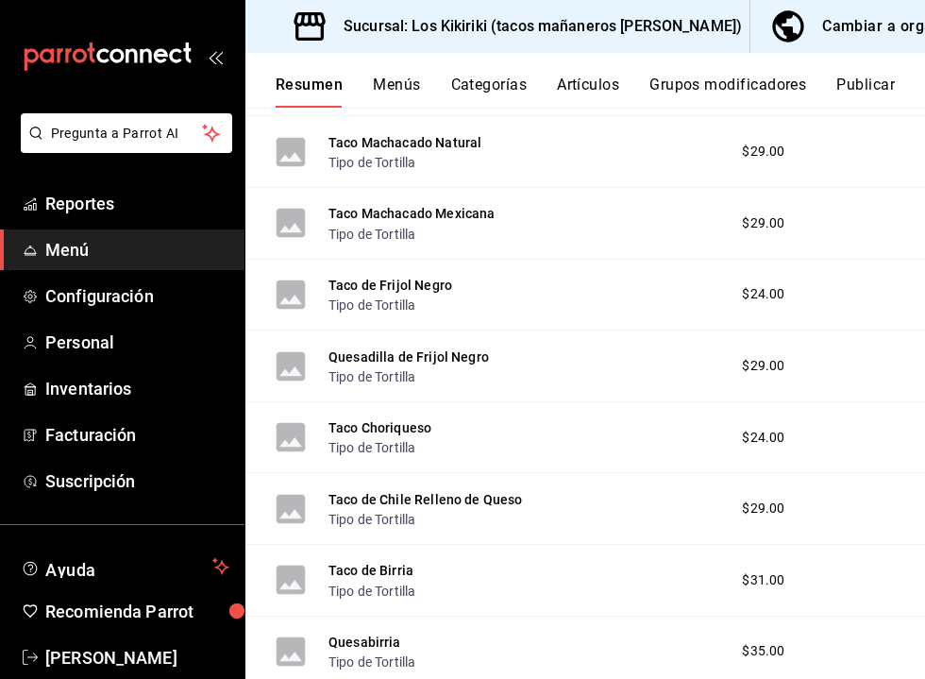
scroll to position [751, 0]
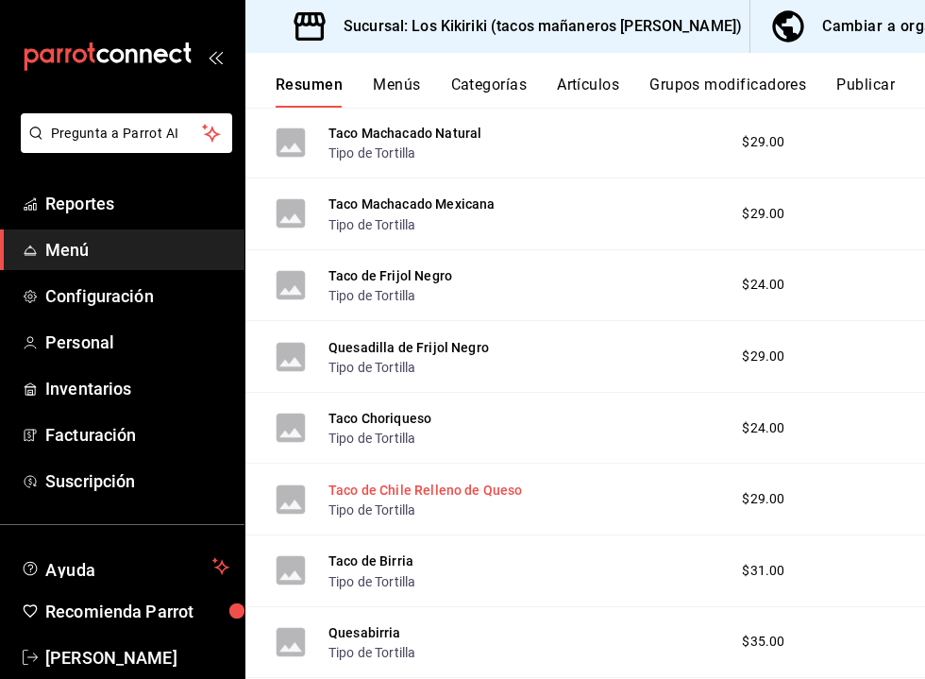
click at [478, 481] on button "Taco de Chile Relleno de Queso" at bounding box center [426, 490] width 194 height 19
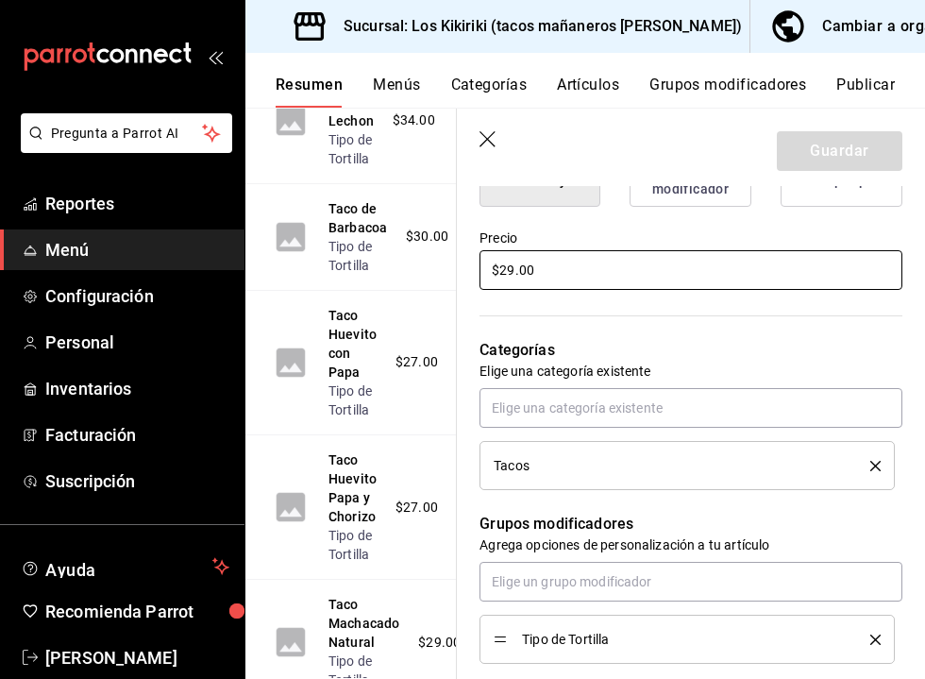
scroll to position [528, 0]
click at [515, 274] on input "$29.00" at bounding box center [691, 269] width 423 height 40
type textarea "x"
type input "$2.00"
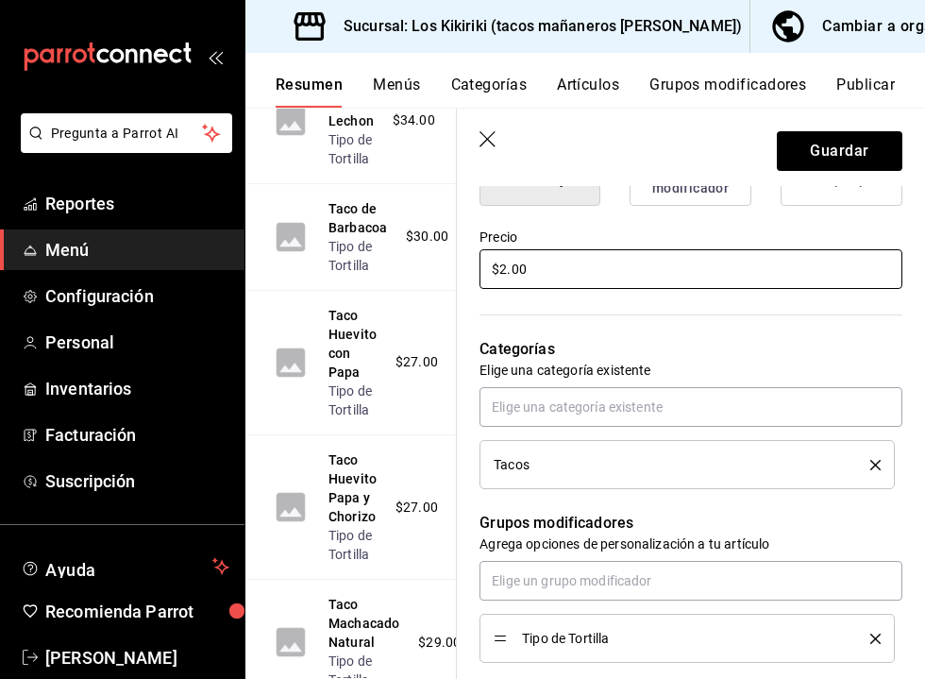
type textarea "x"
type input "$27.00"
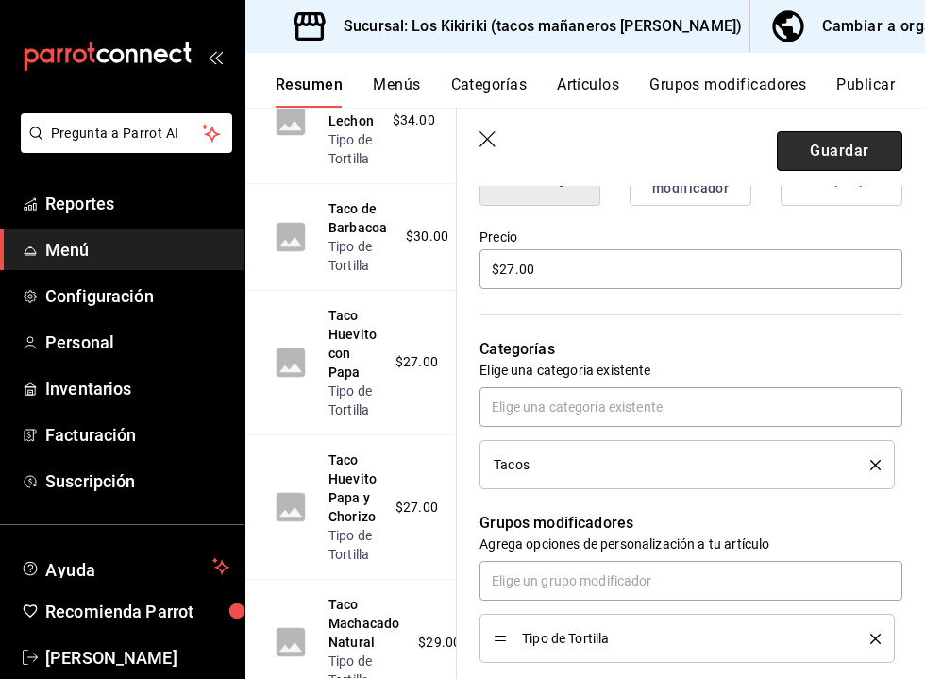
click at [868, 160] on button "Guardar" at bounding box center [840, 151] width 126 height 40
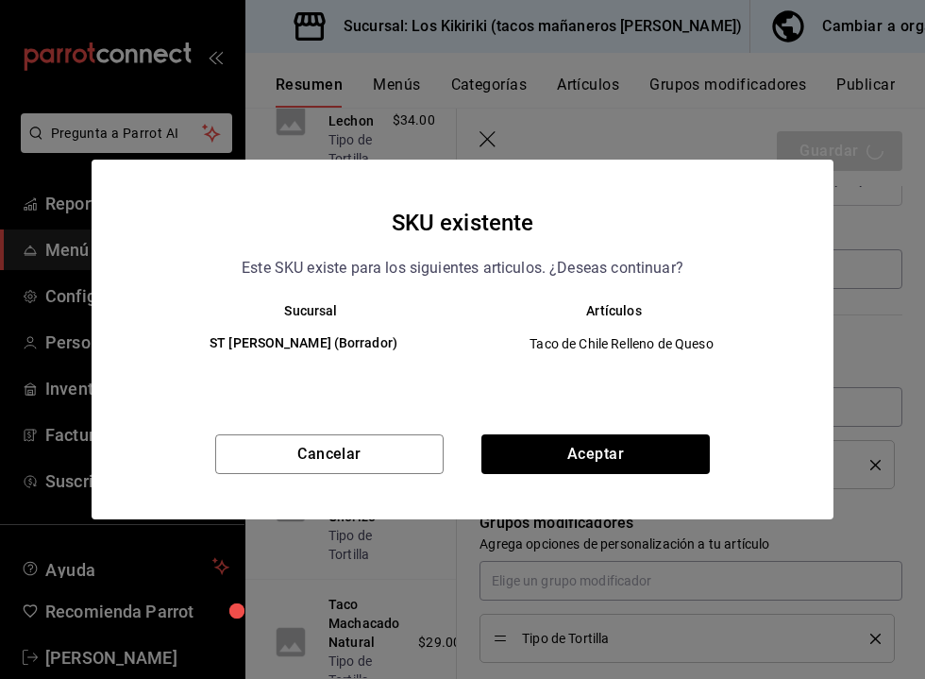
click at [561, 432] on div "SKU existente Este SKU existe para los siguientes articulos. ¿Deseas continuar?…" at bounding box center [463, 340] width 742 height 360
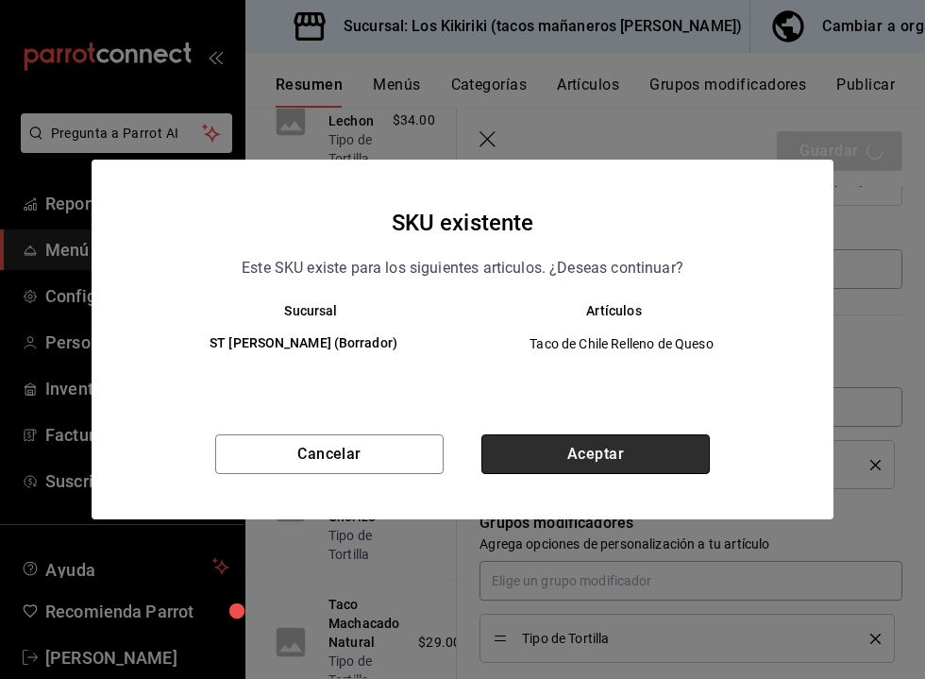
click at [556, 456] on button "Aceptar" at bounding box center [596, 454] width 228 height 40
type textarea "x"
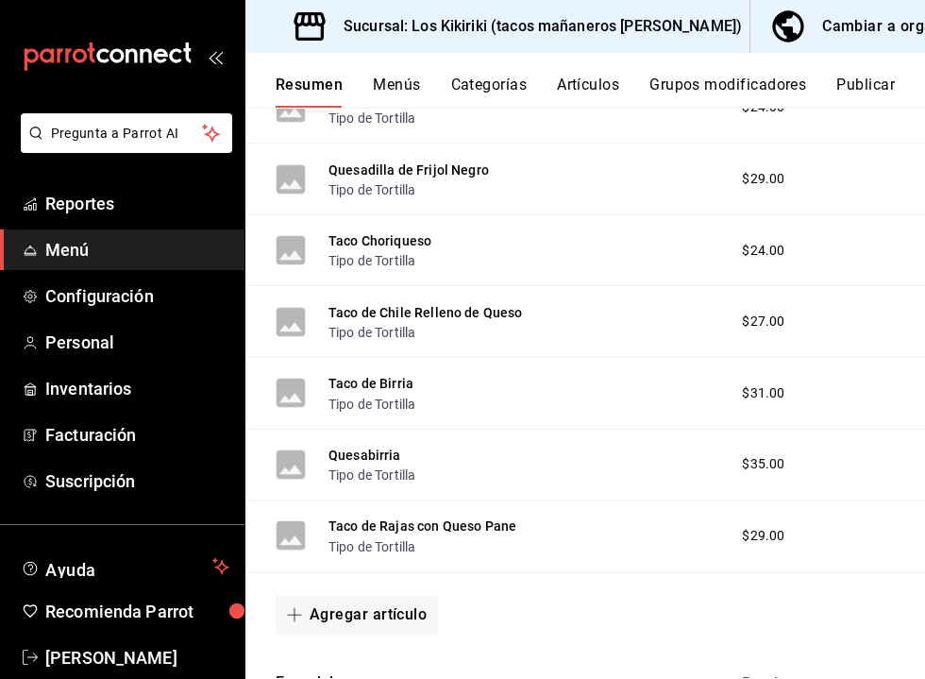
scroll to position [934, 0]
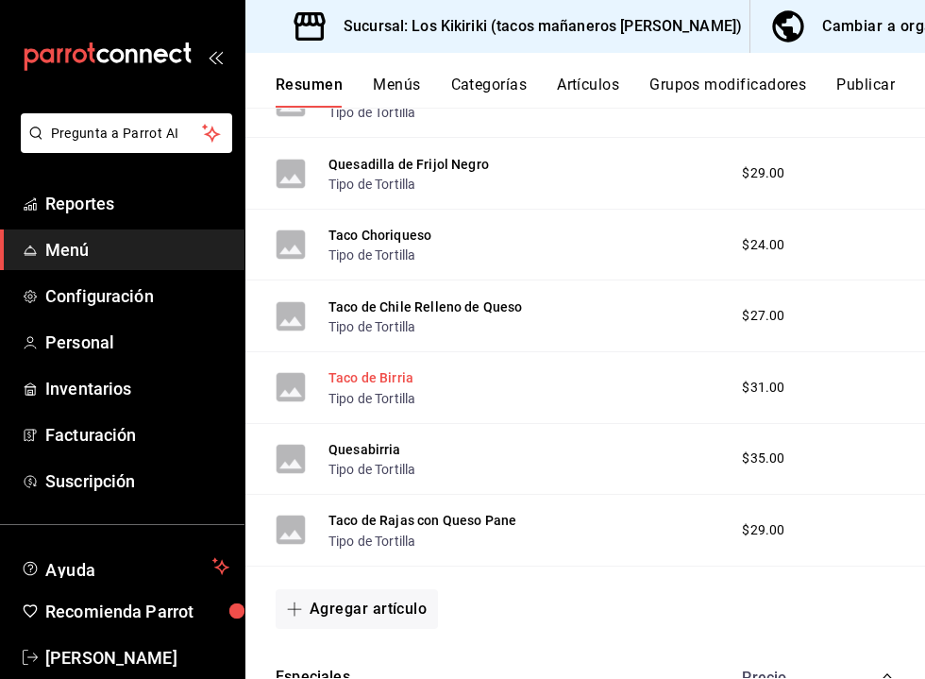
click at [374, 377] on button "Taco de Birria" at bounding box center [371, 377] width 85 height 19
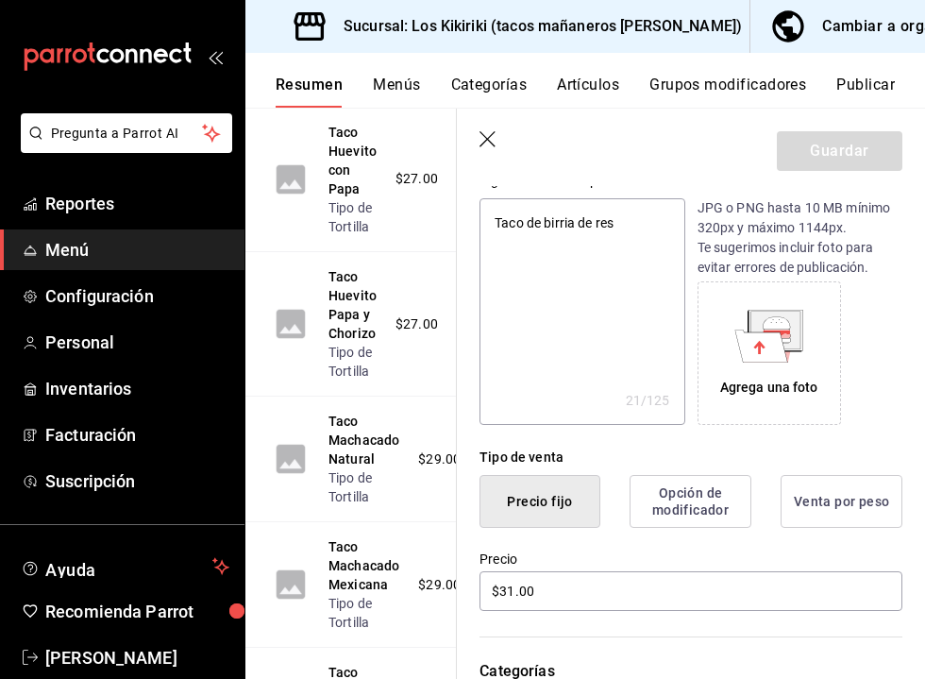
scroll to position [332, 0]
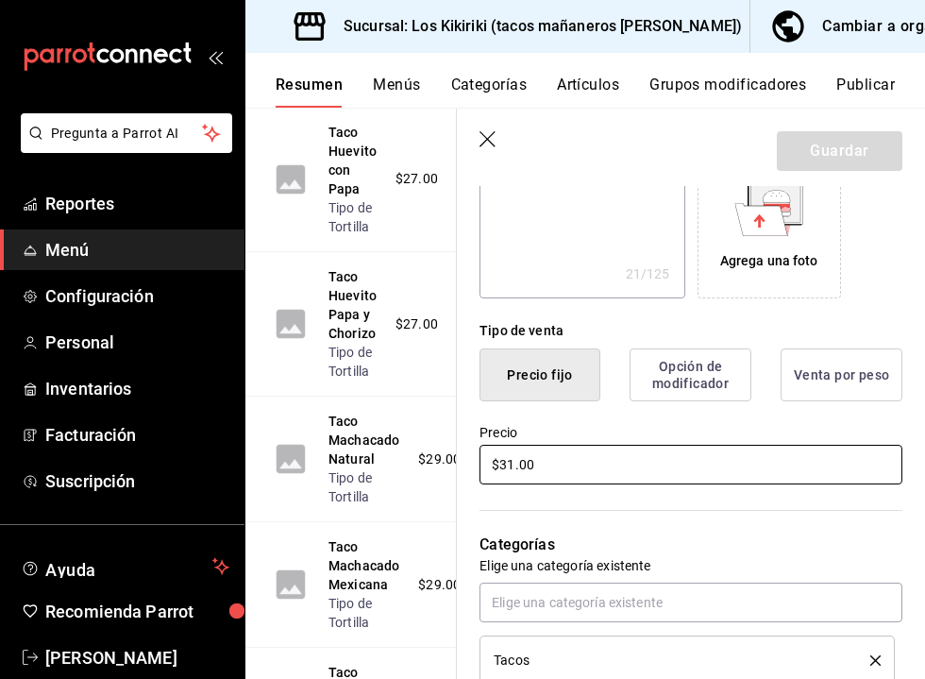
click at [512, 460] on input "$31.00" at bounding box center [691, 465] width 423 height 40
type textarea "x"
type input "$3.00"
type textarea "x"
type input "$35.00"
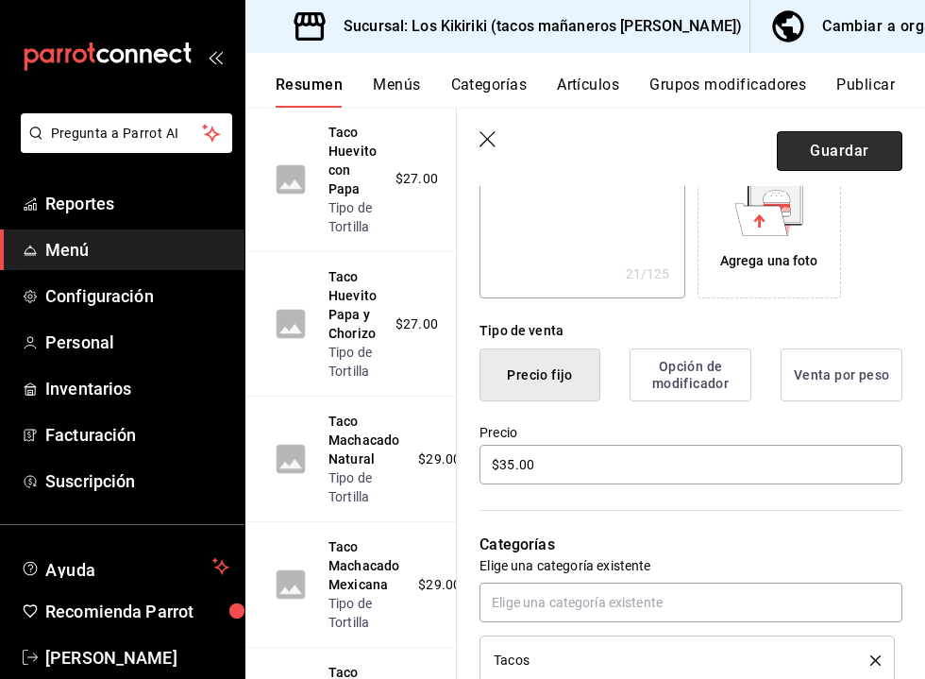
click at [860, 160] on button "Guardar" at bounding box center [840, 151] width 126 height 40
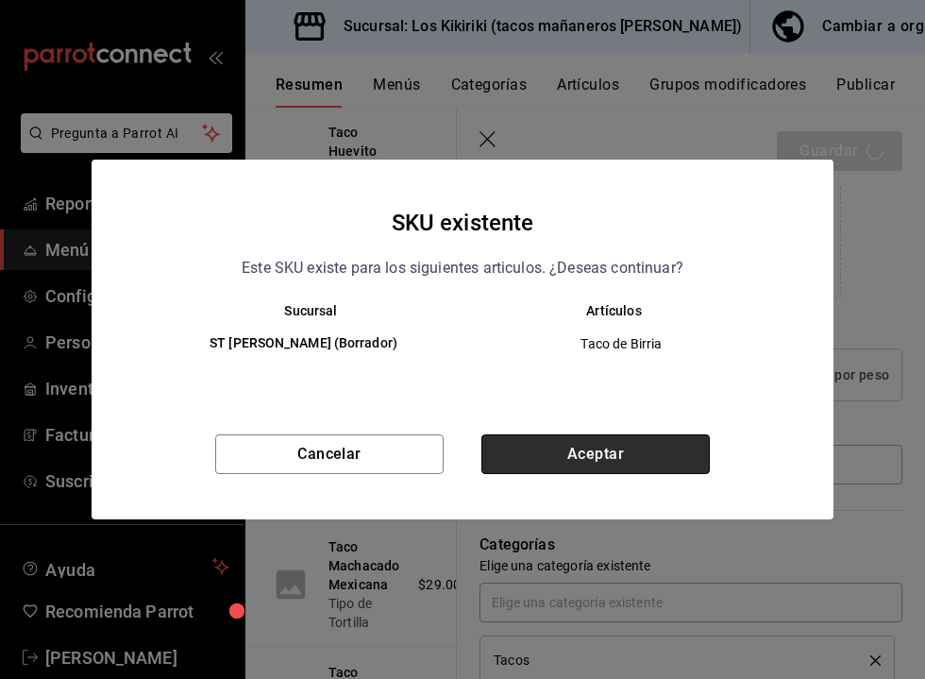
click at [686, 448] on button "Aceptar" at bounding box center [596, 454] width 228 height 40
type textarea "x"
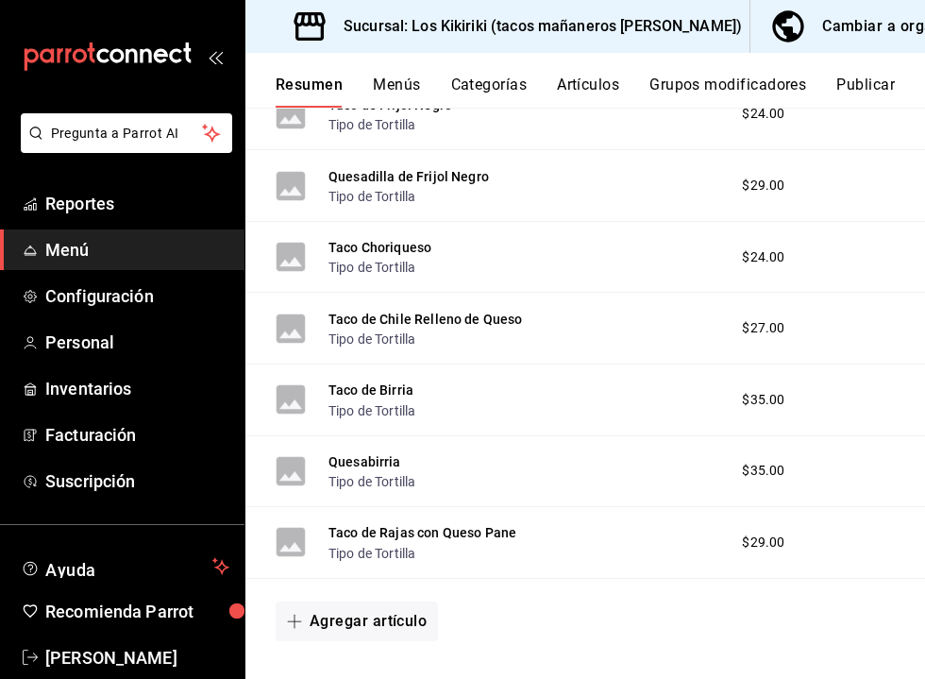
scroll to position [924, 0]
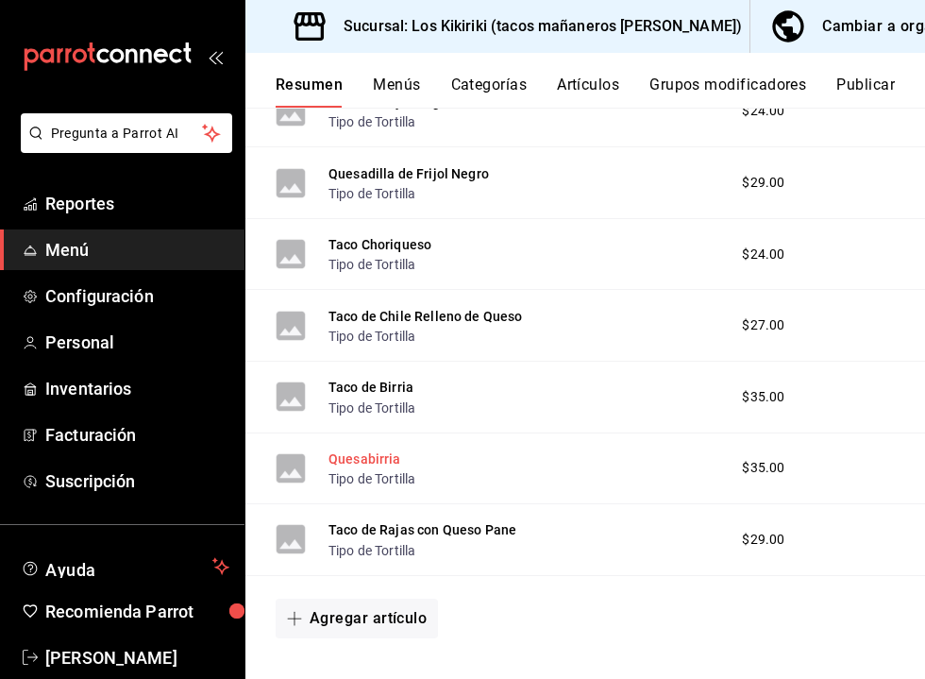
click at [384, 455] on button "Quesabirria" at bounding box center [365, 458] width 73 height 19
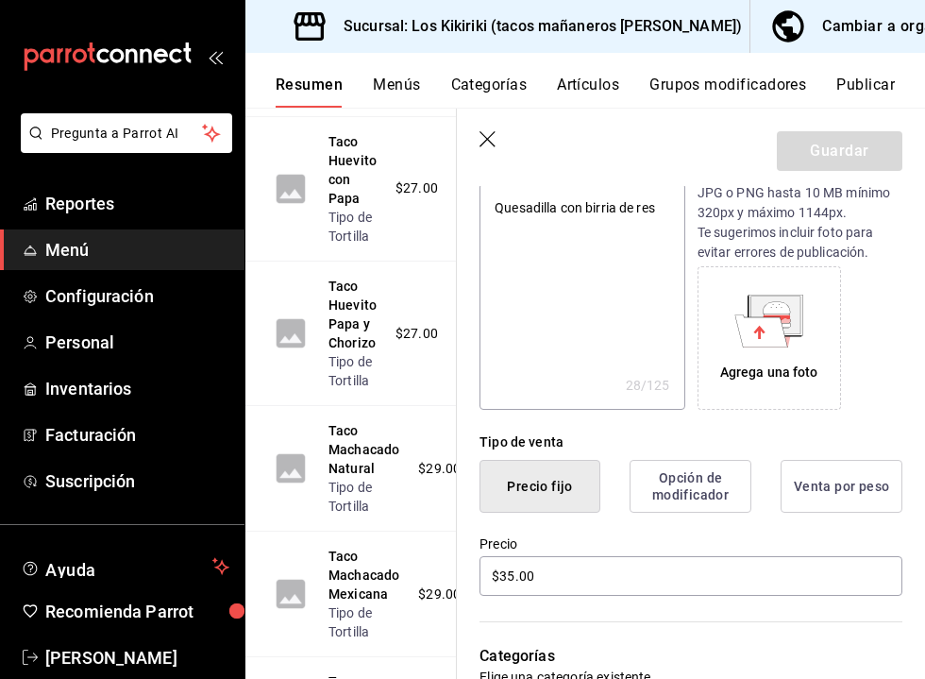
scroll to position [233, 0]
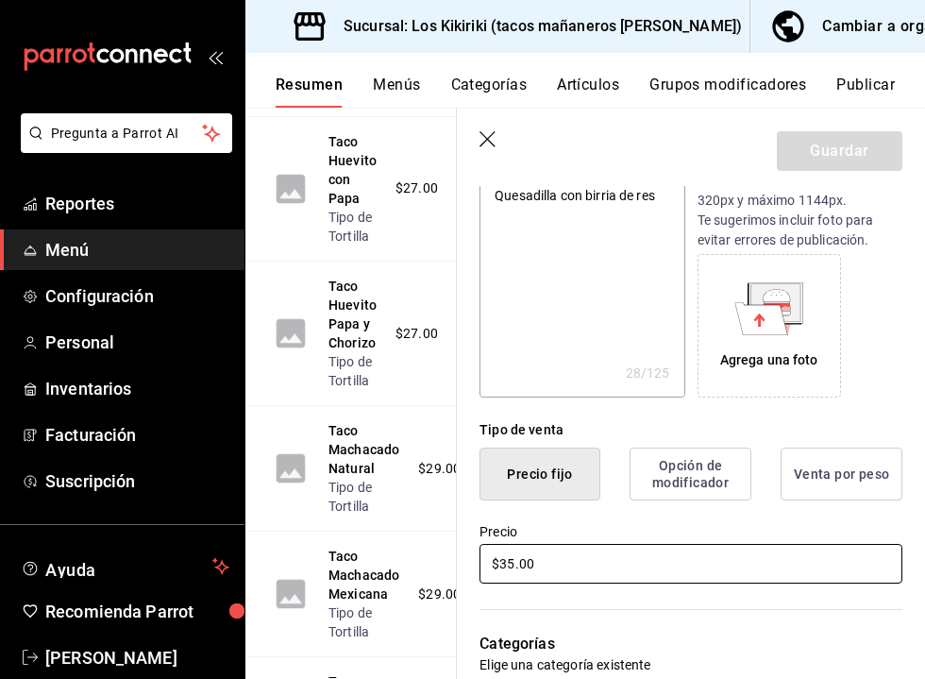
click at [513, 563] on input "$35.00" at bounding box center [691, 564] width 423 height 40
type textarea "x"
type input "$3.00"
type textarea "x"
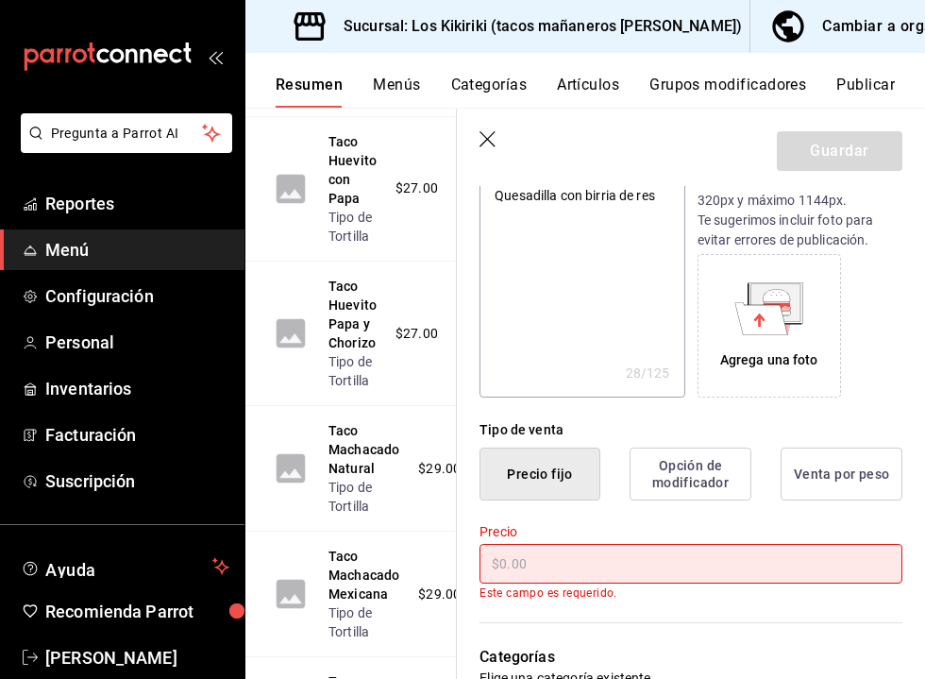
type textarea "x"
type input "$4.00"
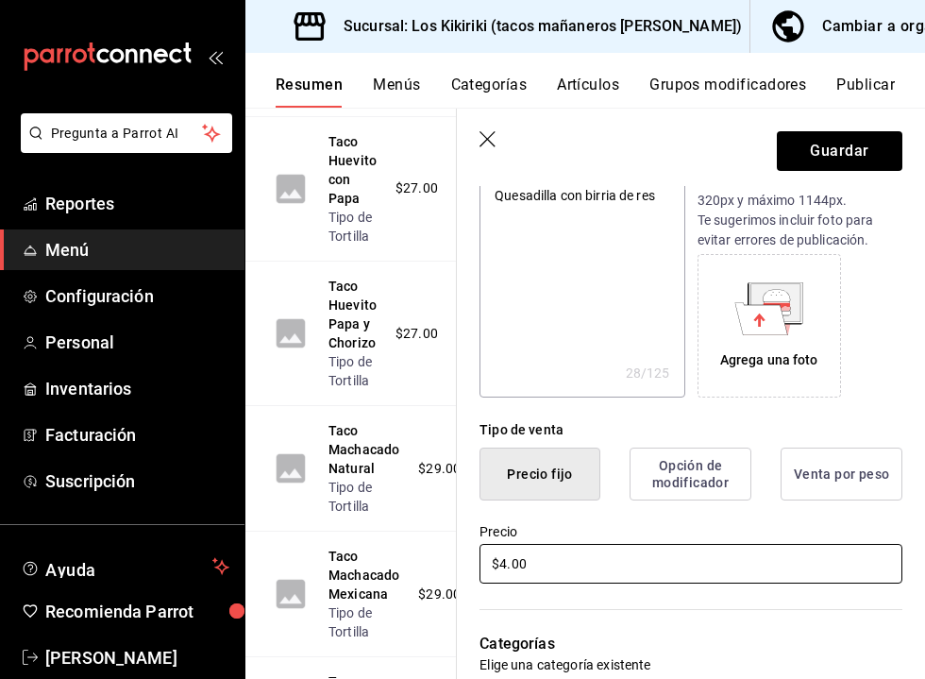
type textarea "x"
type input "$40.00"
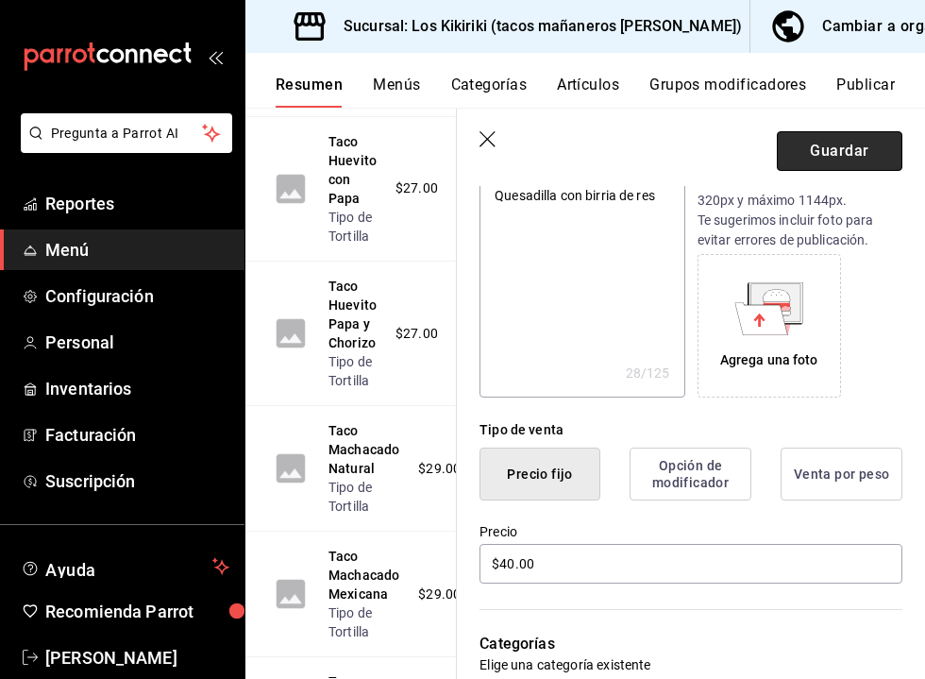
click at [828, 153] on button "Guardar" at bounding box center [840, 151] width 126 height 40
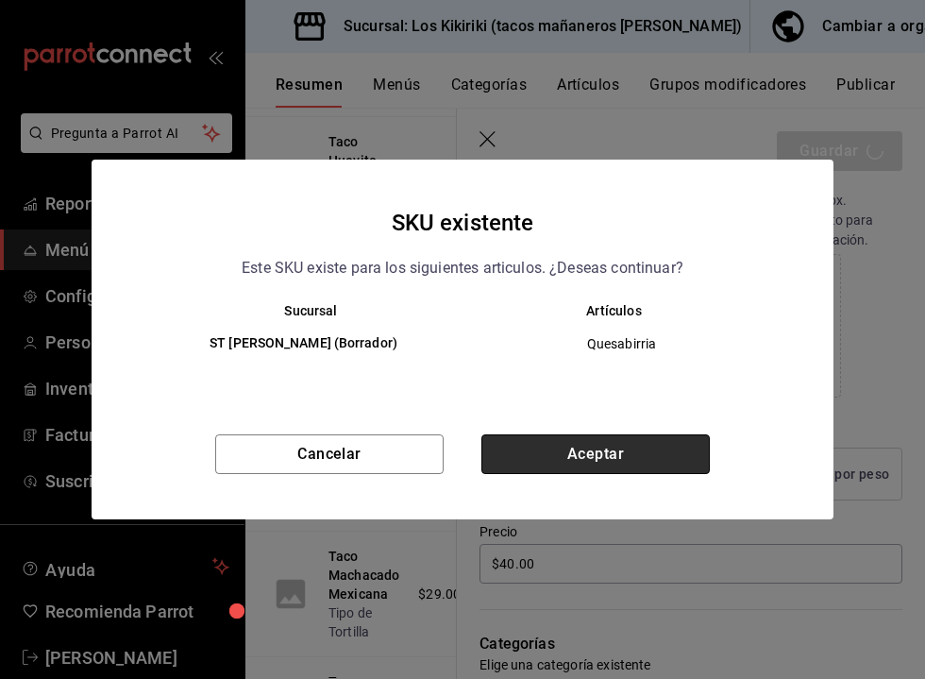
click at [569, 454] on button "Aceptar" at bounding box center [596, 454] width 228 height 40
type textarea "x"
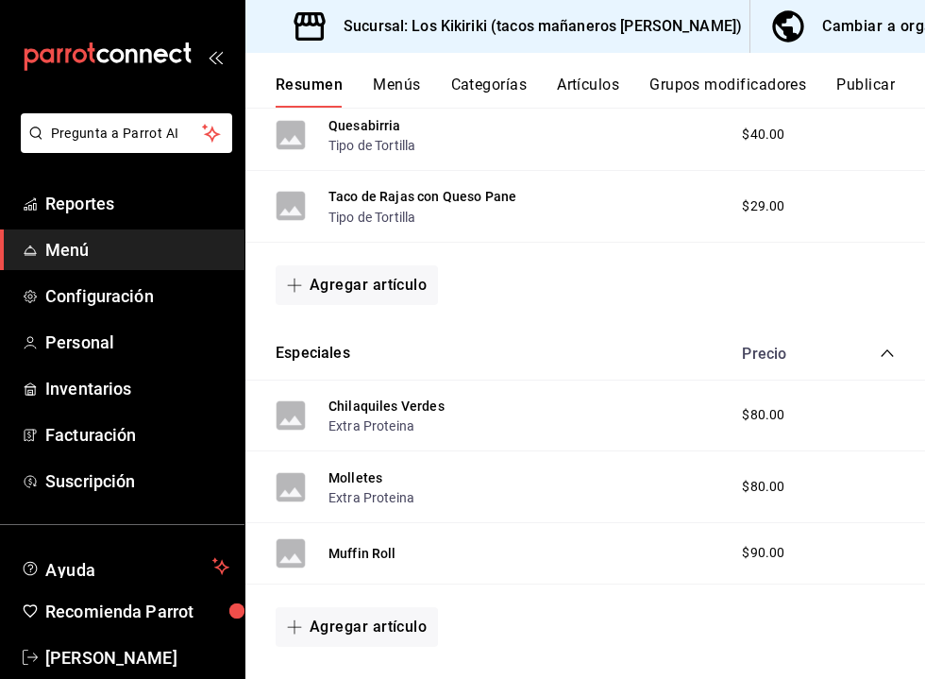
scroll to position [1259, 0]
click at [364, 397] on button "Chilaquiles Verdes" at bounding box center [387, 405] width 116 height 19
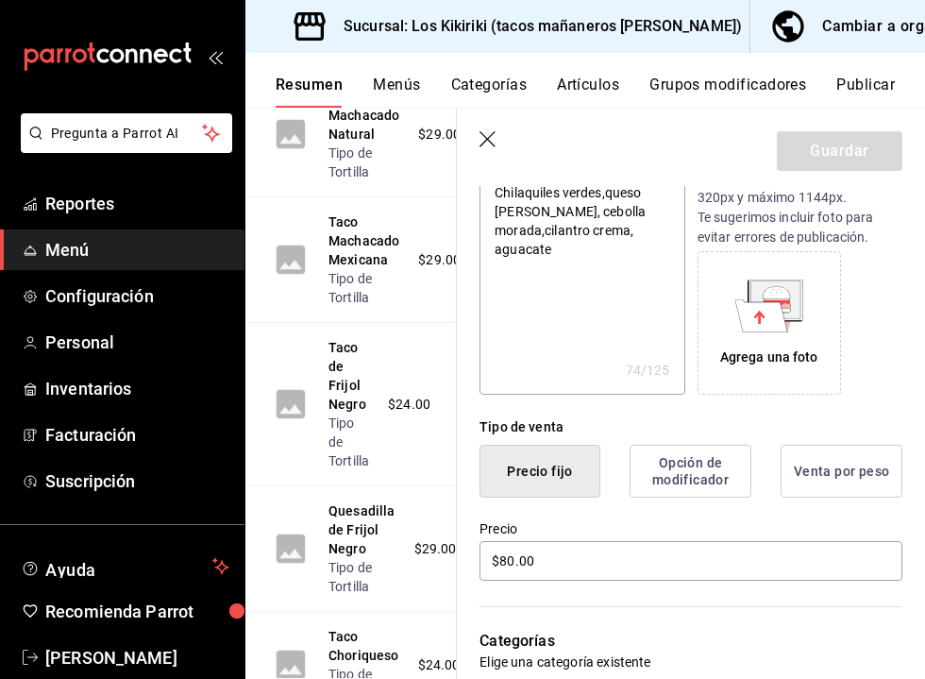
scroll to position [245, 0]
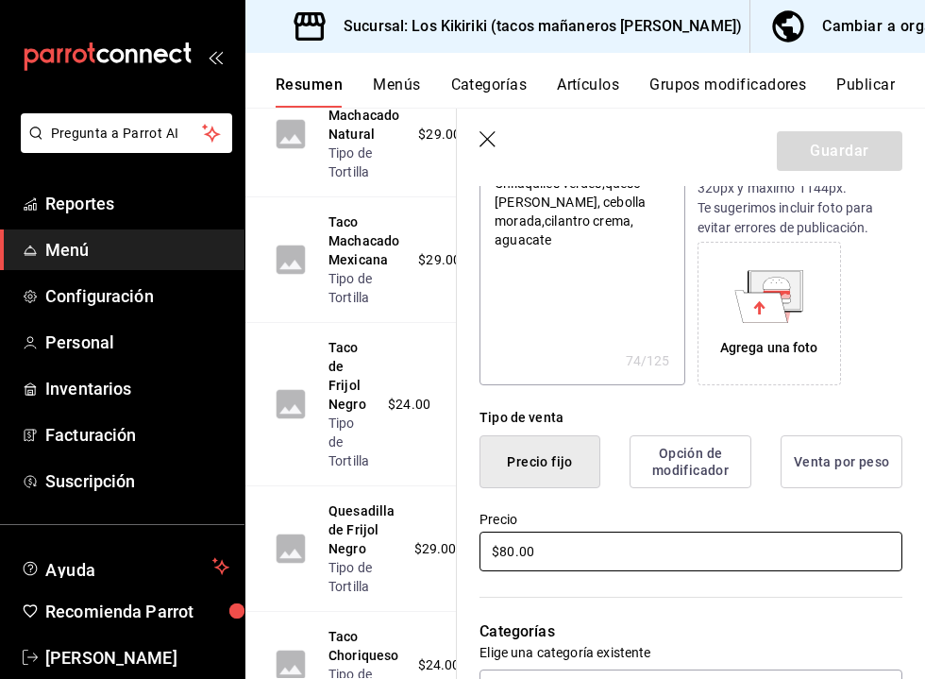
click at [550, 555] on input "$80.00" at bounding box center [691, 552] width 423 height 40
type textarea "x"
type input "$1.00"
type textarea "x"
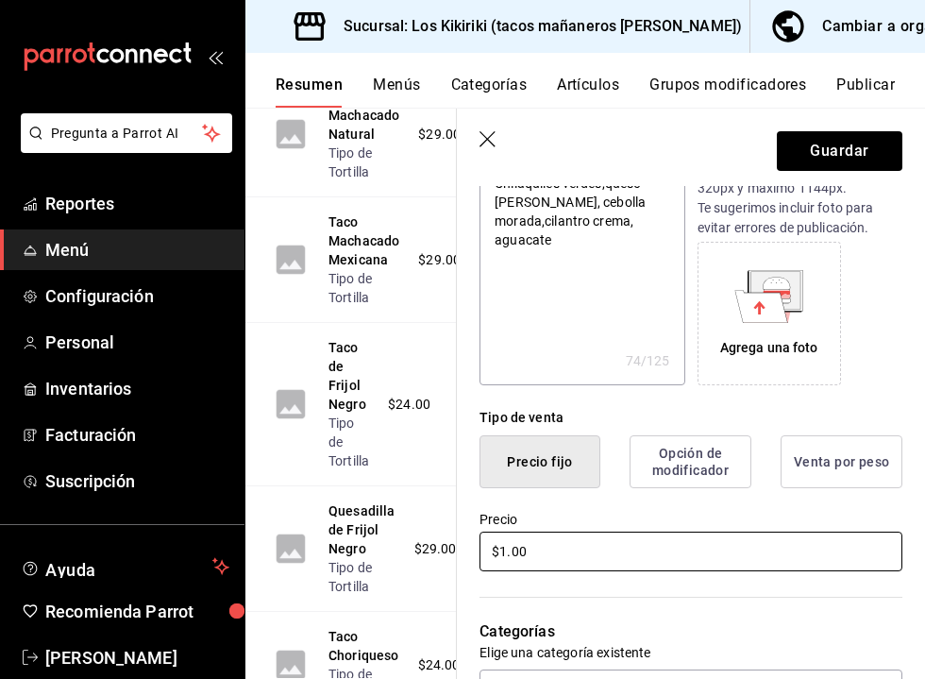
type input "$10.00"
type textarea "x"
type input "$105.00"
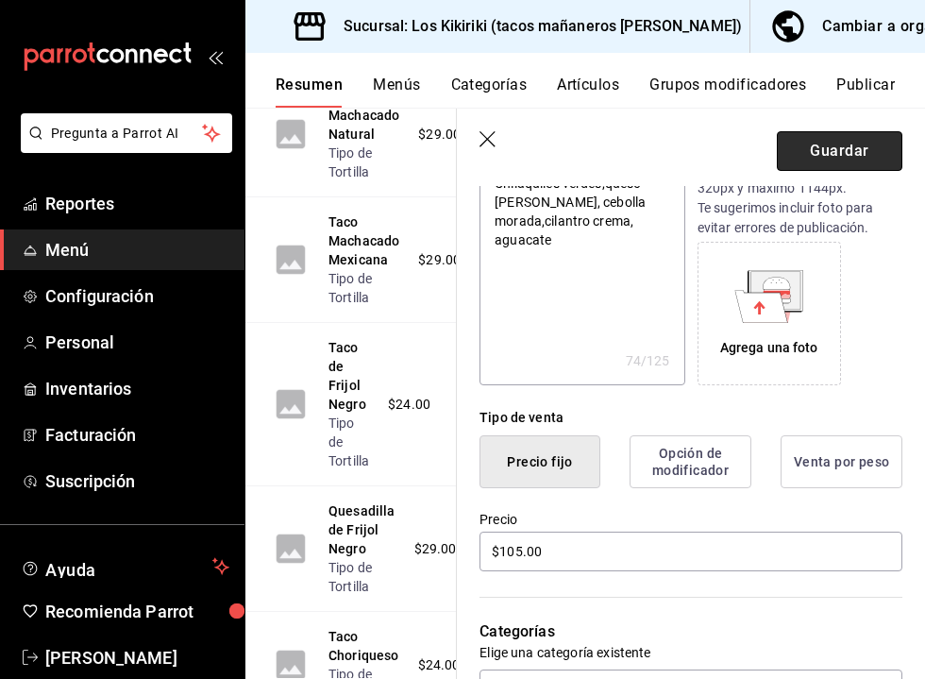
click at [831, 147] on button "Guardar" at bounding box center [840, 151] width 126 height 40
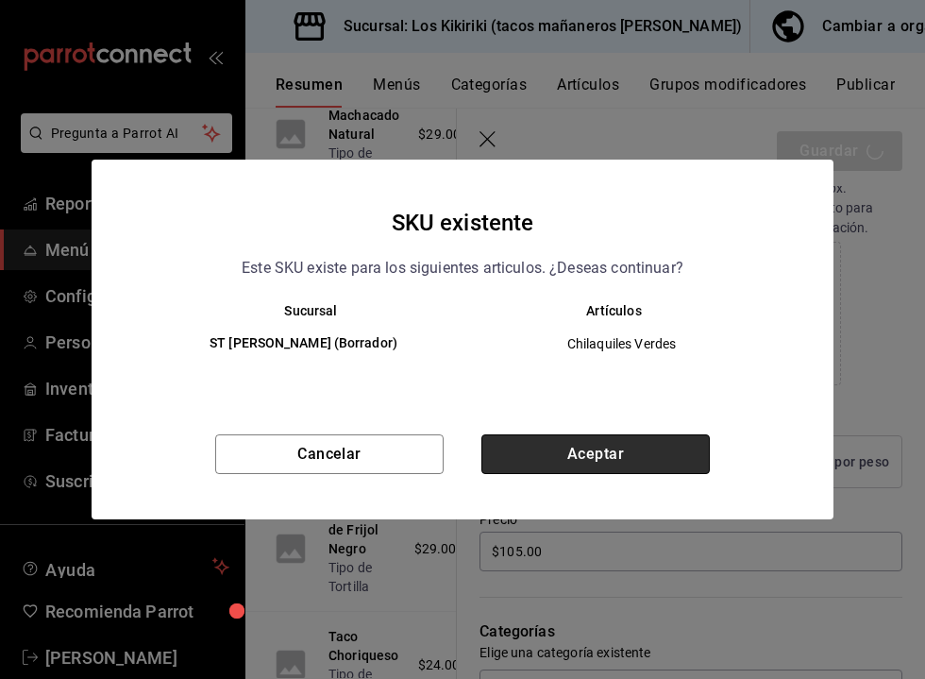
click at [643, 442] on button "Aceptar" at bounding box center [596, 454] width 228 height 40
type textarea "x"
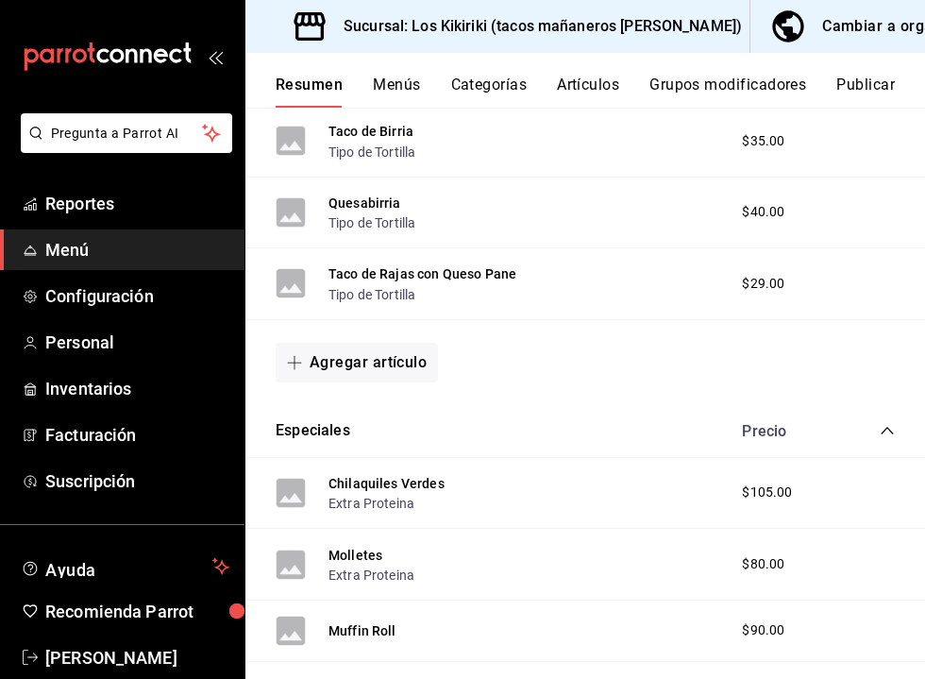
scroll to position [1181, 0]
click at [365, 551] on button "Molletes" at bounding box center [356, 554] width 54 height 19
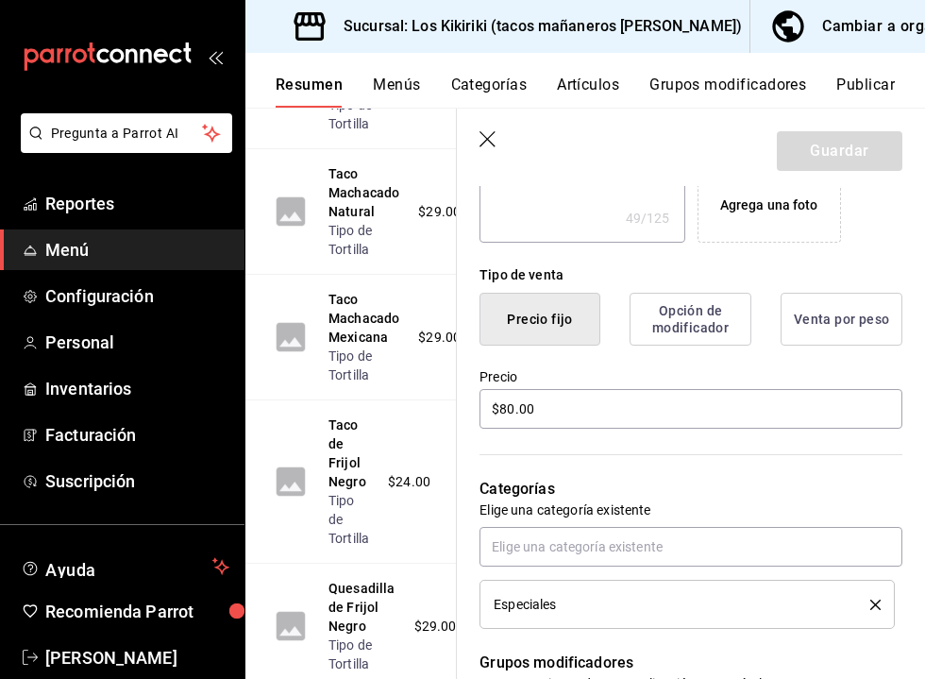
scroll to position [434, 0]
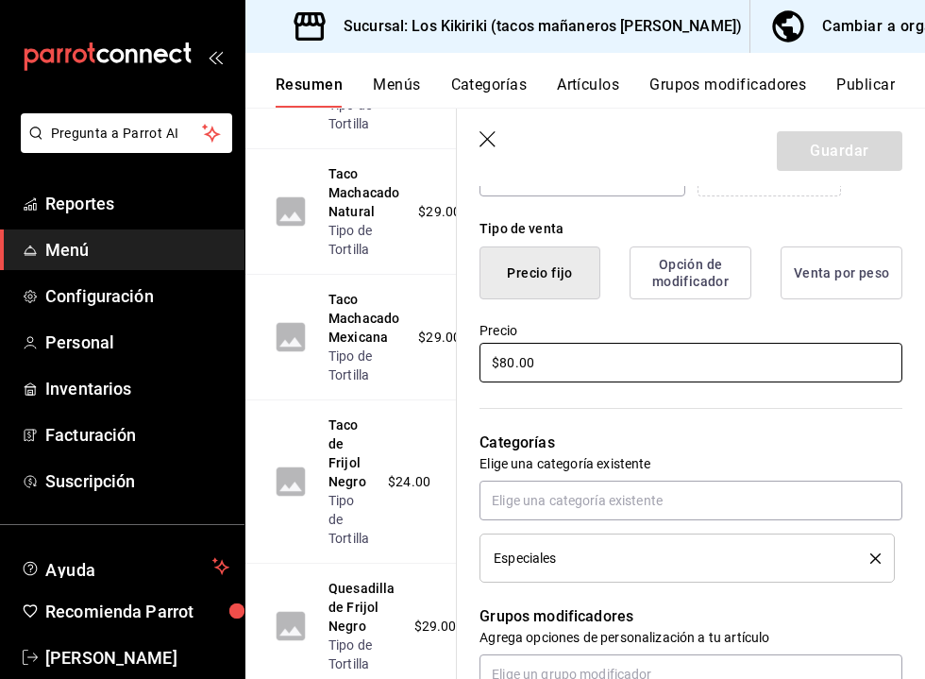
click at [514, 363] on input "$80.00" at bounding box center [691, 363] width 423 height 40
type textarea "x"
type input "$8.00"
type textarea "x"
type input "$85.00"
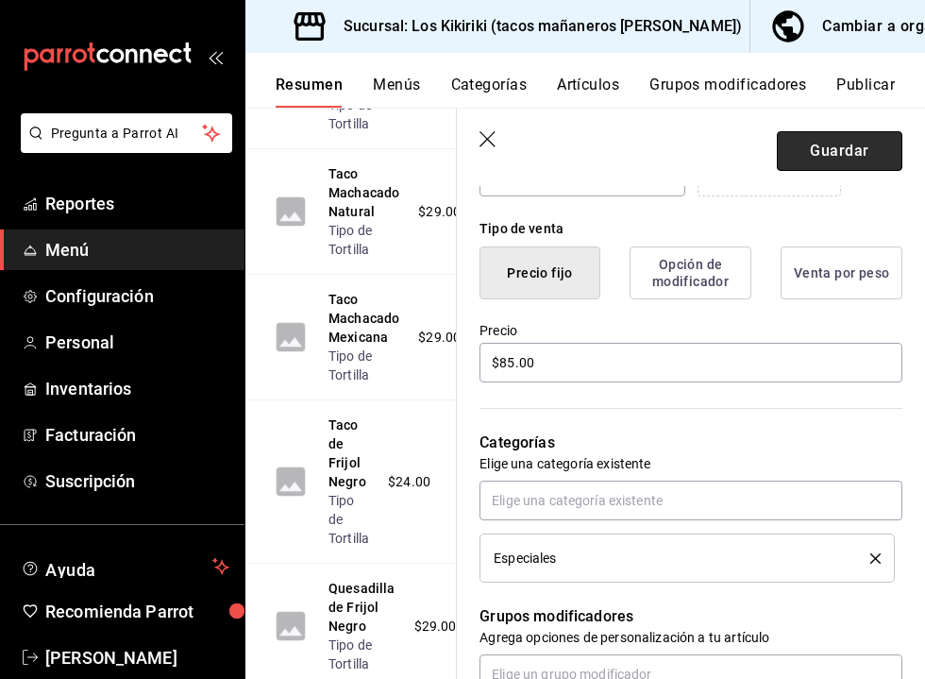
click at [816, 141] on button "Guardar" at bounding box center [840, 151] width 126 height 40
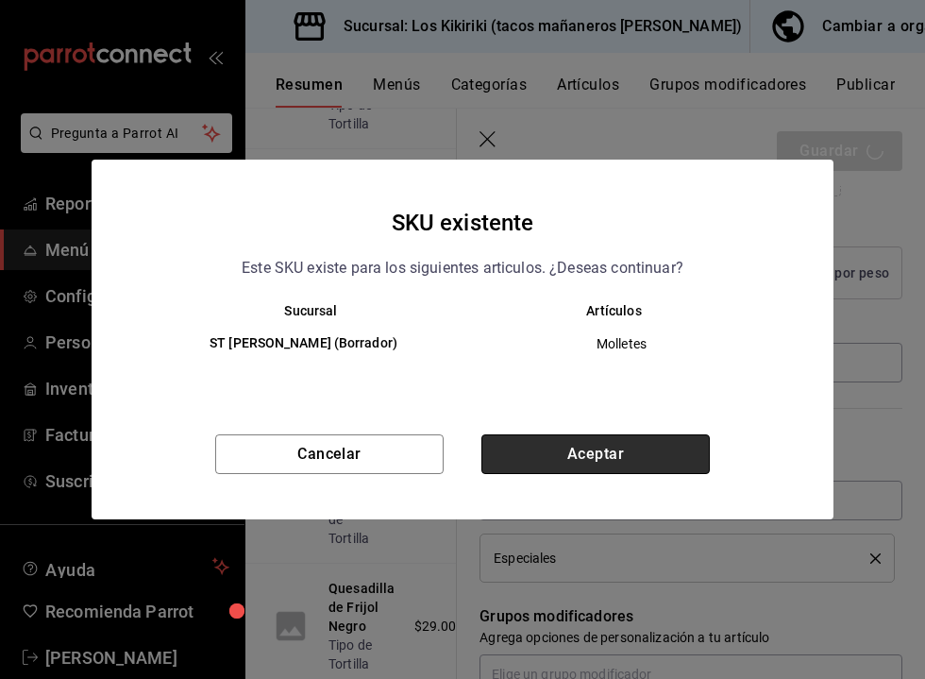
click at [634, 458] on button "Aceptar" at bounding box center [596, 454] width 228 height 40
type textarea "x"
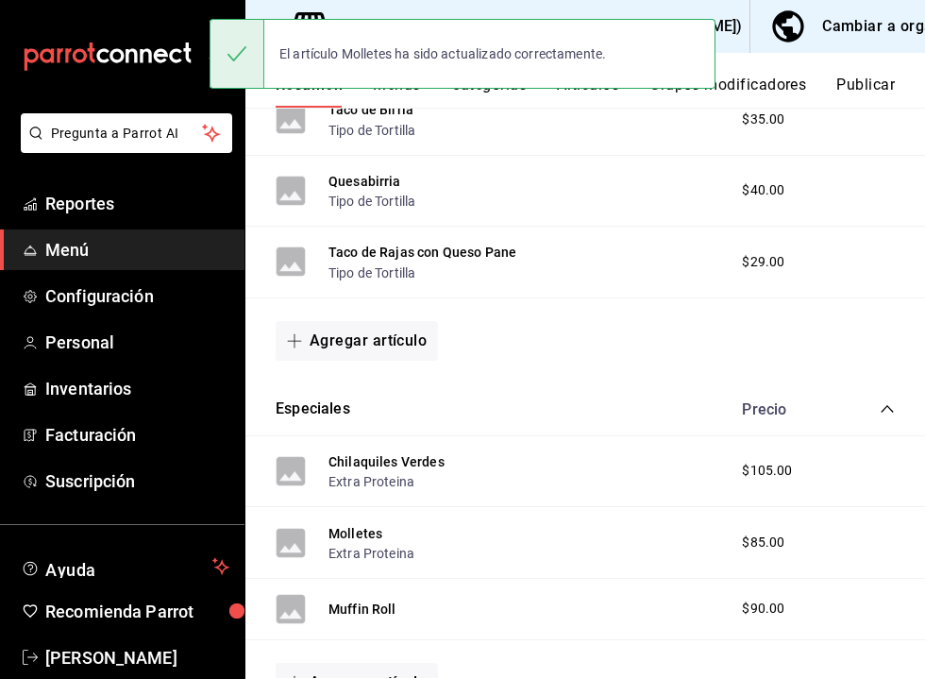
scroll to position [1248, 0]
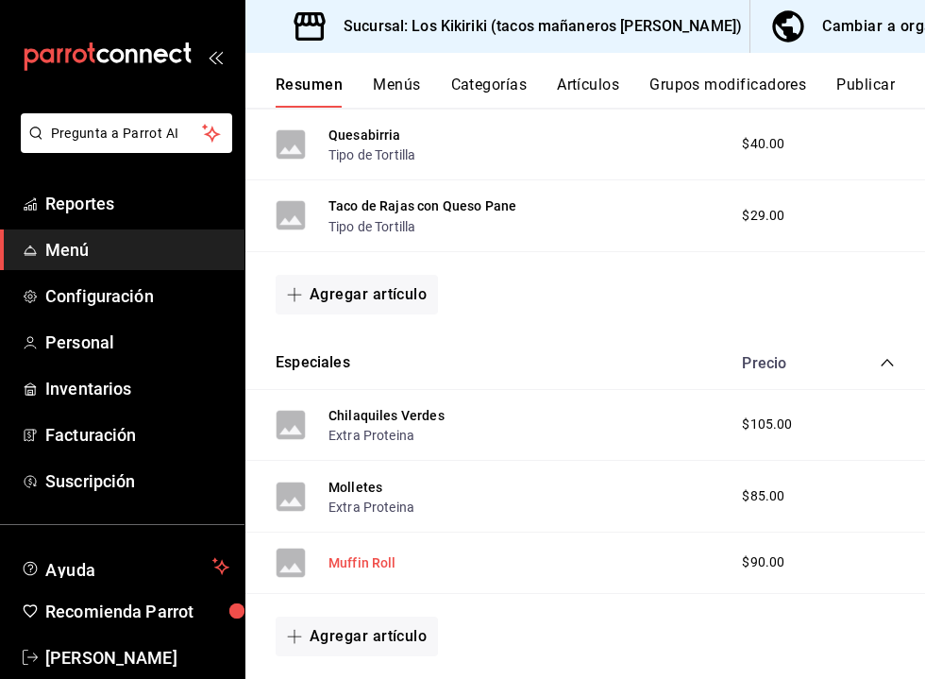
click at [373, 555] on button "Muffin Roll" at bounding box center [363, 562] width 68 height 19
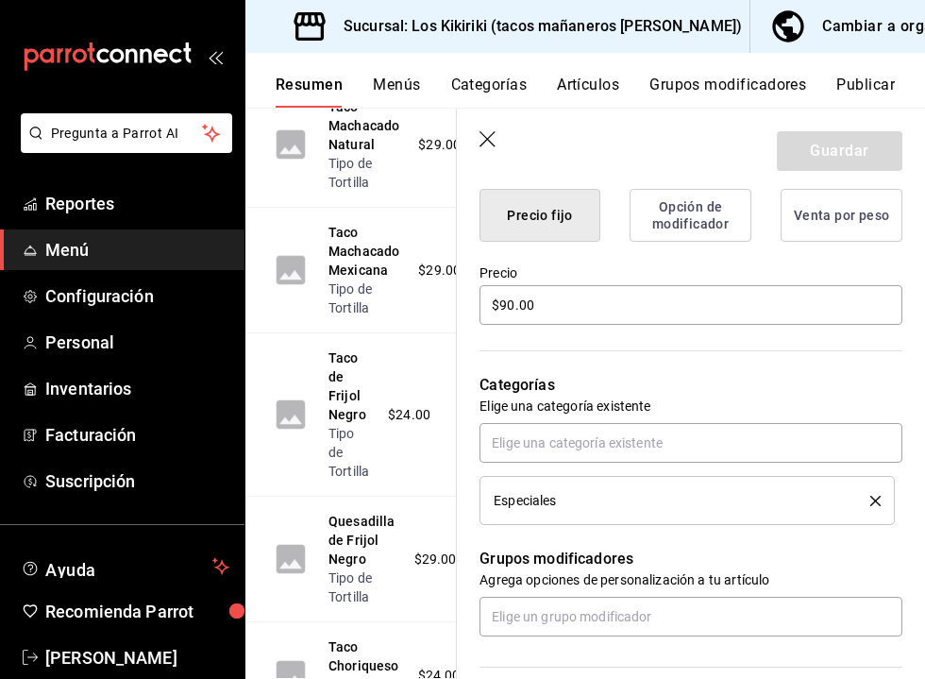
scroll to position [495, 0]
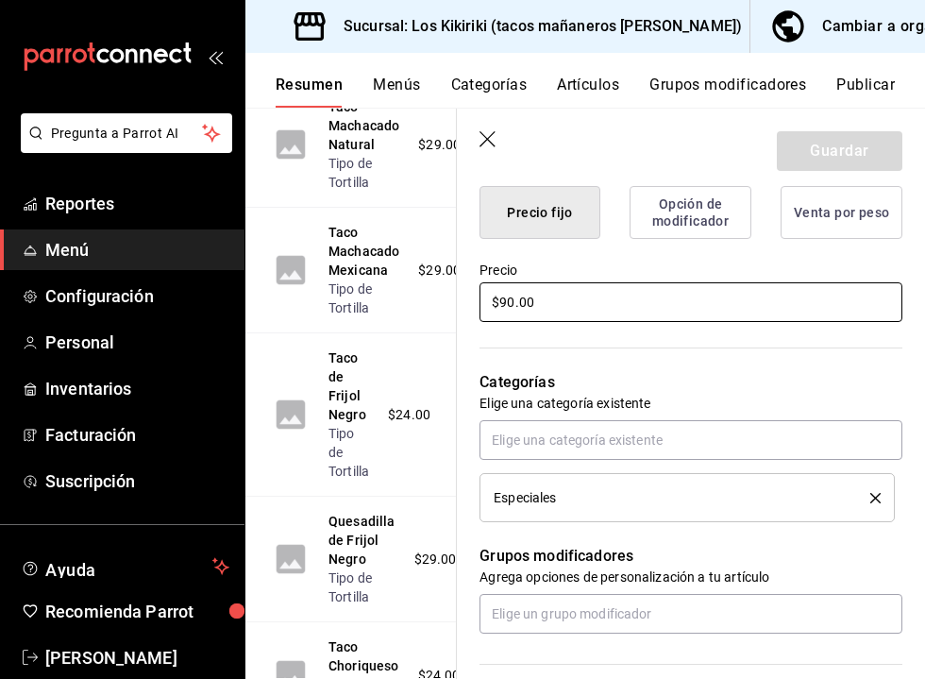
click at [512, 305] on input "$90.00" at bounding box center [691, 302] width 423 height 40
type textarea "x"
type input "$9.00"
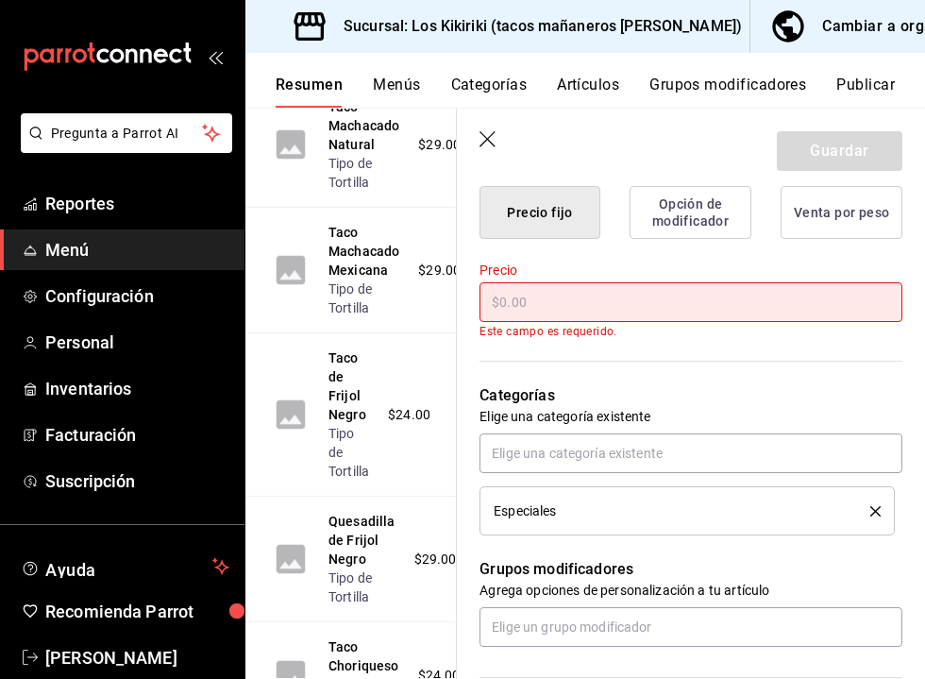
type textarea "x"
type input "$1.00"
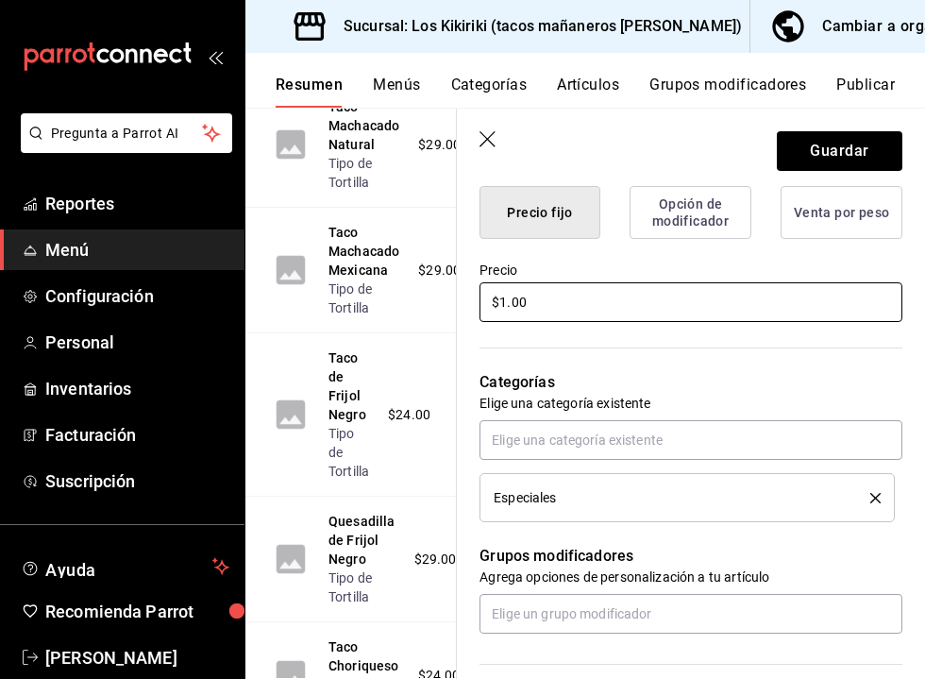
type textarea "x"
type input "$12.00"
type textarea "x"
type input "$125.00"
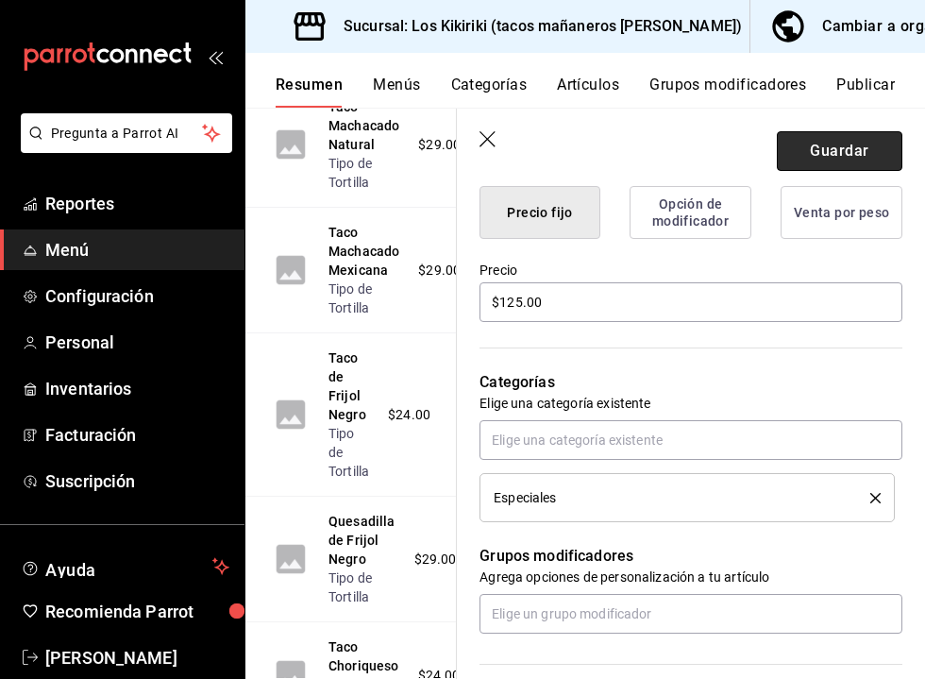
click at [850, 146] on button "Guardar" at bounding box center [840, 151] width 126 height 40
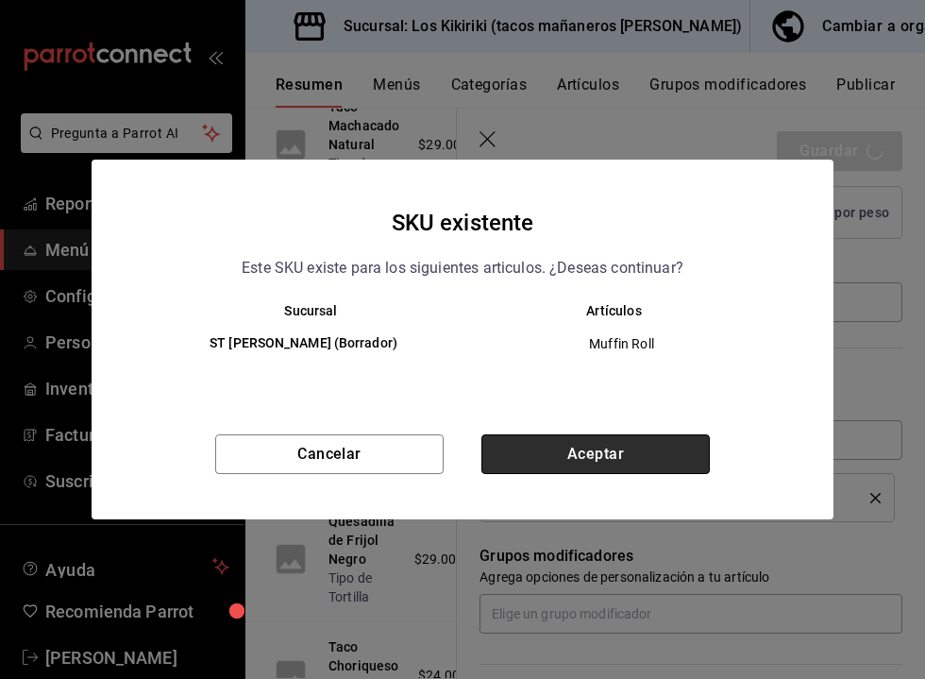
click at [627, 450] on button "Aceptar" at bounding box center [596, 454] width 228 height 40
type textarea "x"
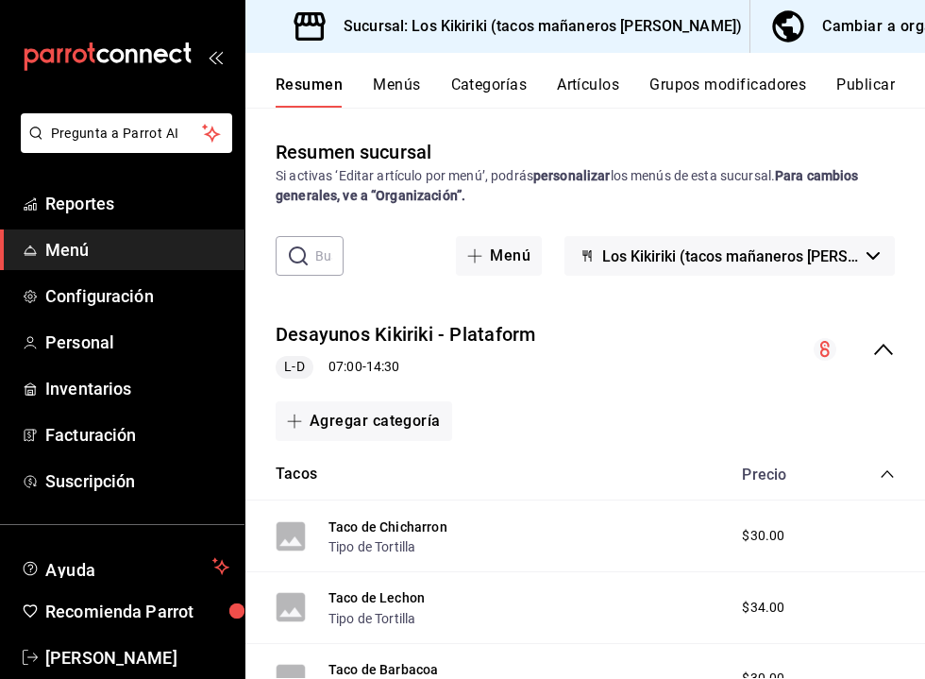
click at [613, 93] on div "El artículo Muffin Roll ha sido actualizado correctamente." at bounding box center [463, 53] width 506 height 81
click at [601, 85] on button "Artículos" at bounding box center [588, 92] width 62 height 32
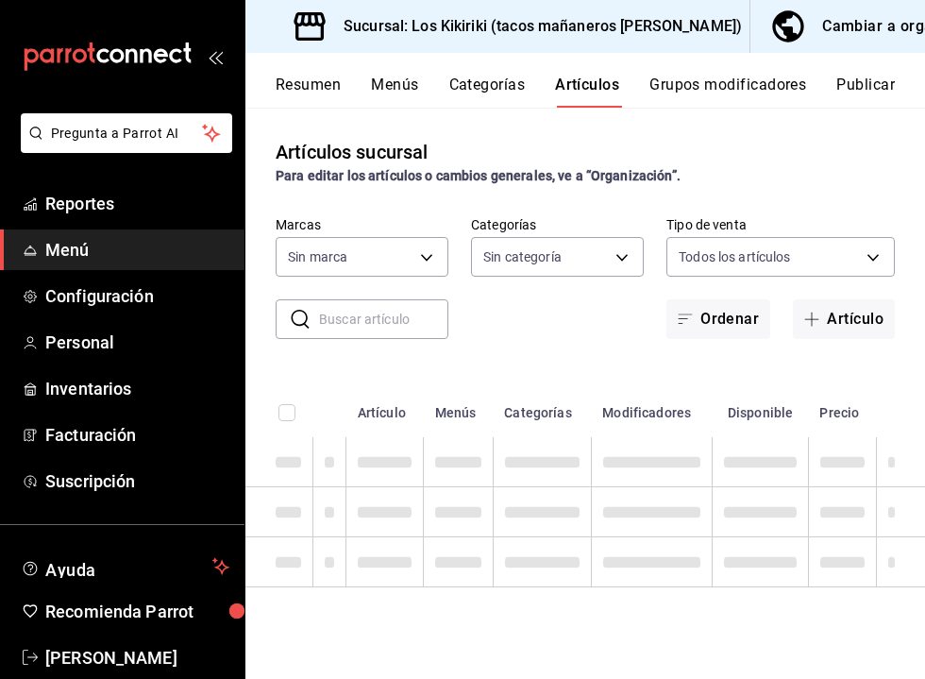
type input "8bc9674d-e30b-4ed6-ae3b-f055d75bc913"
type input "561c2d6b-6240-408f-97a1-109a3043994f,605ef586-edd1-4252-aaf3-9c8d961158cf,369a1…"
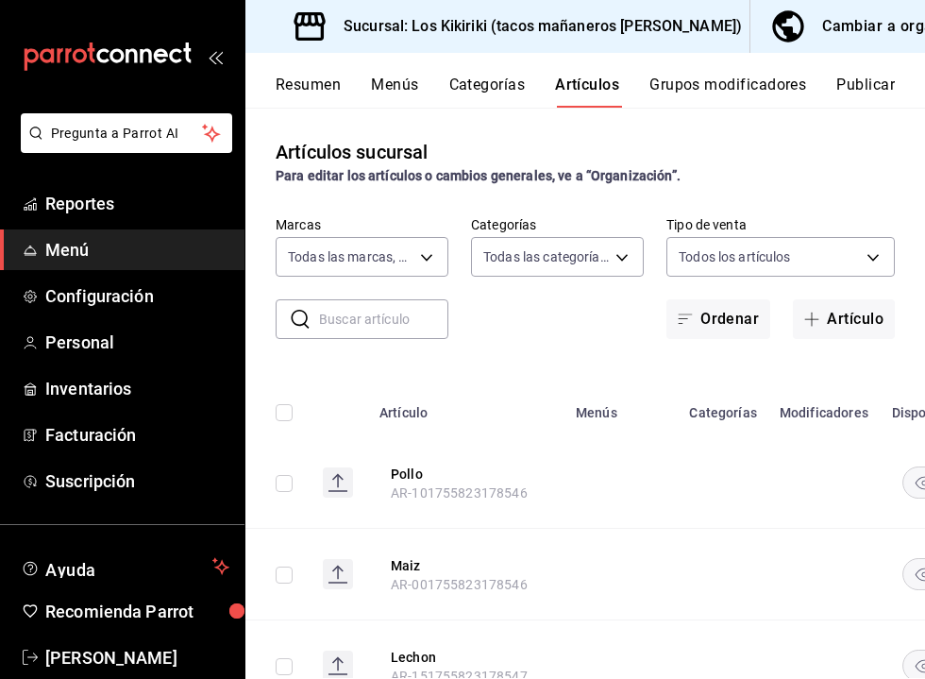
click at [895, 478] on rect "availability-product" at bounding box center [924, 481] width 43 height 31
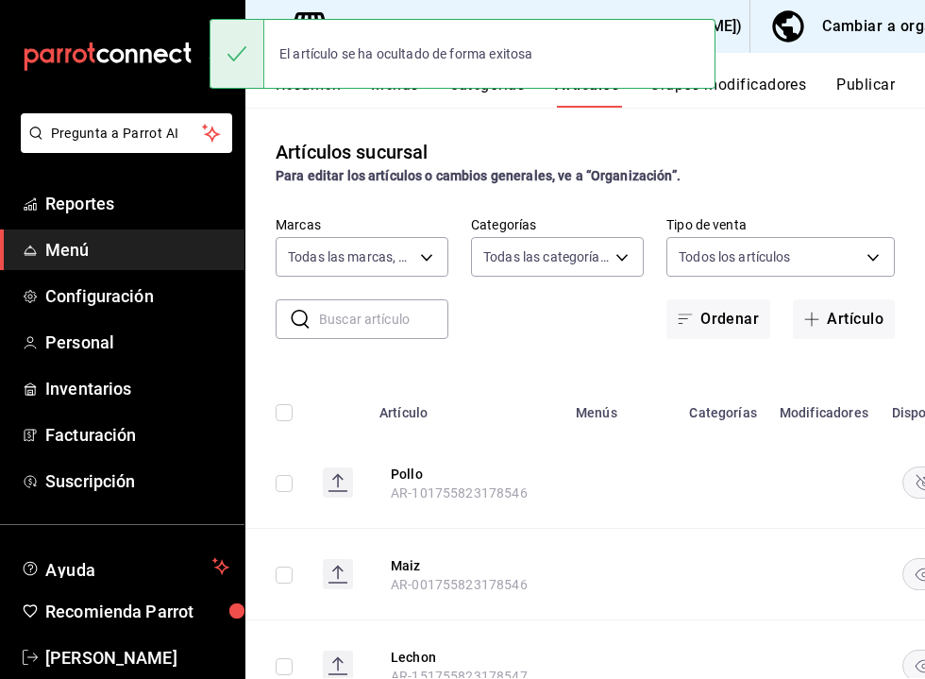
click at [895, 478] on rect "availability-product" at bounding box center [924, 481] width 43 height 31
click at [419, 471] on button "Pollo" at bounding box center [466, 474] width 151 height 19
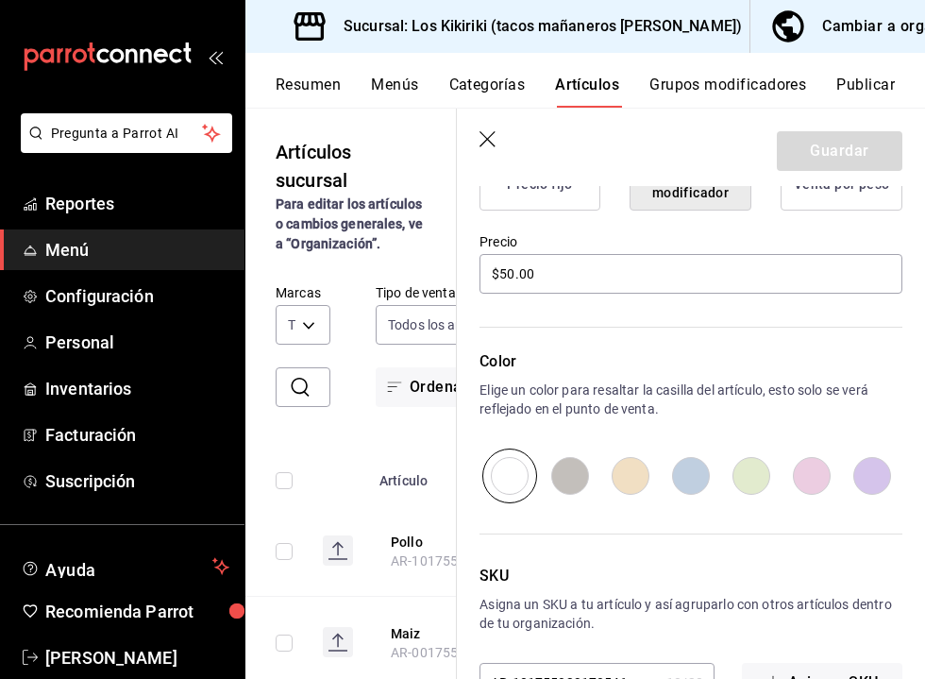
scroll to position [481, 0]
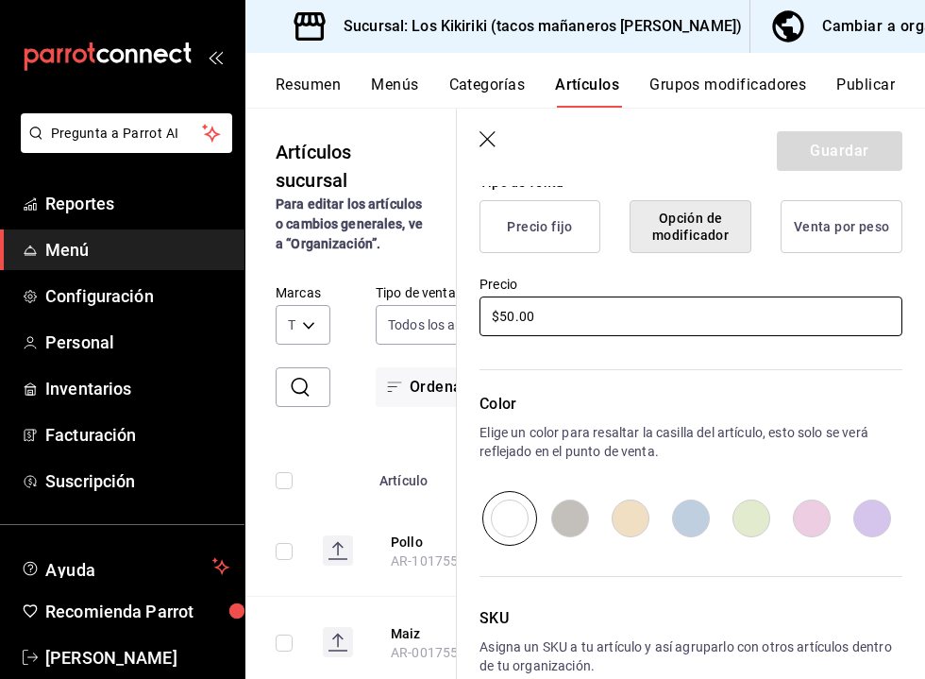
click at [513, 322] on input "$50.00" at bounding box center [691, 316] width 423 height 40
type input "$5.00"
type input "$45.00"
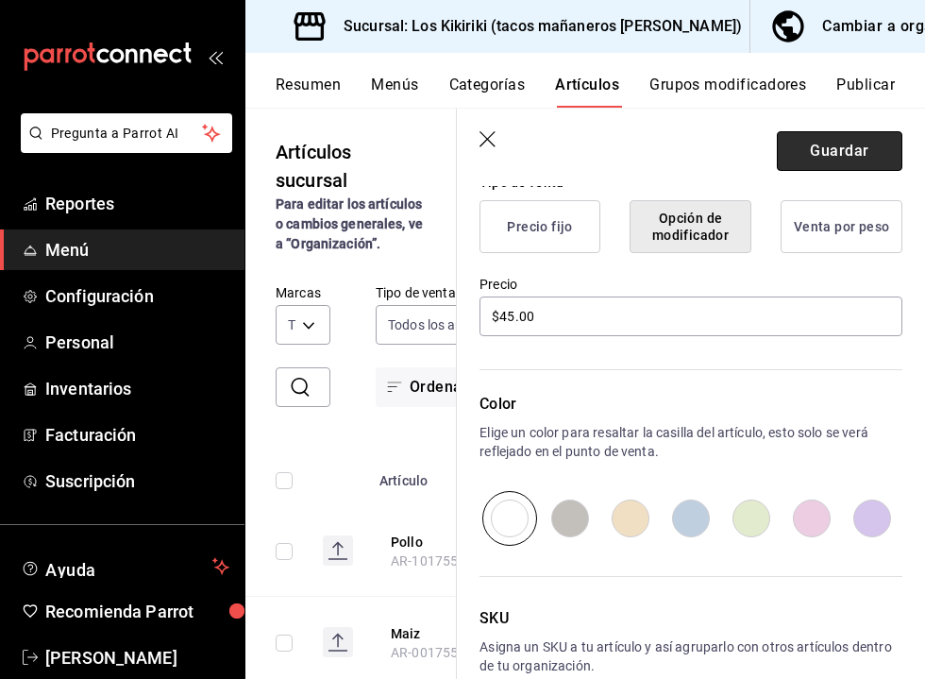
click at [809, 151] on button "Guardar" at bounding box center [840, 151] width 126 height 40
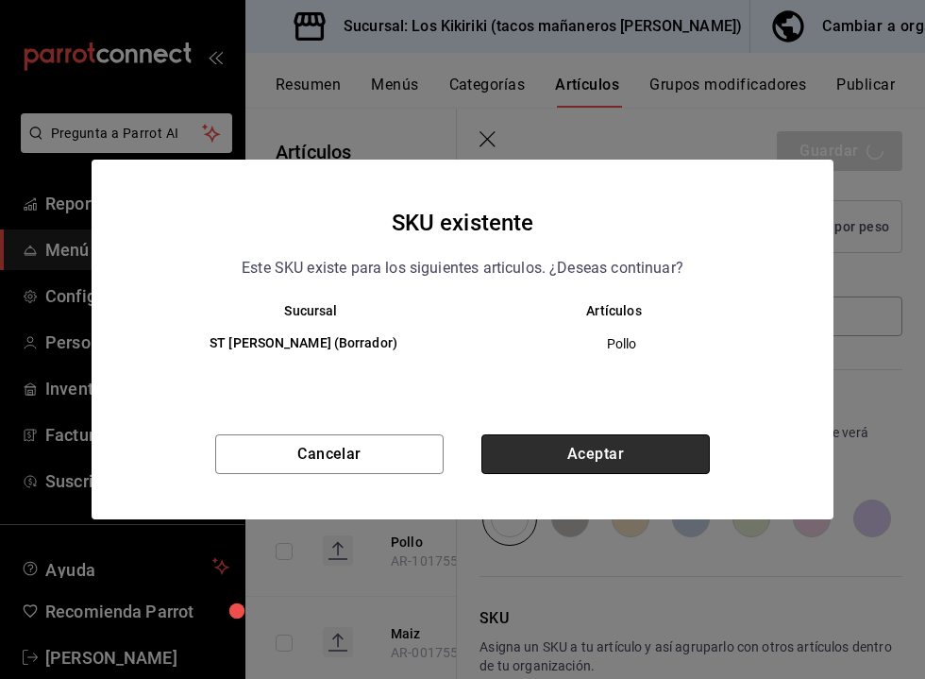
click at [617, 445] on button "Aceptar" at bounding box center [596, 454] width 228 height 40
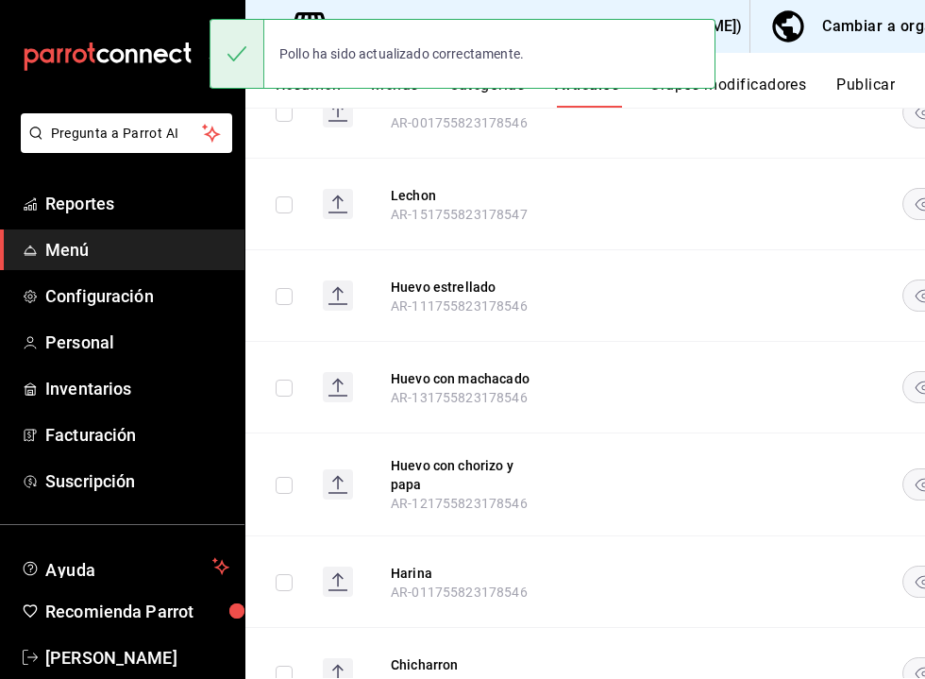
scroll to position [464, 0]
click at [418, 194] on button "Lechon" at bounding box center [466, 193] width 151 height 19
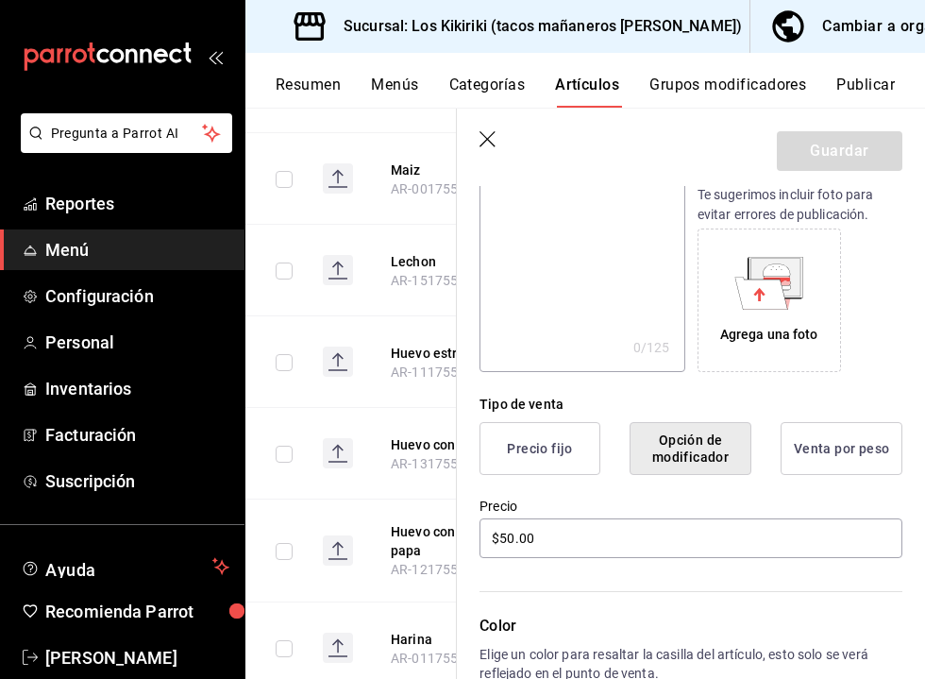
scroll to position [261, 0]
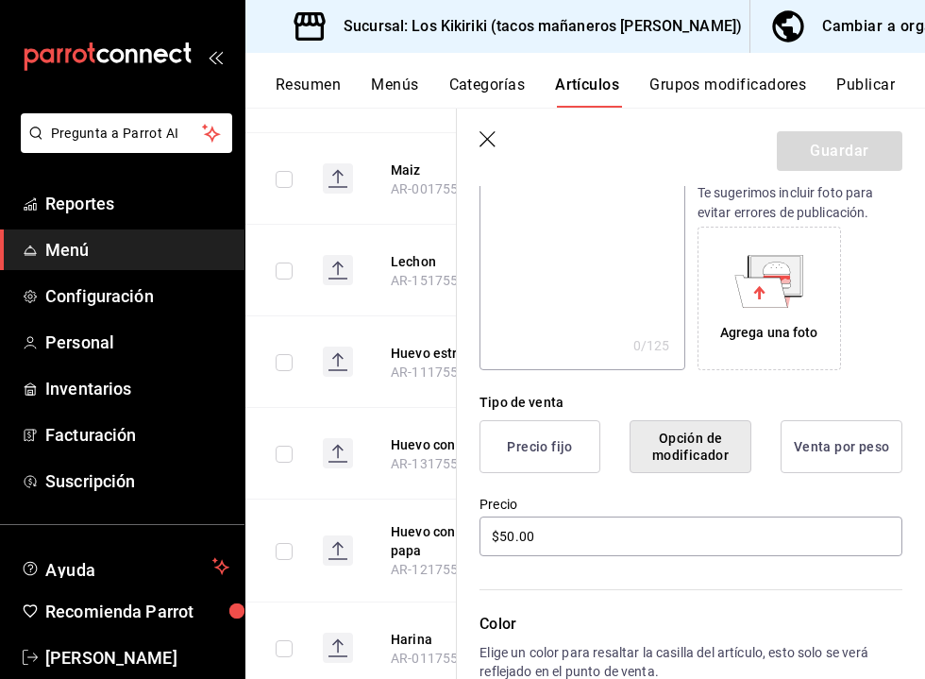
click at [489, 142] on icon "button" at bounding box center [489, 140] width 19 height 19
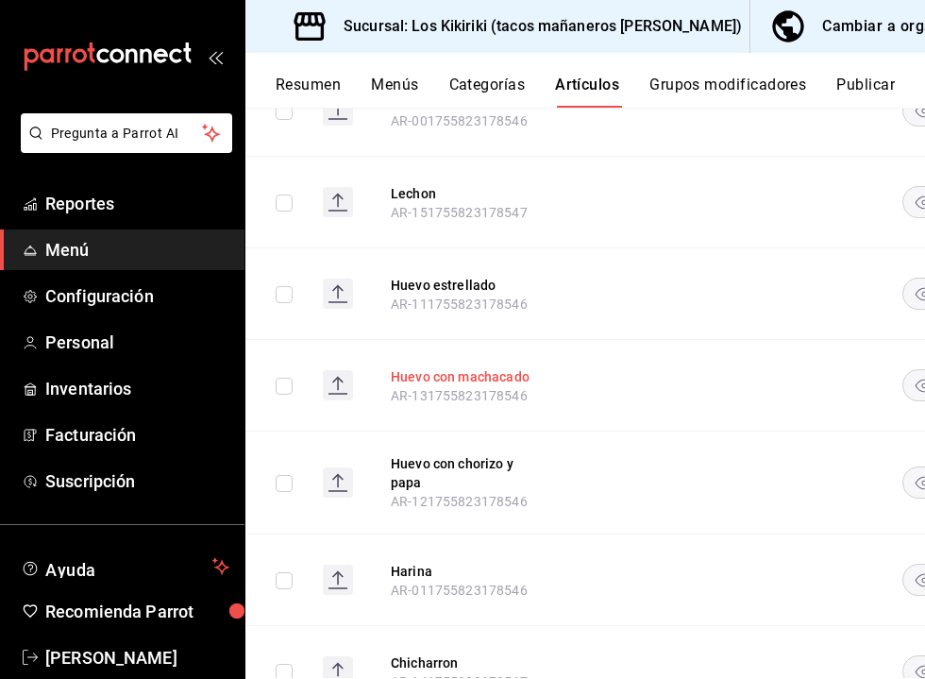
click at [503, 375] on button "Huevo con machacado" at bounding box center [466, 376] width 151 height 19
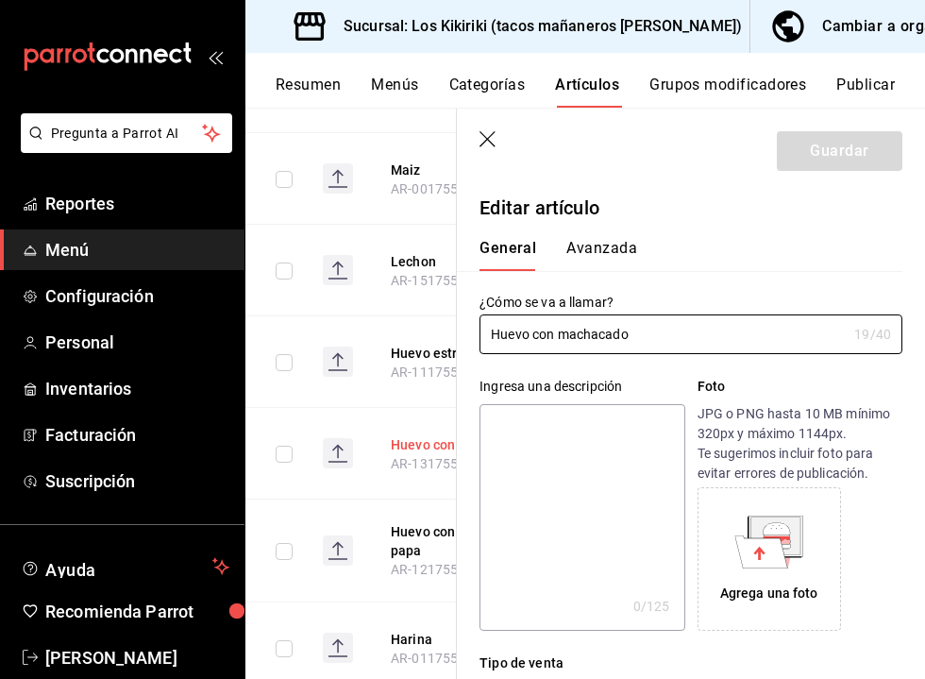
type input "$40.00"
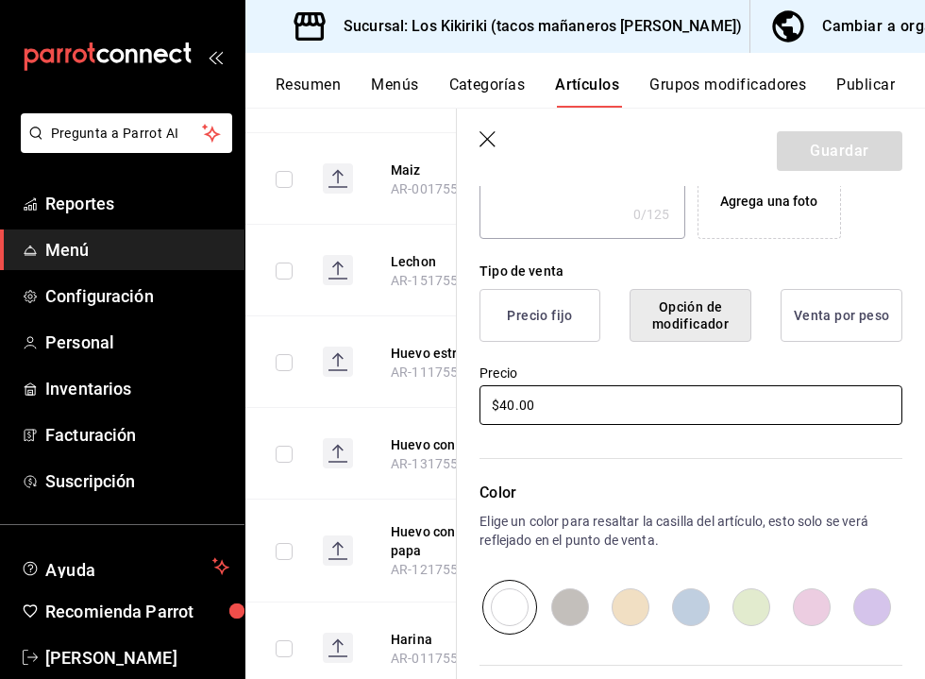
scroll to position [394, 0]
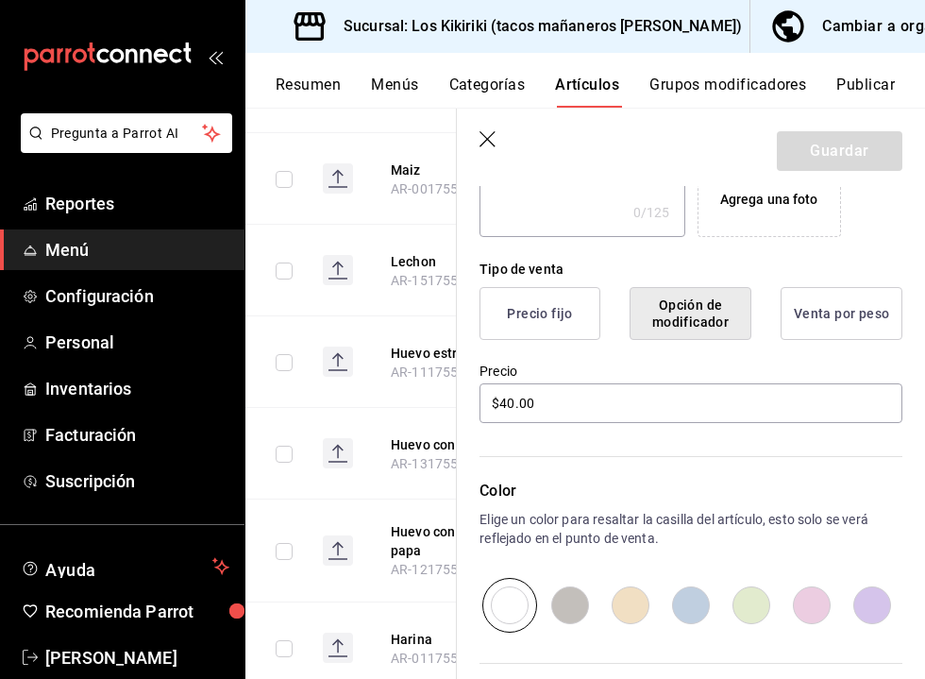
click at [489, 143] on icon "button" at bounding box center [489, 140] width 19 height 19
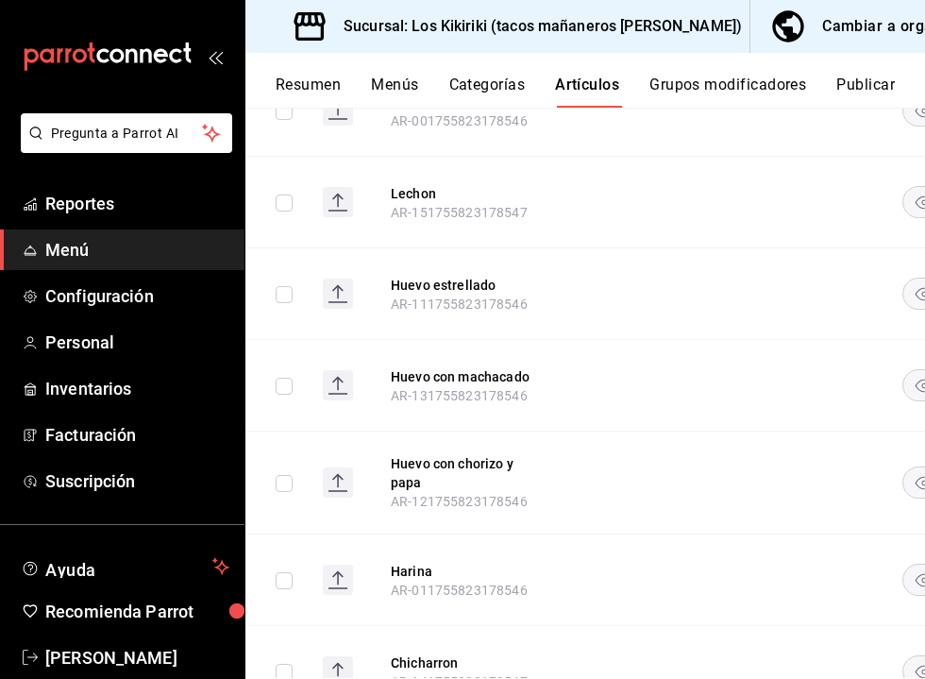
click at [855, 96] on button "Publicar" at bounding box center [865, 92] width 59 height 32
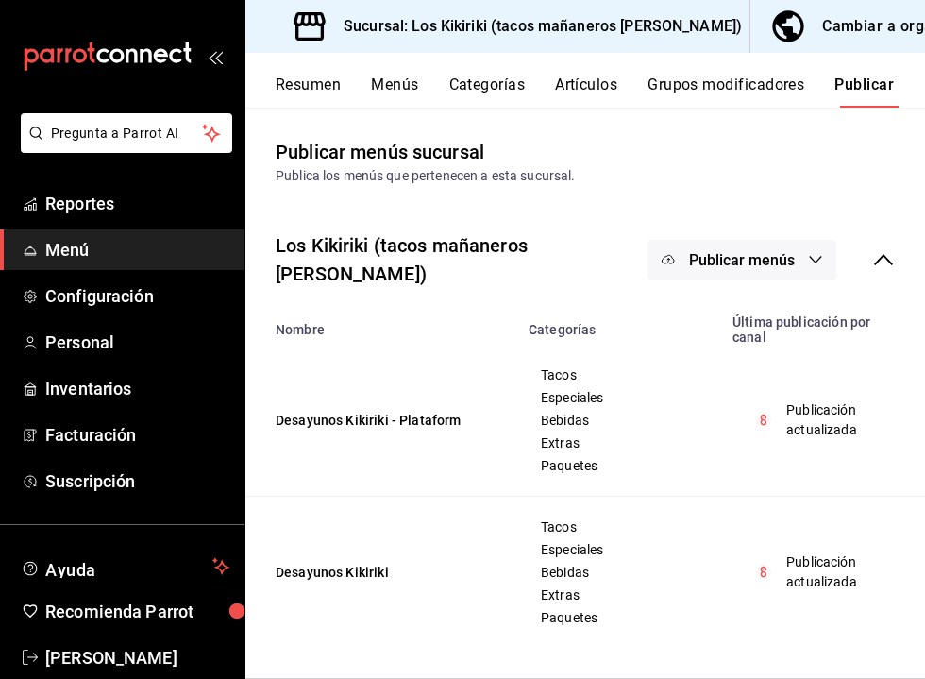
click at [811, 252] on icon "button" at bounding box center [815, 259] width 15 height 15
click at [789, 314] on span "Punto de venta" at bounding box center [769, 313] width 91 height 20
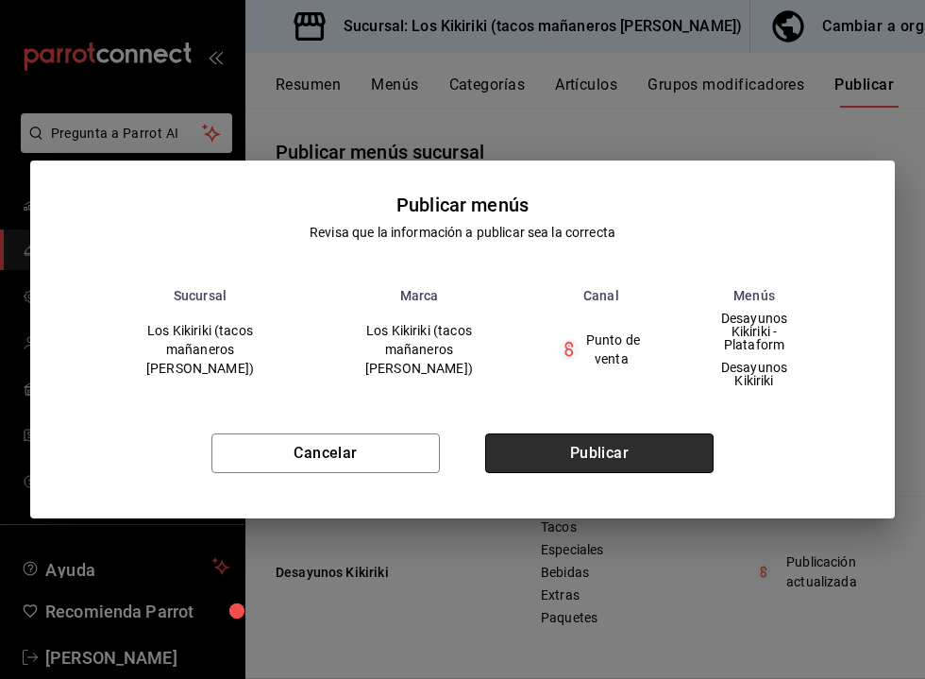
click at [661, 433] on button "Publicar" at bounding box center [599, 453] width 228 height 40
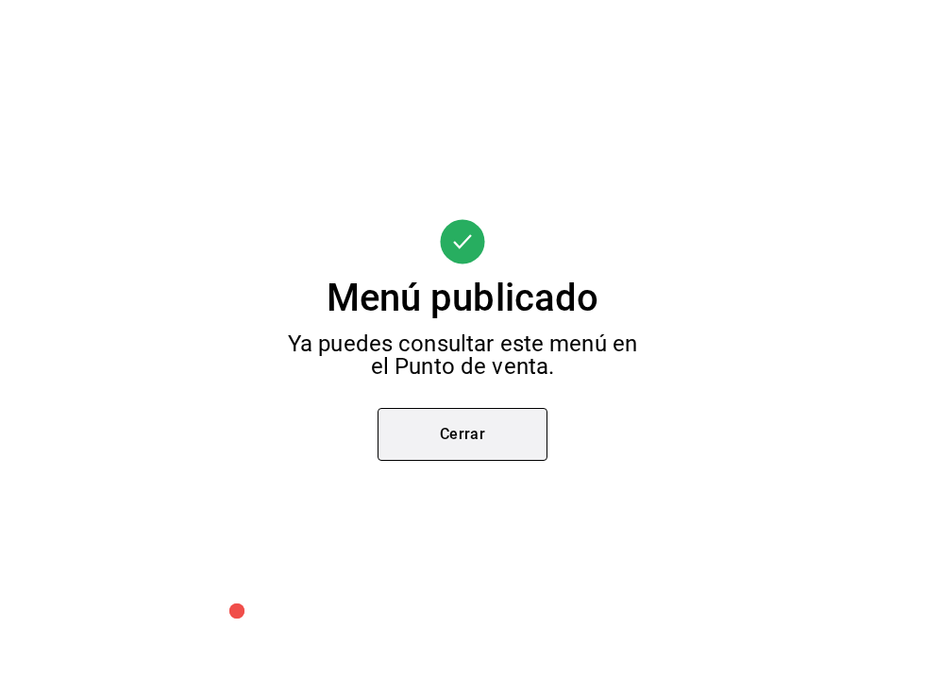
click at [476, 424] on button "Cerrar" at bounding box center [463, 434] width 170 height 53
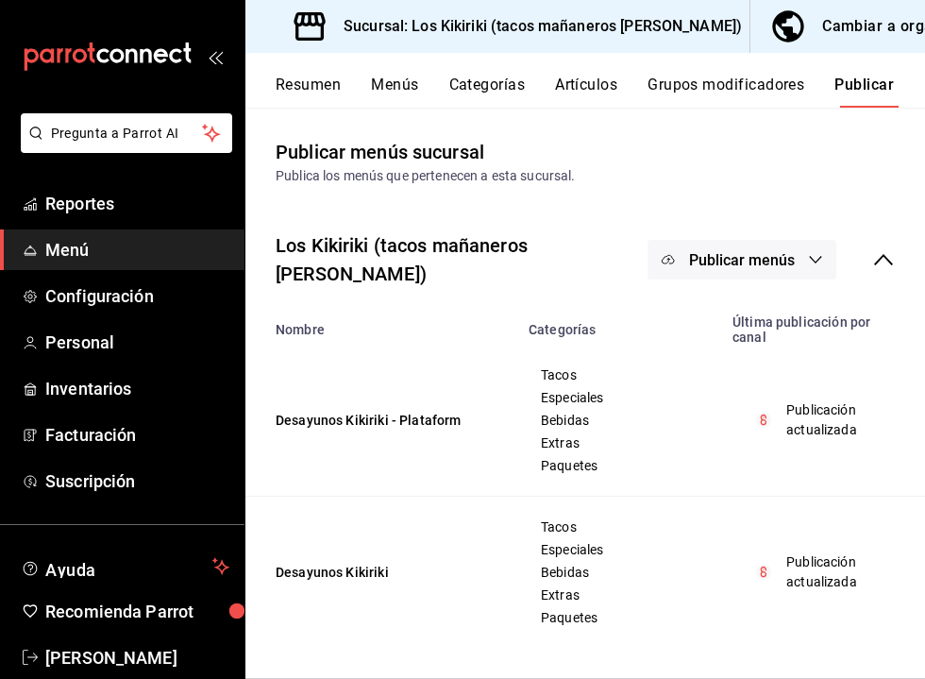
click at [822, 27] on div "Cambiar a organización" at bounding box center [907, 26] width 171 height 26
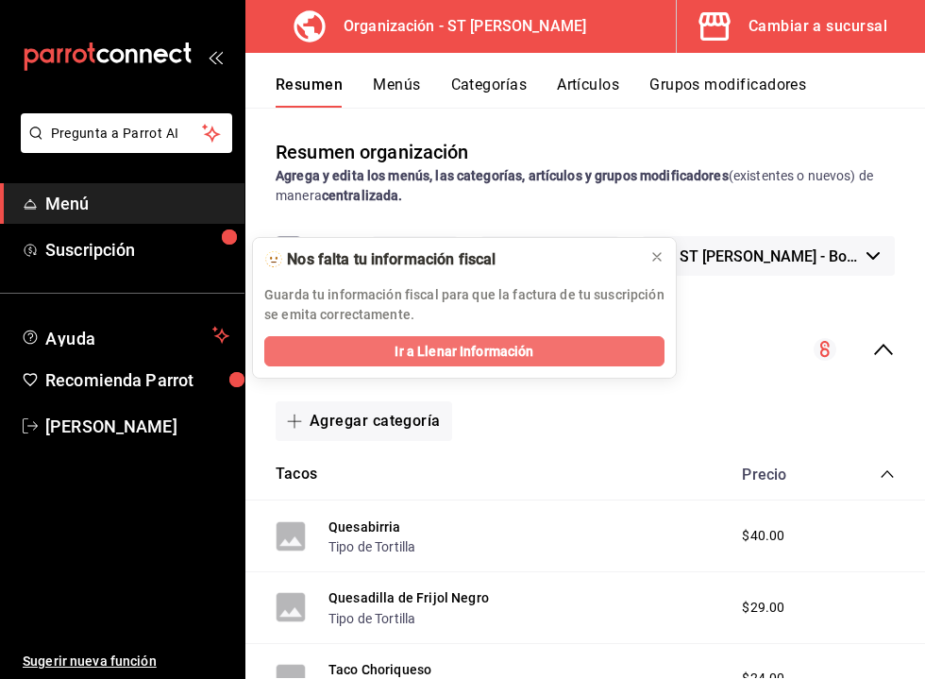
click at [518, 340] on button "Ir a Llenar Información" at bounding box center [464, 351] width 400 height 30
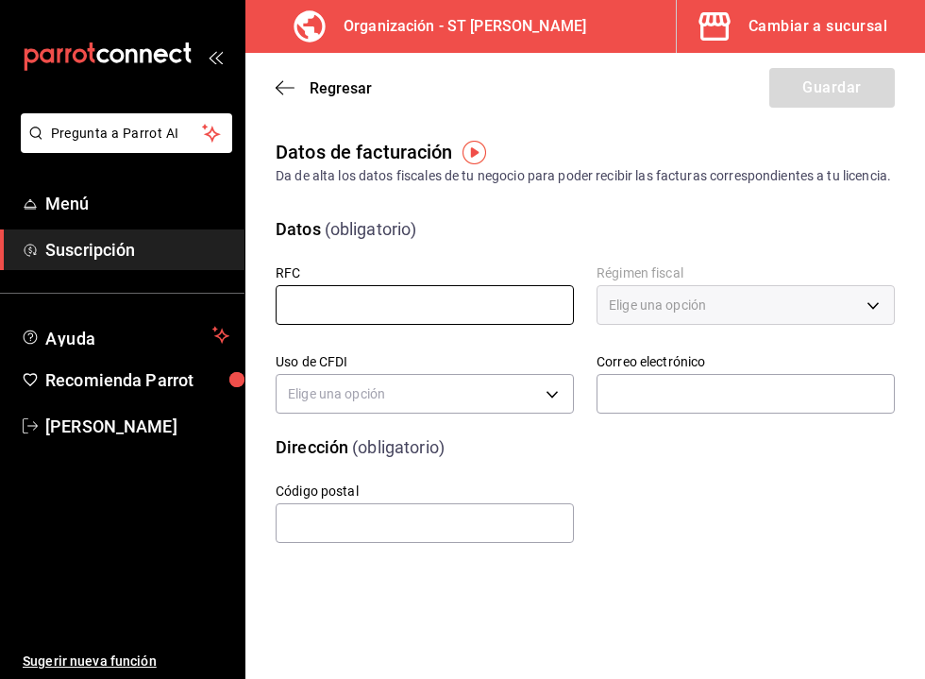
click at [507, 325] on input "text" at bounding box center [425, 305] width 298 height 40
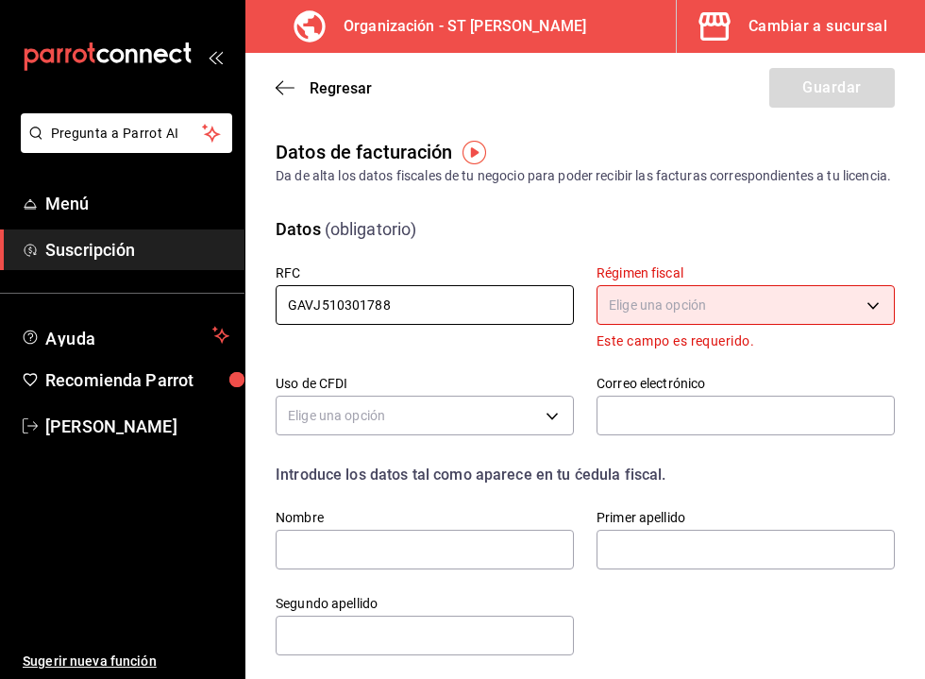
type input "GAVJ510301788"
click at [836, 316] on body "Pregunta a Parrot AI Menú Suscripción Ayuda Recomienda Parrot Mauricio Montes B…" at bounding box center [462, 339] width 925 height 679
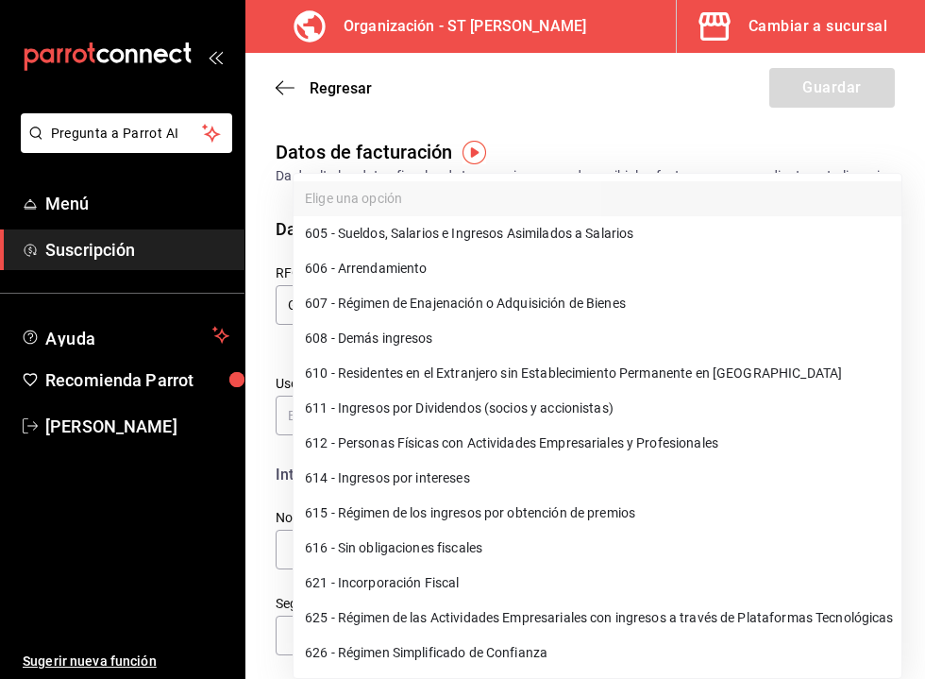
click at [565, 644] on li "626 - Régimen Simplificado de Confianza" at bounding box center [598, 652] width 608 height 35
type input "626"
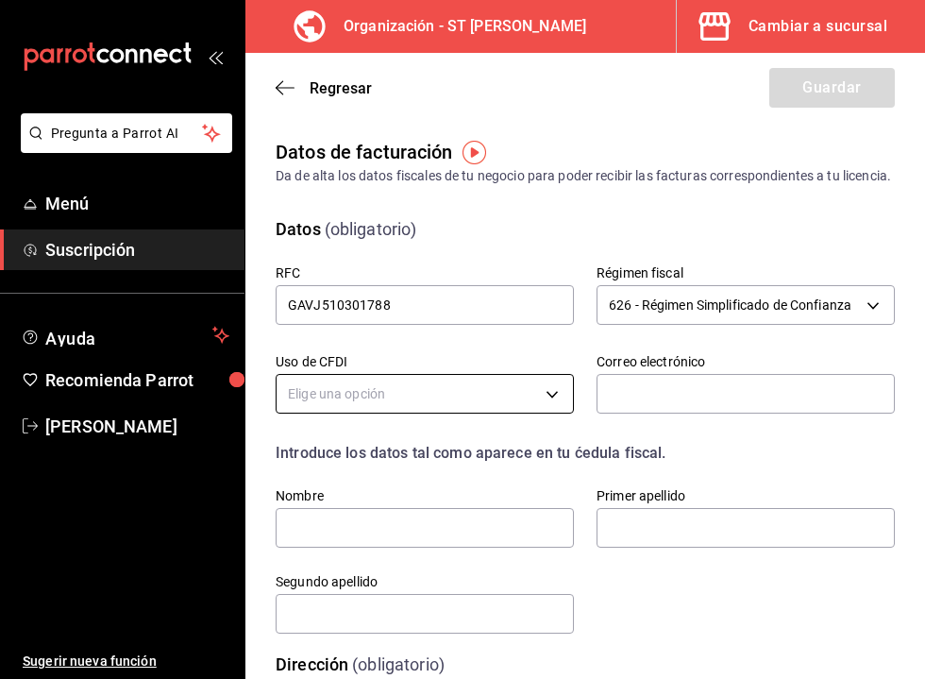
click at [544, 423] on body "Pregunta a Parrot AI Menú Suscripción Ayuda Recomienda Parrot Mauricio Montes B…" at bounding box center [462, 339] width 925 height 679
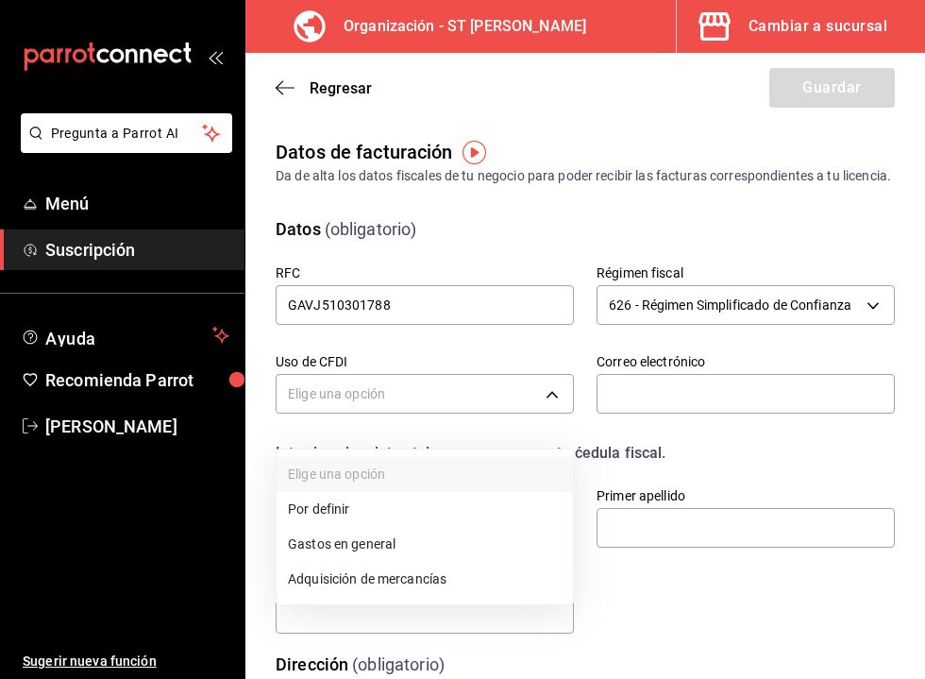
click at [510, 536] on li "Gastos en general" at bounding box center [425, 544] width 296 height 35
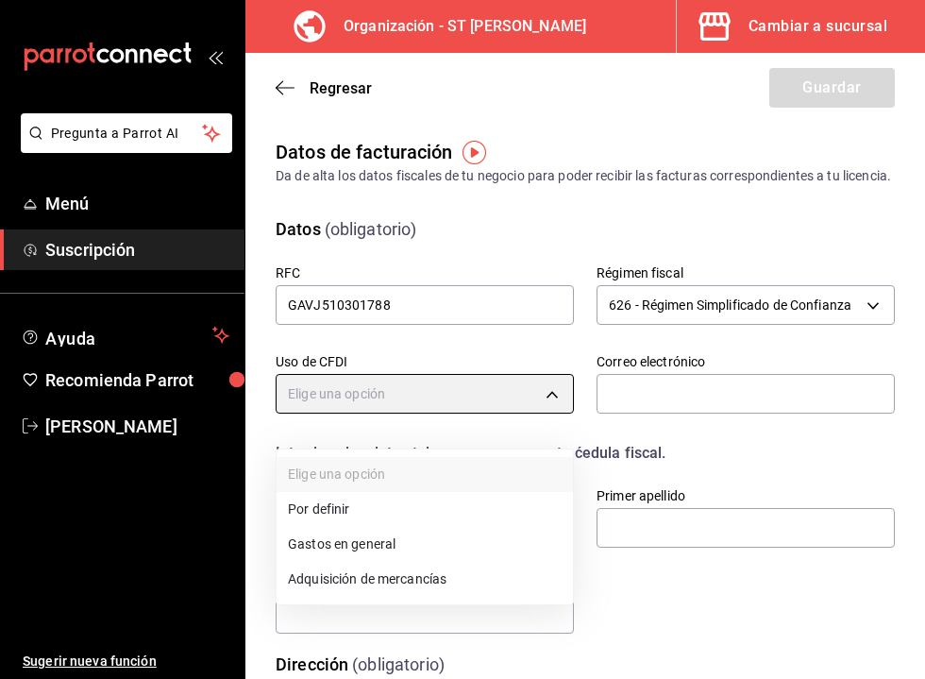
type input "G03"
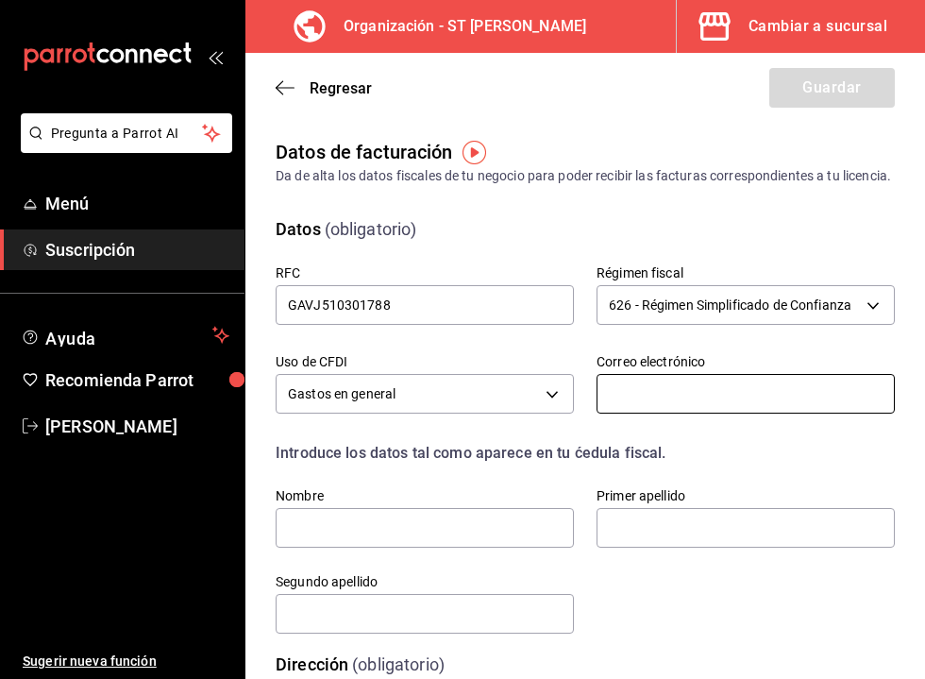
type input "tecaton@gmail.com"
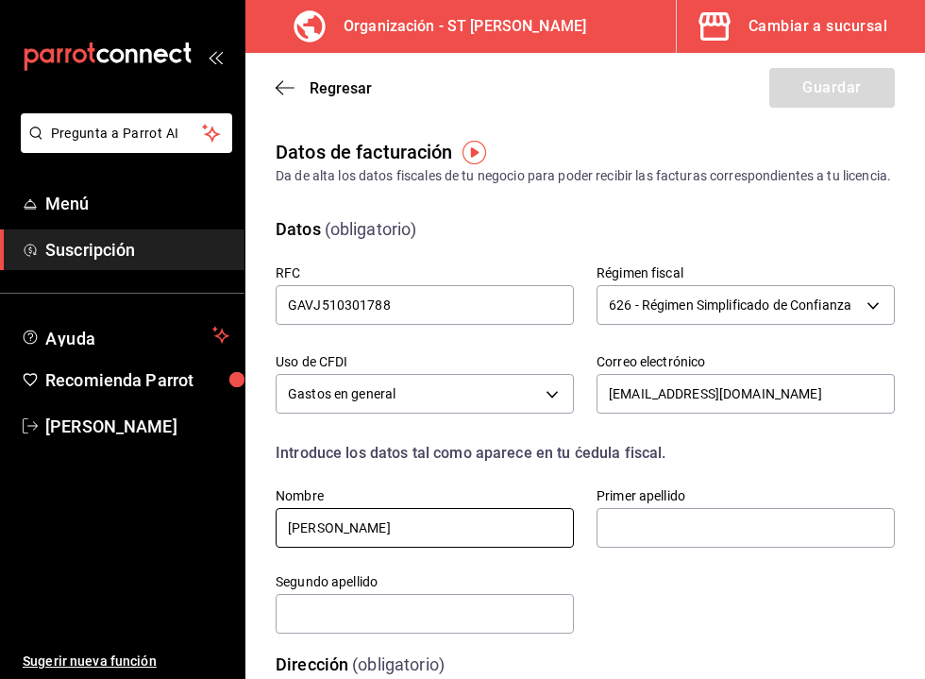
type input "[PERSON_NAME]"
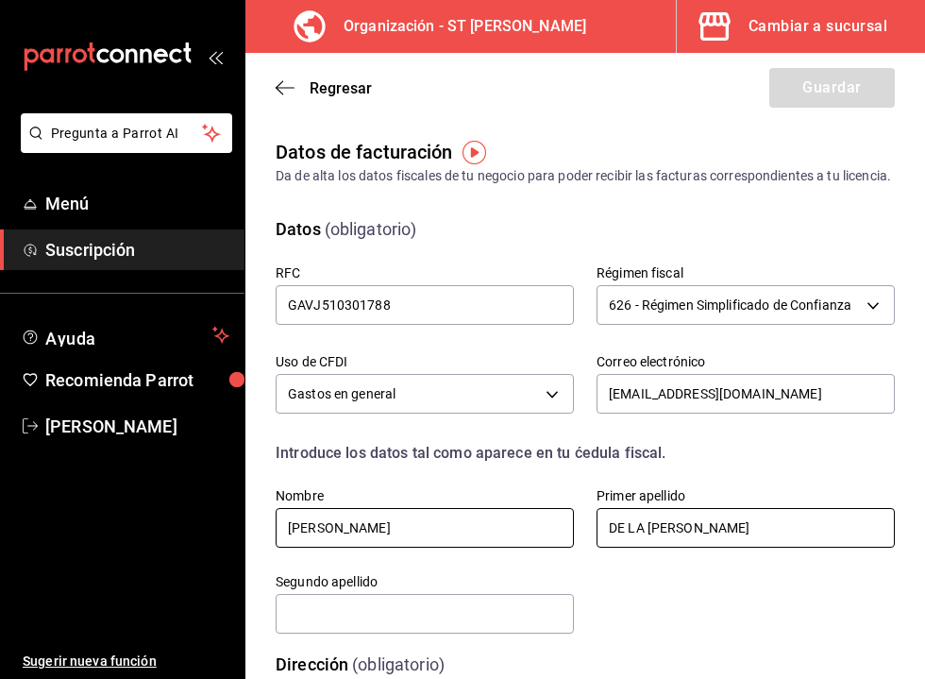
scroll to position [10, 0]
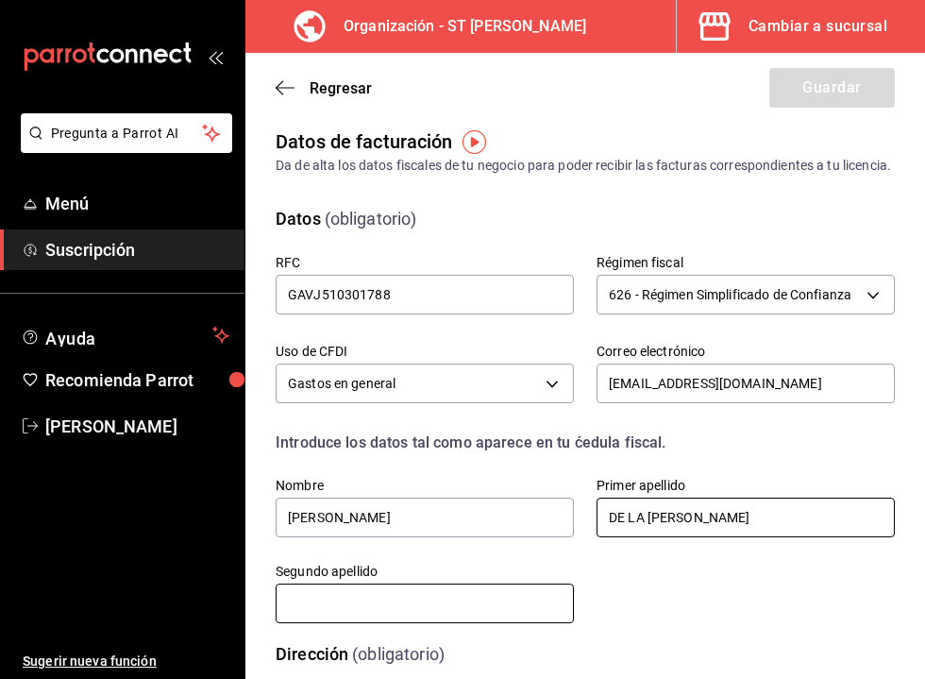
type input "DE LA [PERSON_NAME]"
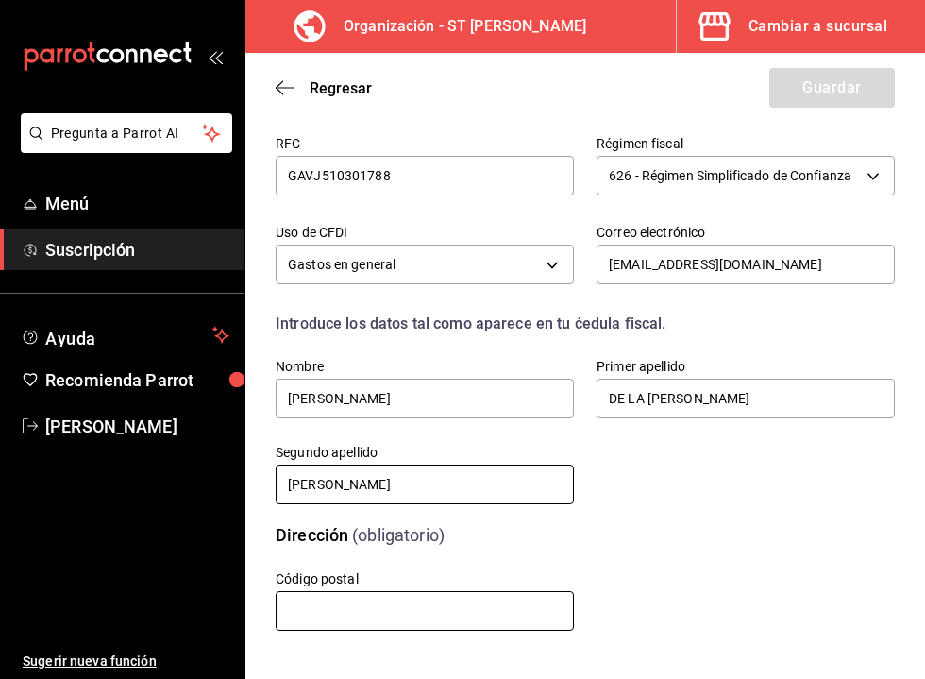
scroll to position [0, 0]
type input "[PERSON_NAME]"
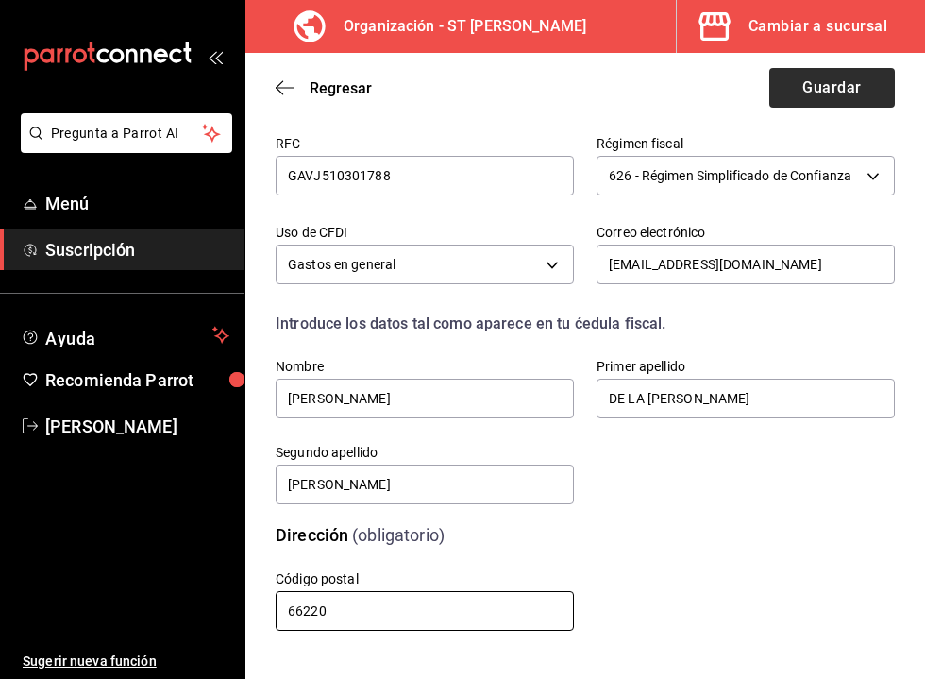
type input "66220"
click at [818, 84] on button "Guardar" at bounding box center [832, 88] width 126 height 40
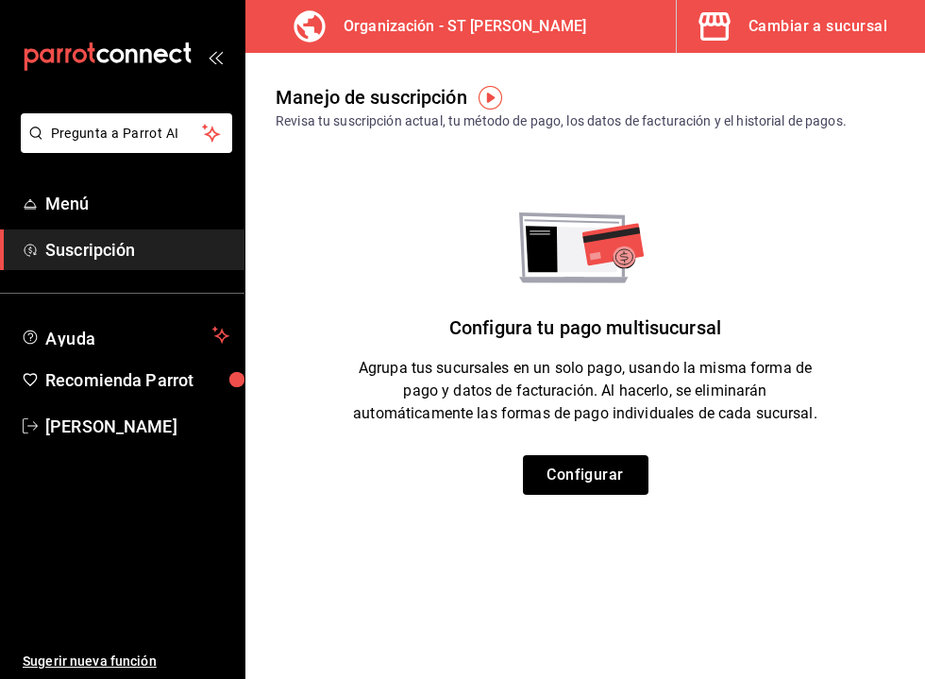
click at [782, 32] on div "Cambiar a sucursal" at bounding box center [818, 26] width 139 height 26
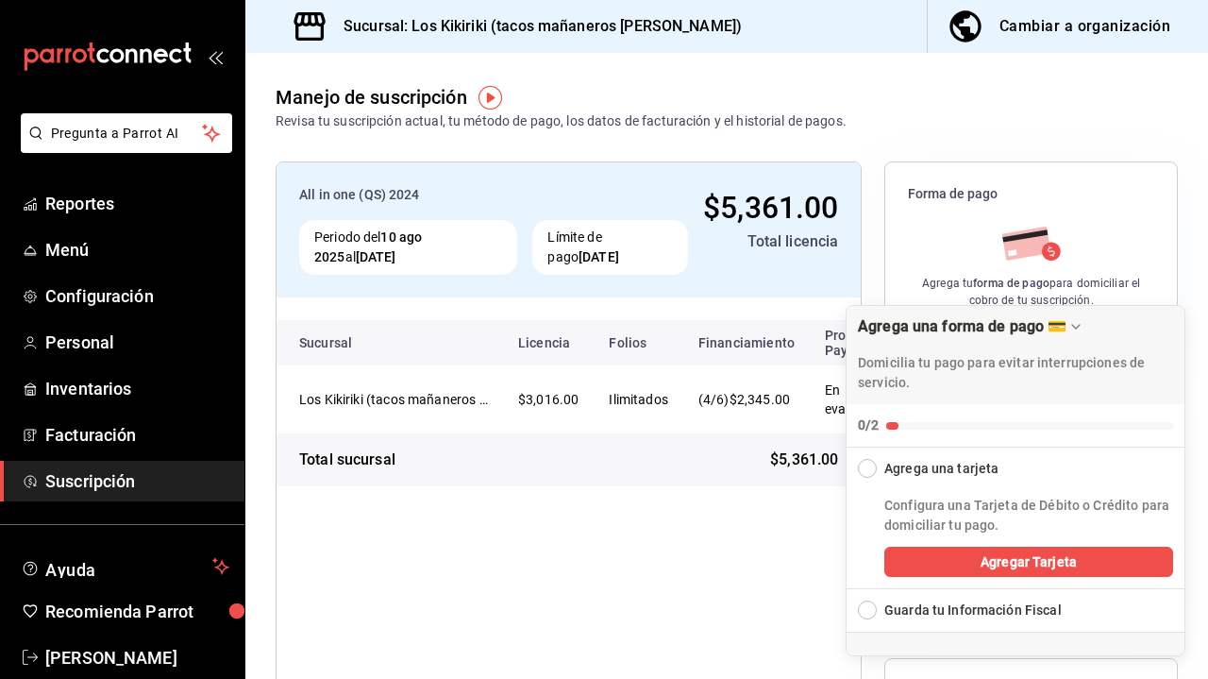
click at [872, 614] on div "Expand Checklist" at bounding box center [867, 609] width 19 height 19
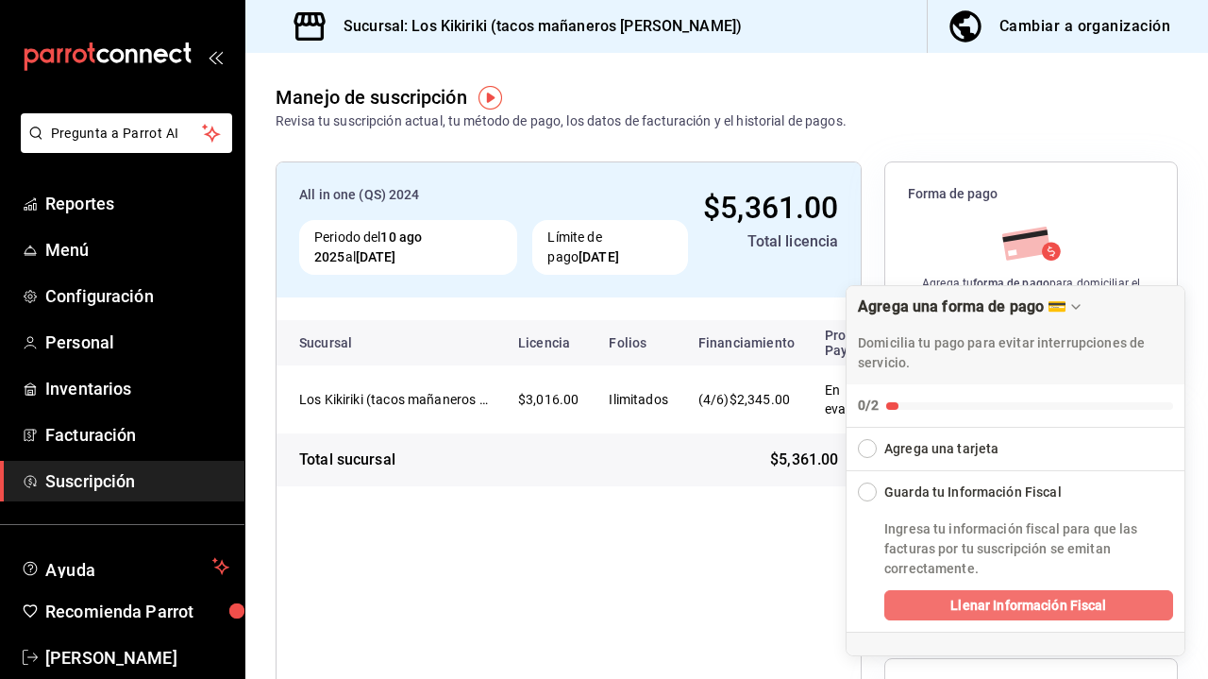
click at [924, 613] on span "Llenar Información Fiscal" at bounding box center [1029, 606] width 156 height 20
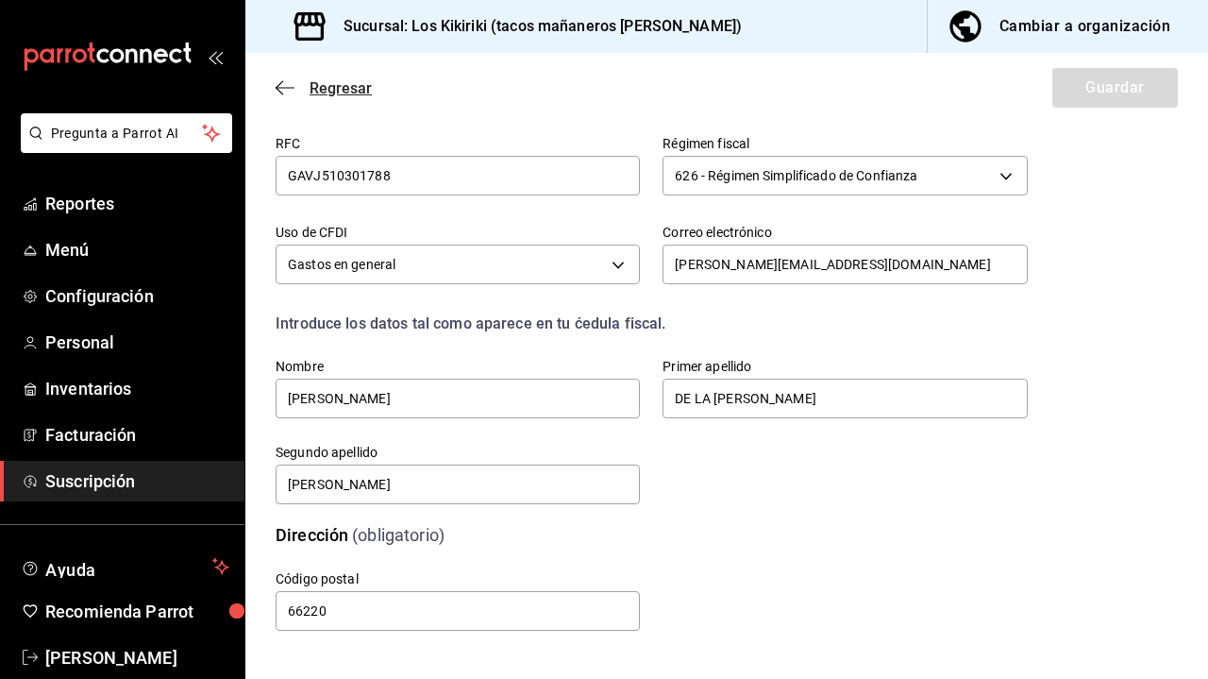
click at [290, 84] on icon "button" at bounding box center [285, 87] width 19 height 17
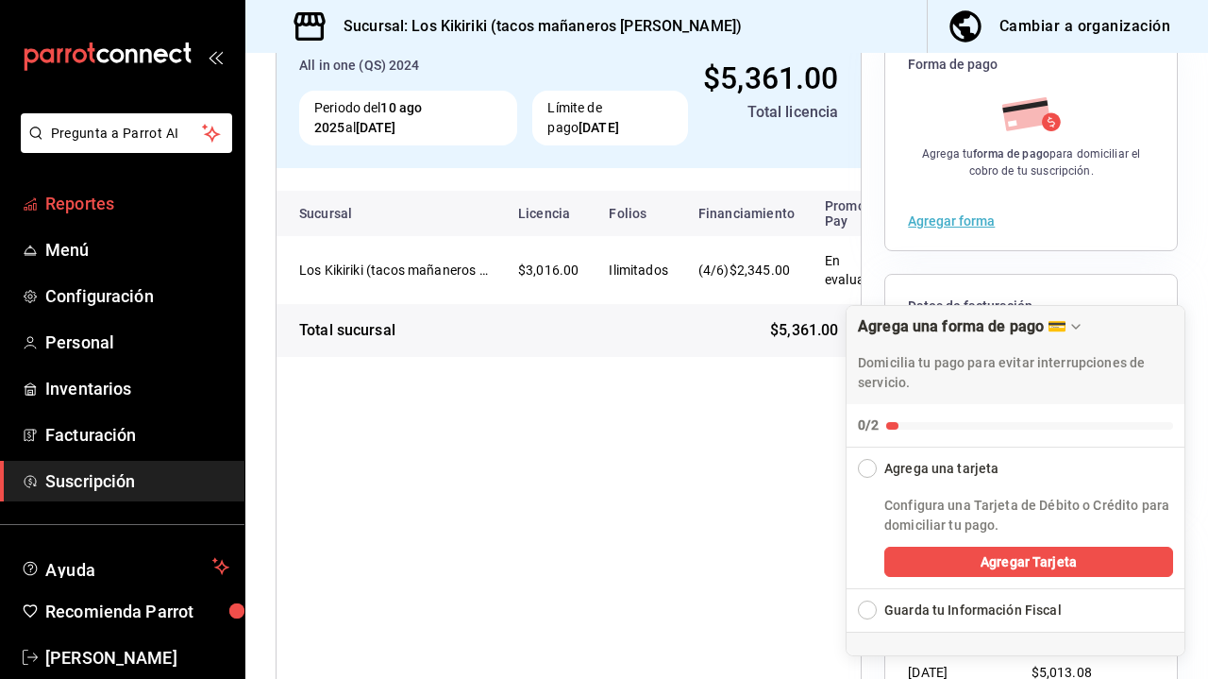
click at [78, 214] on span "Reportes" at bounding box center [137, 203] width 184 height 25
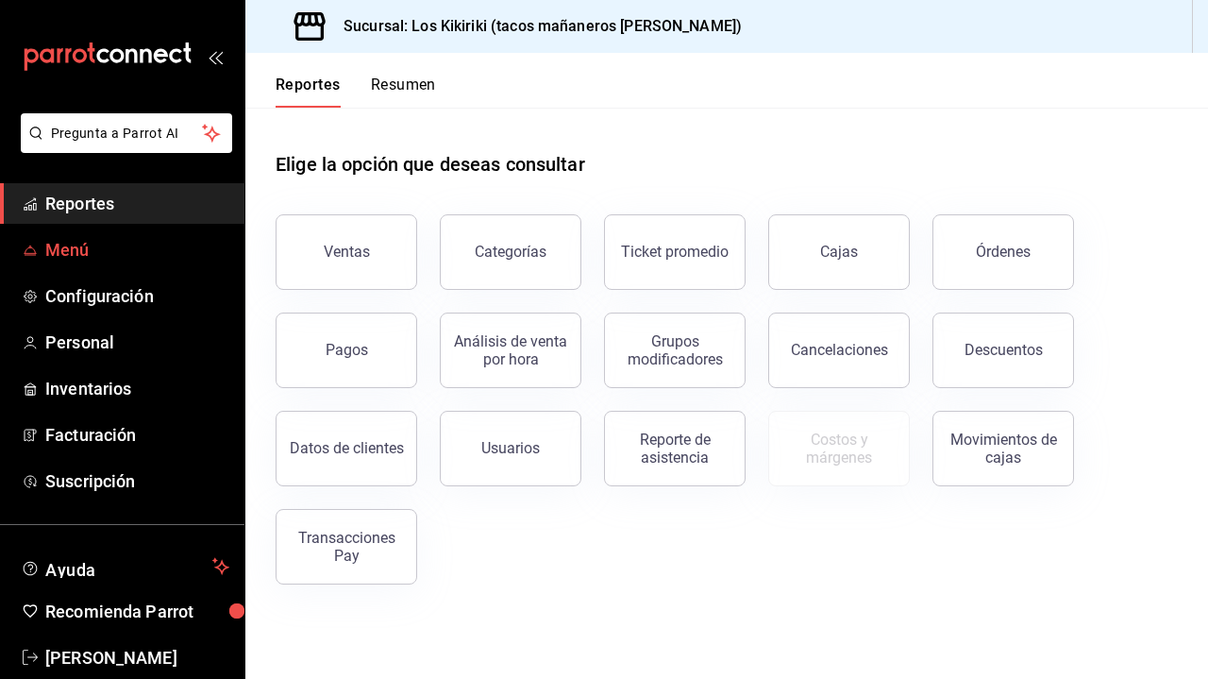
click at [99, 245] on span "Menú" at bounding box center [137, 249] width 184 height 25
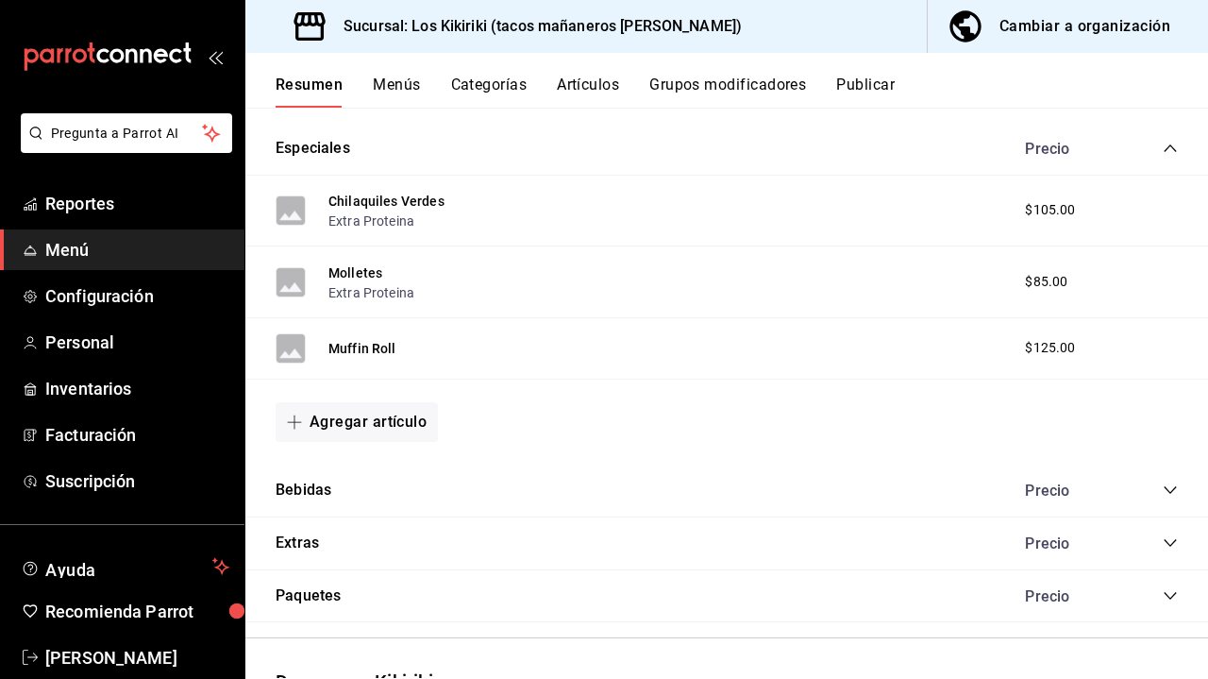
scroll to position [1445, 0]
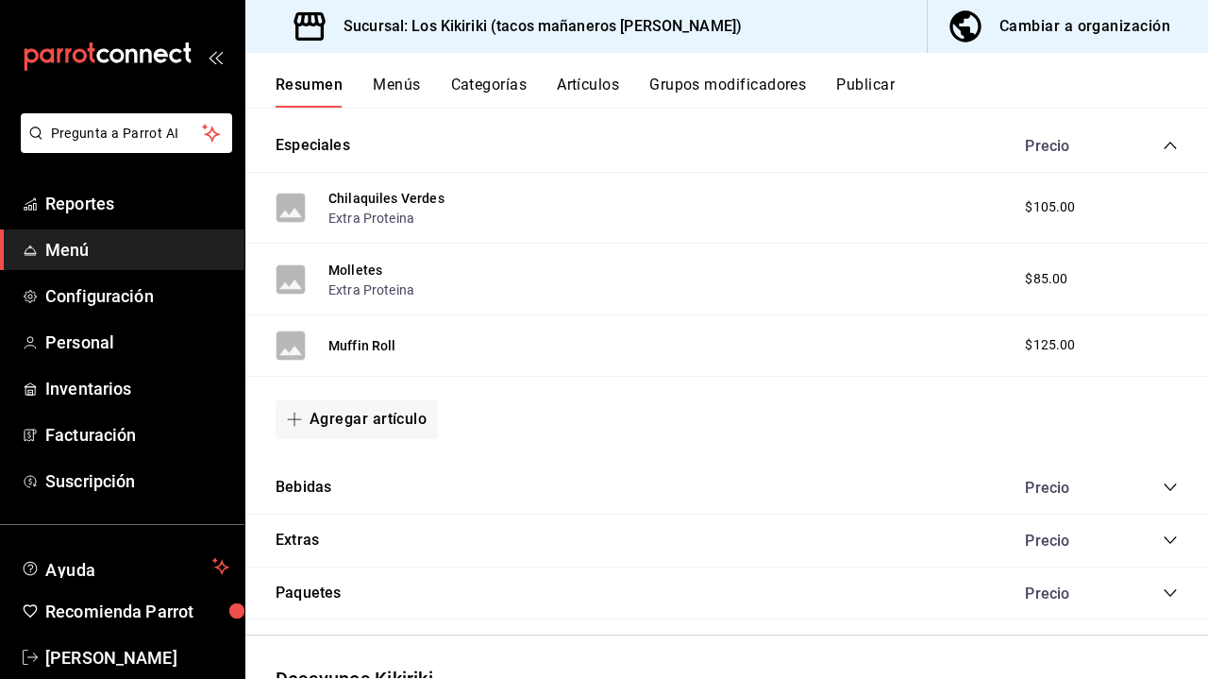
click at [1168, 482] on icon "collapse-category-row" at bounding box center [1170, 487] width 15 height 15
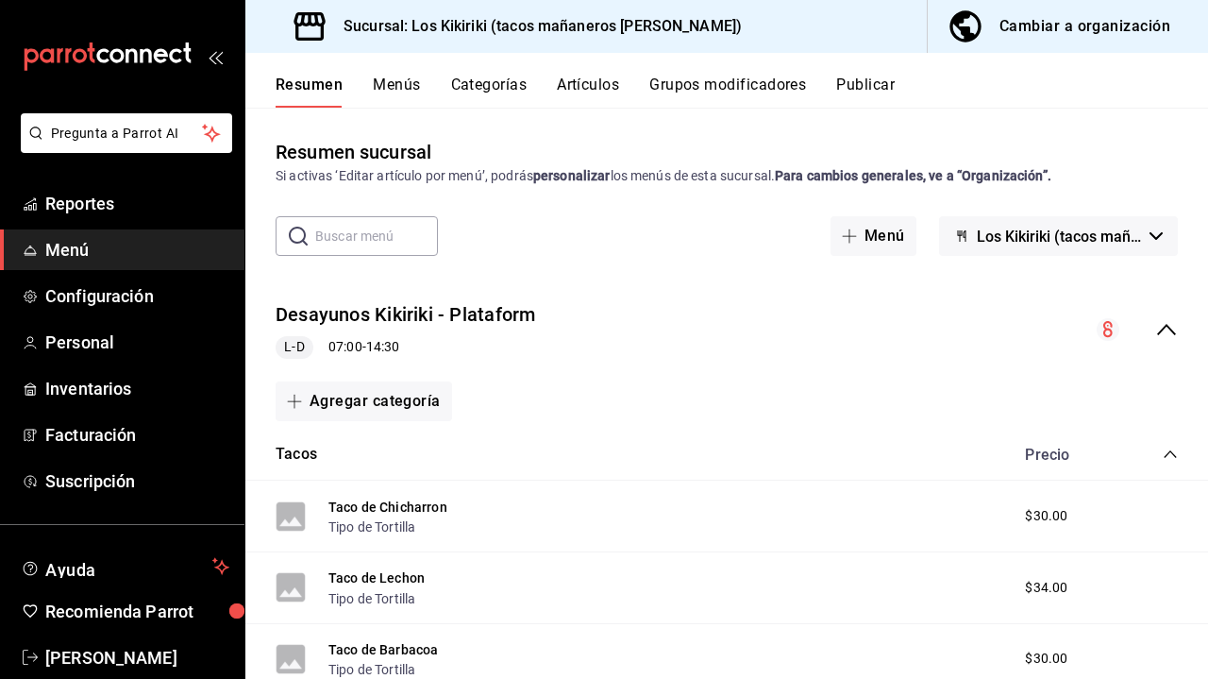
scroll to position [0, 0]
